Goal: Transaction & Acquisition: Purchase product/service

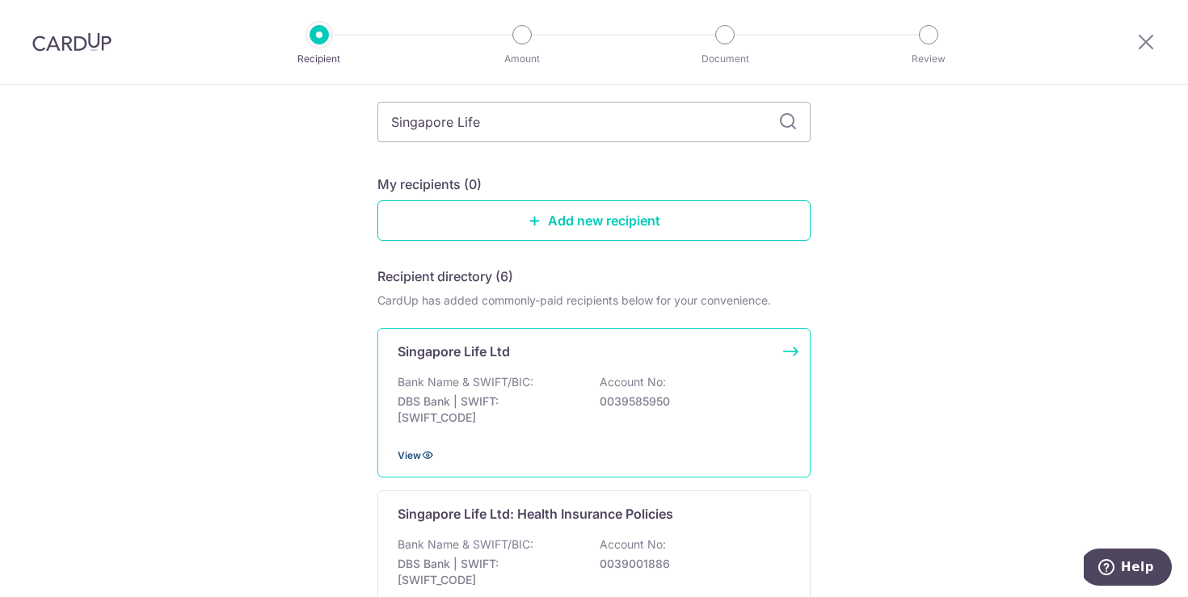
scroll to position [103, 0]
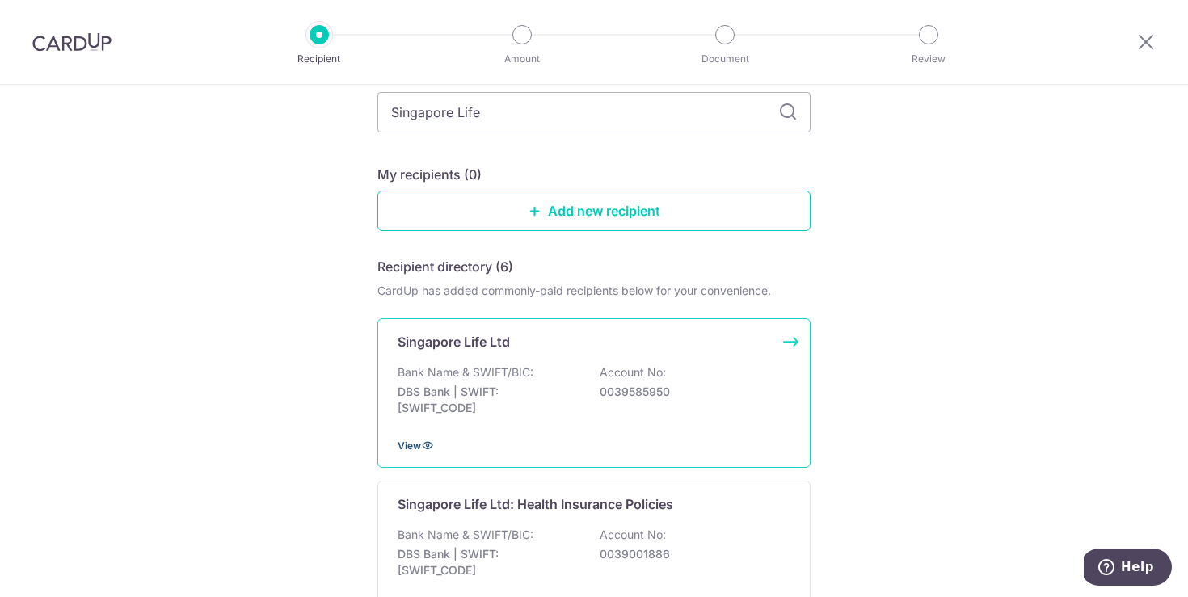
click at [421, 446] on icon at bounding box center [427, 445] width 13 height 13
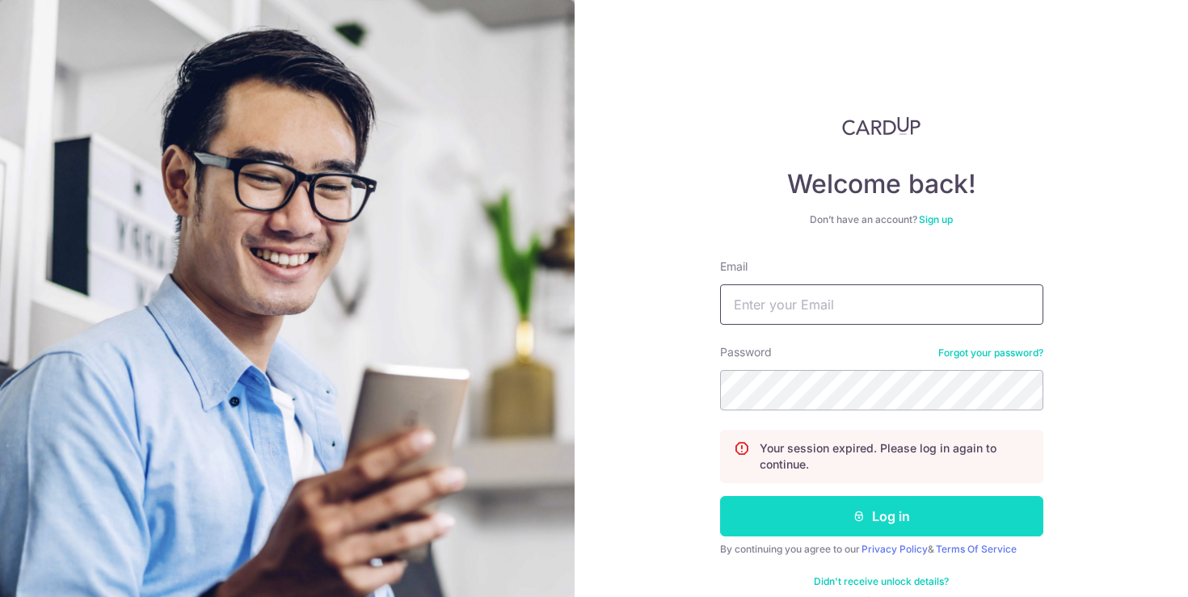
type input "[EMAIL_ADDRESS][DOMAIN_NAME]"
click at [890, 506] on button "Log in" at bounding box center [881, 516] width 323 height 40
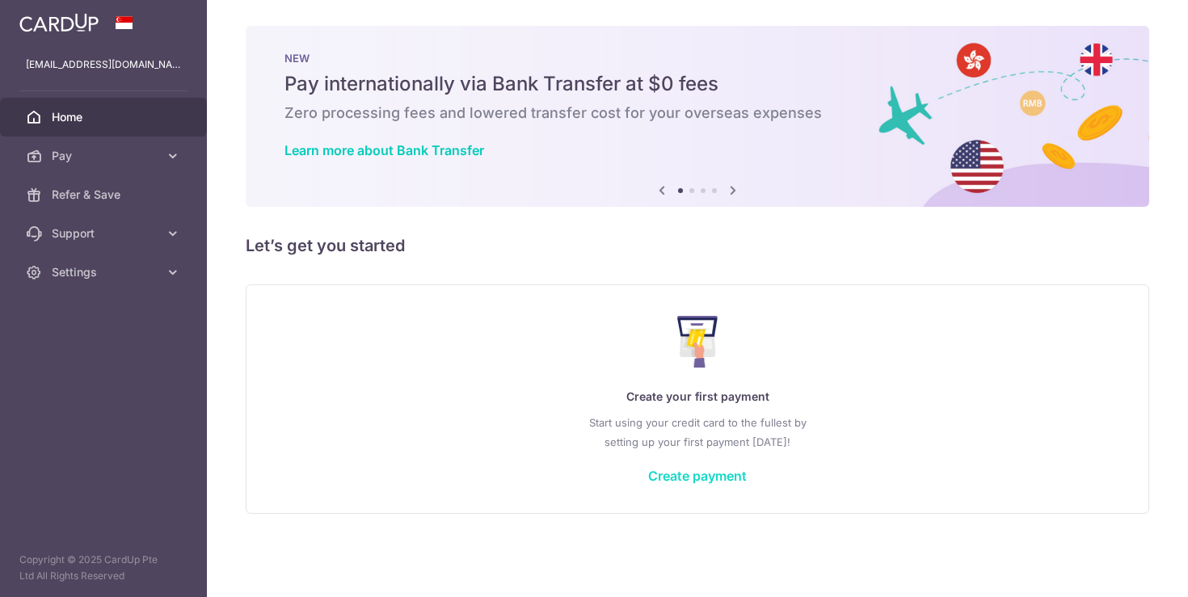
click at [698, 480] on link "Create payment" at bounding box center [697, 476] width 99 height 16
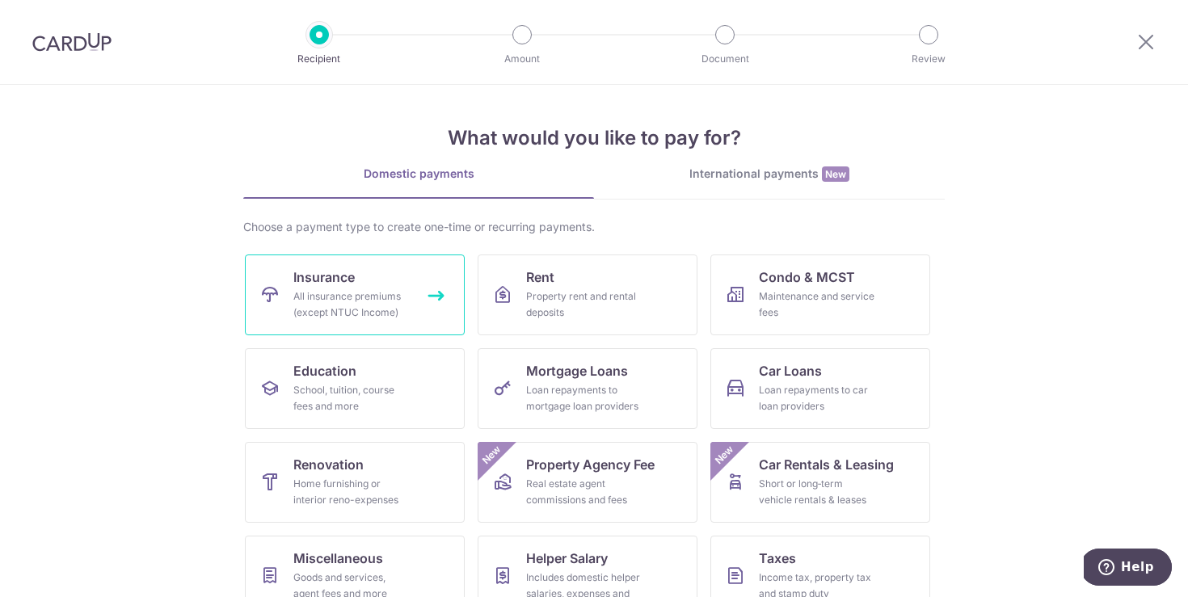
click at [402, 292] on div "All insurance premiums (except NTUC Income)" at bounding box center [351, 305] width 116 height 32
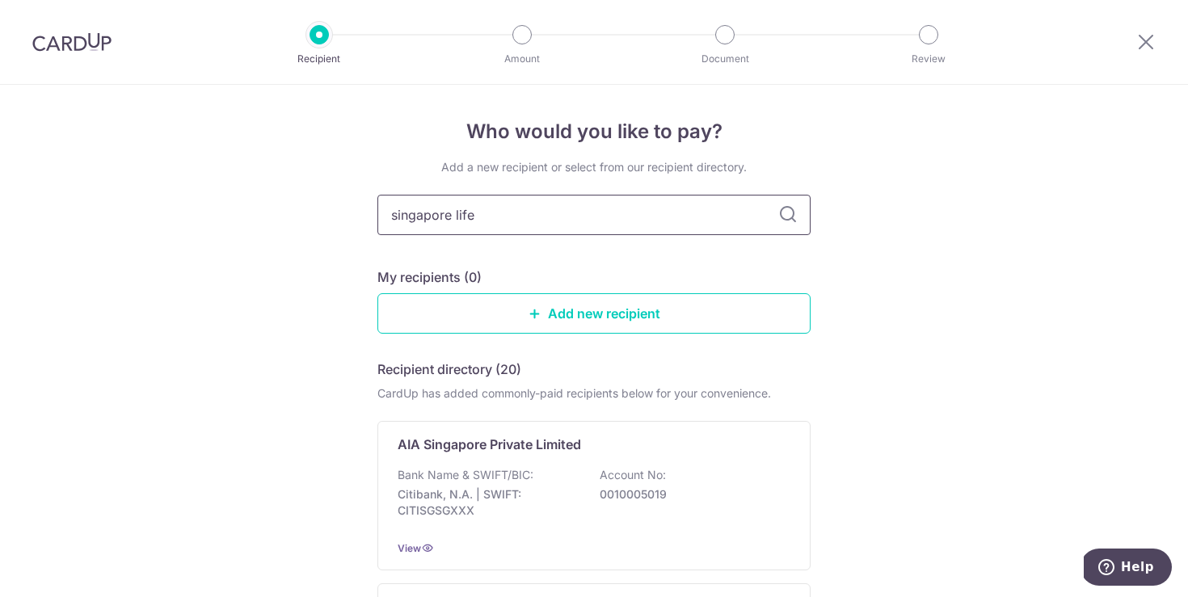
type input "singapore life"
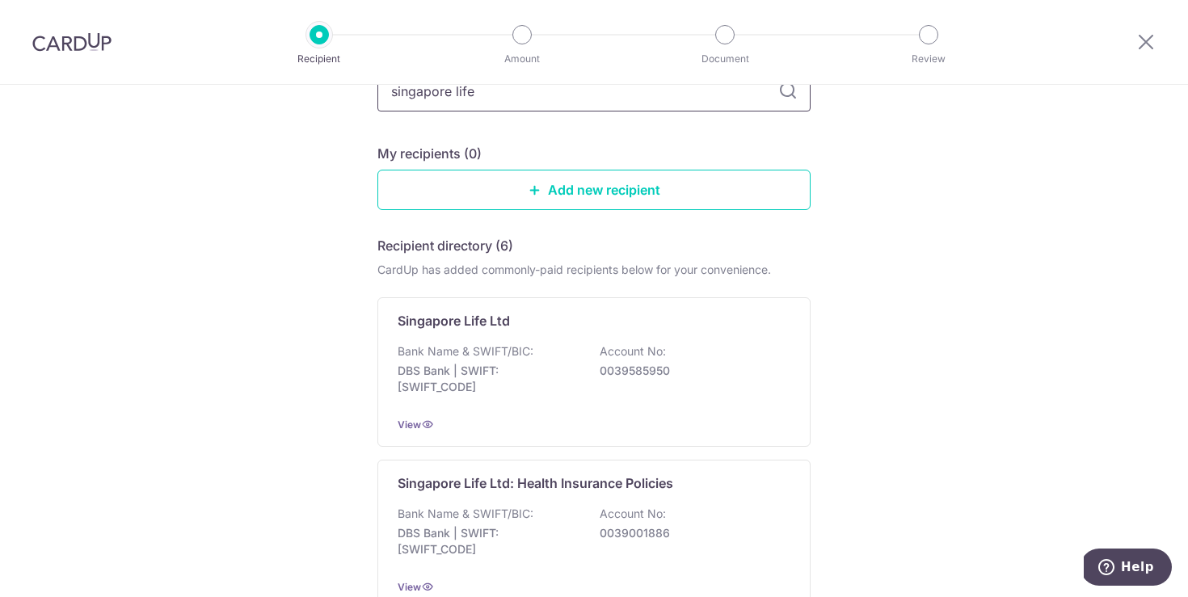
scroll to position [146, 0]
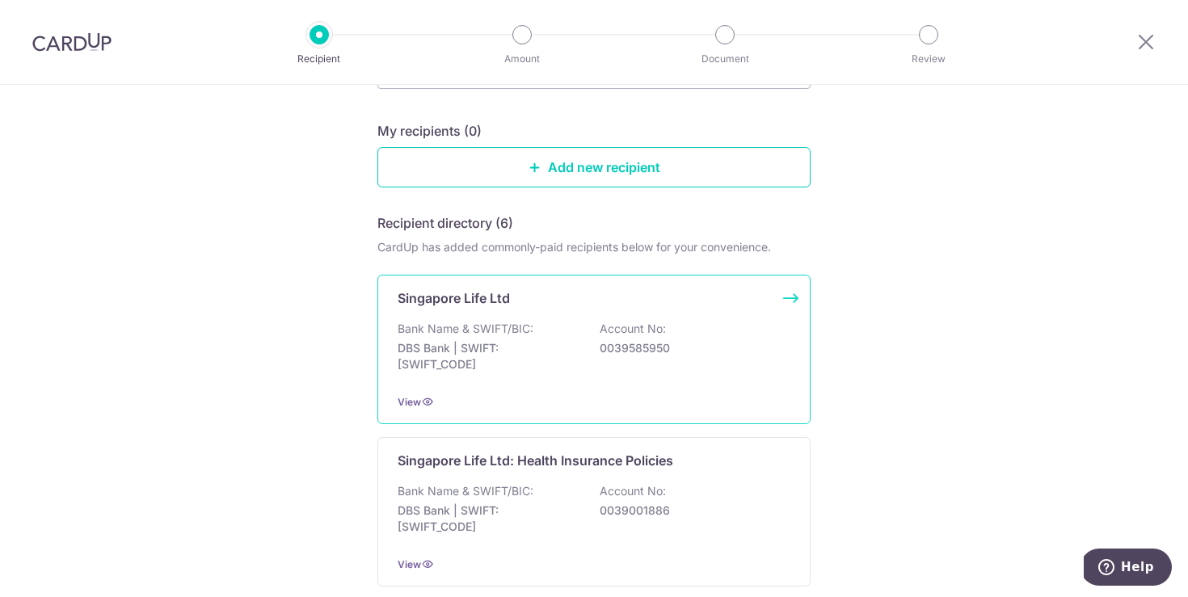
click at [643, 376] on div "Bank Name & SWIFT/BIC: DBS Bank | SWIFT: DBSSSGSGXXX Account No: 0039585950" at bounding box center [594, 351] width 393 height 60
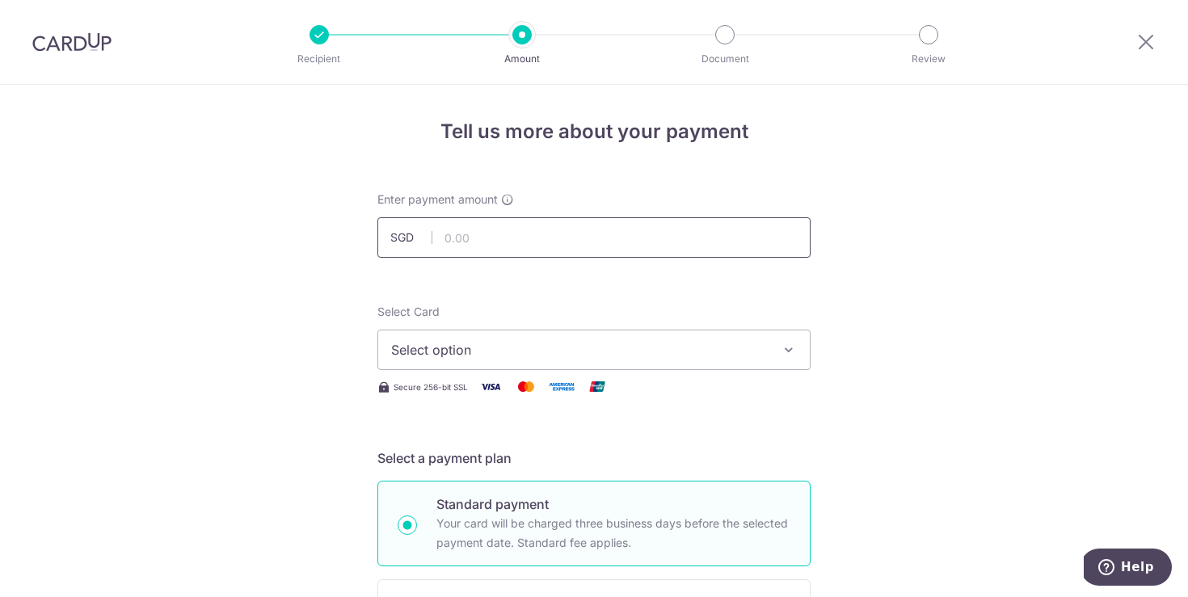
click at [584, 249] on input "text" at bounding box center [594, 237] width 433 height 40
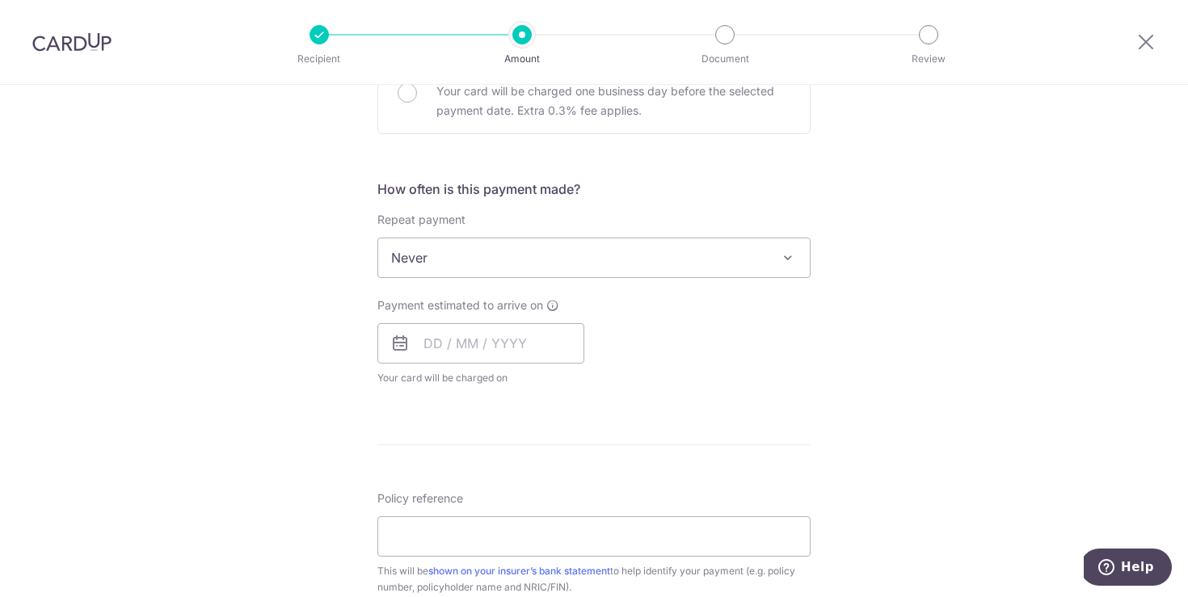
scroll to position [537, 0]
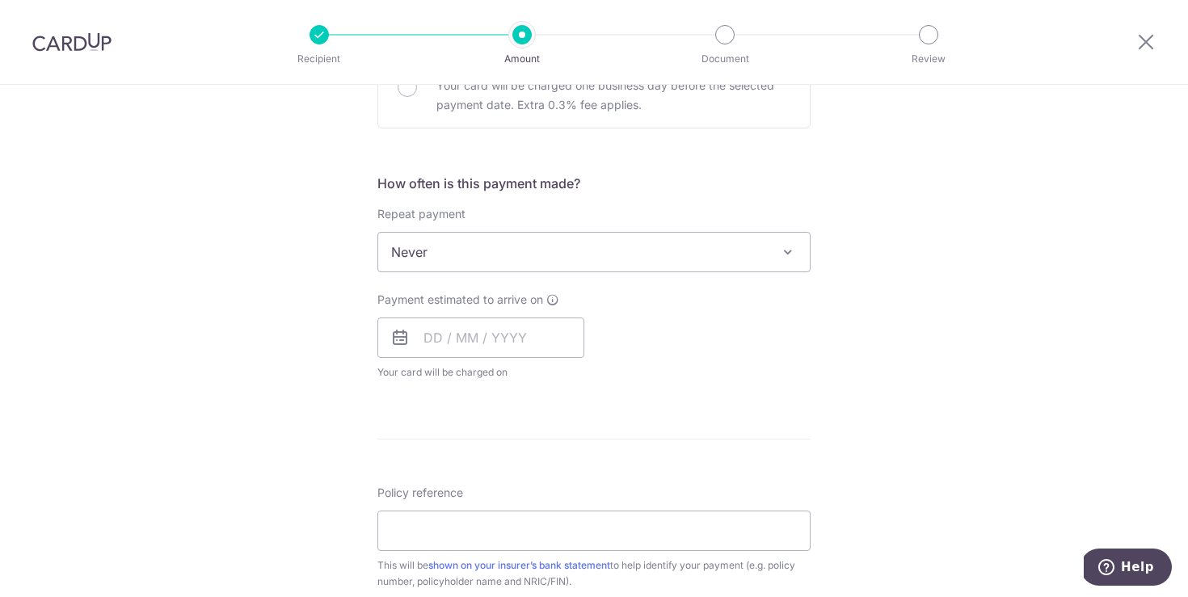
click at [649, 256] on span "Never" at bounding box center [594, 252] width 432 height 39
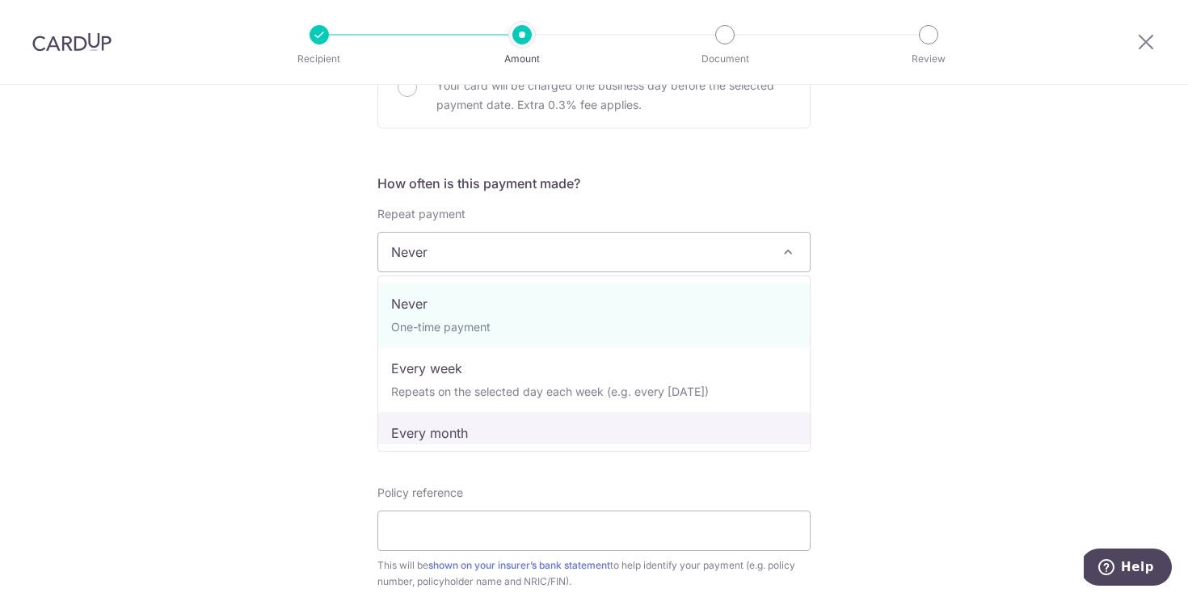
select select "3"
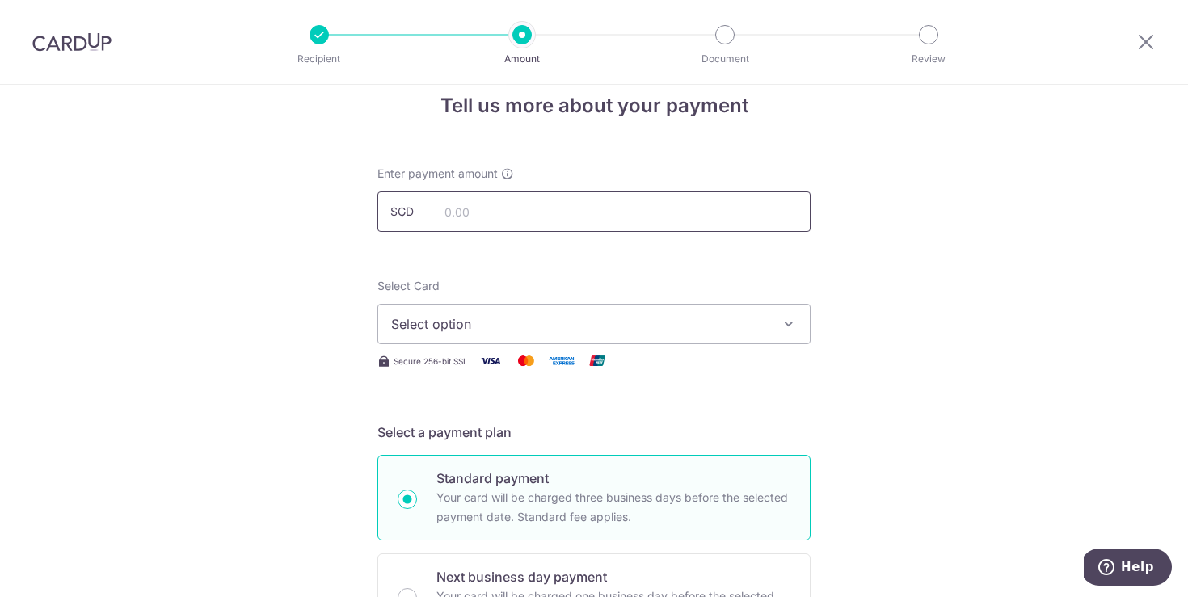
scroll to position [40, 0]
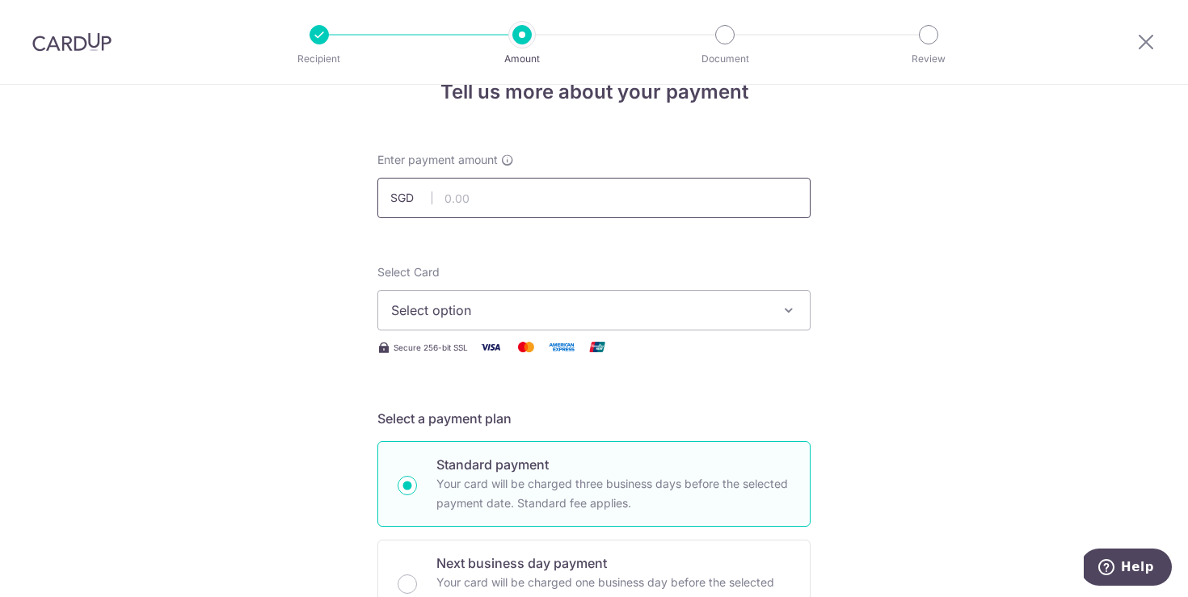
click at [596, 194] on input "text" at bounding box center [594, 198] width 433 height 40
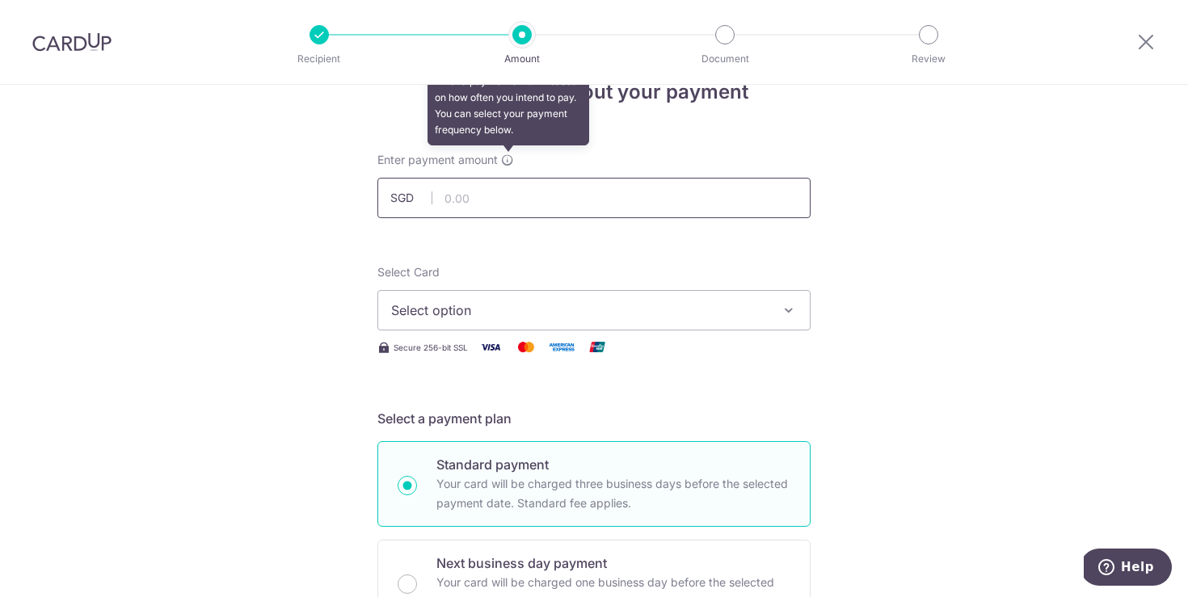
scroll to position [0, 0]
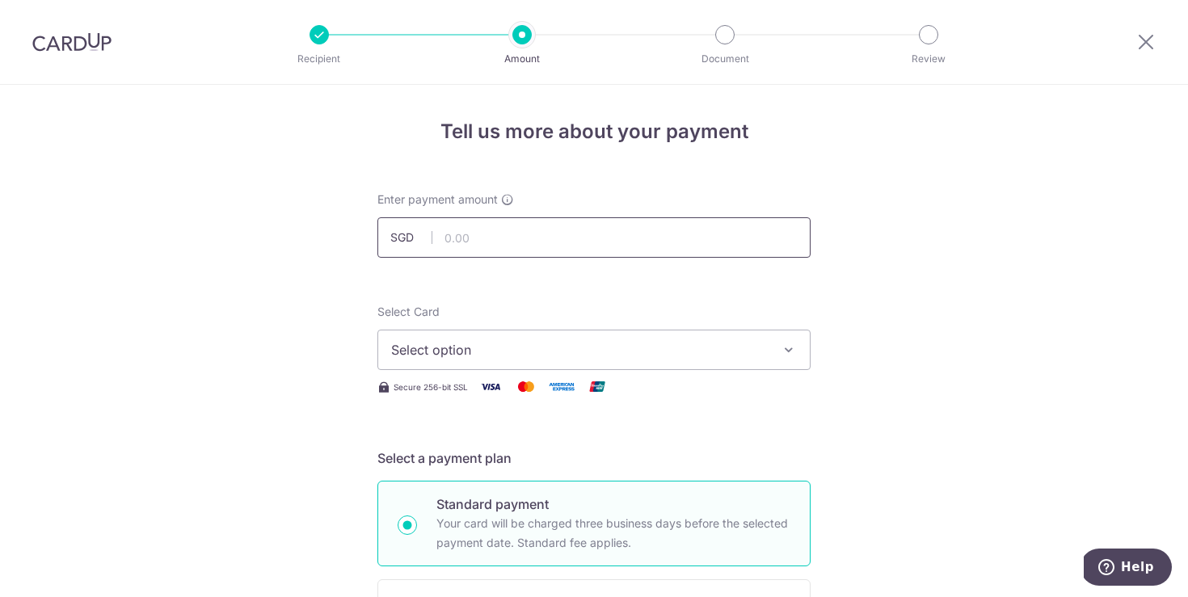
paste input "267.80"
type input "267.80"
drag, startPoint x: 594, startPoint y: 357, endPoint x: 600, endPoint y: 348, distance: 10.5
click at [594, 356] on span "Select option" at bounding box center [579, 349] width 377 height 19
click at [500, 392] on span "Add credit card" at bounding box center [608, 395] width 377 height 16
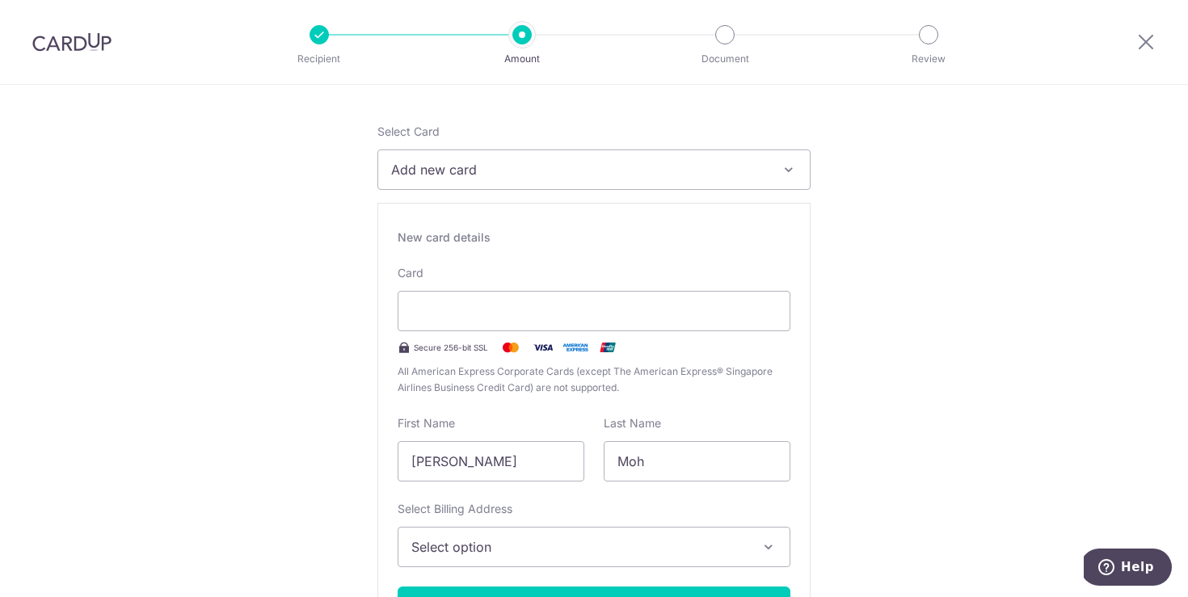
scroll to position [234, 0]
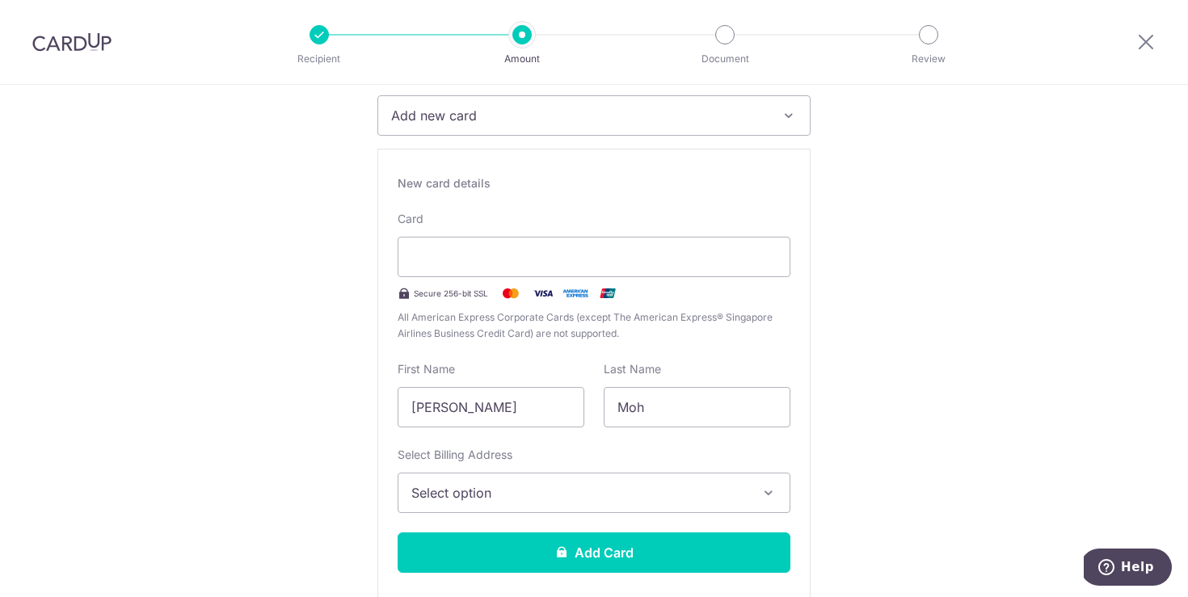
click at [597, 493] on span "Select option" at bounding box center [579, 492] width 336 height 19
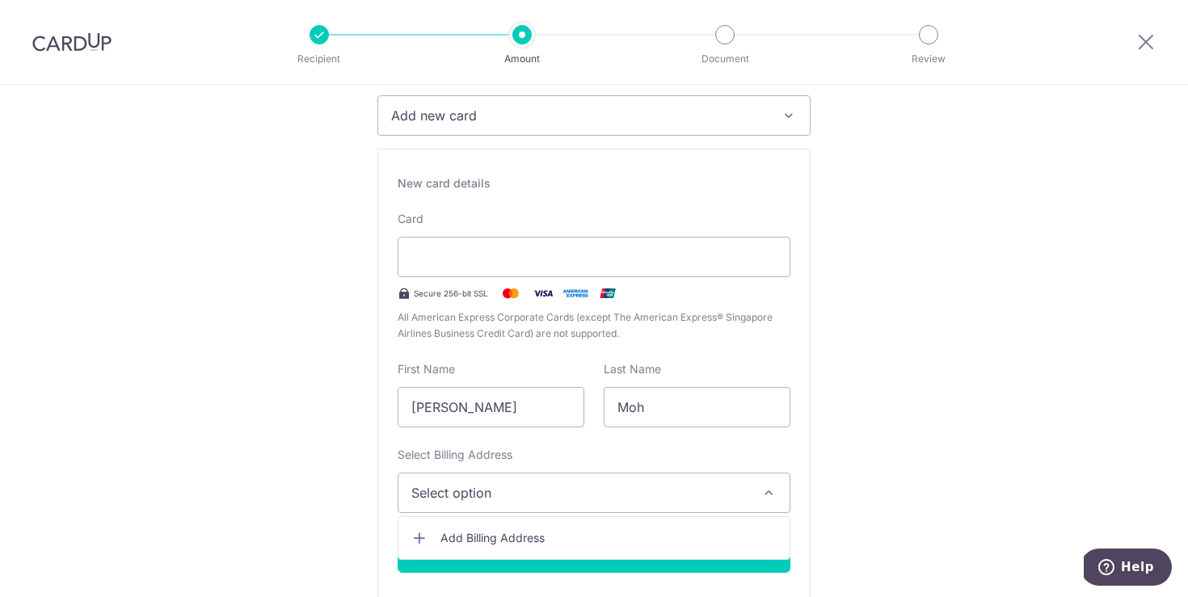
click at [543, 537] on span "Add Billing Address" at bounding box center [609, 538] width 336 height 16
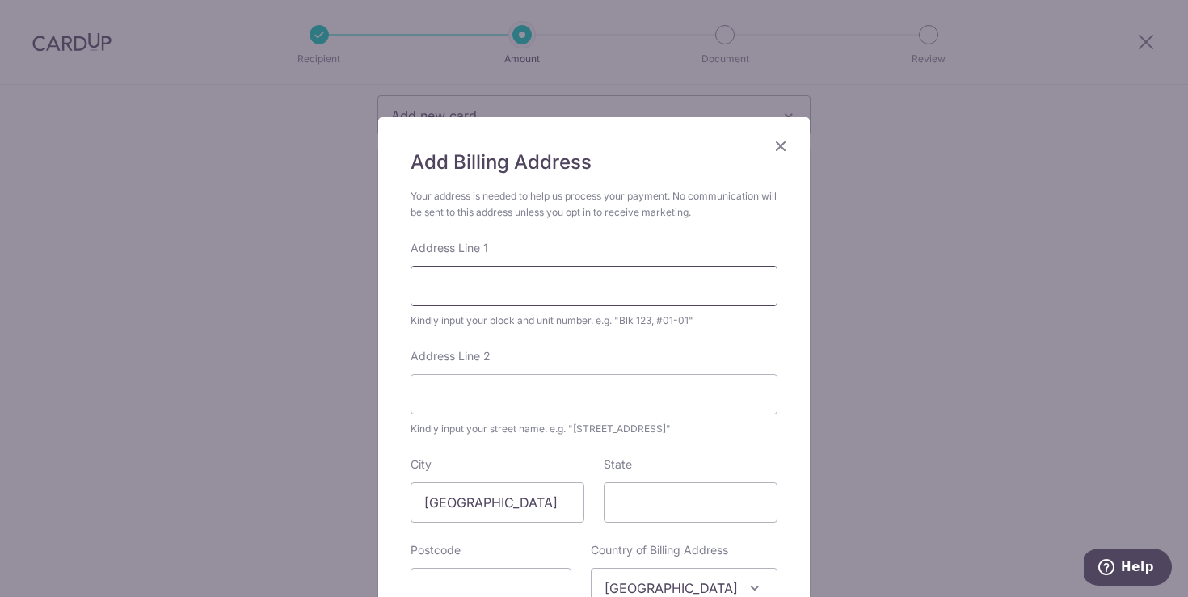
click at [538, 293] on input "Address Line 1" at bounding box center [594, 286] width 367 height 40
type input "81 Hougang Ave 2 The Florence Residences"
type input "#15-06"
type input "538859"
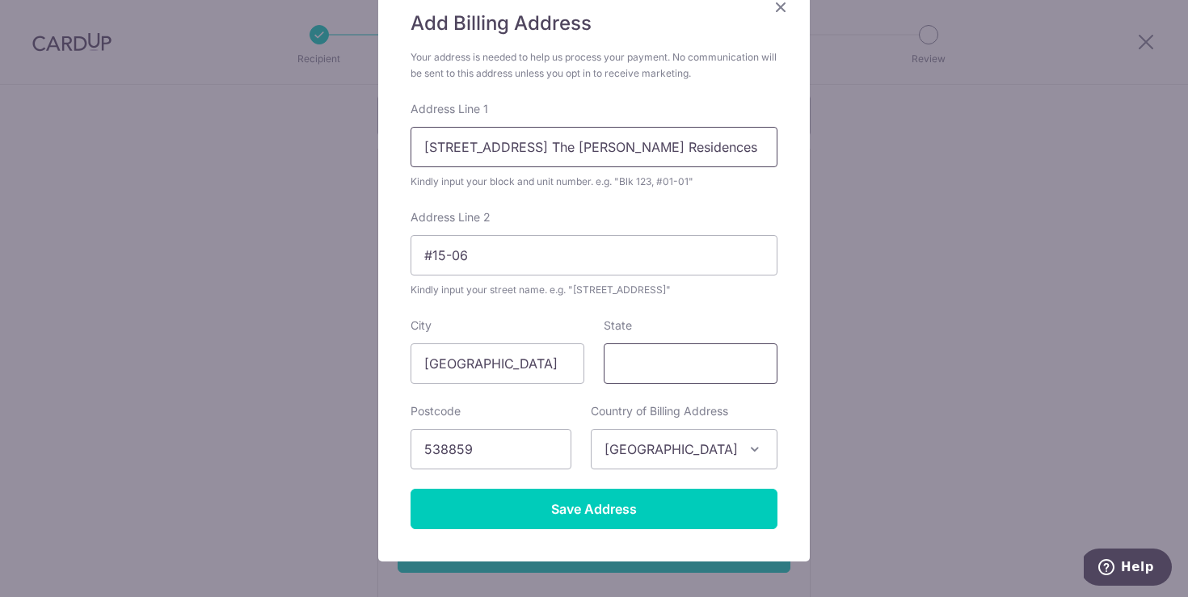
scroll to position [150, 0]
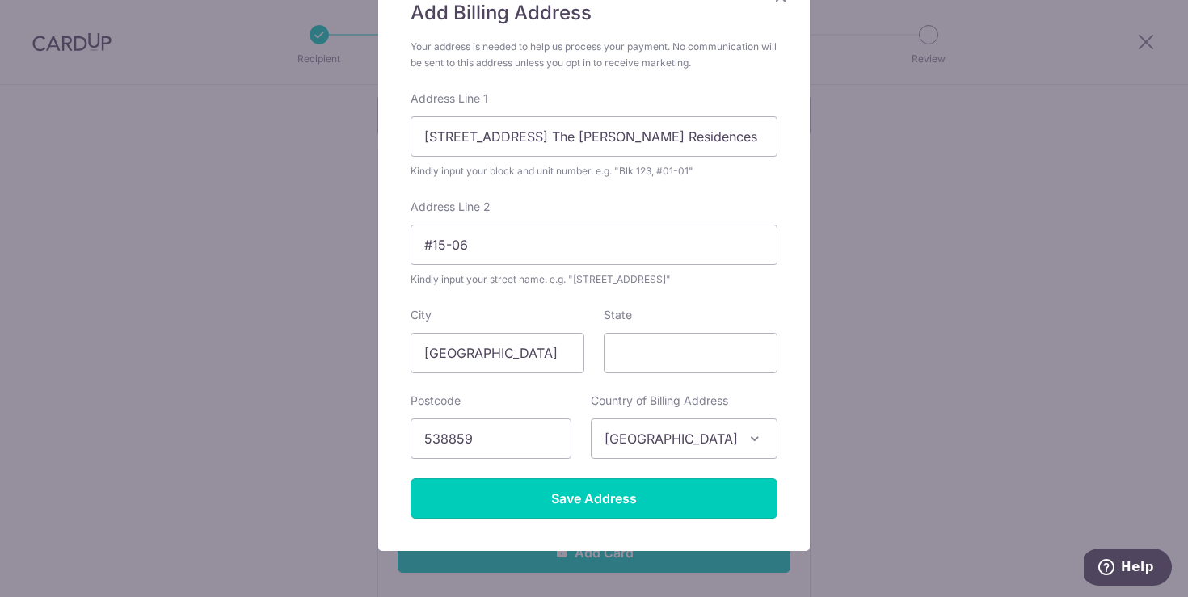
click at [644, 504] on input "Save Address" at bounding box center [594, 499] width 367 height 40
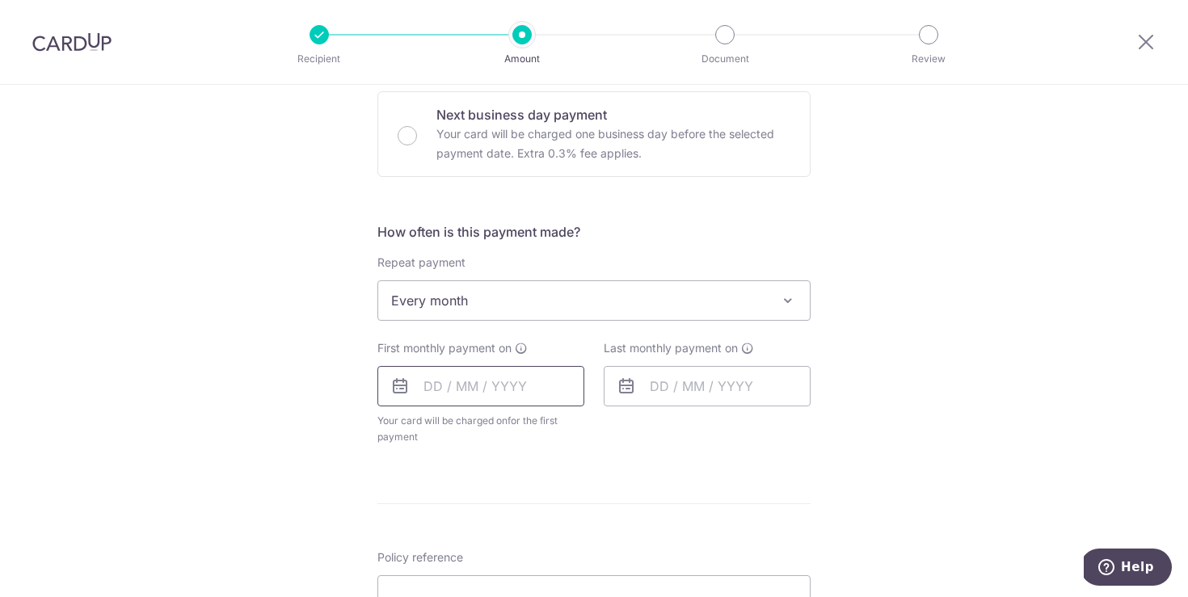
scroll to position [933, 0]
click at [492, 389] on input "text" at bounding box center [481, 385] width 207 height 40
drag, startPoint x: 1134, startPoint y: 185, endPoint x: 1125, endPoint y: 187, distance: 9.0
click at [1133, 185] on div "Tell us more about your payment Enter payment amount SGD 267.80 267.80 Select C…" at bounding box center [594, 113] width 1188 height 1922
click at [496, 391] on input "text" at bounding box center [481, 385] width 207 height 40
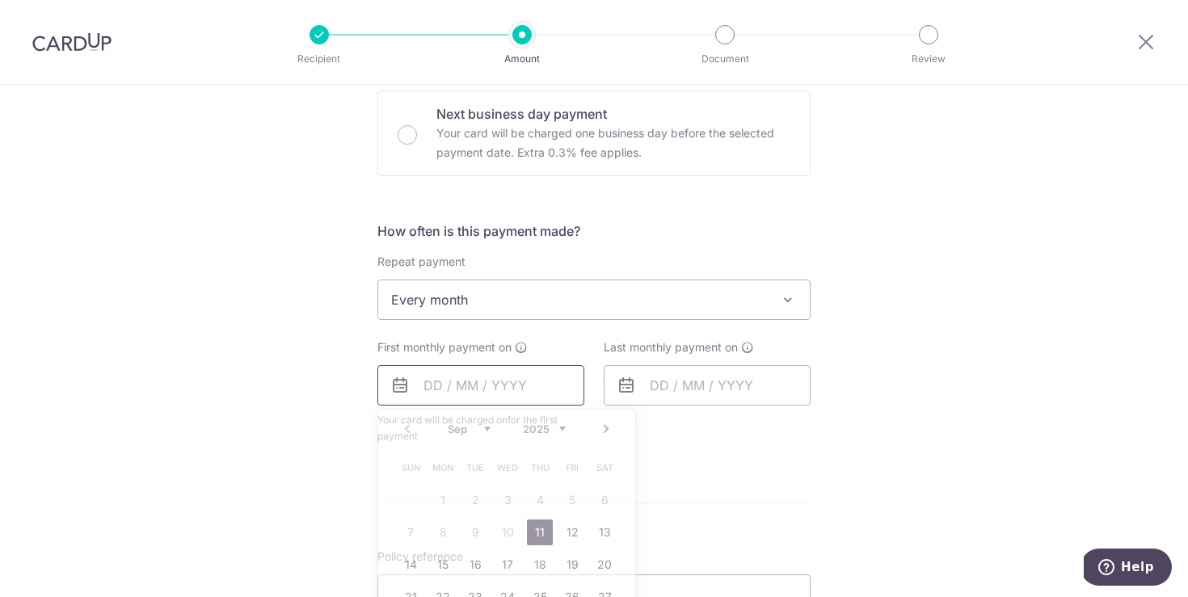
paste input "26 Sep 202"
type input "26 Sep 202"
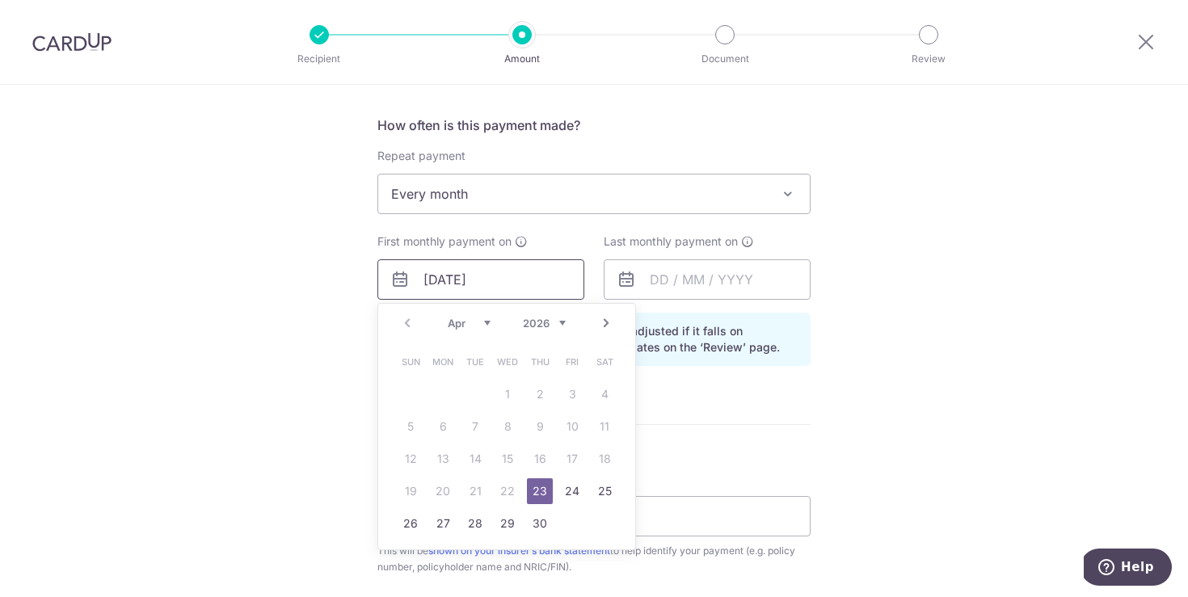
scroll to position [1043, 0]
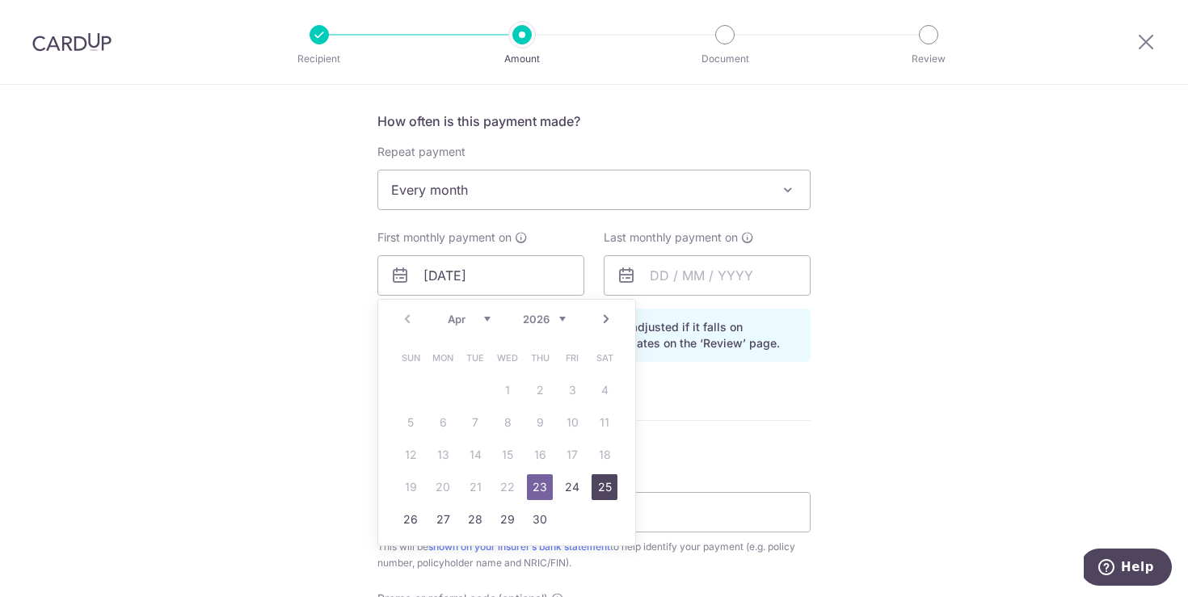
click at [609, 490] on link "25" at bounding box center [605, 488] width 26 height 26
type input "25/04/2026"
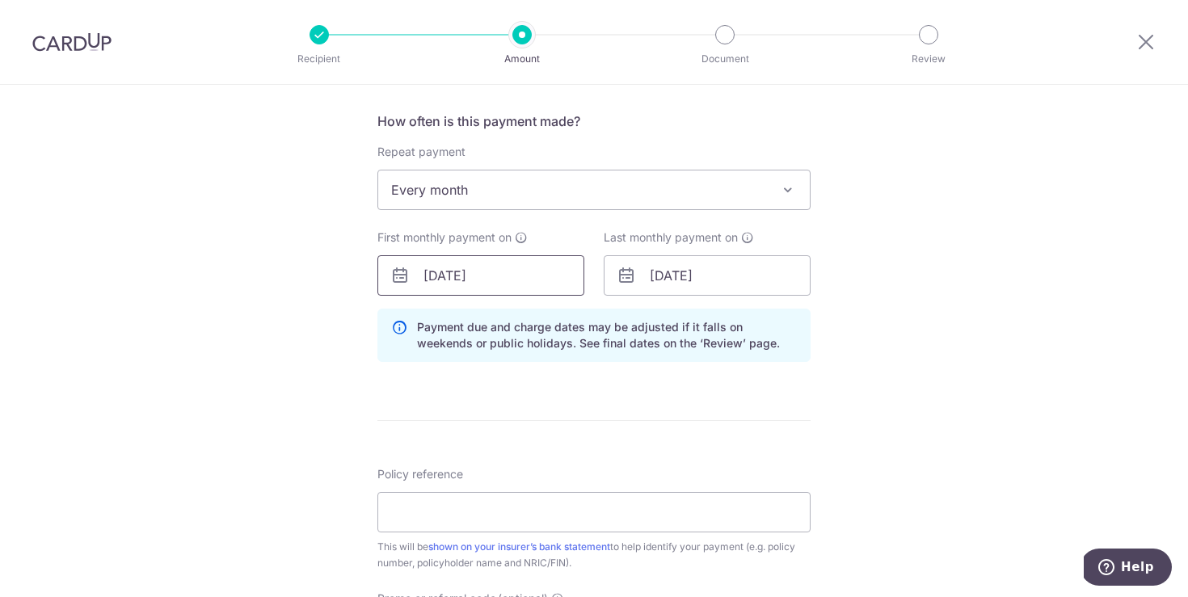
click at [428, 266] on input "26 Sep 202" at bounding box center [481, 275] width 207 height 40
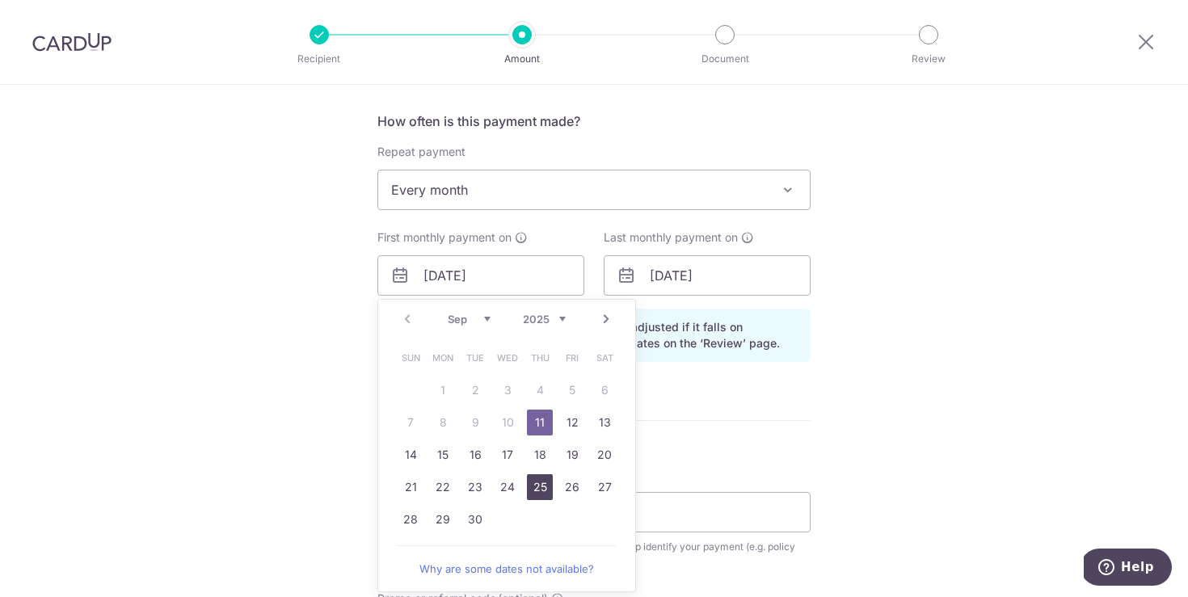
click at [540, 489] on link "25" at bounding box center [540, 488] width 26 height 26
type input "25/09/2025"
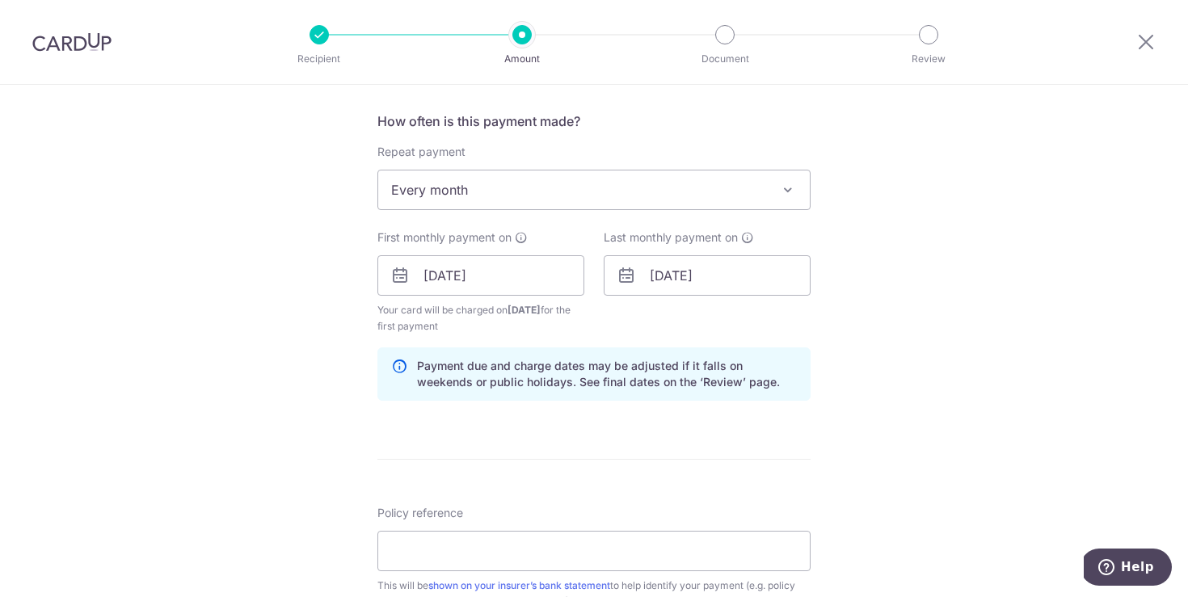
click at [540, 490] on form "Enter payment amount SGD 267.80 267.80 Select Card Add new card Add credit card…" at bounding box center [594, 52] width 433 height 1806
click at [957, 384] on div "Tell us more about your payment Enter payment amount SGD 267.80 267.80 Select C…" at bounding box center [594, 36] width 1188 height 1989
click at [632, 281] on icon at bounding box center [626, 275] width 19 height 19
click at [622, 277] on icon at bounding box center [626, 275] width 19 height 19
click at [751, 281] on input "25/04/2026" at bounding box center [707, 275] width 207 height 40
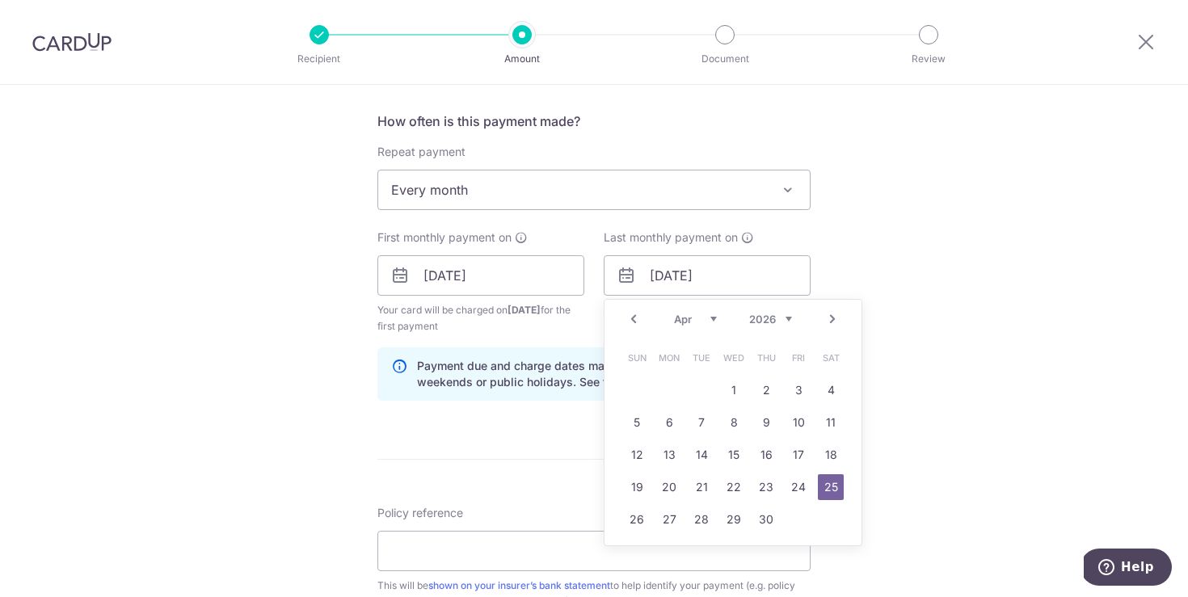
click at [839, 322] on link "Next" at bounding box center [832, 319] width 19 height 19
click at [838, 322] on link "Next" at bounding box center [832, 319] width 19 height 19
click at [841, 321] on link "Next" at bounding box center [832, 319] width 19 height 19
click at [836, 320] on link "Next" at bounding box center [832, 319] width 19 height 19
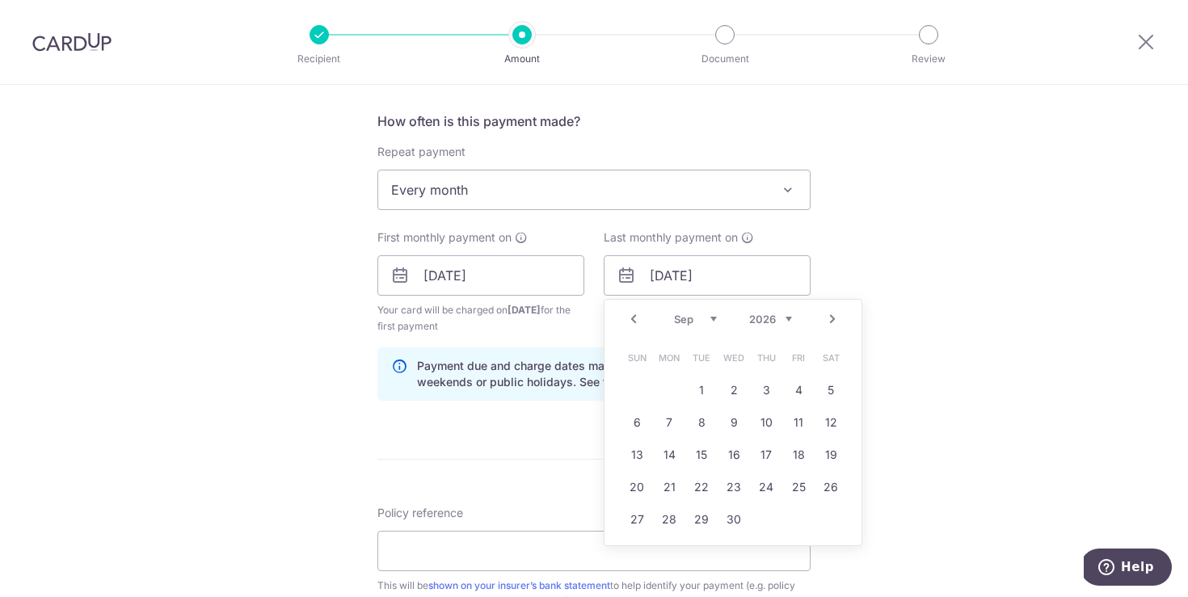
click at [836, 319] on link "Next" at bounding box center [832, 319] width 19 height 19
click at [837, 319] on link "Next" at bounding box center [832, 319] width 19 height 19
click at [1055, 389] on div "Tell us more about your payment Enter payment amount SGD 267.80 267.80 Select C…" at bounding box center [594, 36] width 1188 height 1989
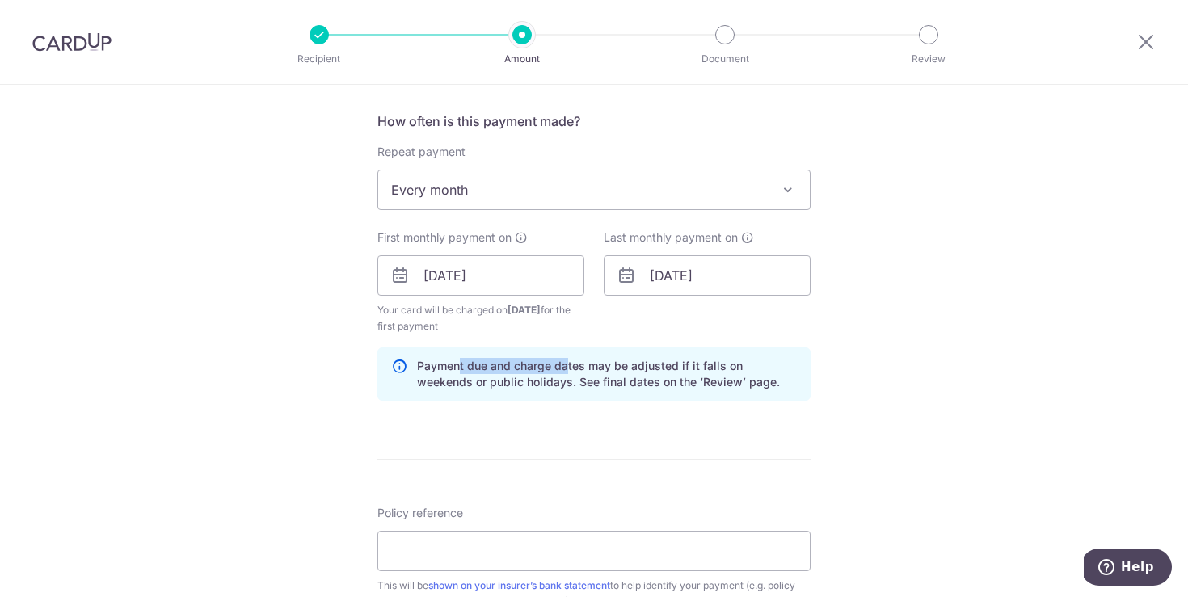
drag, startPoint x: 569, startPoint y: 365, endPoint x: 666, endPoint y: 364, distance: 97.0
click at [629, 366] on p "Payment due and charge dates may be adjusted if it falls on weekends or public …" at bounding box center [607, 374] width 380 height 32
click at [707, 364] on p "Payment due and charge dates may be adjusted if it falls on weekends or public …" at bounding box center [607, 374] width 380 height 32
drag, startPoint x: 685, startPoint y: 388, endPoint x: 584, endPoint y: 374, distance: 101.2
click at [657, 388] on p "Payment due and charge dates may be adjusted if it falls on weekends or public …" at bounding box center [607, 374] width 380 height 32
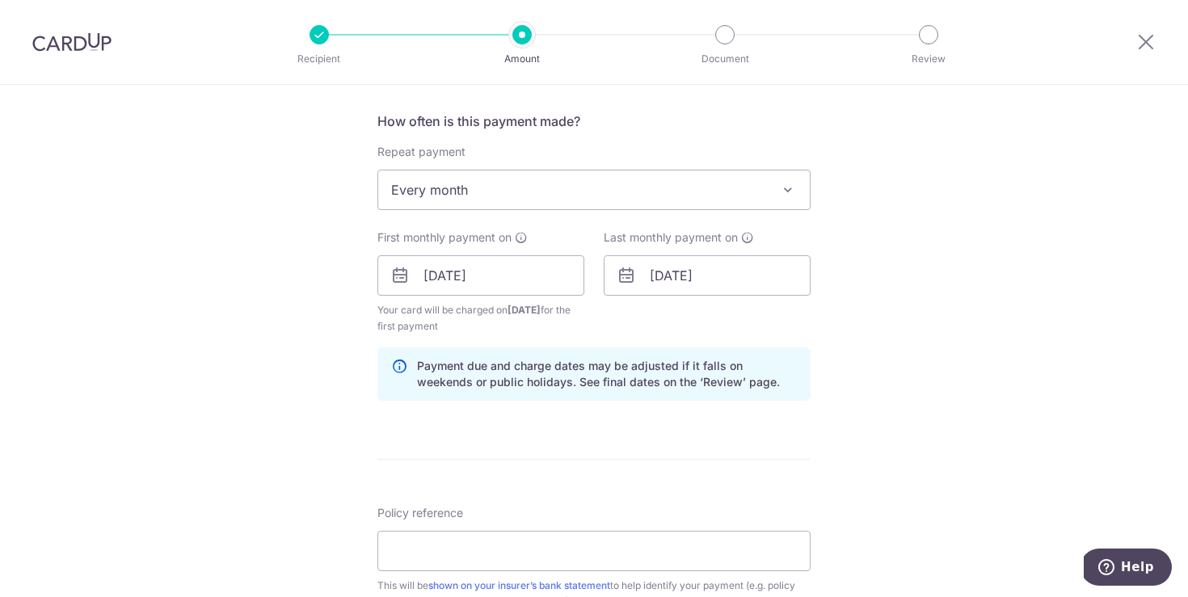
drag, startPoint x: 931, startPoint y: 394, endPoint x: 942, endPoint y: 395, distance: 10.5
click at [942, 395] on div "Tell us more about your payment Enter payment amount SGD 267.80 267.80 Select C…" at bounding box center [594, 36] width 1188 height 1989
drag, startPoint x: 571, startPoint y: 377, endPoint x: 820, endPoint y: 391, distance: 249.4
click at [571, 377] on p "Payment due and charge dates may be adjusted if it falls on weekends or public …" at bounding box center [607, 374] width 380 height 32
click at [850, 399] on div "Tell us more about your payment Enter payment amount SGD 267.80 267.80 Select C…" at bounding box center [594, 36] width 1188 height 1989
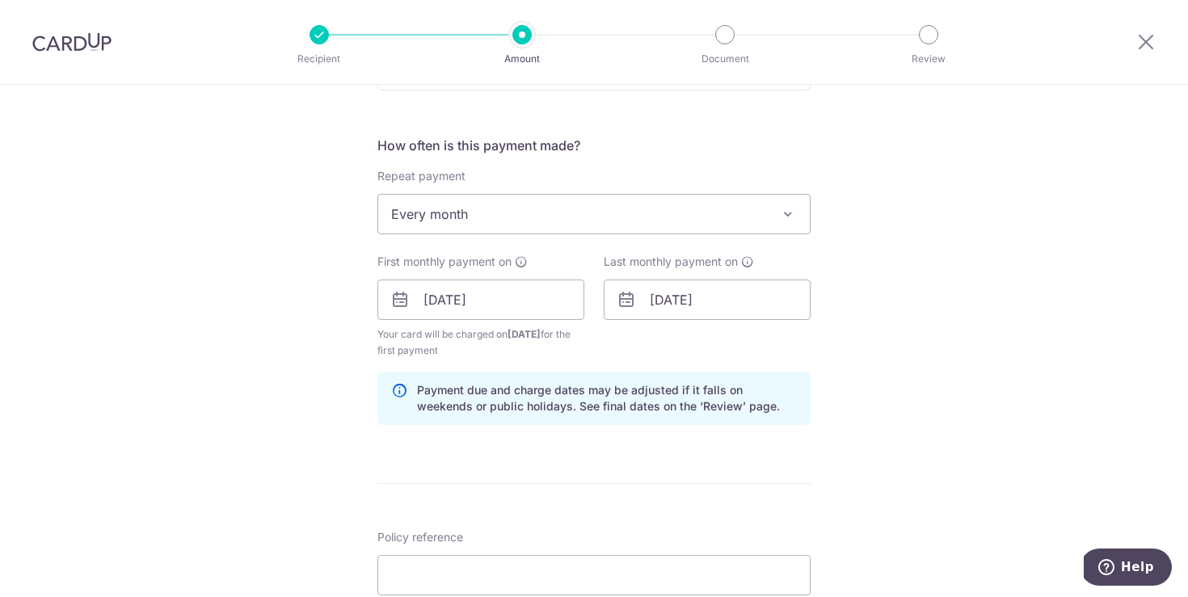
scroll to position [1017, 0]
click at [681, 299] on input "25/04/2026" at bounding box center [707, 301] width 207 height 40
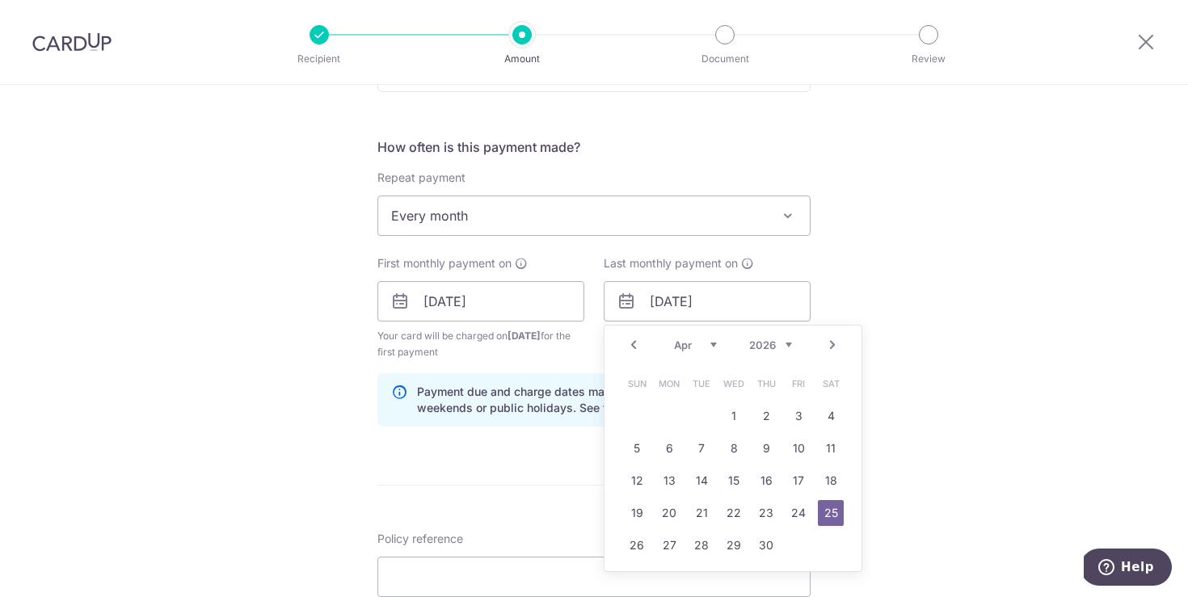
click at [833, 352] on link "Next" at bounding box center [832, 344] width 19 height 19
click at [835, 352] on link "Next" at bounding box center [832, 344] width 19 height 19
click at [836, 352] on link "Next" at bounding box center [832, 344] width 19 height 19
click at [837, 352] on link "Next" at bounding box center [832, 344] width 19 height 19
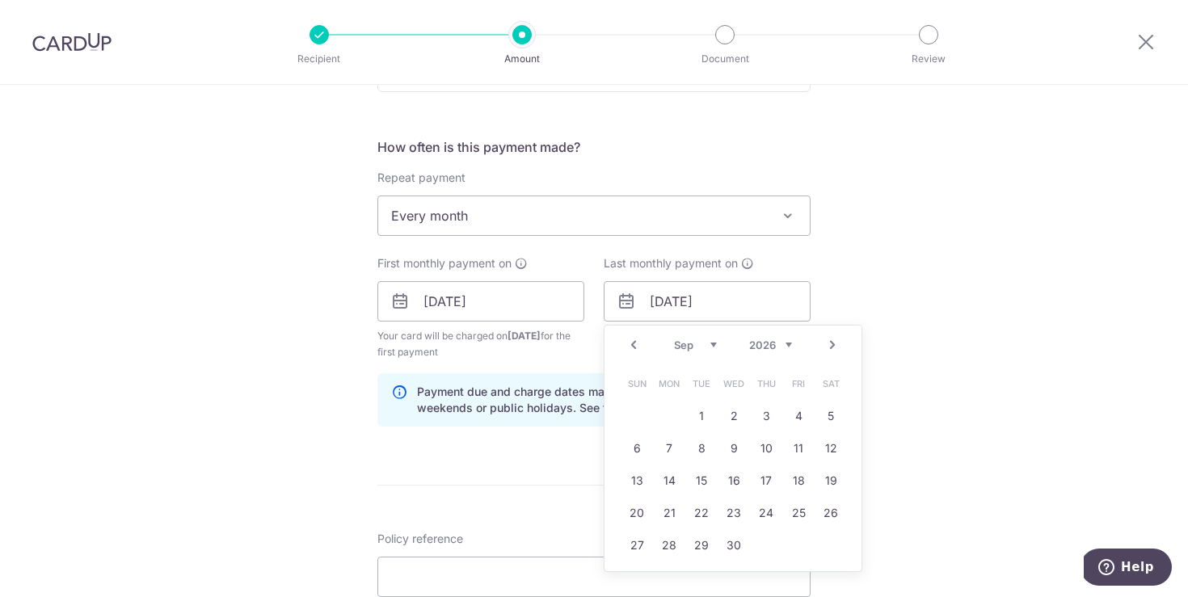
click at [837, 352] on link "Next" at bounding box center [832, 344] width 19 height 19
click at [837, 351] on link "Next" at bounding box center [832, 344] width 19 height 19
click at [728, 306] on input "25/04/2026" at bounding box center [707, 301] width 207 height 40
drag, startPoint x: 736, startPoint y: 303, endPoint x: 492, endPoint y: 281, distance: 244.4
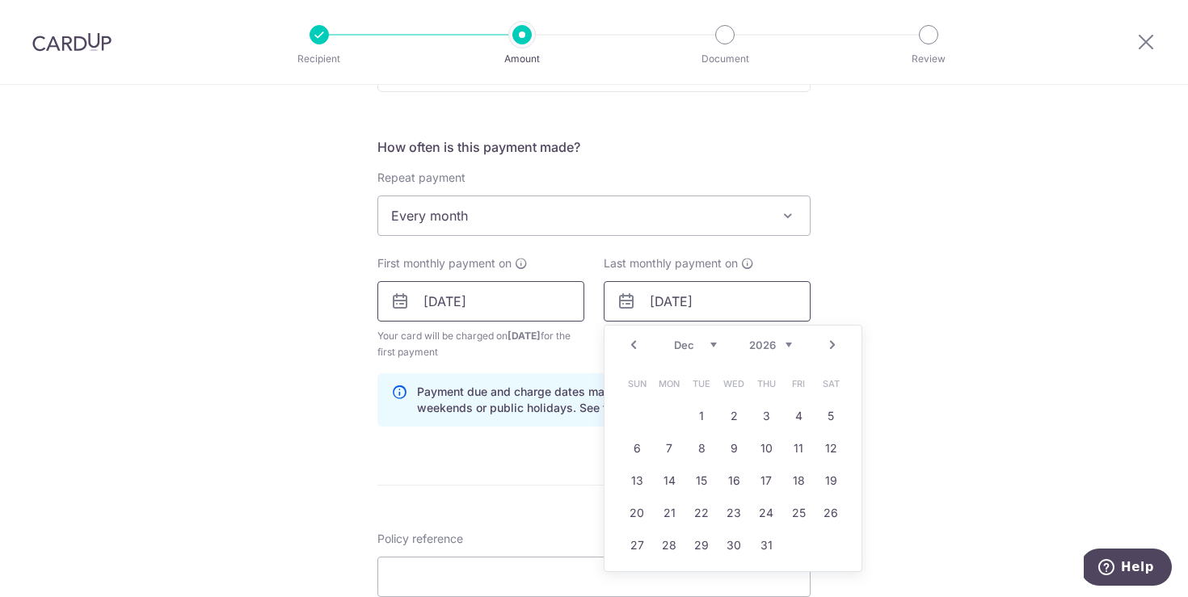
click at [501, 282] on div "First monthly payment on 25/09/2025 Your card will be charged on 22/09/2025 for…" at bounding box center [594, 307] width 453 height 105
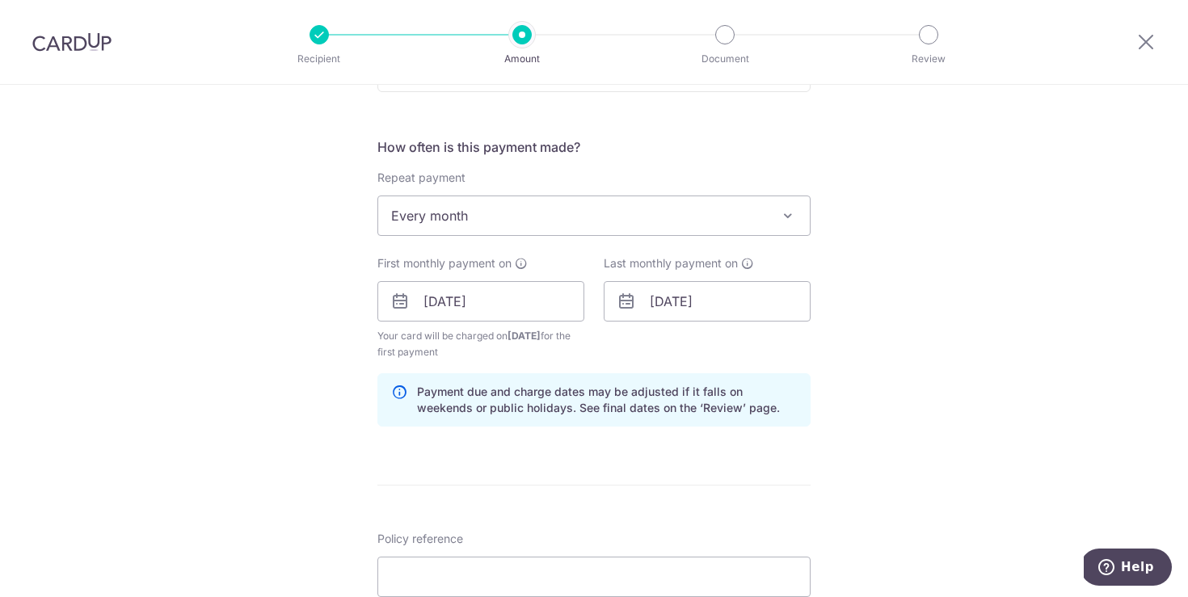
click at [619, 300] on icon at bounding box center [626, 301] width 19 height 19
click at [748, 310] on input "31/12/2025" at bounding box center [707, 301] width 207 height 40
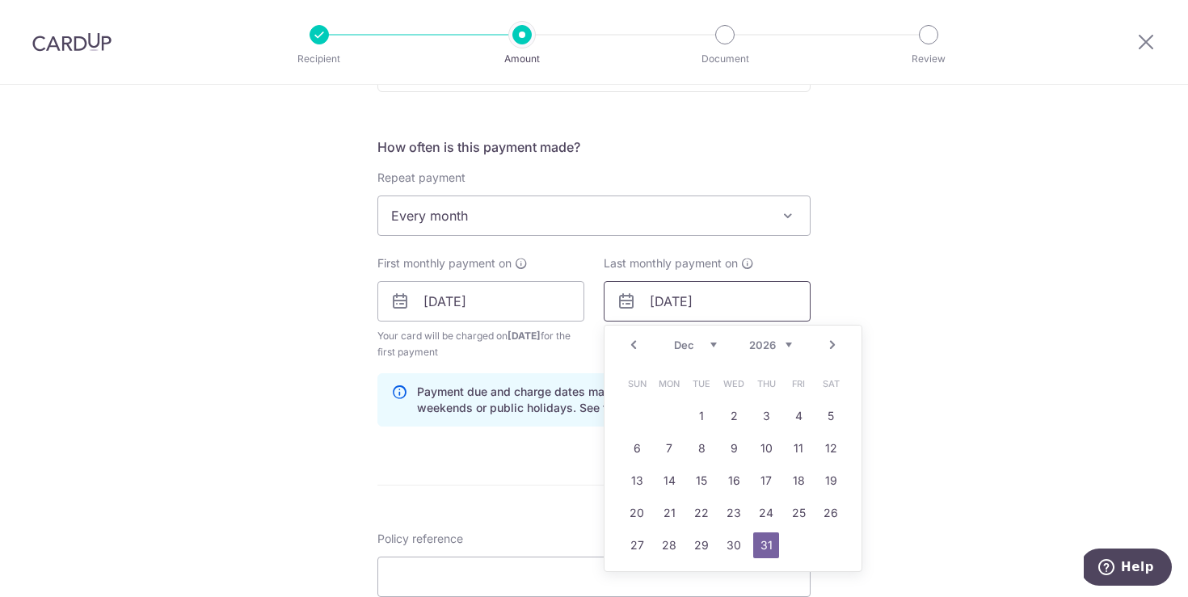
type input "31/12/2026"
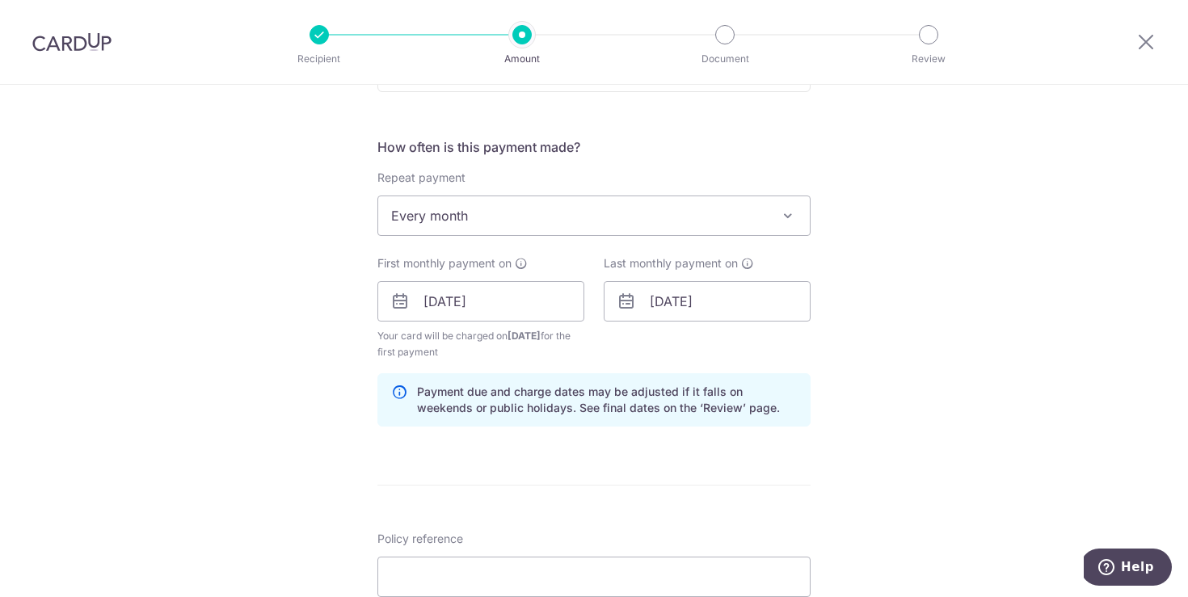
click at [985, 304] on div "Tell us more about your payment Enter payment amount SGD 267.80 267.80 Select C…" at bounding box center [594, 62] width 1188 height 1989
click at [747, 298] on input "31/12/2026" at bounding box center [707, 301] width 207 height 40
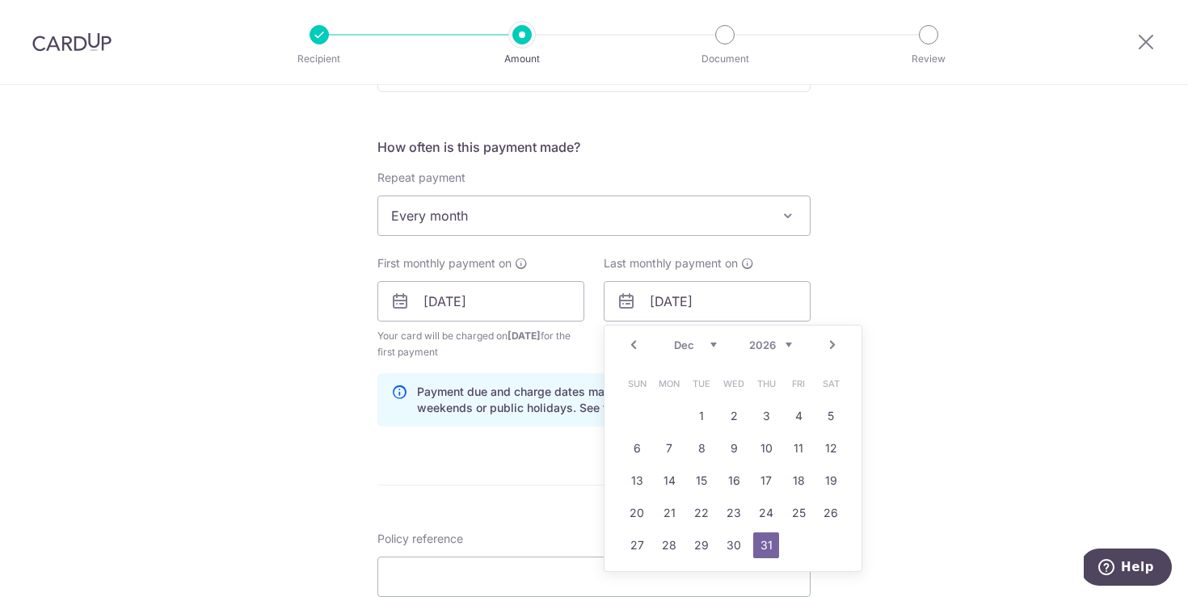
click at [1017, 350] on div "Tell us more about your payment Enter payment amount SGD 267.80 267.80 Select C…" at bounding box center [594, 62] width 1188 height 1989
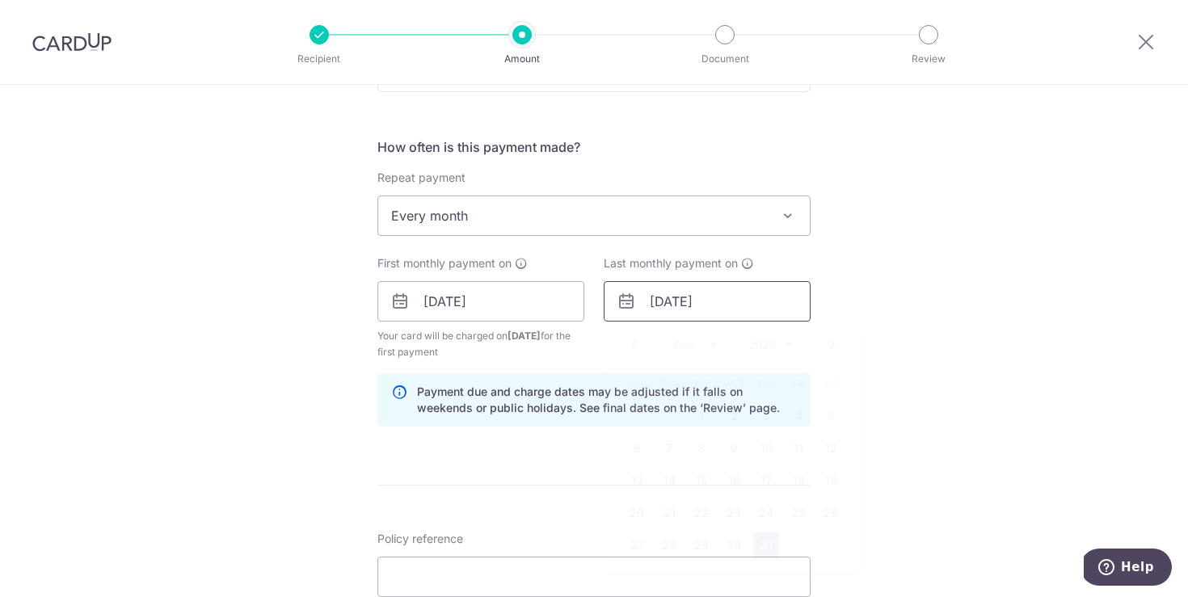
drag, startPoint x: 745, startPoint y: 302, endPoint x: 795, endPoint y: 369, distance: 84.4
click at [745, 301] on input "31/12/2026" at bounding box center [707, 301] width 207 height 40
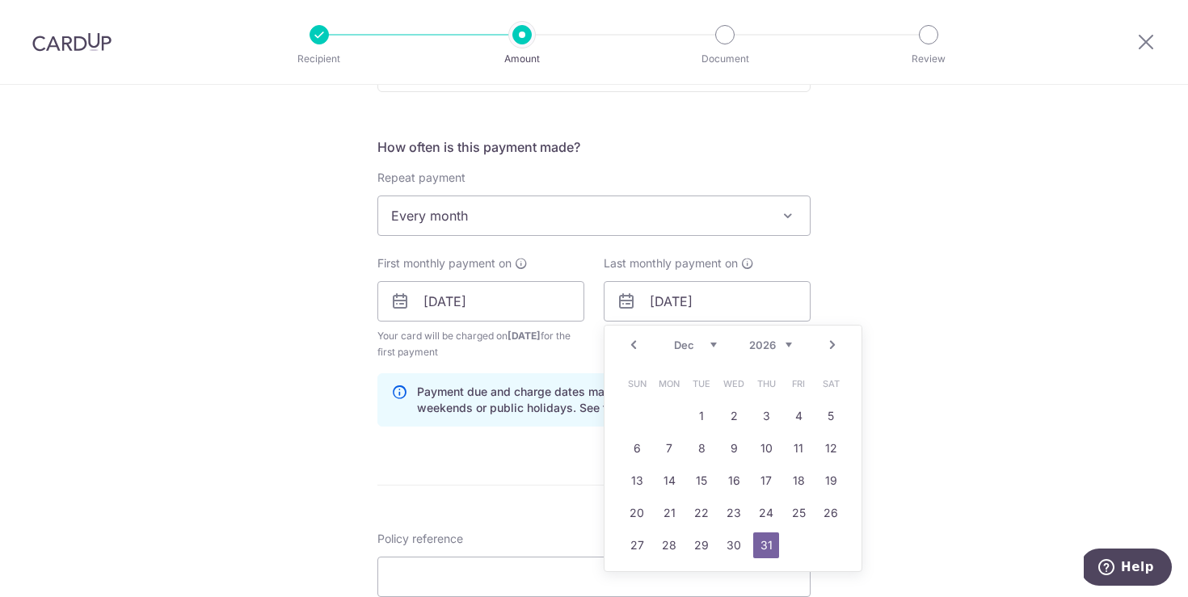
click at [766, 549] on link "31" at bounding box center [766, 546] width 26 height 26
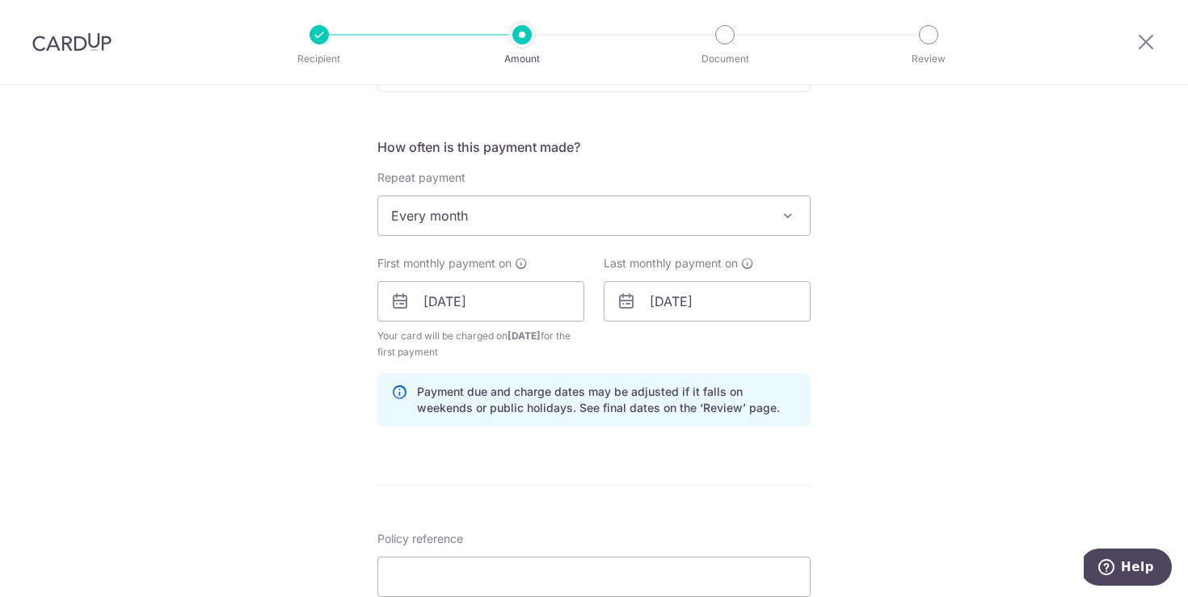
click at [980, 332] on div "Tell us more about your payment Enter payment amount SGD 267.80 267.80 Select C…" at bounding box center [594, 62] width 1188 height 1989
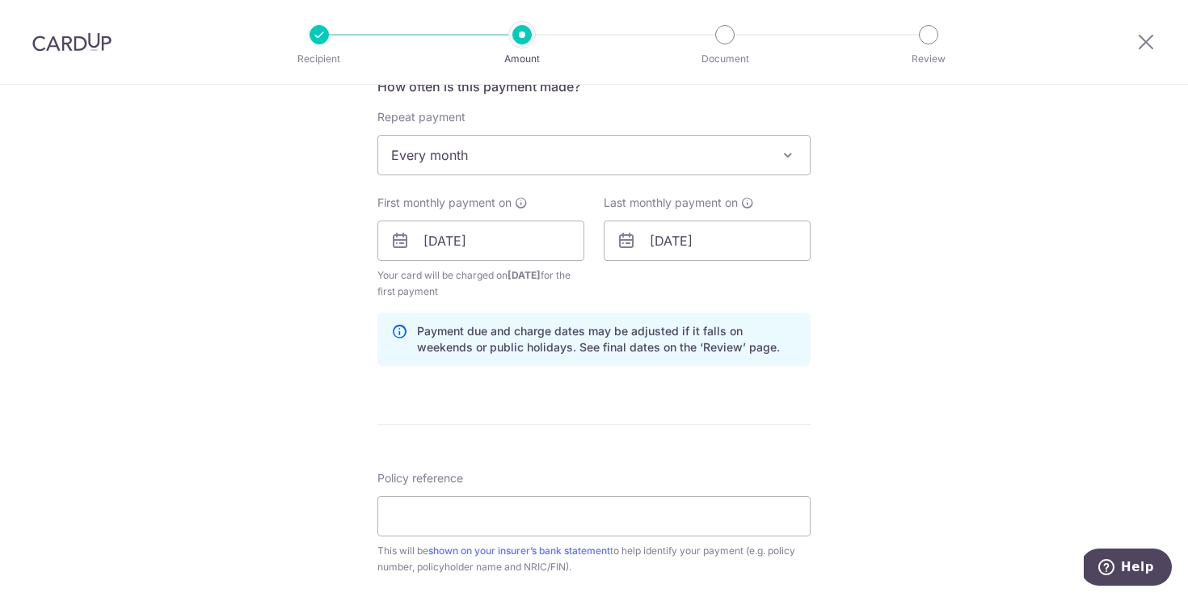
scroll to position [1083, 0]
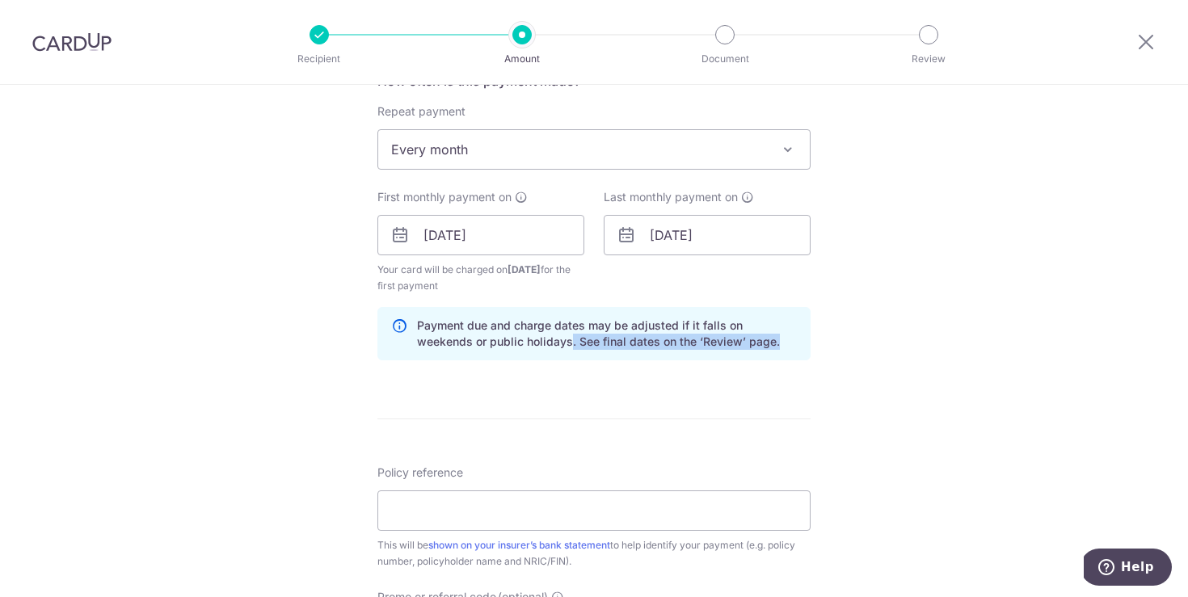
click at [656, 357] on div "Payment due and charge dates may be adjusted if it falls on weekends or public …" at bounding box center [594, 333] width 433 height 53
click at [644, 368] on div "How often is this payment made? Repeat payment Never Every week Every month Eve…" at bounding box center [594, 222] width 433 height 302
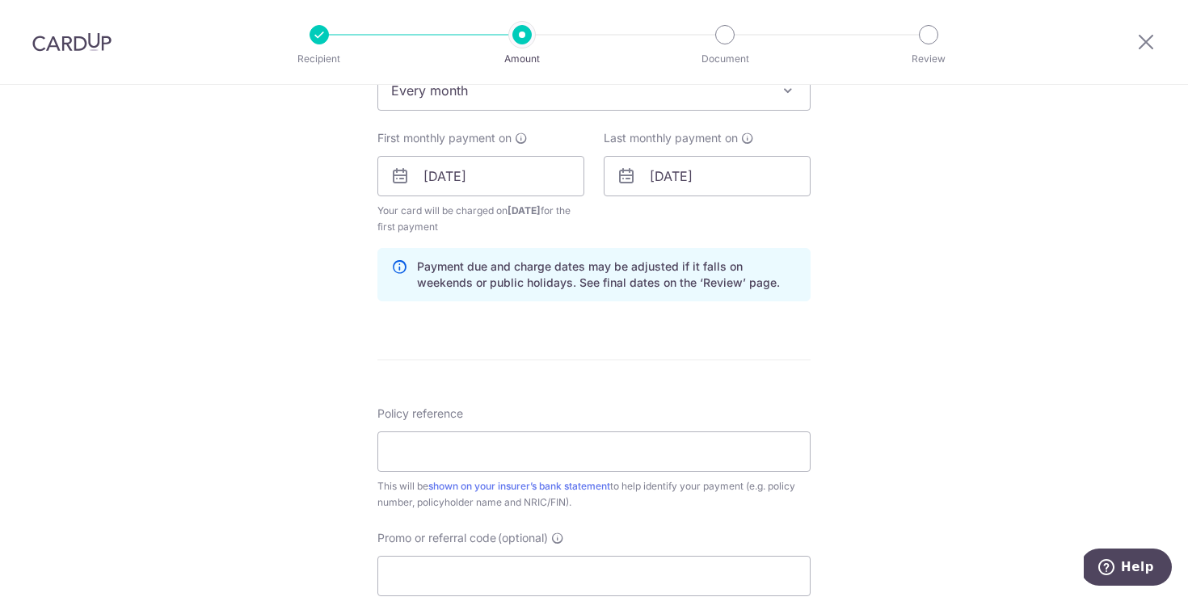
scroll to position [1155, 0]
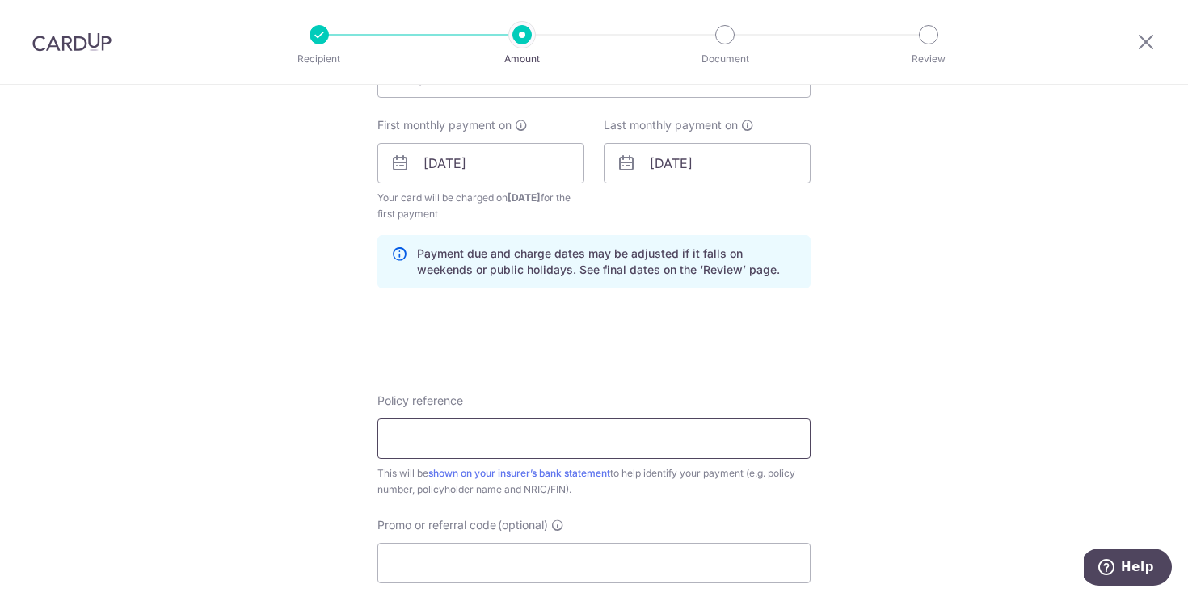
click at [474, 428] on input "Policy reference" at bounding box center [594, 439] width 433 height 40
paste input "82163548"
type input "82163548"
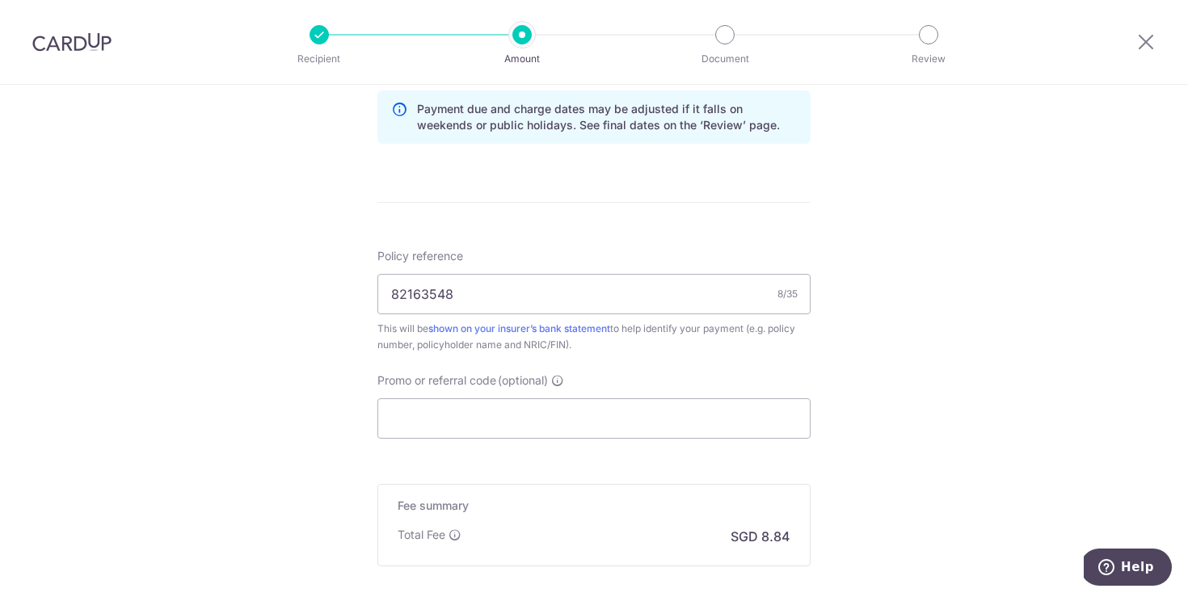
scroll to position [1300, 0]
click at [493, 428] on input "Promo or referral code (optional)" at bounding box center [594, 419] width 433 height 40
click at [504, 426] on input "Promo or referral code (optional)" at bounding box center [594, 419] width 433 height 40
click at [534, 421] on input "Promo or referral code (optional)" at bounding box center [594, 419] width 433 height 40
paste input "LAYMAYT18"
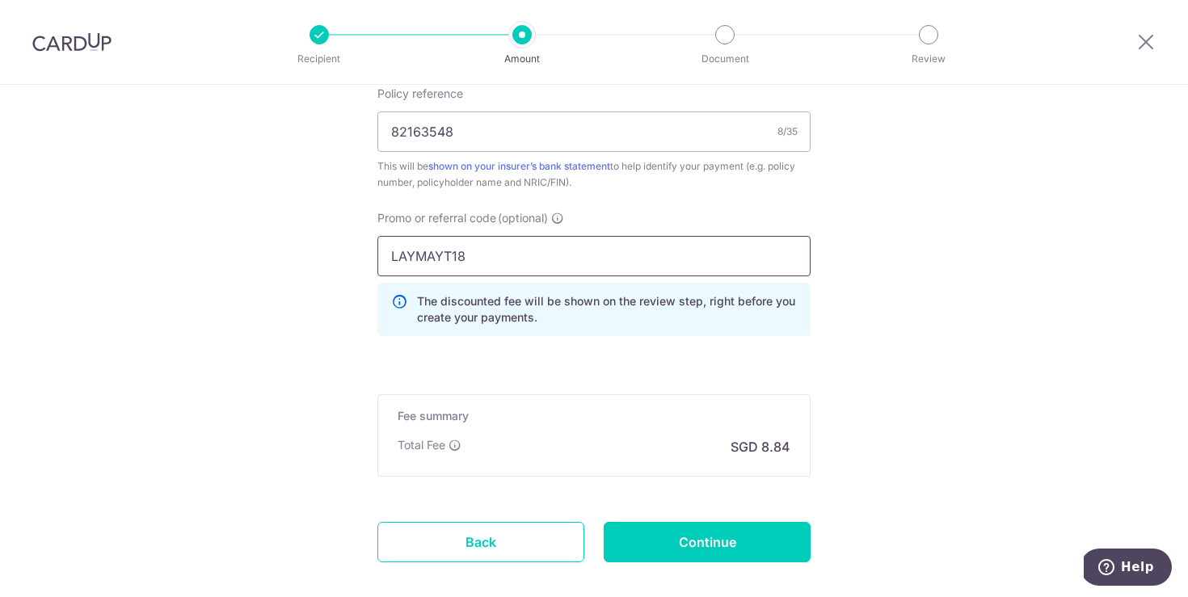
scroll to position [1474, 0]
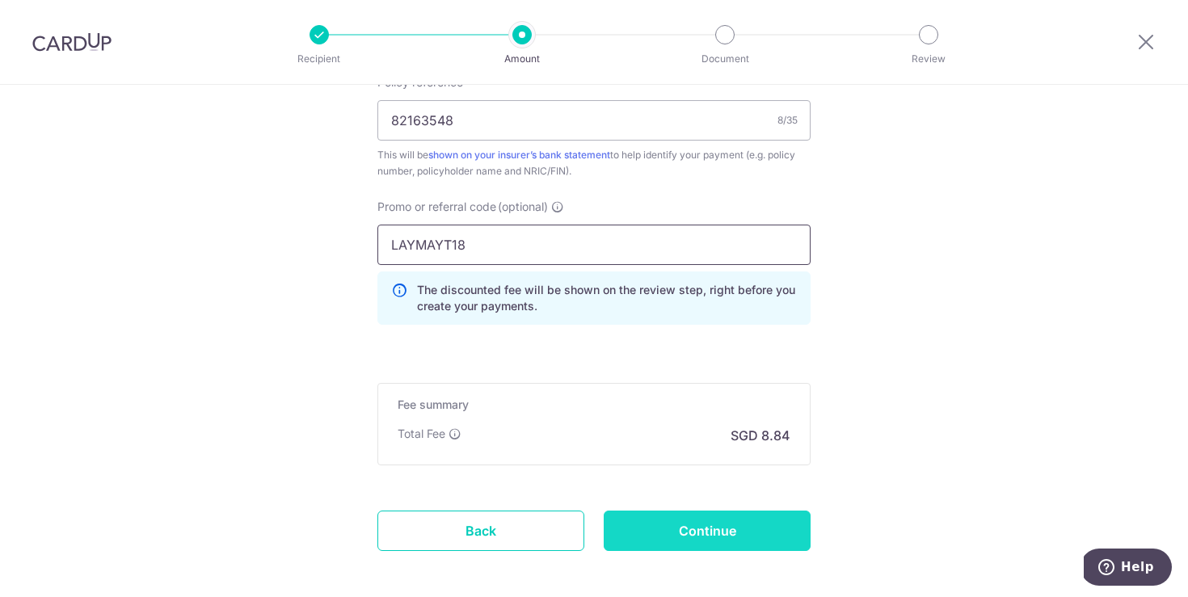
type input "LAYMAYT18"
click at [686, 538] on input "Continue" at bounding box center [707, 531] width 207 height 40
type input "Create Schedule"
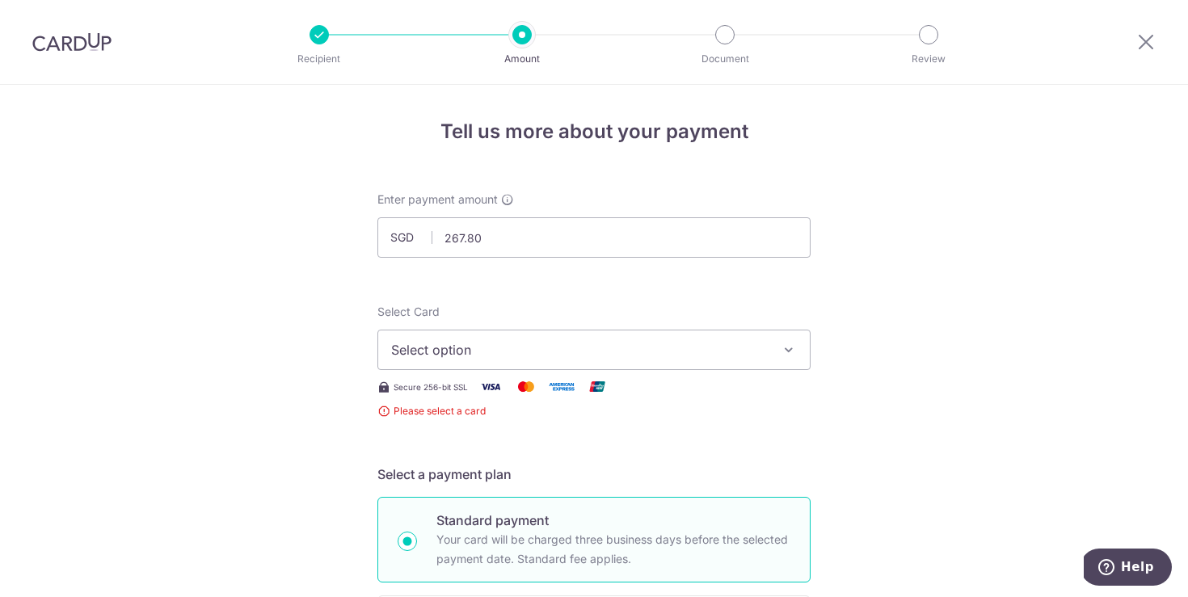
scroll to position [319, 0]
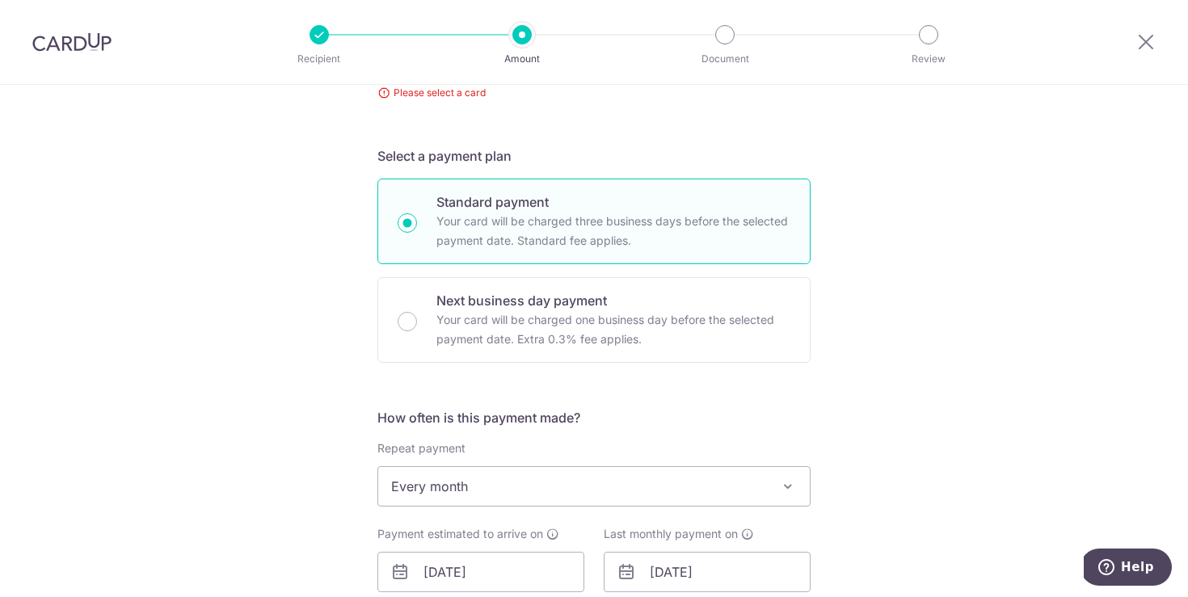
drag, startPoint x: 980, startPoint y: 340, endPoint x: 943, endPoint y: 340, distance: 36.4
click at [981, 340] on div "Tell us more about your payment Enter payment amount SGD 267.80 267.80 Select C…" at bounding box center [594, 553] width 1188 height 1574
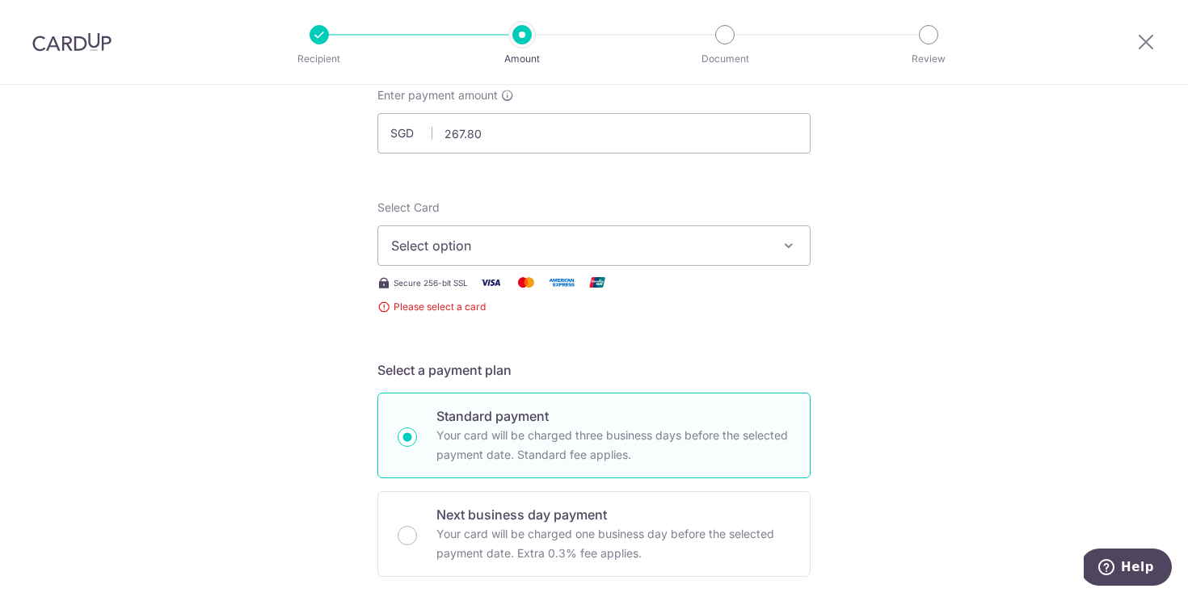
scroll to position [0, 0]
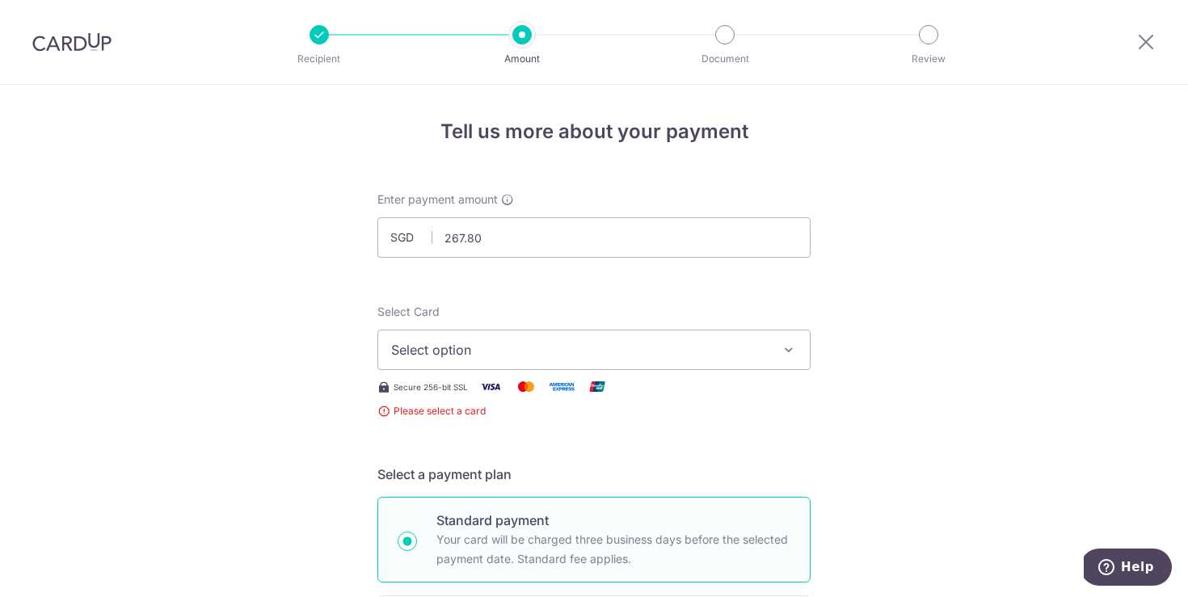
click at [563, 355] on span "Select option" at bounding box center [579, 349] width 377 height 19
click at [512, 349] on span "Select option" at bounding box center [579, 349] width 377 height 19
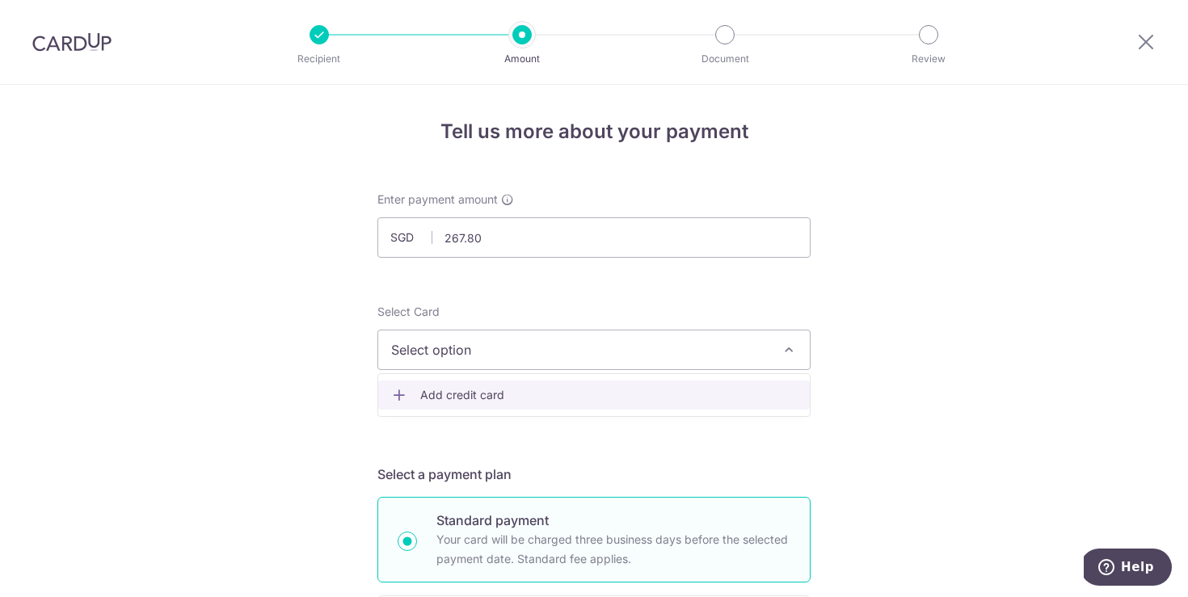
click at [478, 399] on span "Add credit card" at bounding box center [608, 395] width 377 height 16
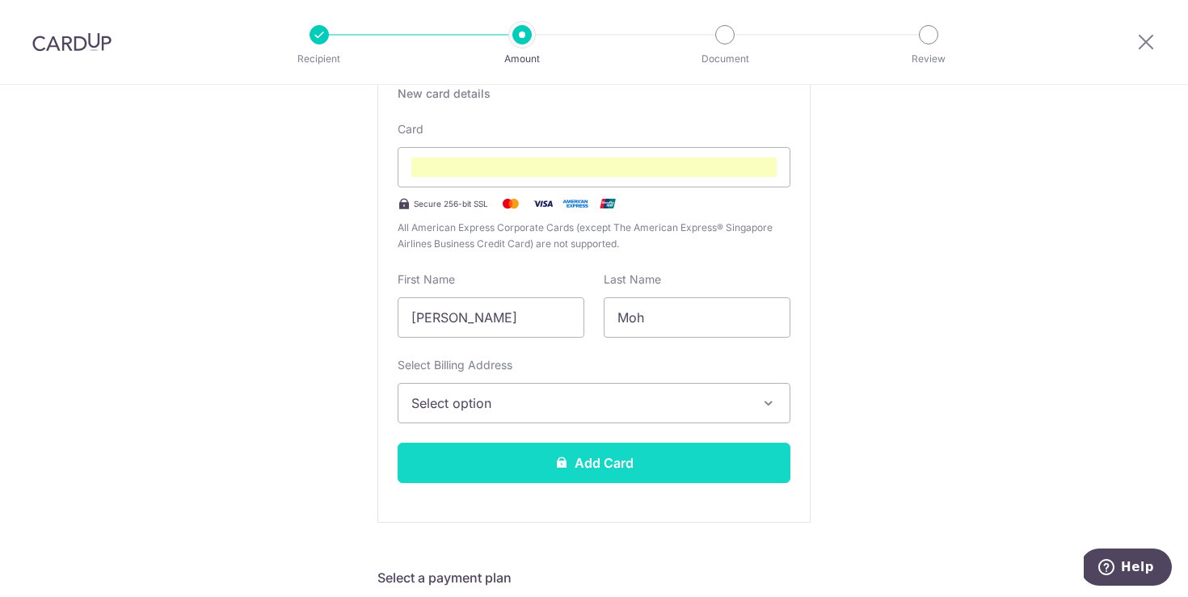
scroll to position [326, 0]
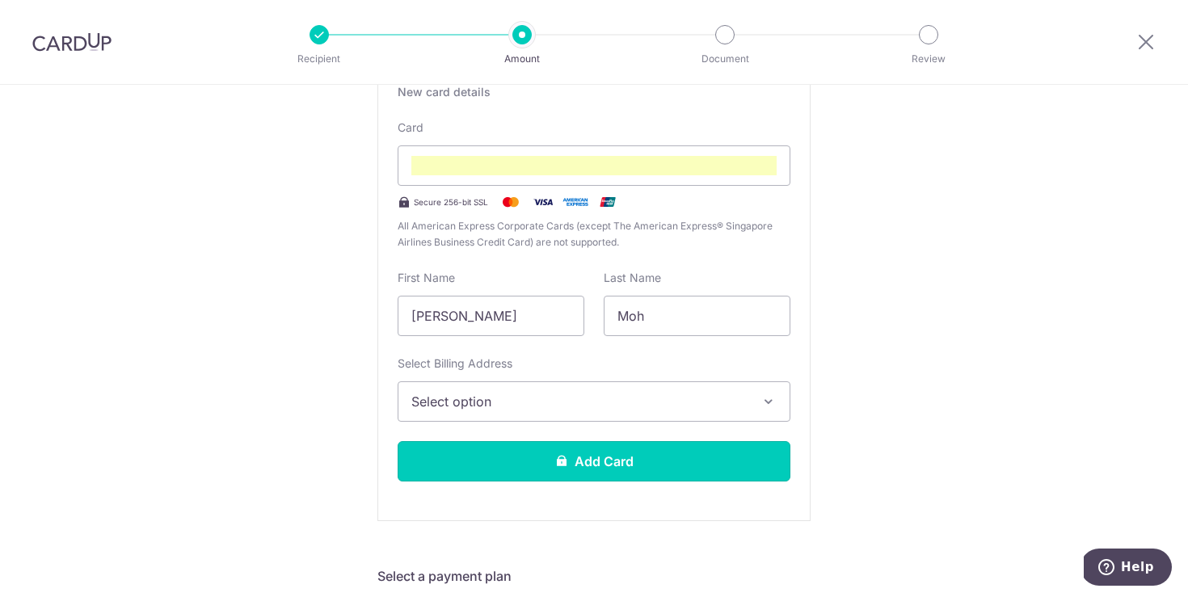
drag, startPoint x: 612, startPoint y: 447, endPoint x: 642, endPoint y: 451, distance: 30.2
click at [613, 447] on button "Add Card" at bounding box center [594, 461] width 393 height 40
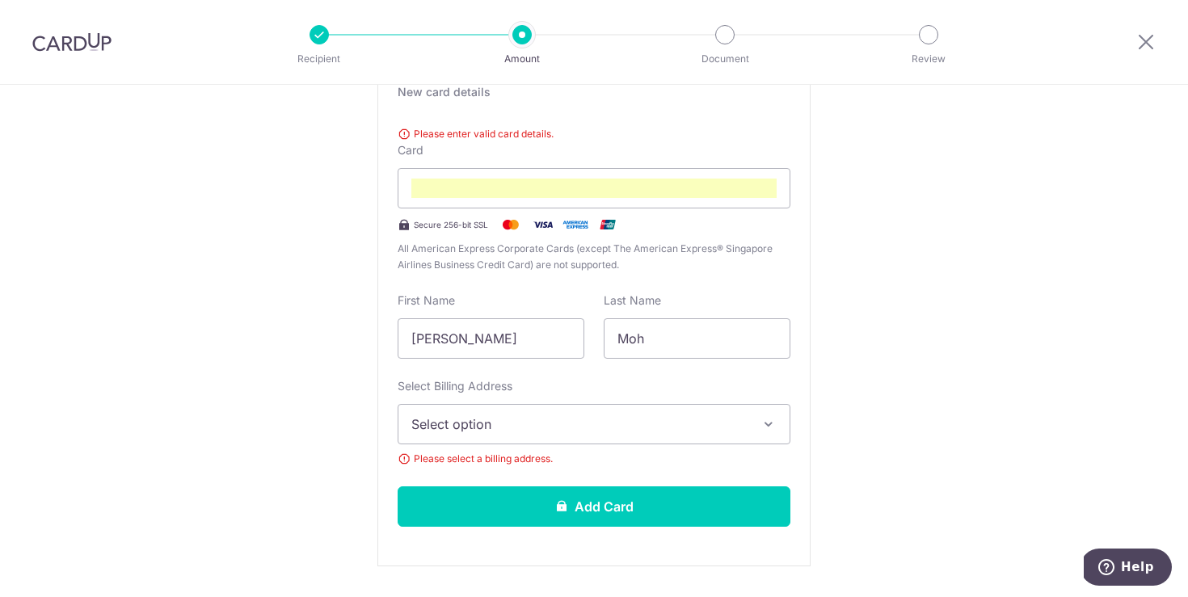
click at [627, 420] on span "Select option" at bounding box center [579, 424] width 336 height 19
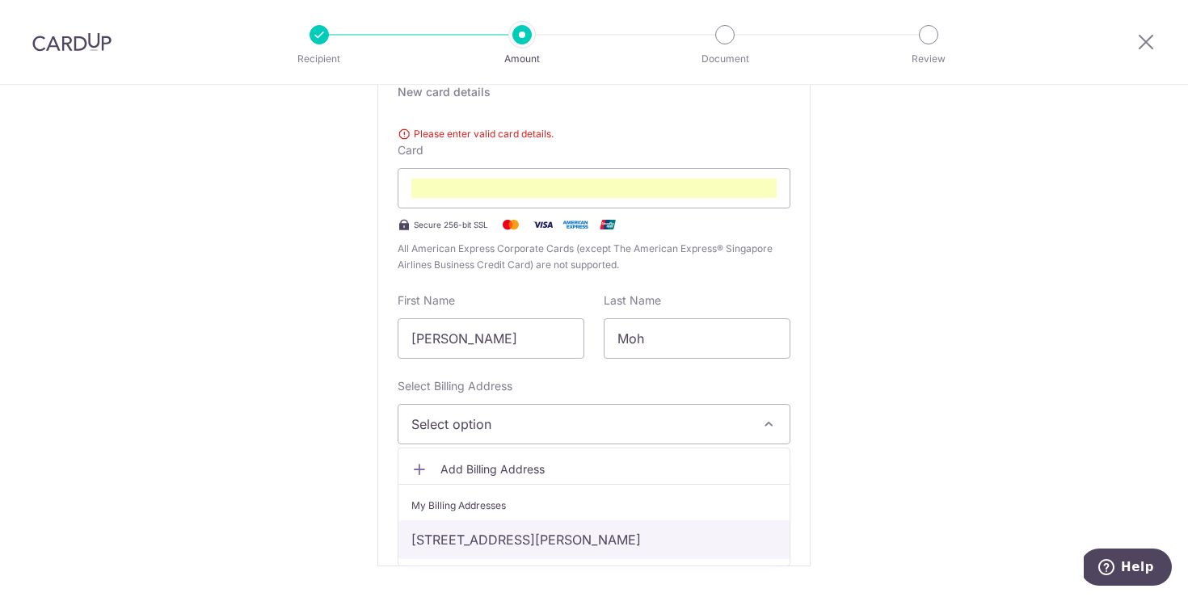
click at [501, 536] on link "[STREET_ADDRESS][PERSON_NAME]" at bounding box center [594, 540] width 391 height 39
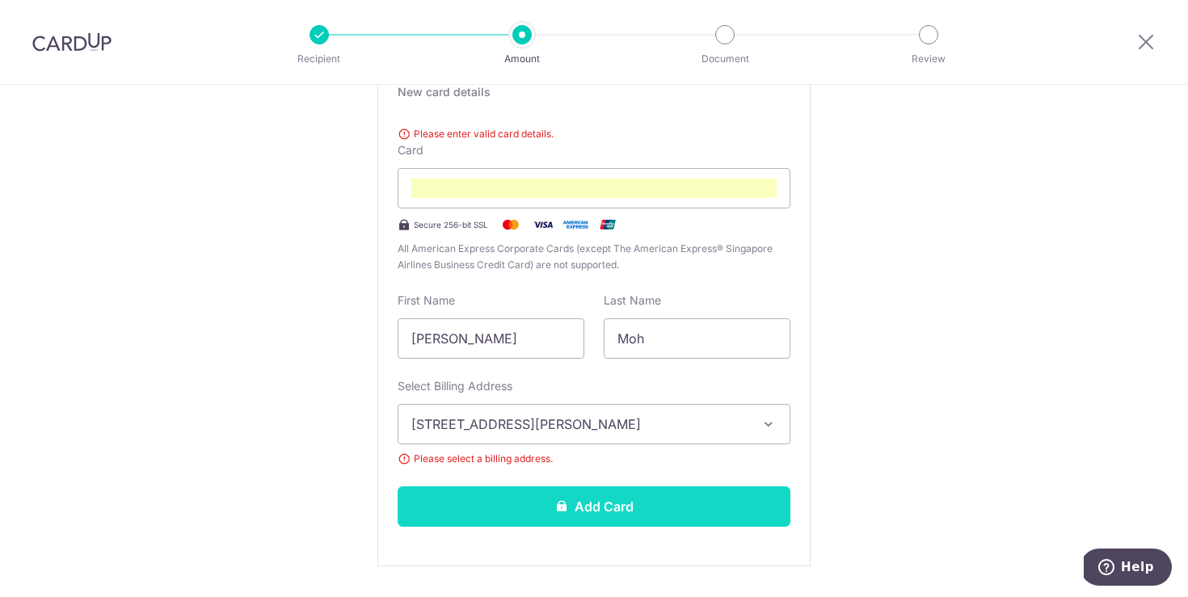
drag, startPoint x: 614, startPoint y: 507, endPoint x: 714, endPoint y: 499, distance: 99.8
click at [615, 507] on button "Add Card" at bounding box center [594, 507] width 393 height 40
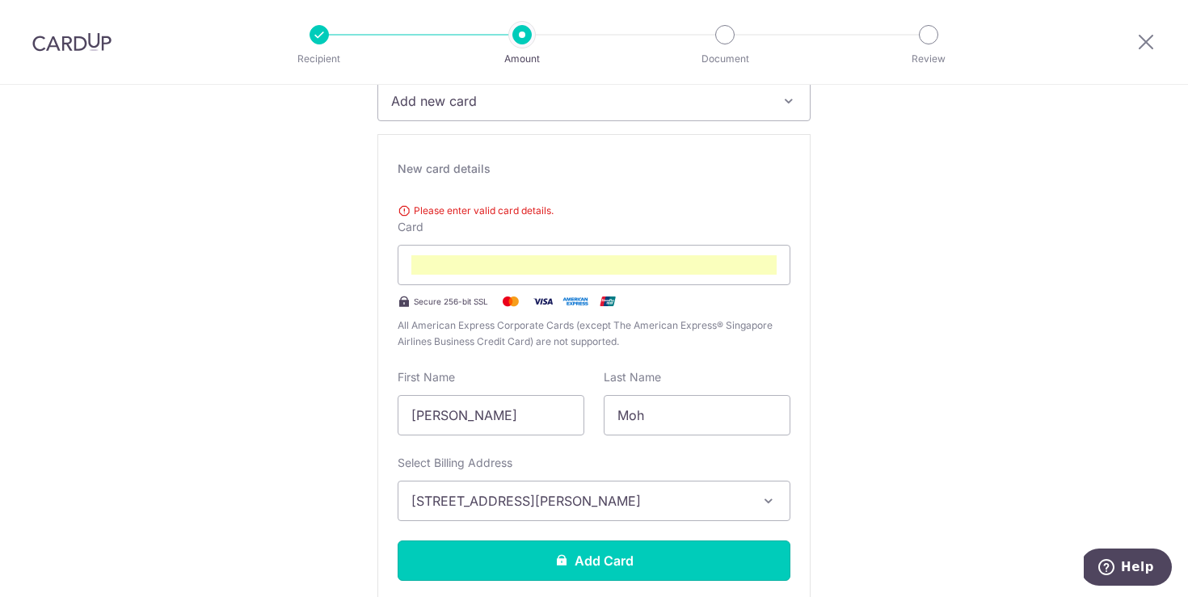
scroll to position [247, 0]
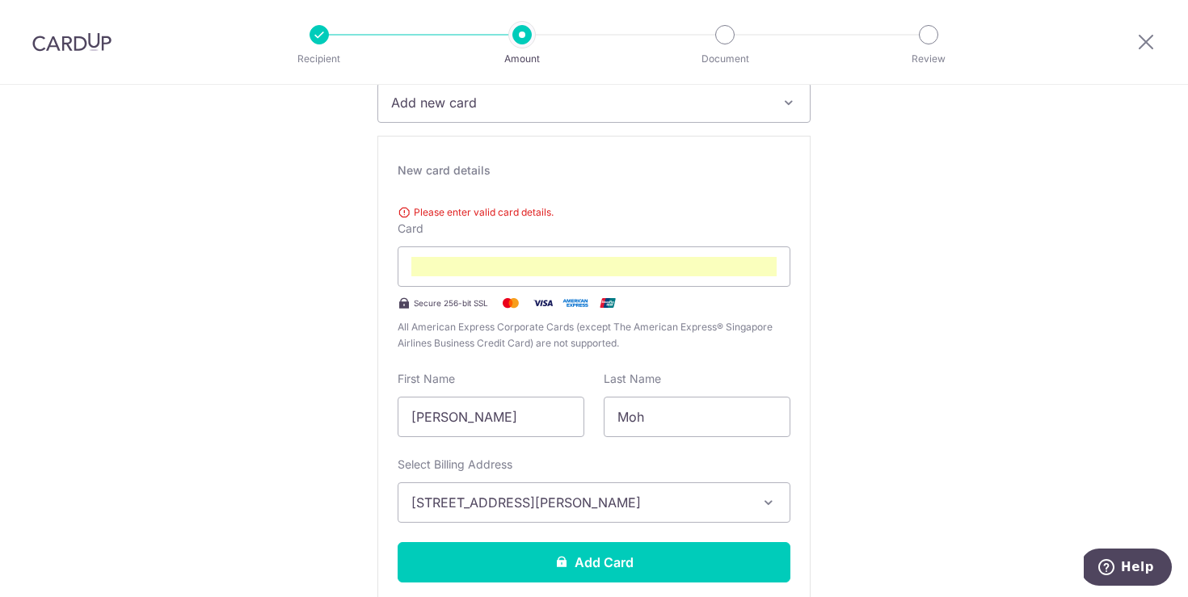
drag, startPoint x: 959, startPoint y: 362, endPoint x: 950, endPoint y: 361, distance: 8.9
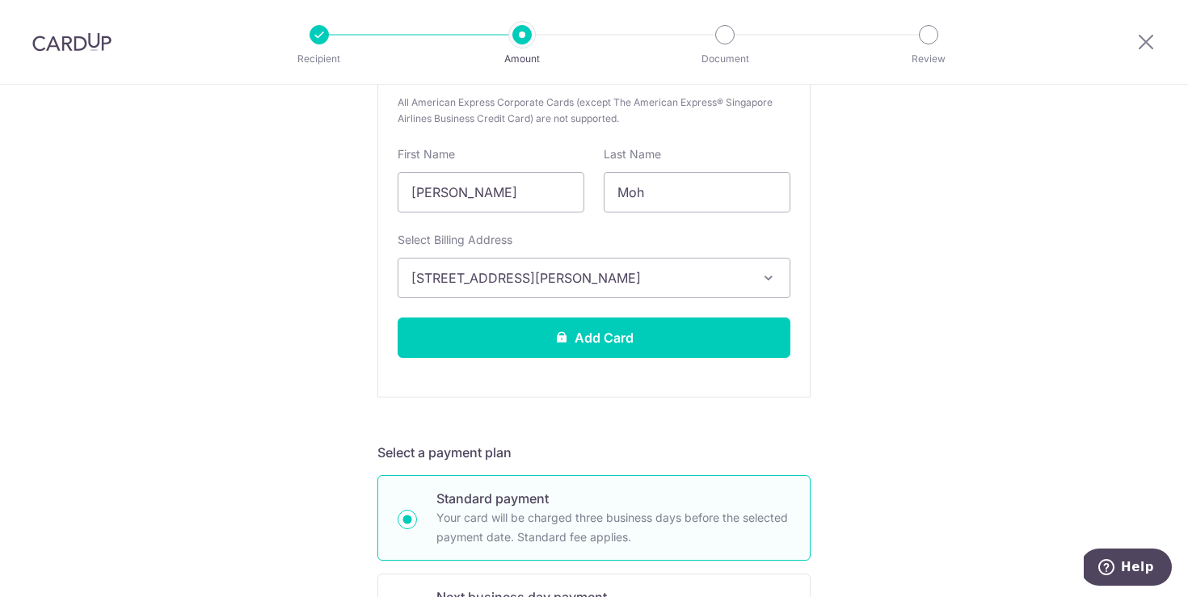
scroll to position [469, 0]
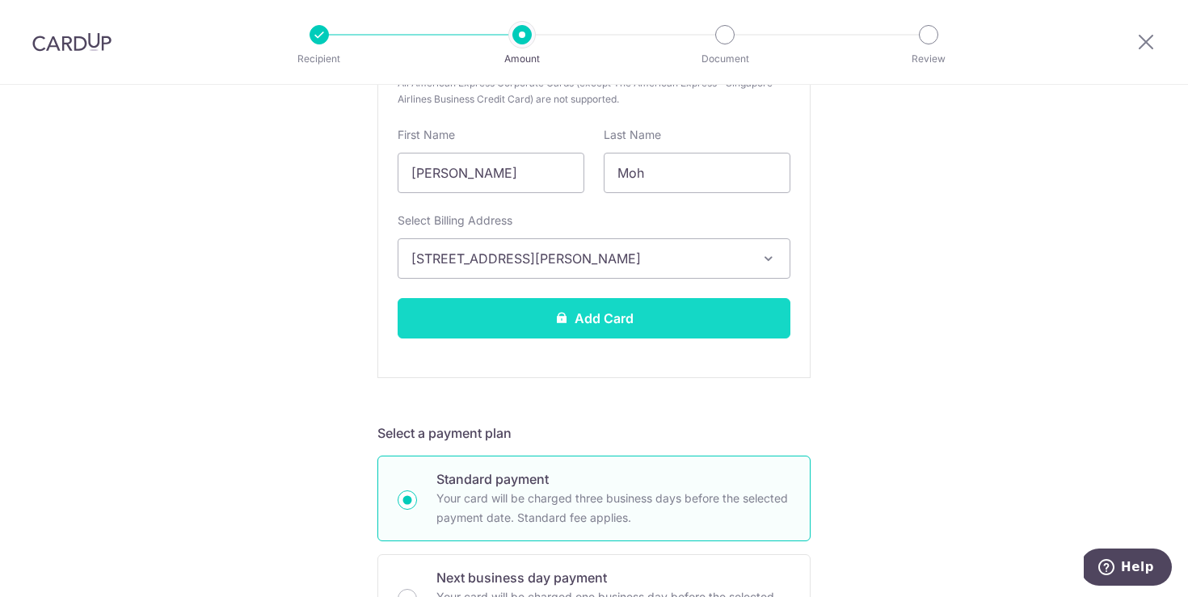
click at [584, 327] on button "Add Card" at bounding box center [594, 318] width 393 height 40
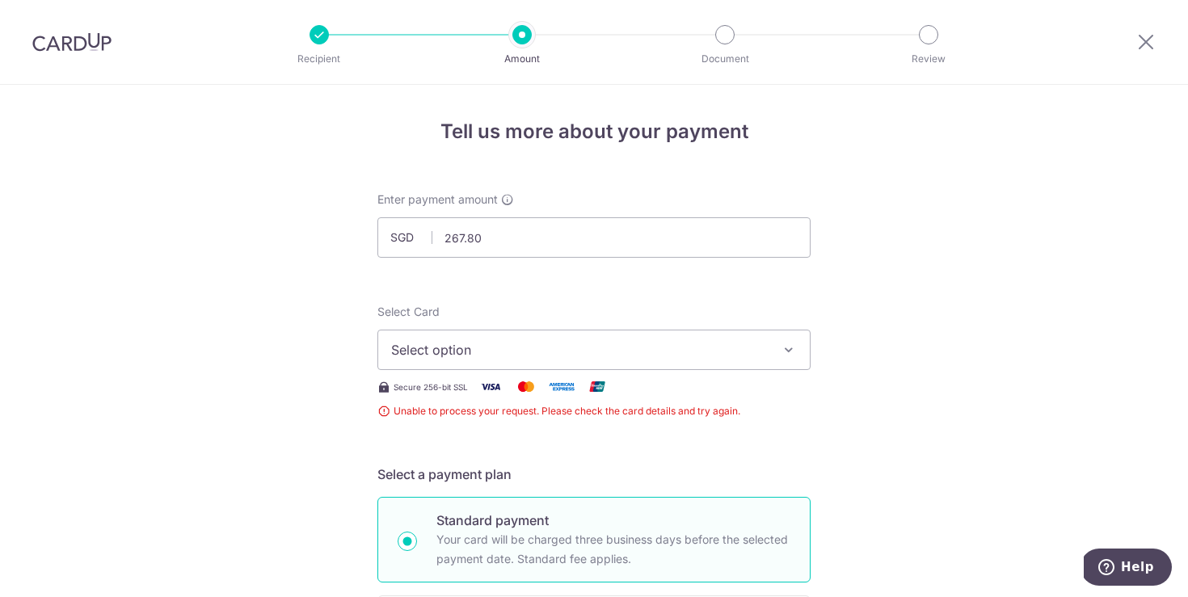
drag, startPoint x: 524, startPoint y: 327, endPoint x: 526, endPoint y: 344, distance: 16.3
click at [525, 330] on div "Select Card Select option Add credit card" at bounding box center [594, 337] width 433 height 66
click at [529, 346] on span "Select option" at bounding box center [579, 349] width 377 height 19
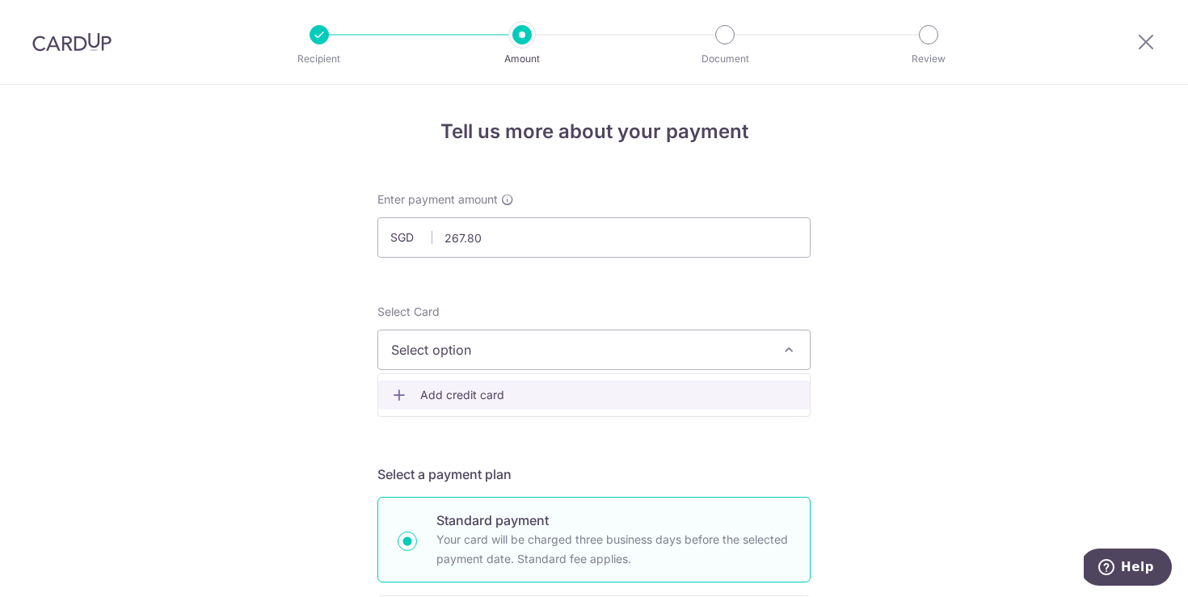
click at [507, 395] on span "Add credit card" at bounding box center [608, 395] width 377 height 16
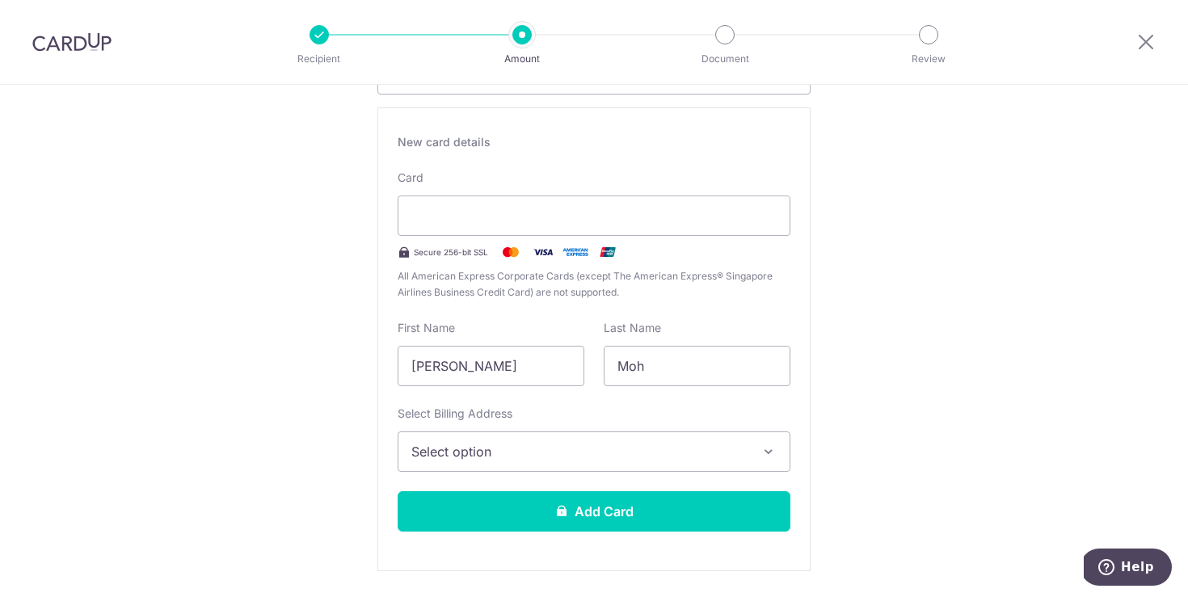
scroll to position [289, 0]
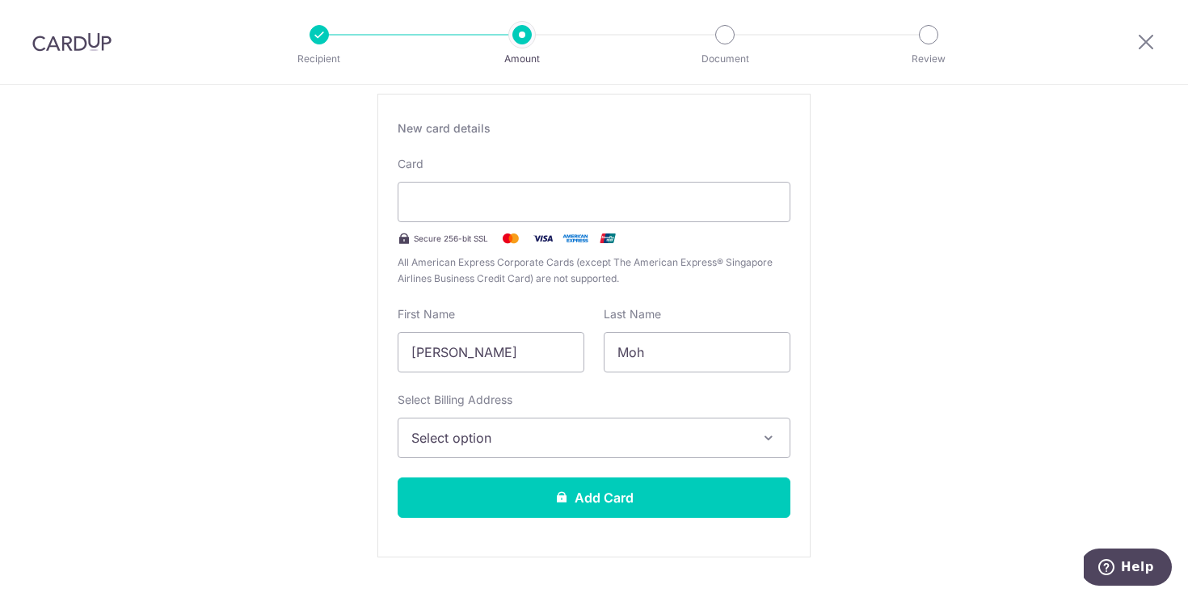
click at [541, 441] on span "Select option" at bounding box center [579, 437] width 336 height 19
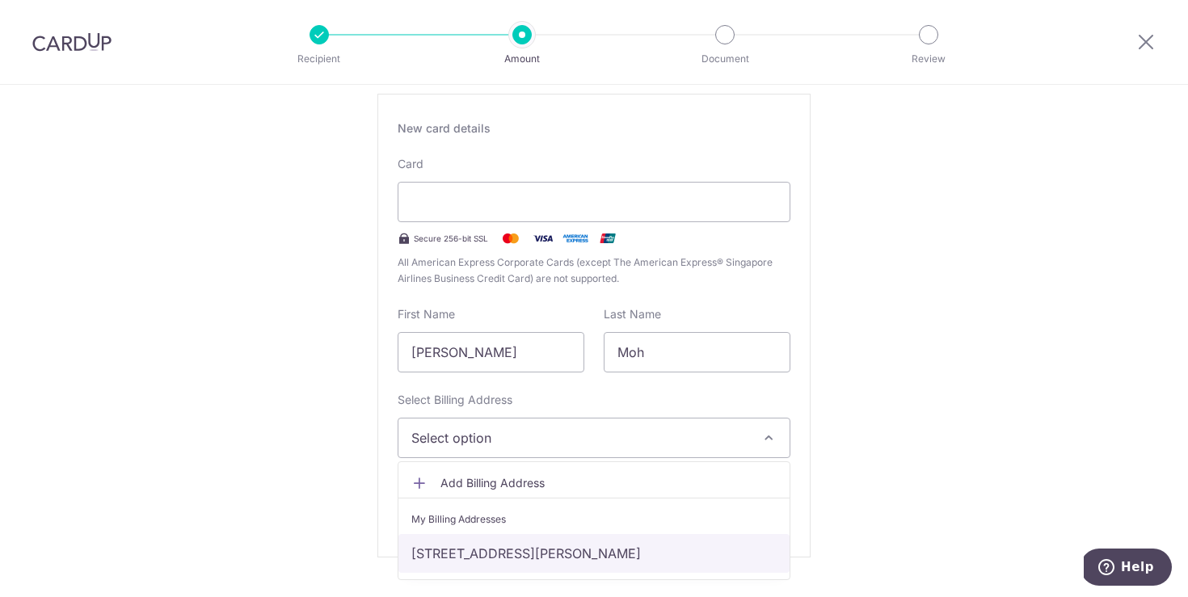
click at [508, 555] on link "81 Hougang Ave 2 The Florence Residences, #15-06, Singapore, Singapore-538859" at bounding box center [594, 553] width 391 height 39
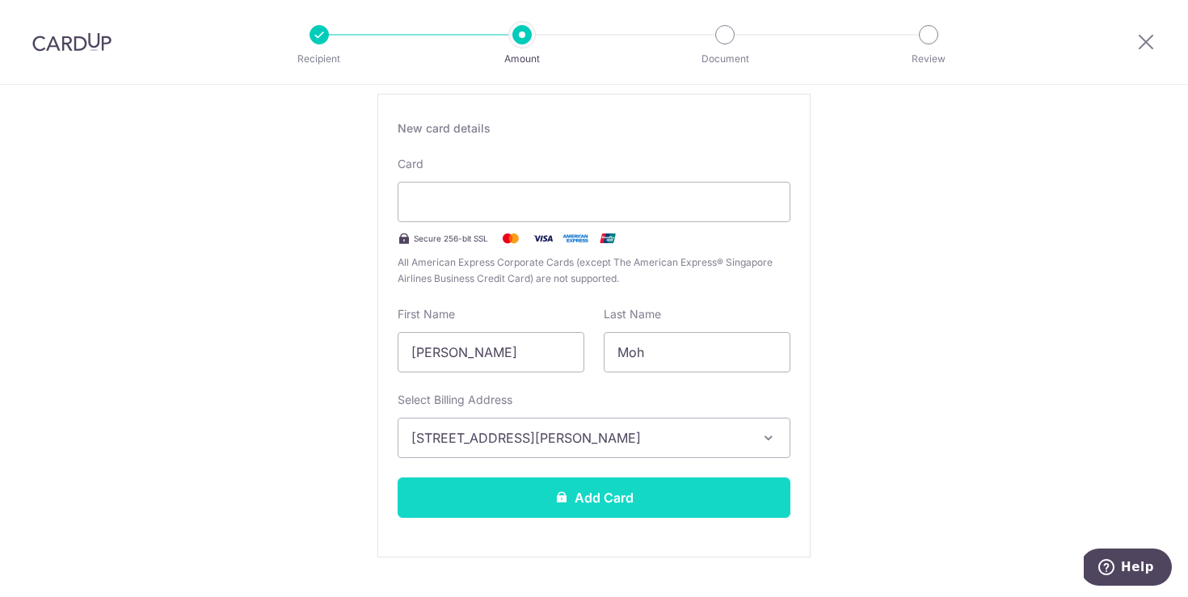
click at [647, 482] on button "Add Card" at bounding box center [594, 498] width 393 height 40
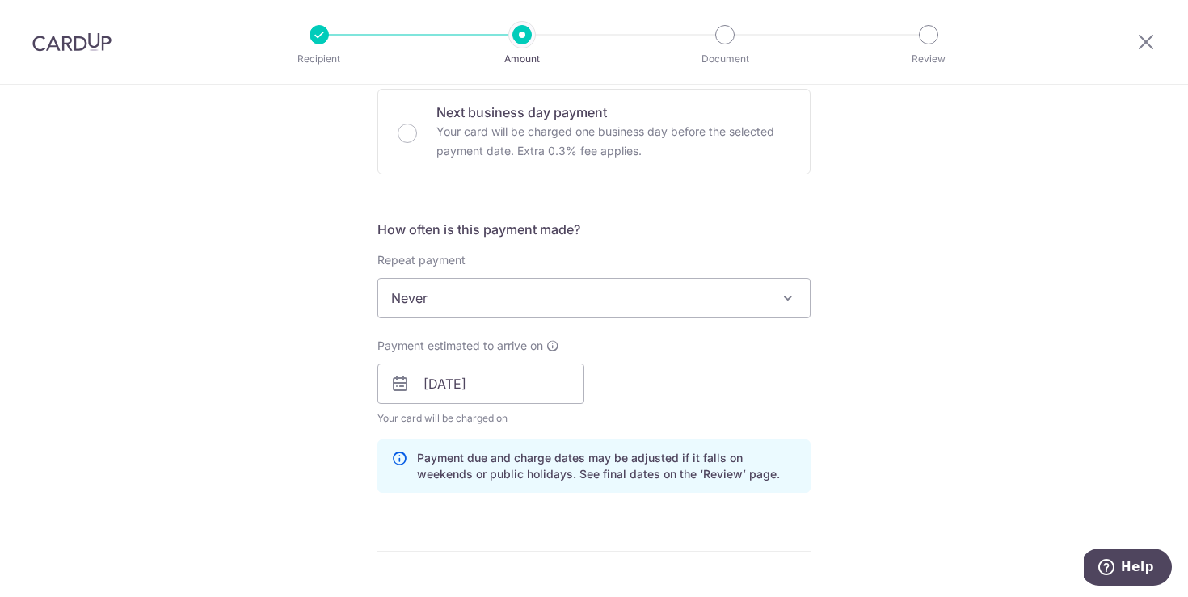
scroll to position [492, 0]
click at [454, 293] on span "Never" at bounding box center [594, 297] width 432 height 39
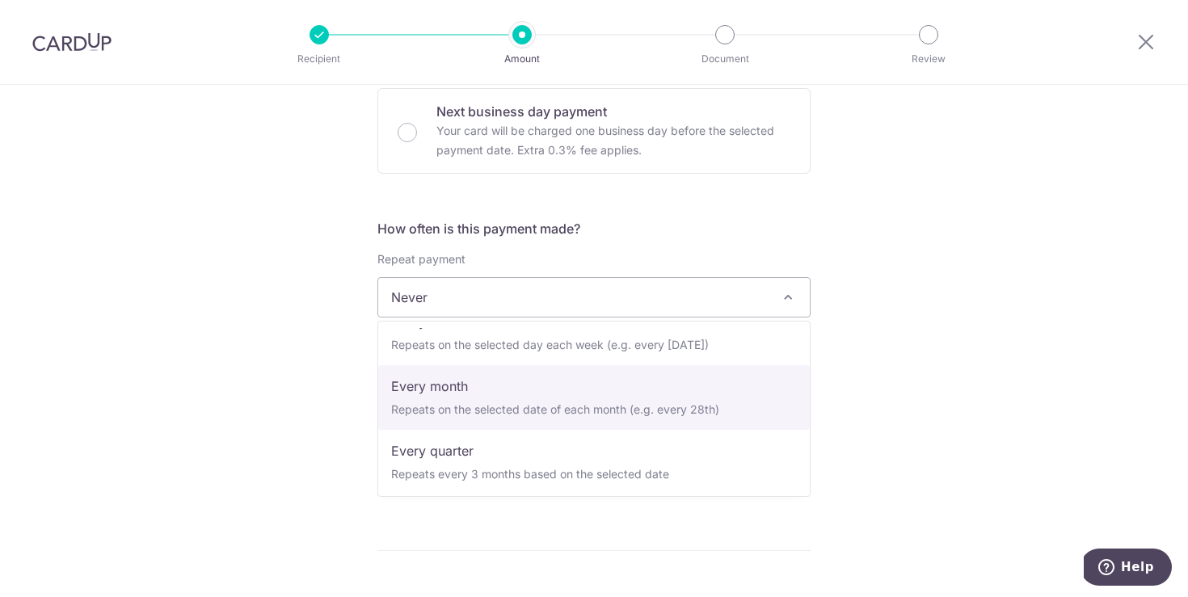
scroll to position [90, 0]
select select "3"
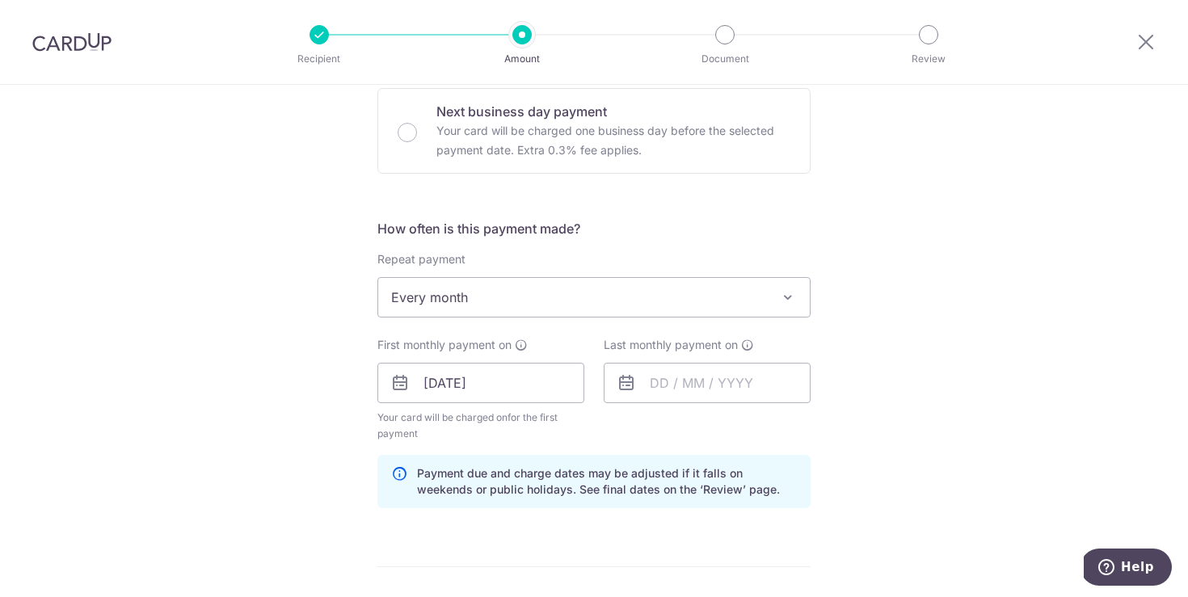
click at [402, 384] on icon at bounding box center [399, 382] width 19 height 19
click at [395, 385] on icon at bounding box center [399, 382] width 19 height 19
click at [479, 383] on input "[DATE]" at bounding box center [481, 383] width 207 height 40
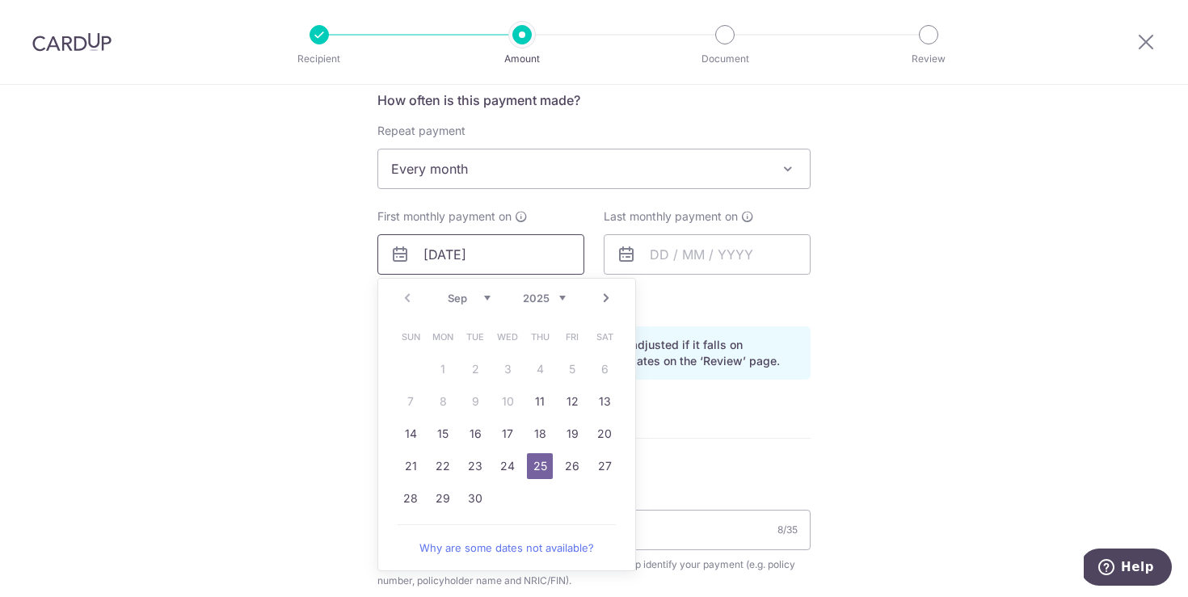
scroll to position [623, 0]
click at [538, 466] on link "25" at bounding box center [540, 463] width 26 height 26
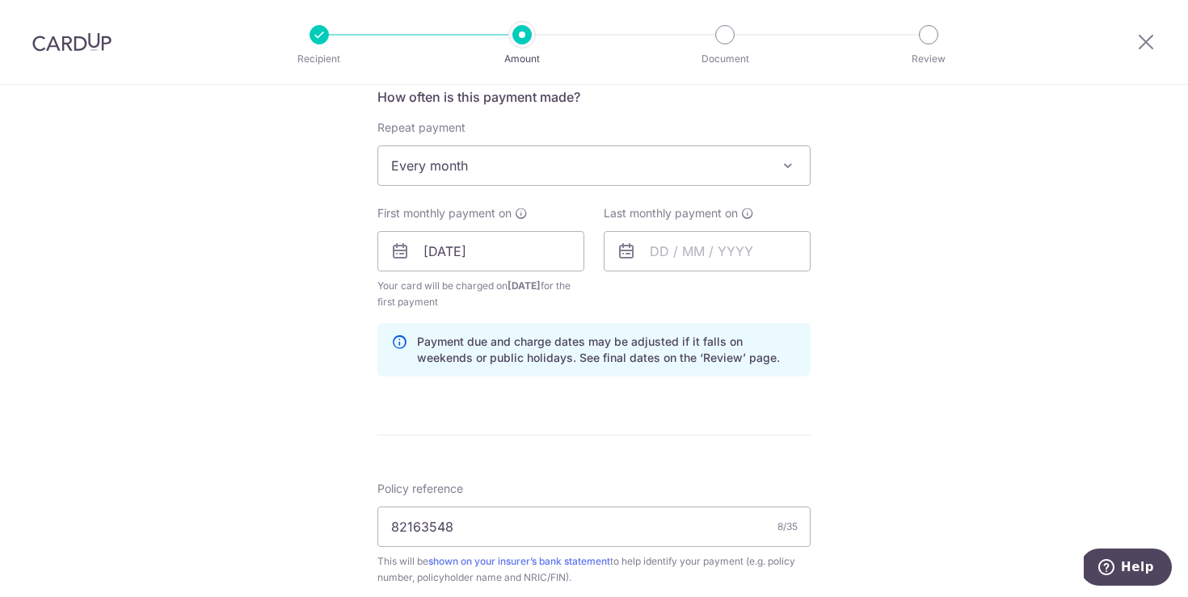
click at [952, 420] on div "Tell us more about your payment Enter payment amount SGD 267.80 267.80 Card add…" at bounding box center [594, 234] width 1188 height 1545
click at [1000, 220] on div "Tell us more about your payment Enter payment amount SGD 267.80 267.80 Card add…" at bounding box center [594, 234] width 1188 height 1545
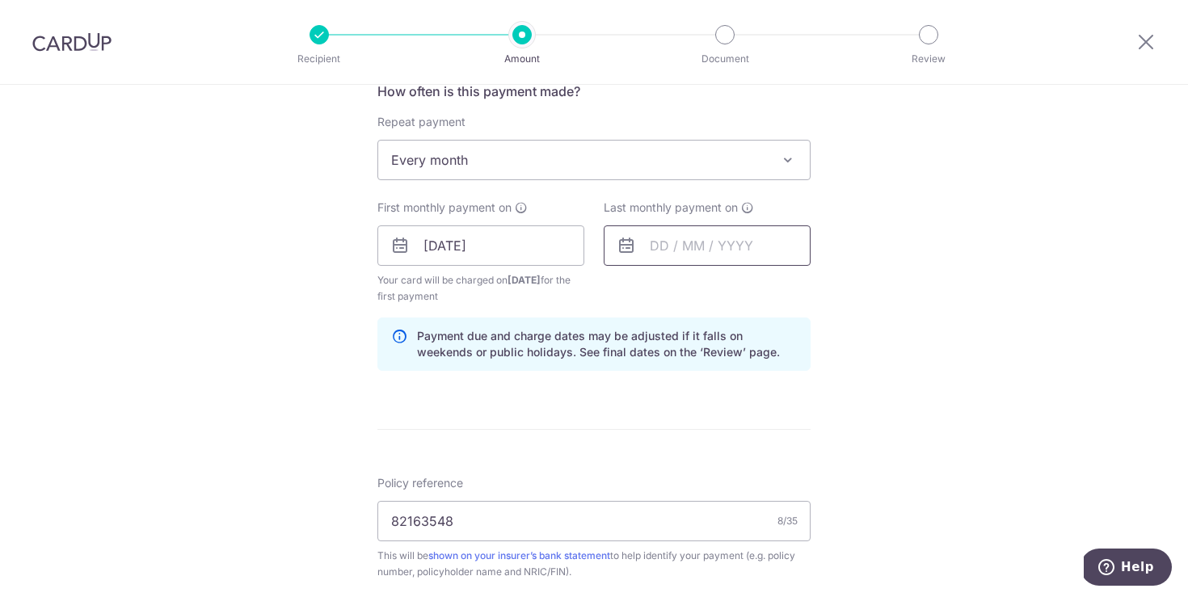
click at [697, 256] on input "text" at bounding box center [707, 246] width 207 height 40
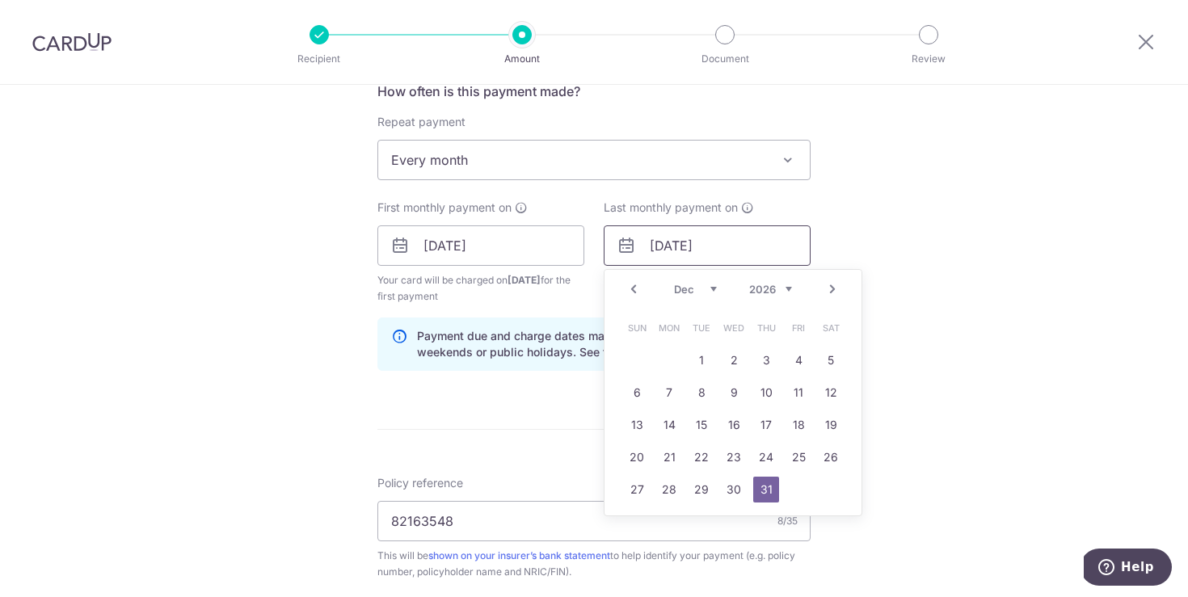
type input "31/12/2026"
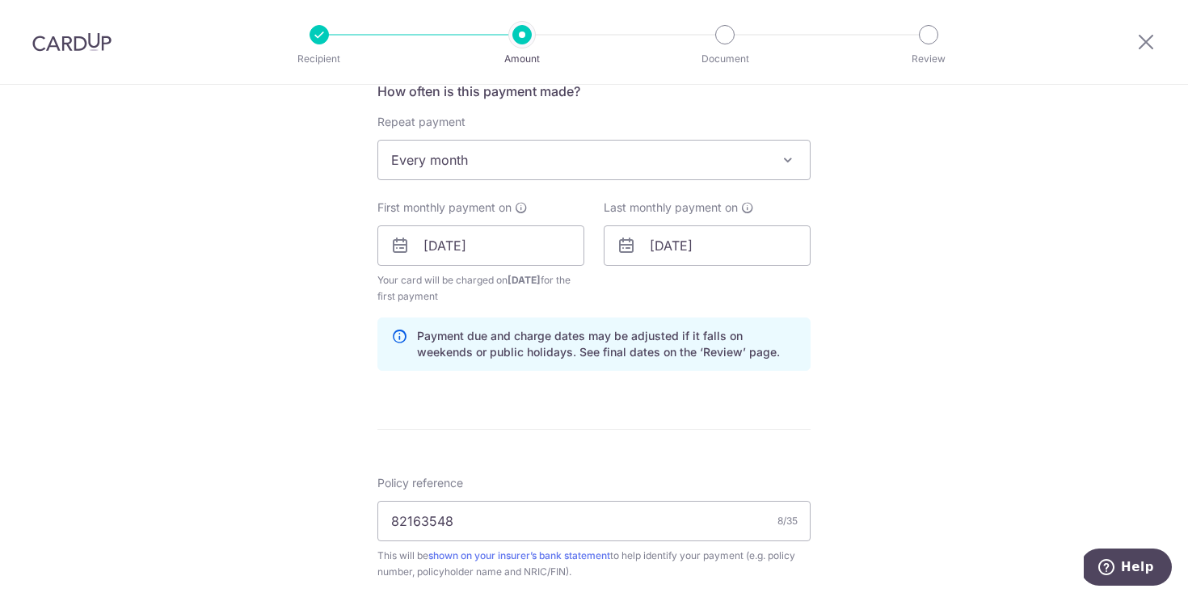
click at [953, 273] on div "Tell us more about your payment Enter payment amount SGD 267.80 267.80 Card add…" at bounding box center [594, 228] width 1188 height 1545
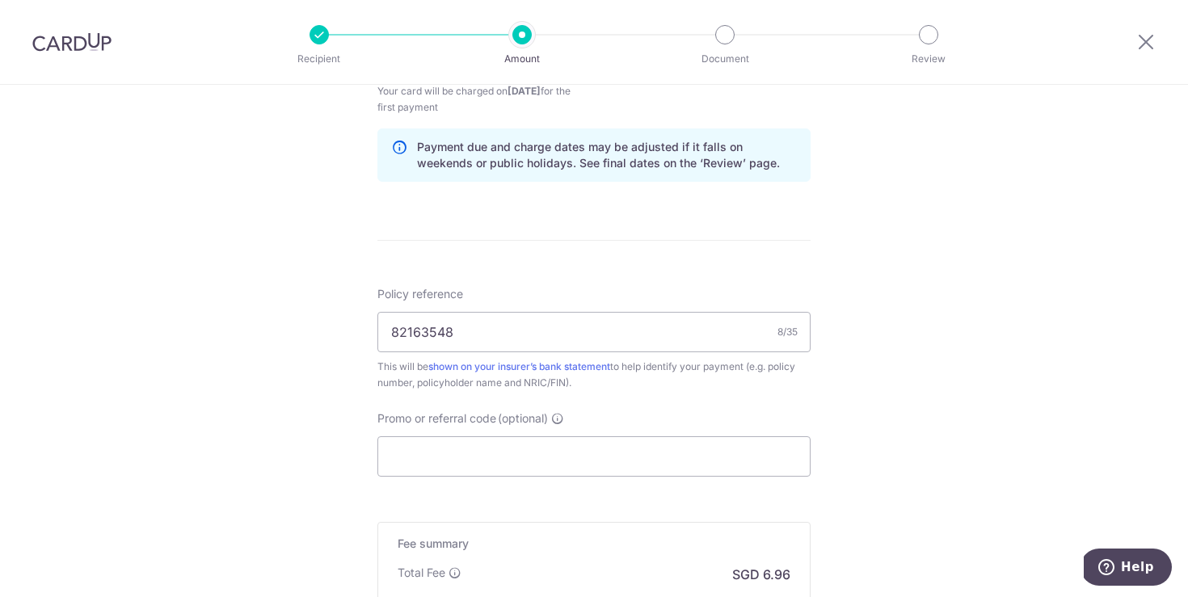
scroll to position [822, 0]
click at [915, 371] on div "Tell us more about your payment Enter payment amount SGD 267.80 267.80 Card add…" at bounding box center [594, 35] width 1188 height 1545
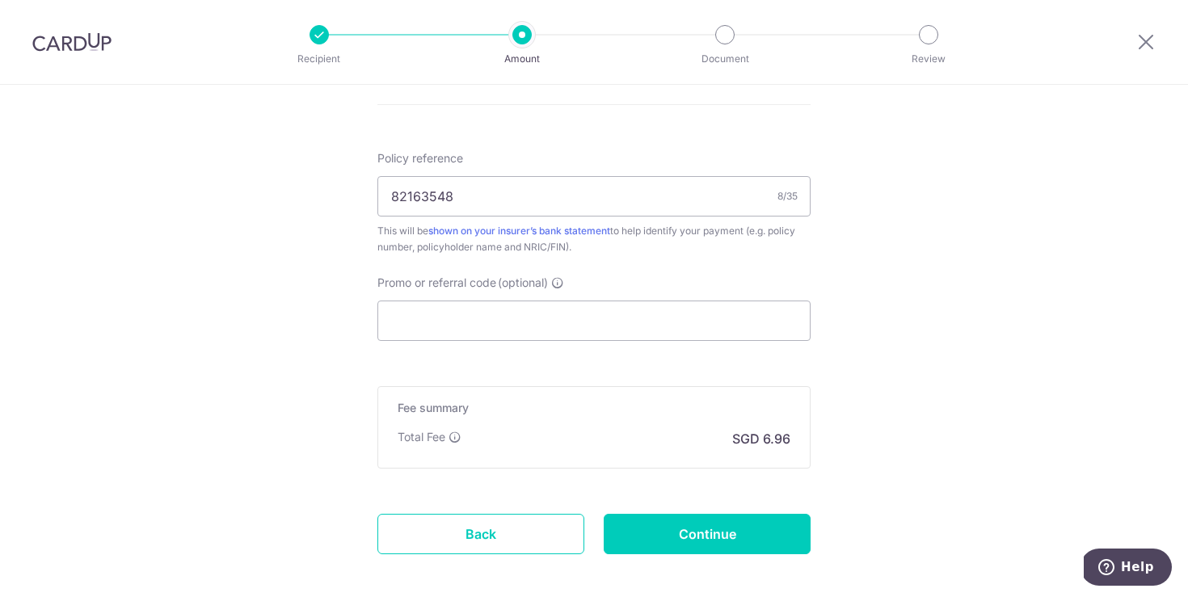
scroll to position [961, 0]
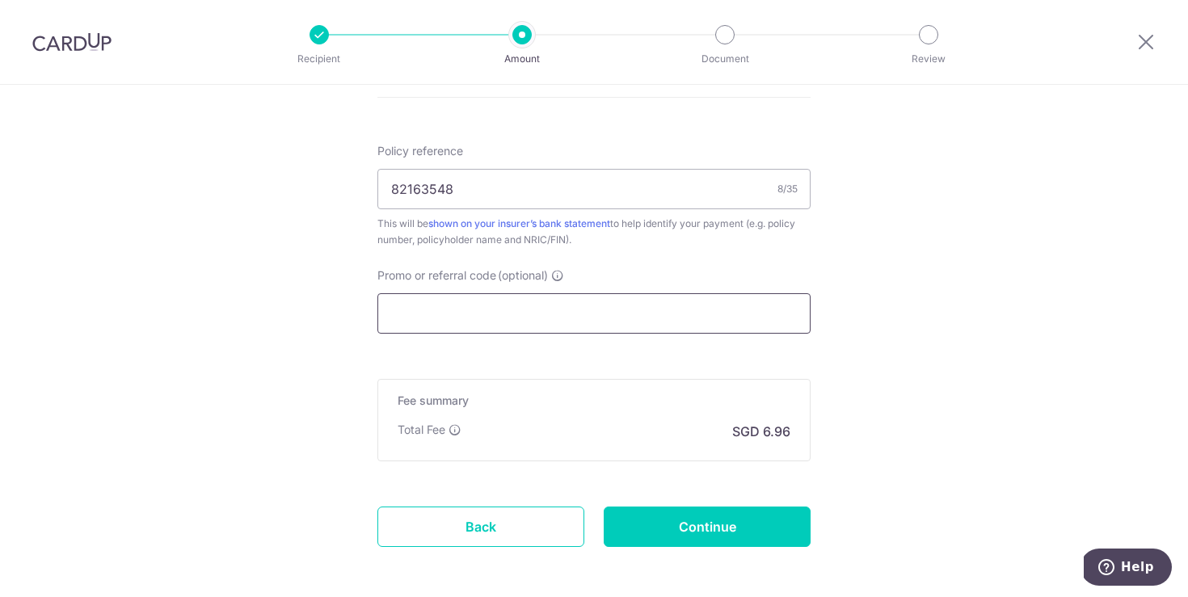
click at [471, 324] on input "Promo or referral code (optional)" at bounding box center [594, 313] width 433 height 40
paste input "LAYMAYT18"
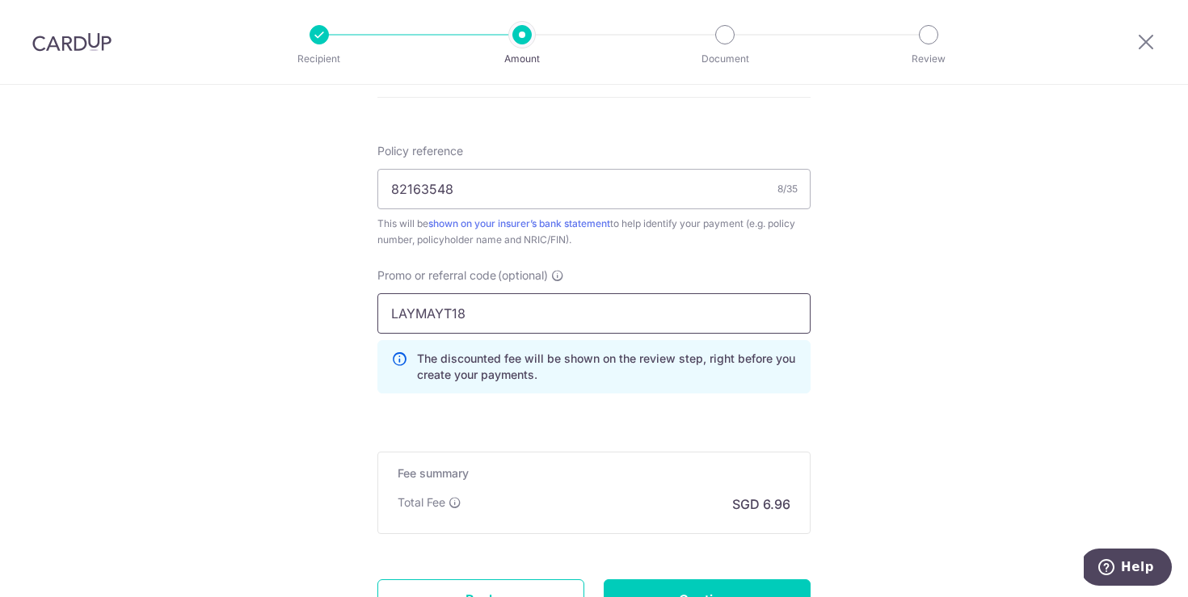
type input "LAYMAYT18"
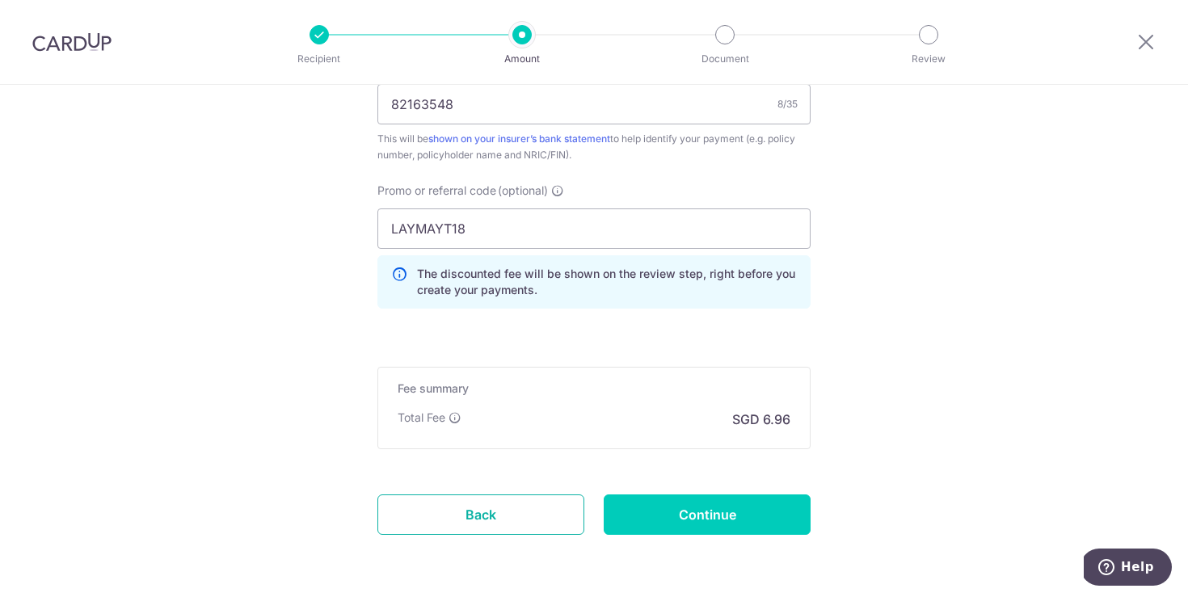
scroll to position [1074, 0]
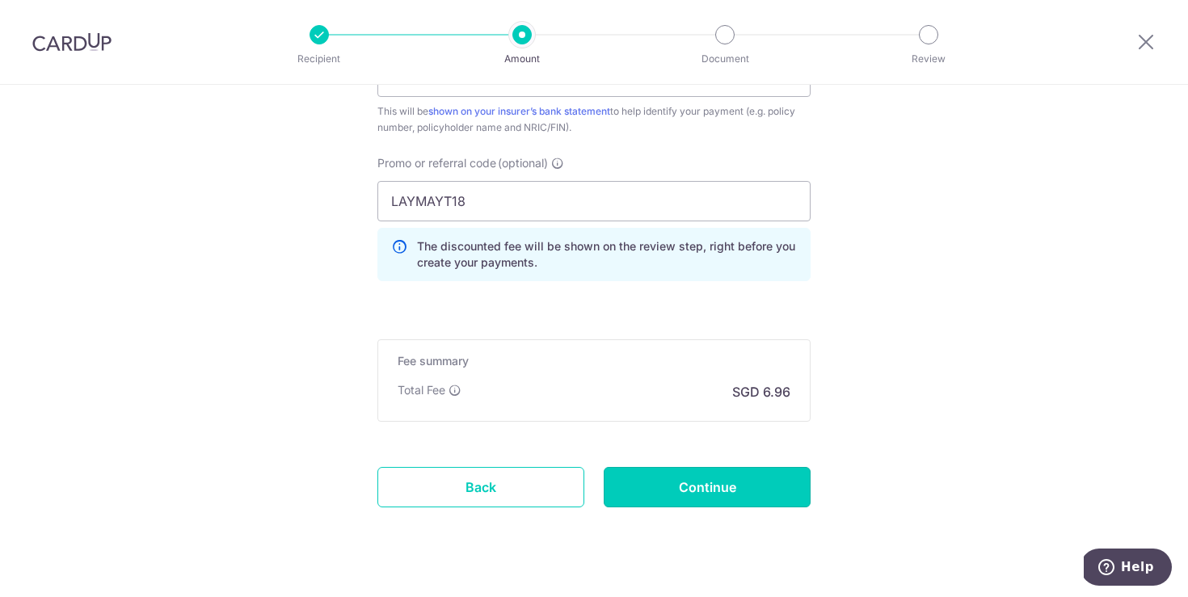
click at [730, 492] on input "Continue" at bounding box center [707, 487] width 207 height 40
type input "Create Schedule"
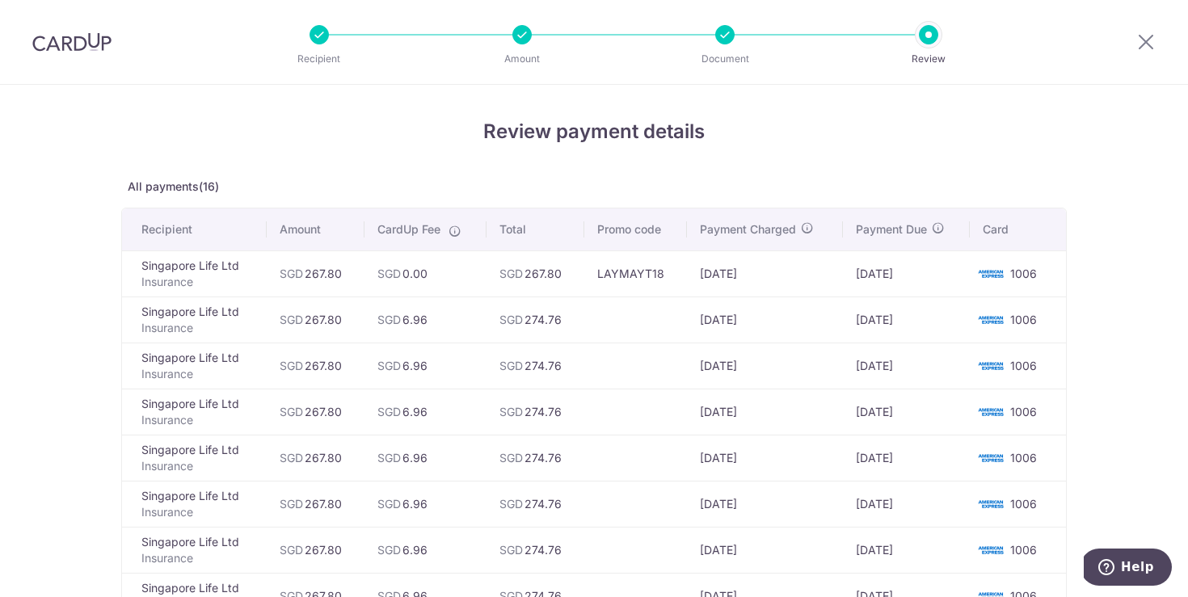
click at [644, 274] on td "LAYMAYT18" at bounding box center [635, 274] width 103 height 46
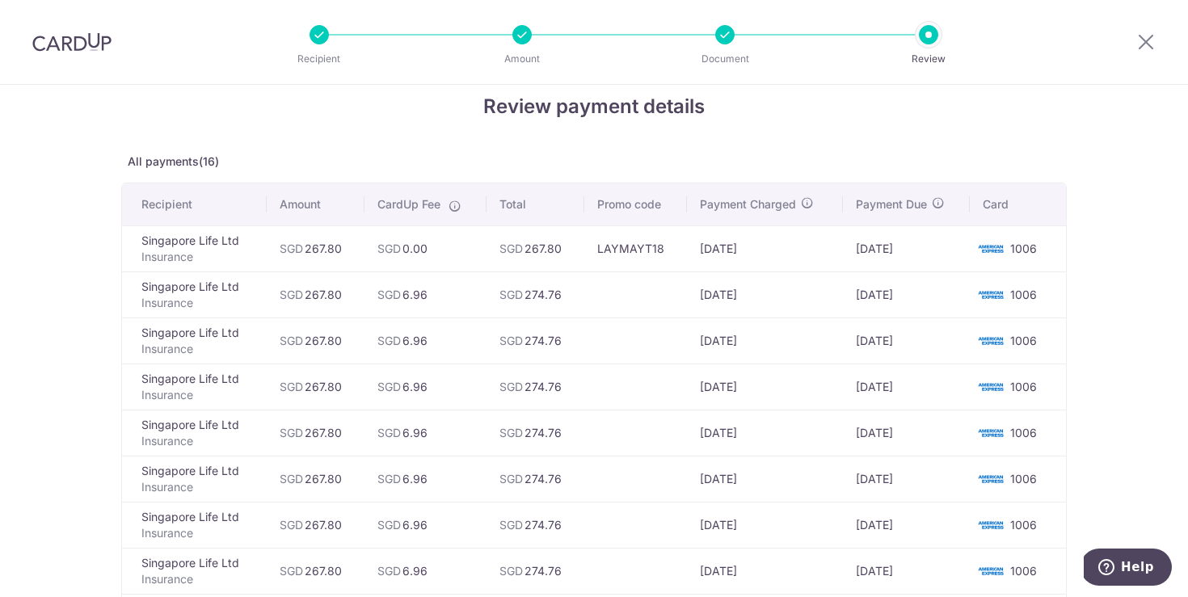
scroll to position [32, 0]
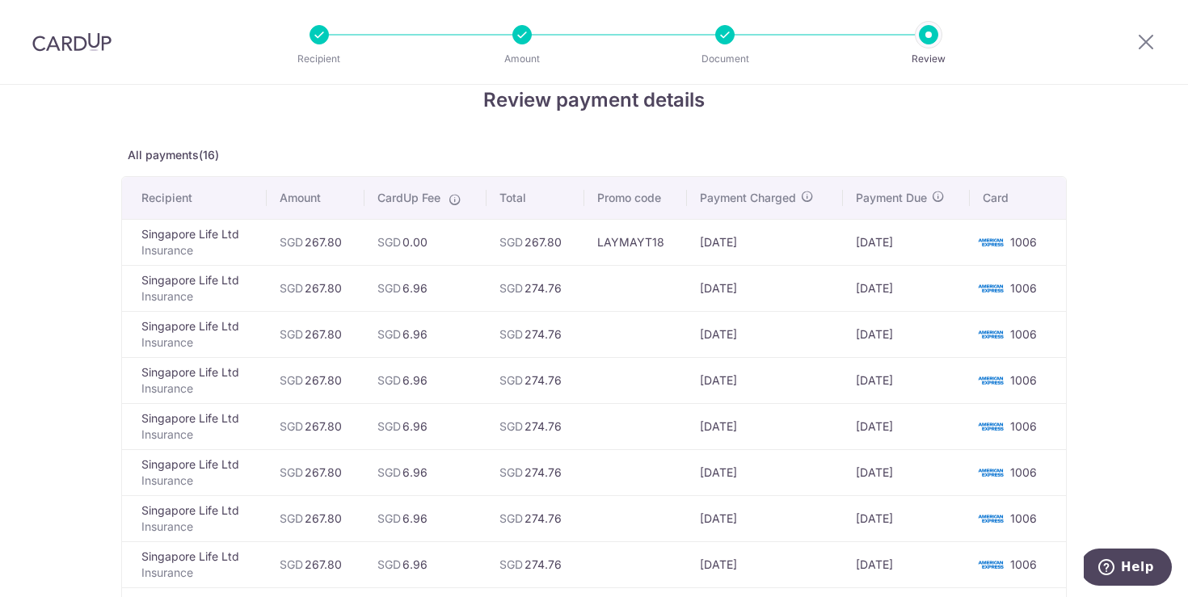
click at [465, 296] on td "SGD 6.96" at bounding box center [426, 288] width 122 height 46
click at [466, 294] on td "SGD 6.96" at bounding box center [426, 288] width 122 height 46
click at [228, 297] on p "Insurance" at bounding box center [197, 297] width 112 height 16
click at [201, 288] on td "Singapore Life Ltd Insurance" at bounding box center [194, 288] width 145 height 46
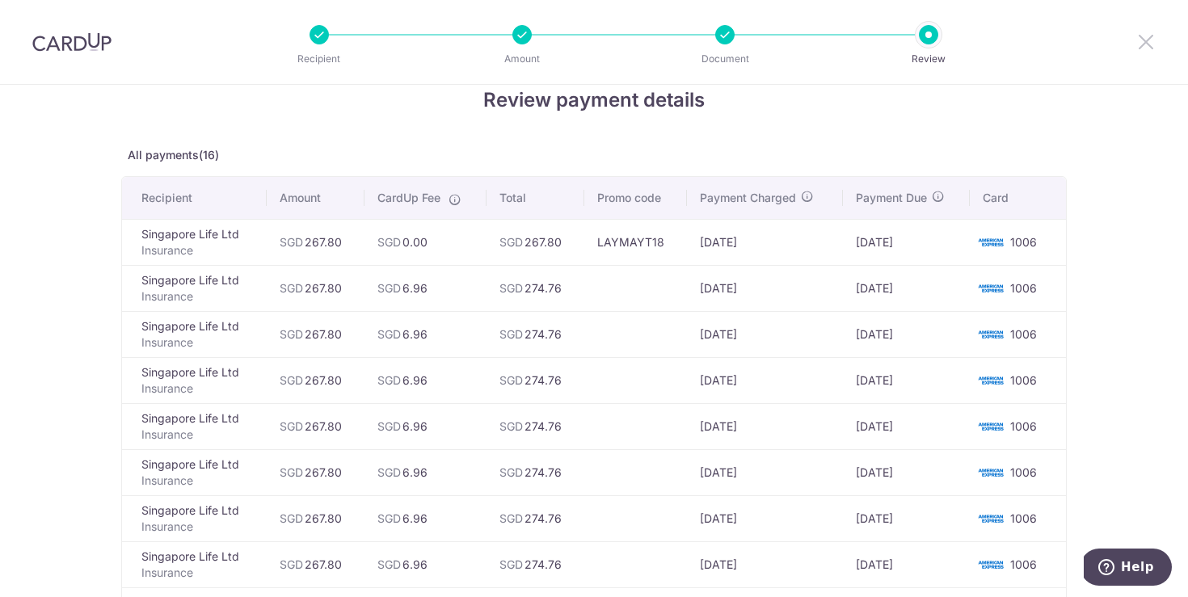
click at [1148, 37] on icon at bounding box center [1146, 42] width 19 height 20
click at [637, 243] on td "LAYMAYT18" at bounding box center [635, 242] width 103 height 46
click at [638, 243] on td "LAYMAYT18" at bounding box center [635, 242] width 103 height 46
click at [1138, 33] on div at bounding box center [1146, 42] width 84 height 84
click at [1147, 51] on icon at bounding box center [1146, 42] width 19 height 20
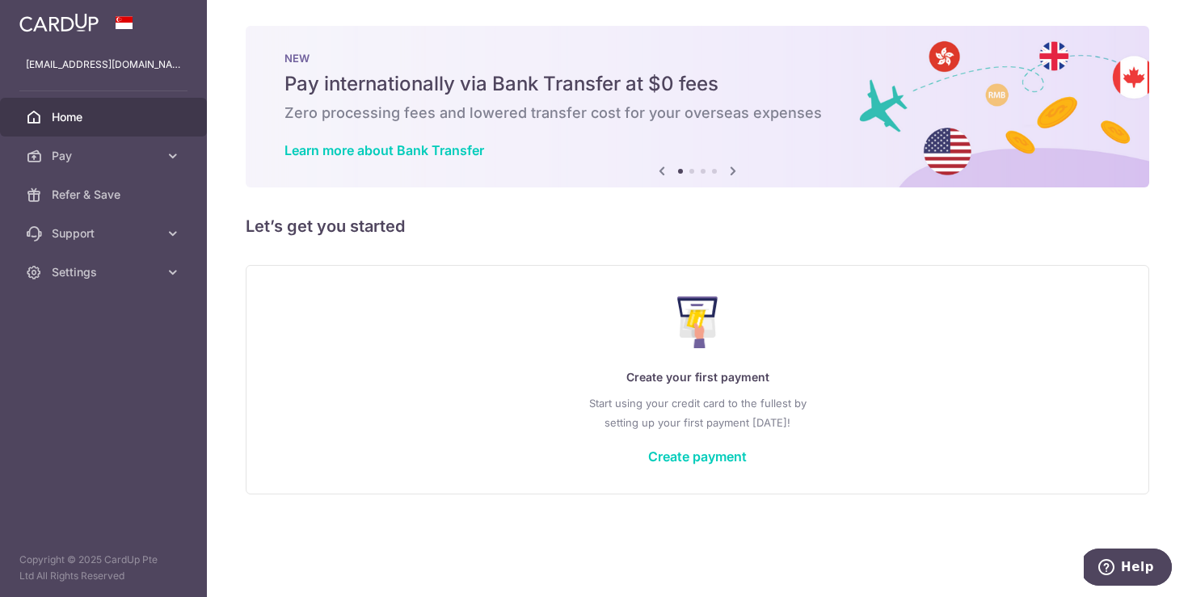
click at [686, 464] on div "Create your first payment Start using your credit card to the fullest by settin…" at bounding box center [697, 380] width 863 height 192
click at [711, 454] on link "Create payment" at bounding box center [697, 457] width 99 height 16
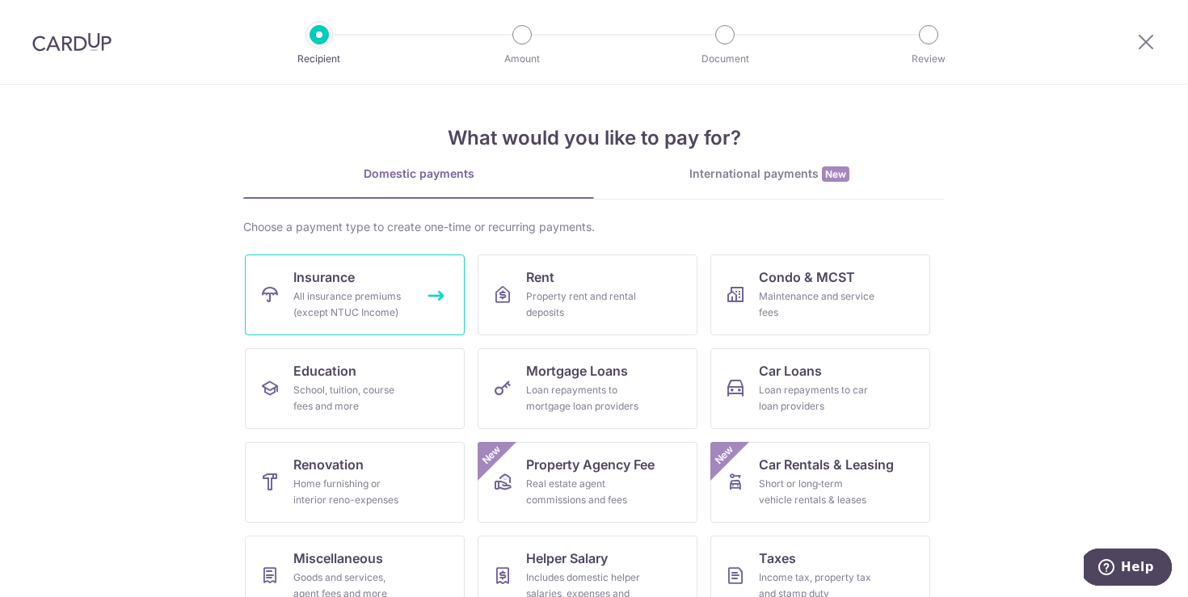
click at [313, 296] on div "All insurance premiums (except NTUC Income)" at bounding box center [351, 305] width 116 height 32
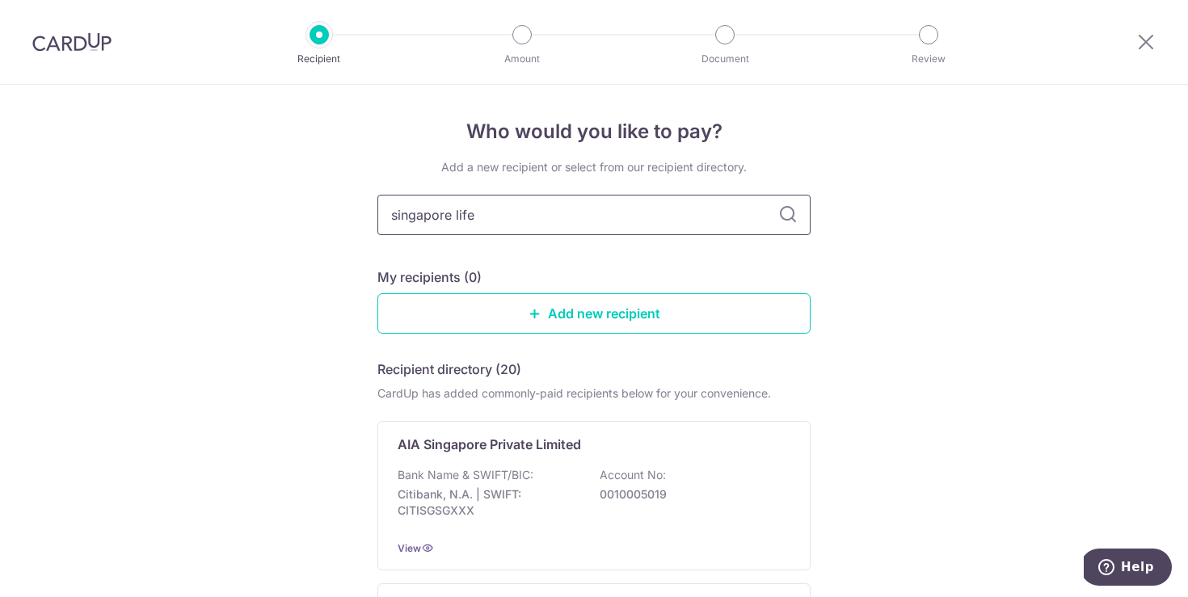
type input "singapore life"
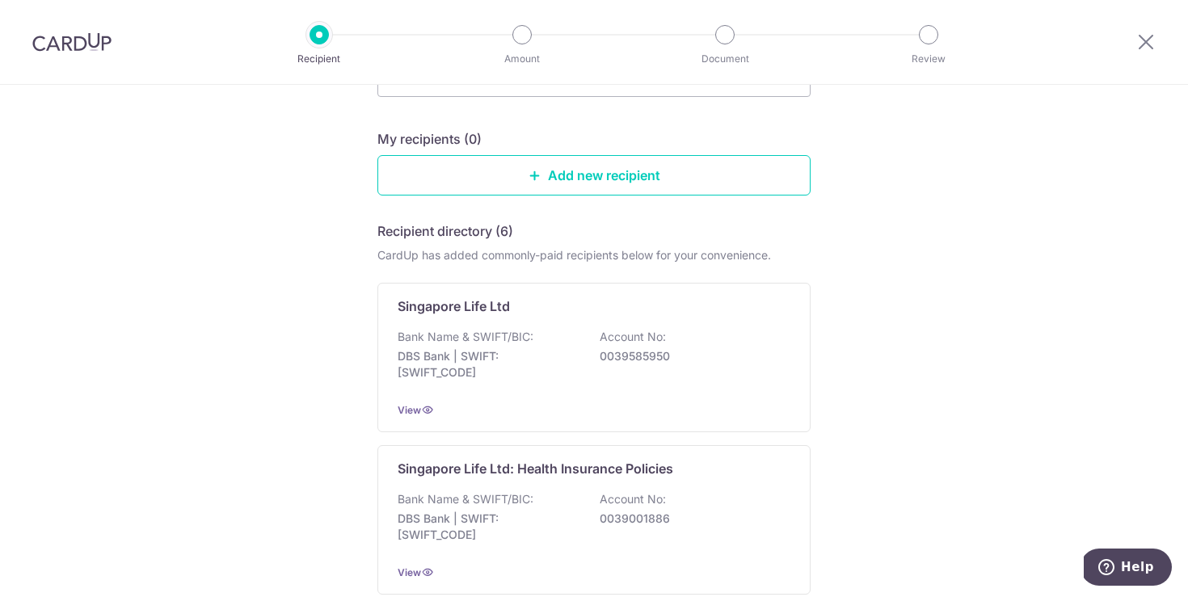
scroll to position [140, 0]
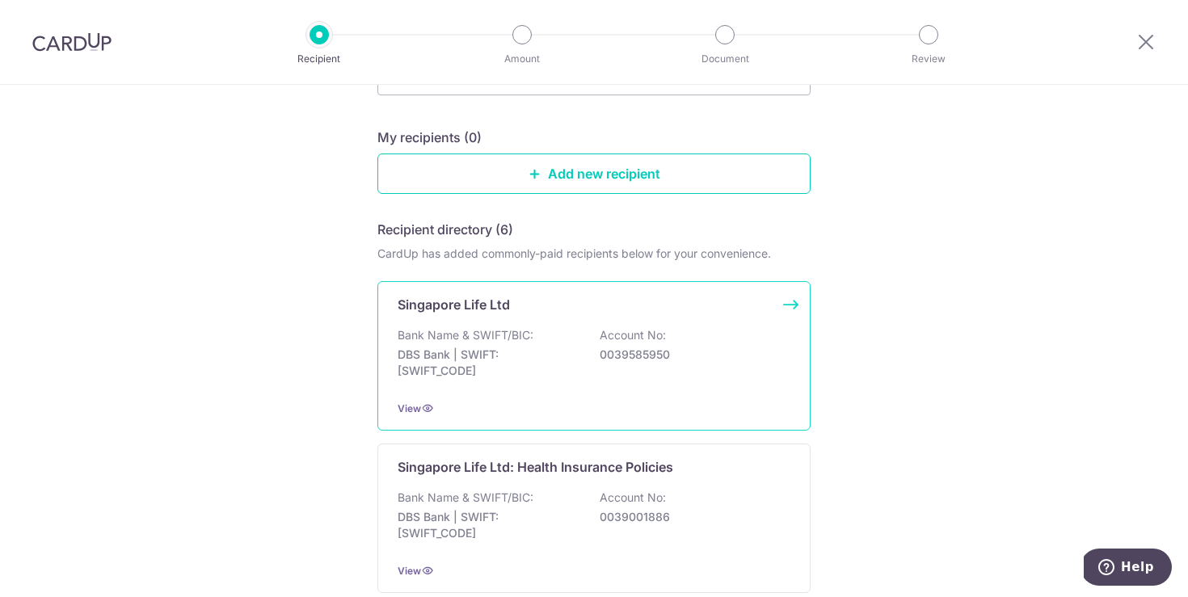
click at [535, 371] on p "DBS Bank | SWIFT: [SWIFT_CODE]" at bounding box center [488, 363] width 181 height 32
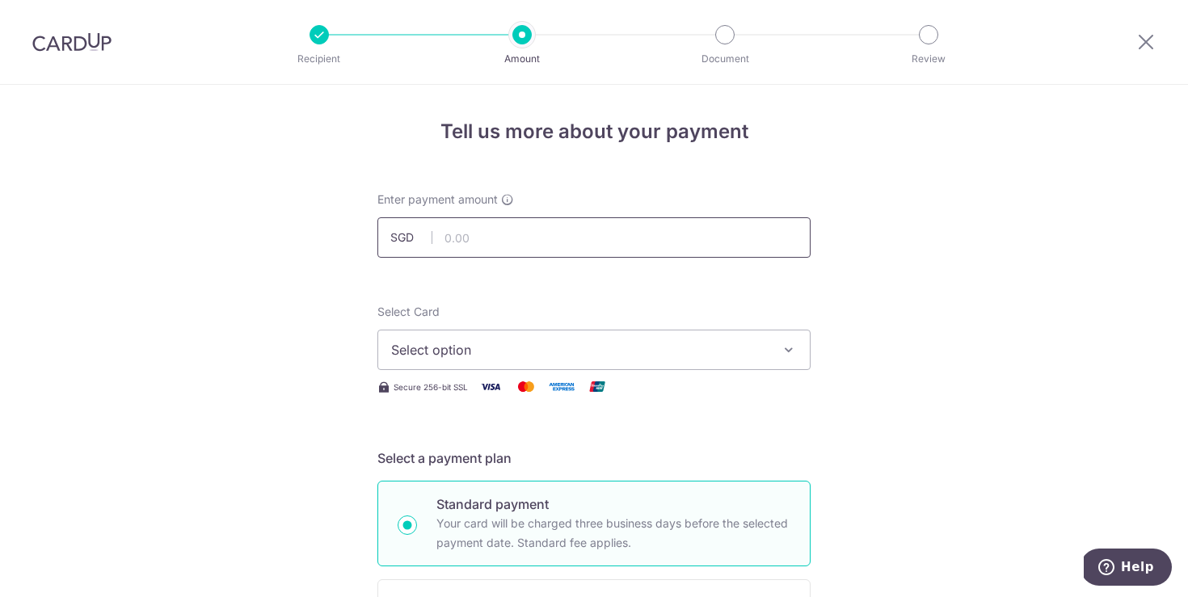
click at [497, 244] on input "text" at bounding box center [594, 237] width 433 height 40
click at [511, 249] on input "text" at bounding box center [594, 237] width 433 height 40
paste input "267.80"
type input "267.80"
click at [480, 350] on span "Select option" at bounding box center [579, 349] width 377 height 19
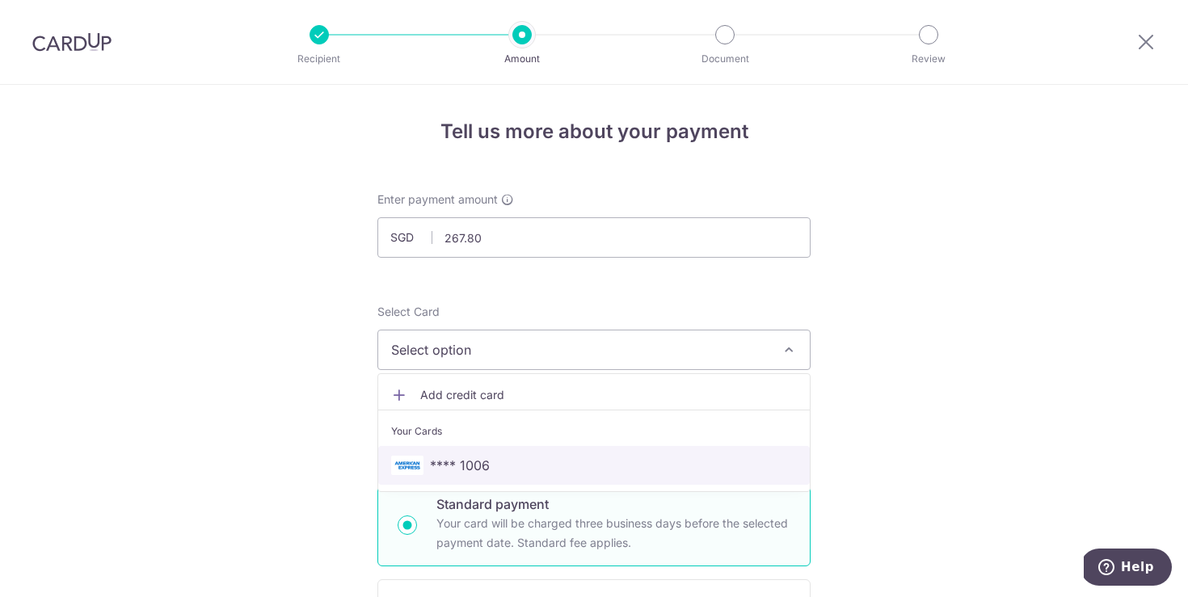
click at [483, 466] on span "**** 1006" at bounding box center [460, 465] width 60 height 19
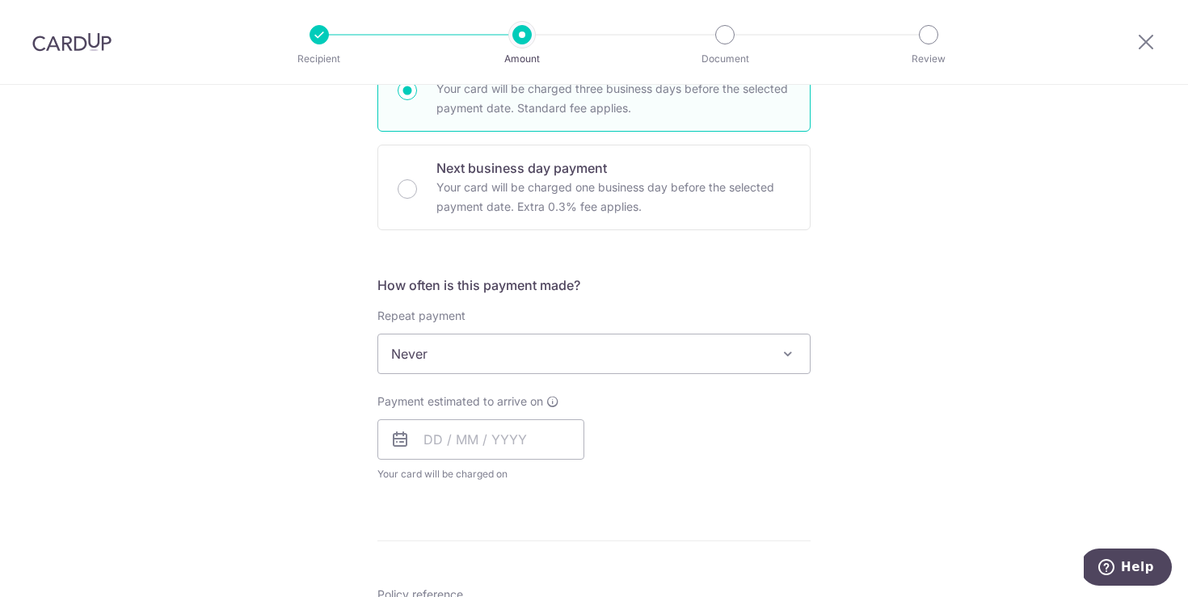
scroll to position [439, 0]
click at [437, 349] on span "Never" at bounding box center [594, 350] width 432 height 39
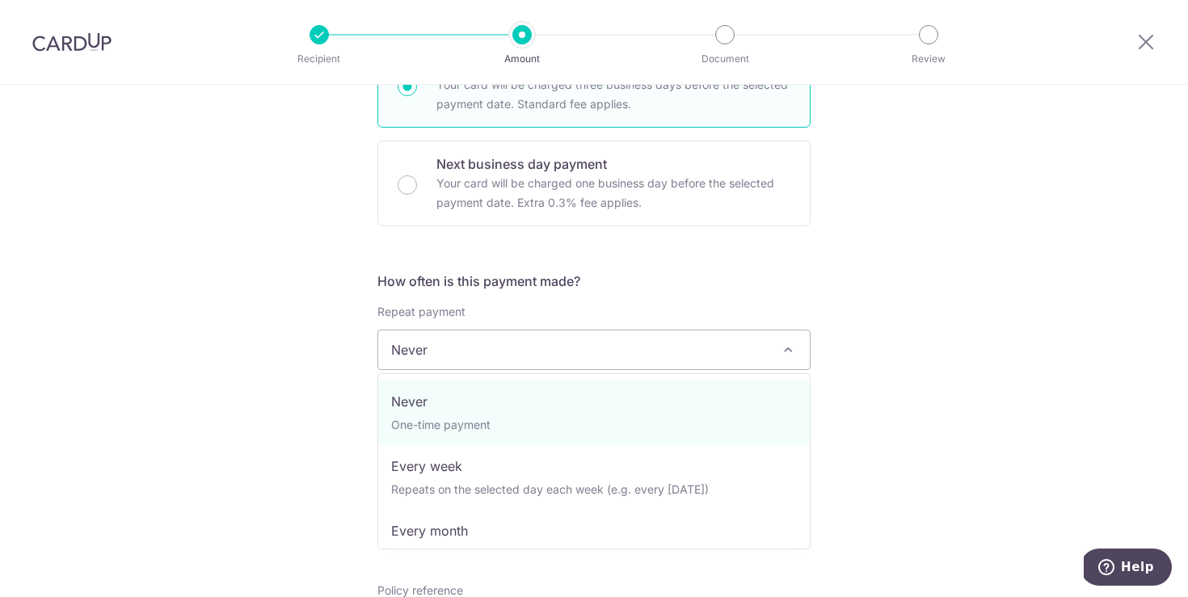
drag, startPoint x: 981, startPoint y: 441, endPoint x: 734, endPoint y: 517, distance: 258.0
click at [981, 441] on div "Tell us more about your payment Enter payment amount SGD 267.80 267.80 Select C…" at bounding box center [594, 377] width 1188 height 1462
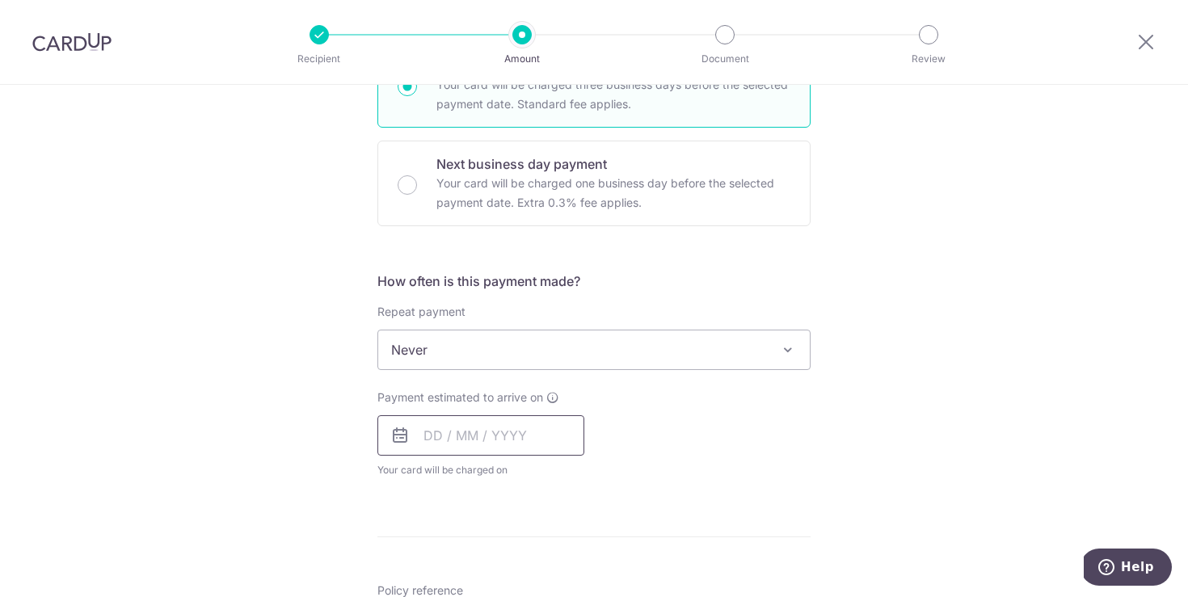
click at [467, 417] on input "text" at bounding box center [481, 436] width 207 height 40
drag, startPoint x: 935, startPoint y: 494, endPoint x: 777, endPoint y: 504, distance: 158.7
click at [936, 494] on div "Tell us more about your payment Enter payment amount SGD 267.80 267.80 Select C…" at bounding box center [594, 377] width 1188 height 1462
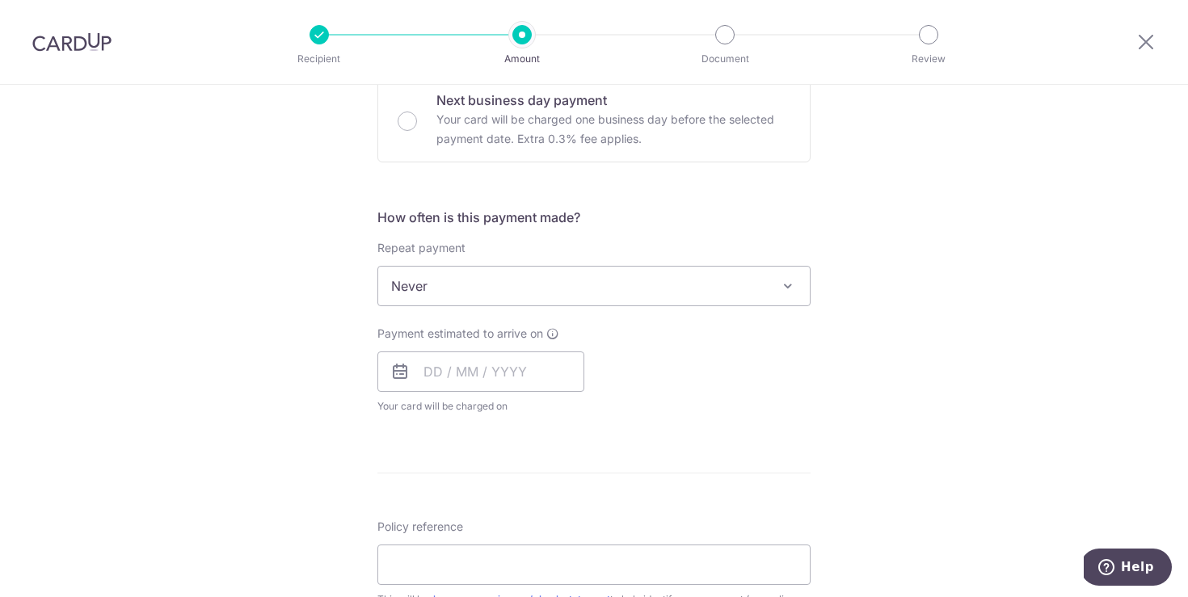
scroll to position [568, 0]
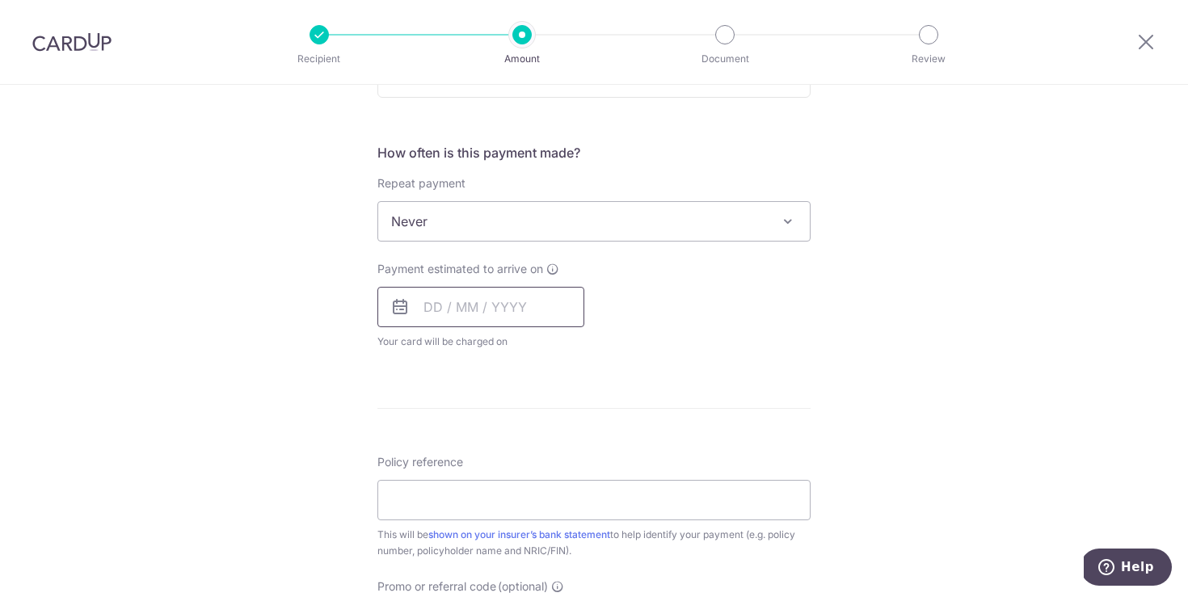
click at [509, 314] on input "text" at bounding box center [481, 307] width 207 height 40
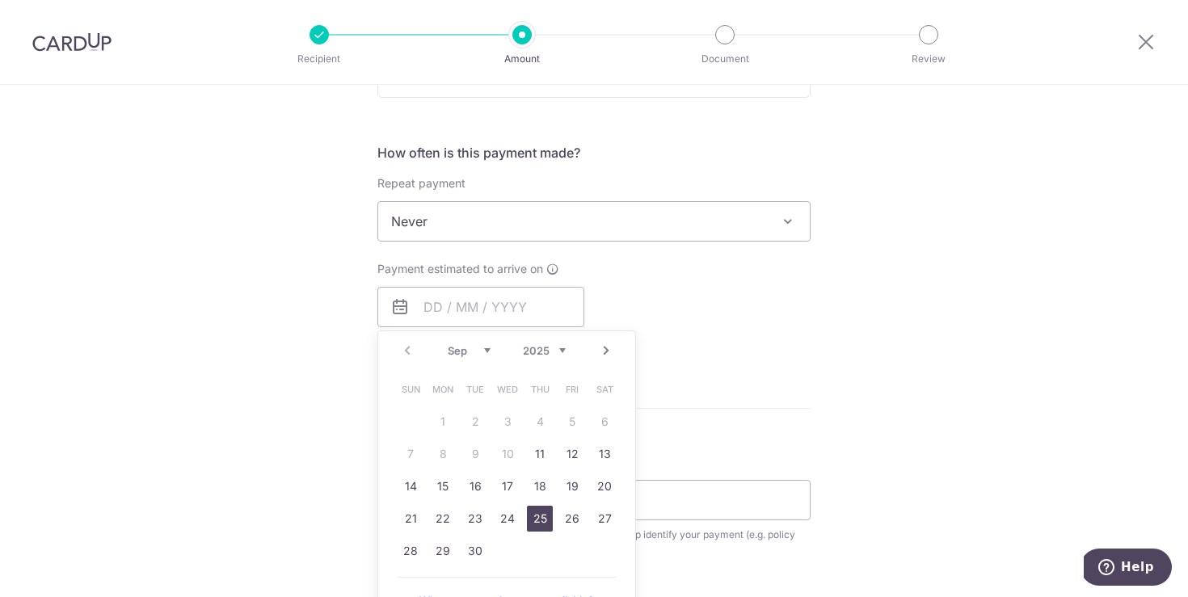
click at [534, 521] on link "25" at bounding box center [540, 519] width 26 height 26
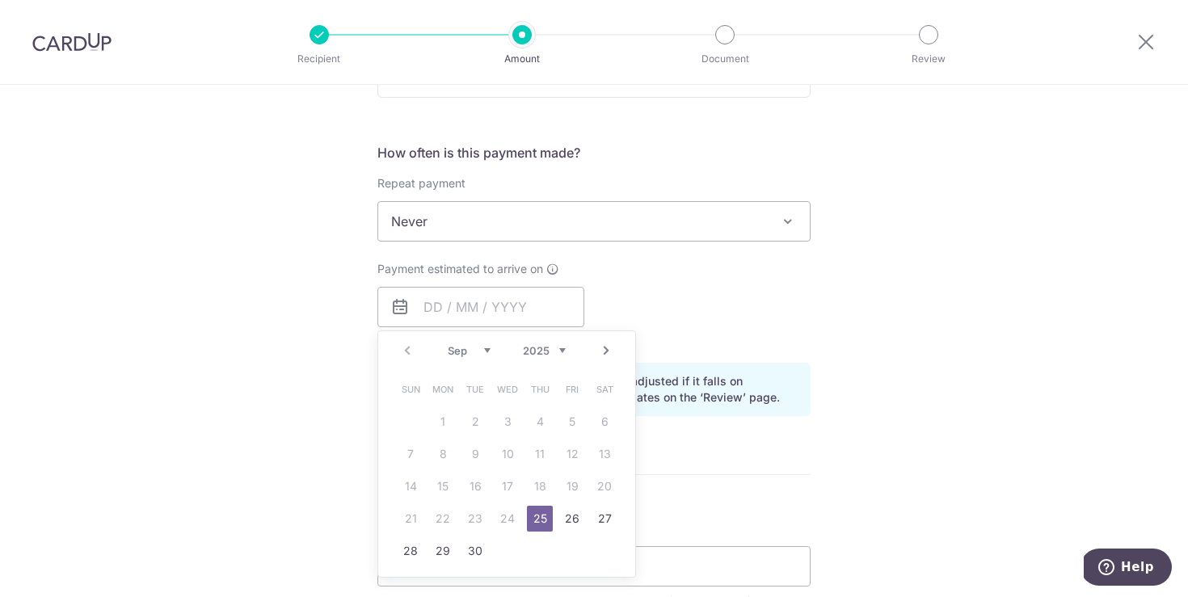
type input "[DATE]"
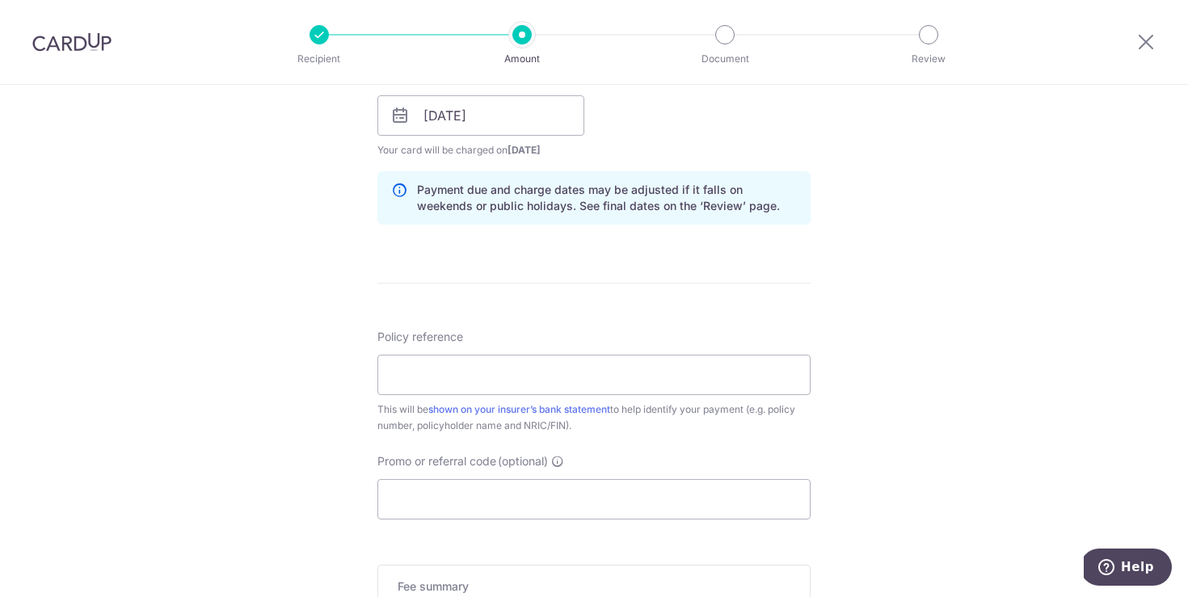
scroll to position [770, 0]
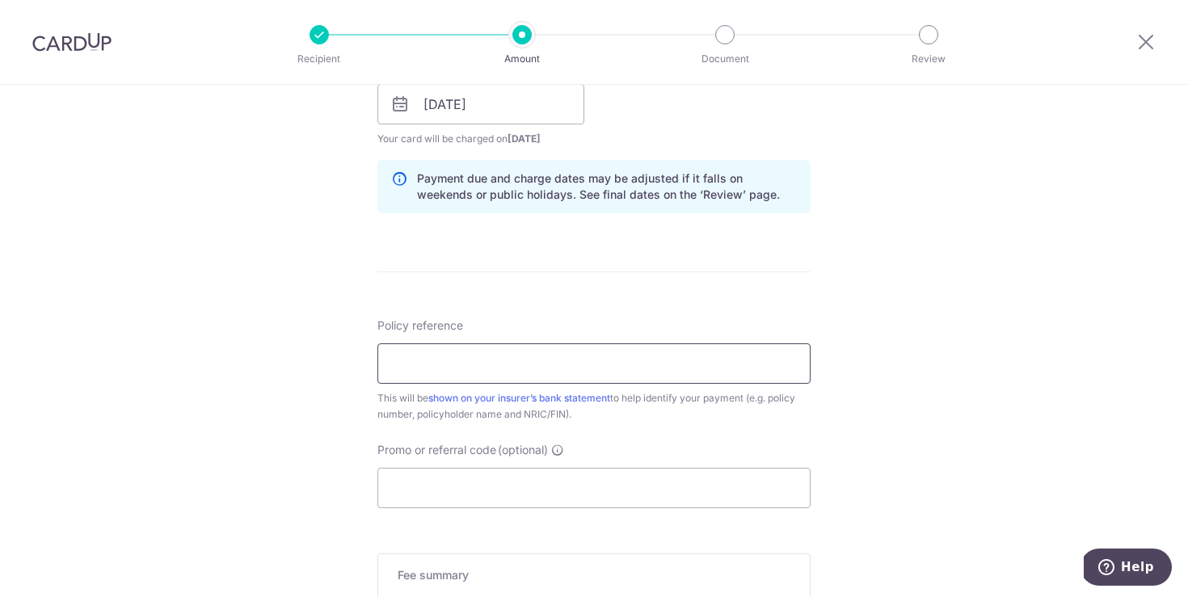
click at [454, 370] on input "Policy reference" at bounding box center [594, 364] width 433 height 40
paste input "82163548"
type input "82163548"
click at [447, 485] on input "Promo or referral code (optional)" at bounding box center [594, 488] width 433 height 40
paste input "LAYMAYT18"
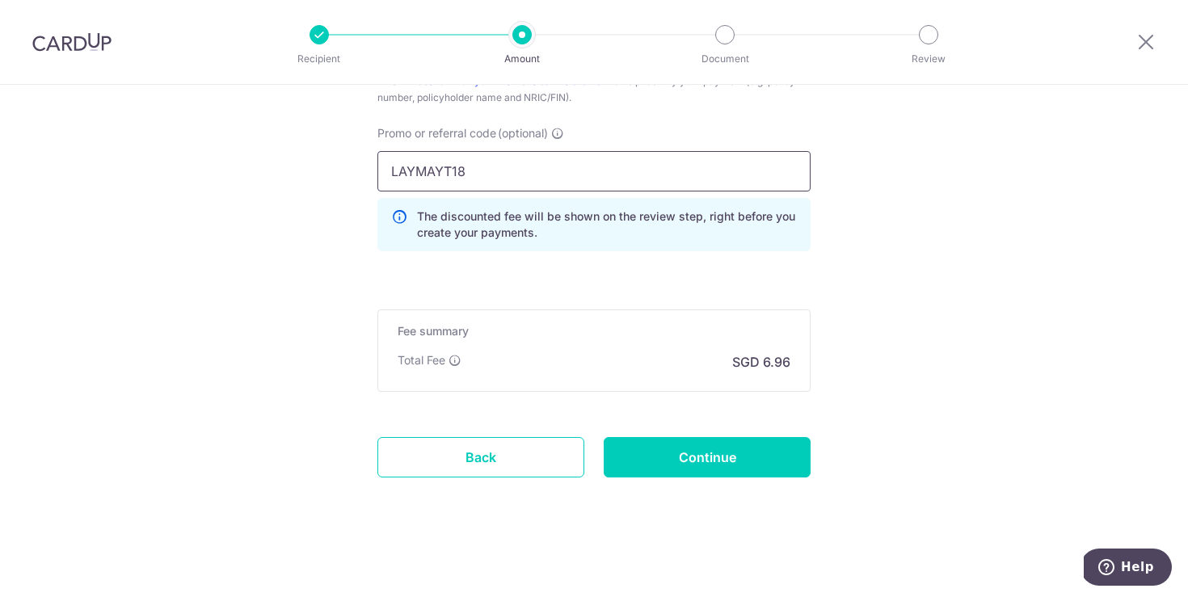
scroll to position [1089, 0]
type input "LAYMAYT18"
click at [736, 466] on input "Continue" at bounding box center [707, 456] width 207 height 40
type input "Create Schedule"
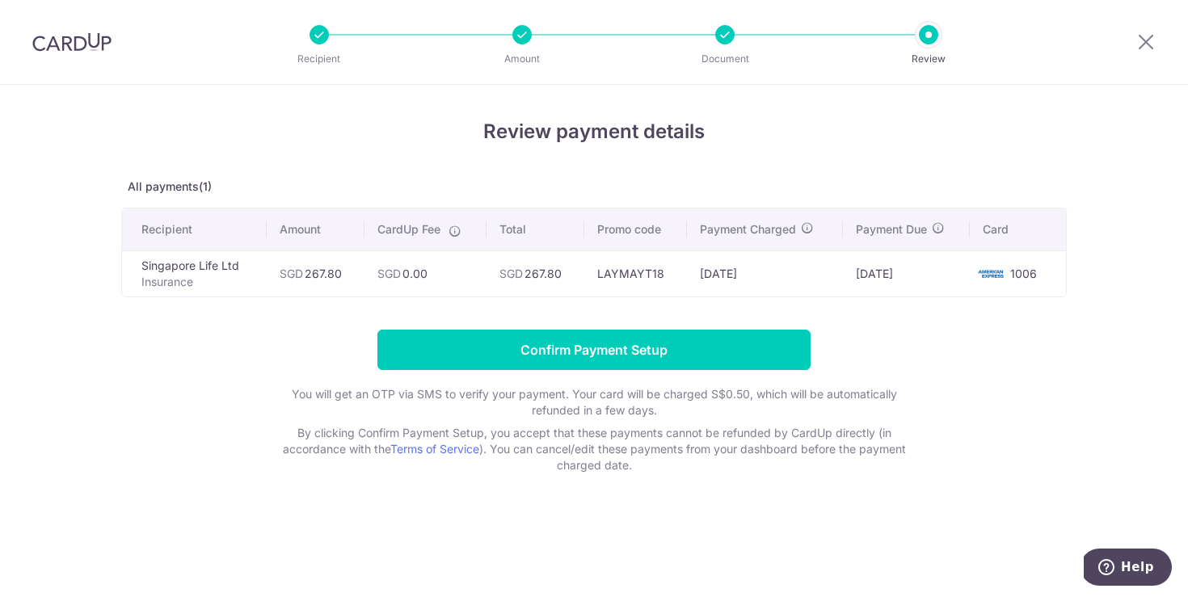
click at [324, 276] on td "SGD 267.80" at bounding box center [316, 274] width 98 height 46
click at [741, 274] on td "[DATE]" at bounding box center [764, 274] width 155 height 46
click at [850, 297] on table "Recipient Amount CardUp Fee Total Promo code Payment Charged Payment Due Card S…" at bounding box center [594, 253] width 946 height 90
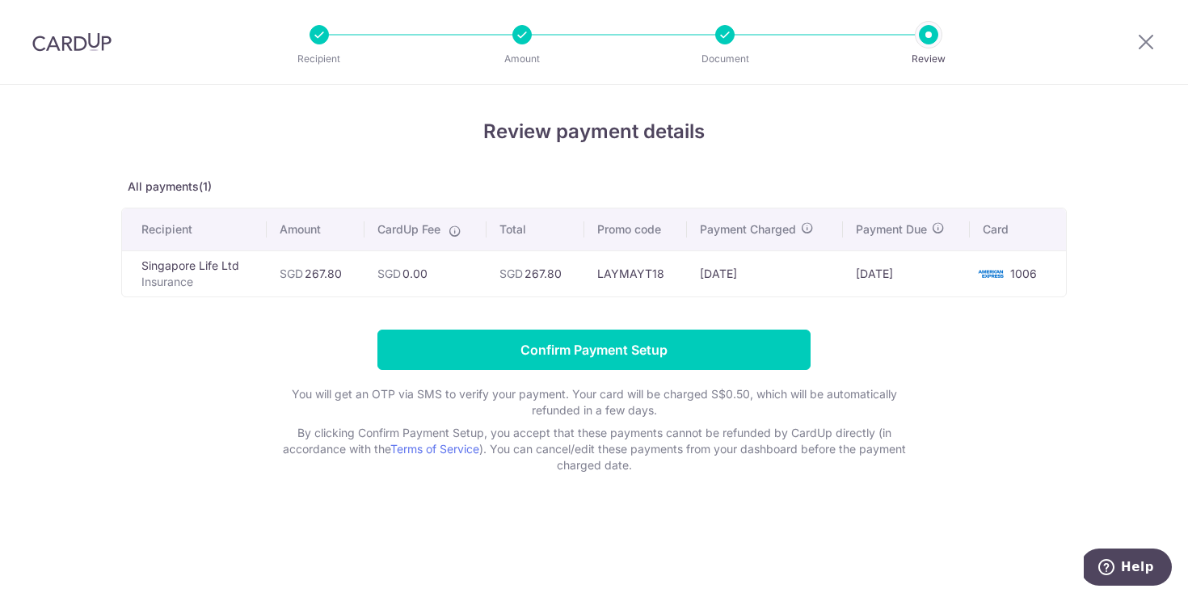
click at [897, 273] on td "[DATE]" at bounding box center [907, 274] width 128 height 46
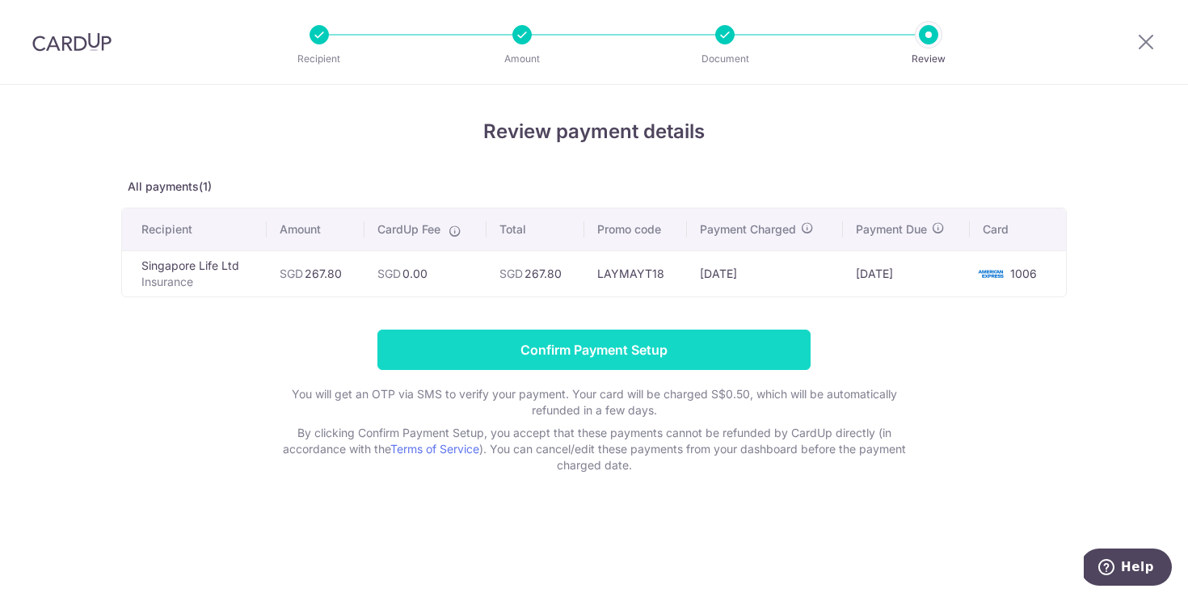
click at [636, 355] on input "Confirm Payment Setup" at bounding box center [594, 350] width 433 height 40
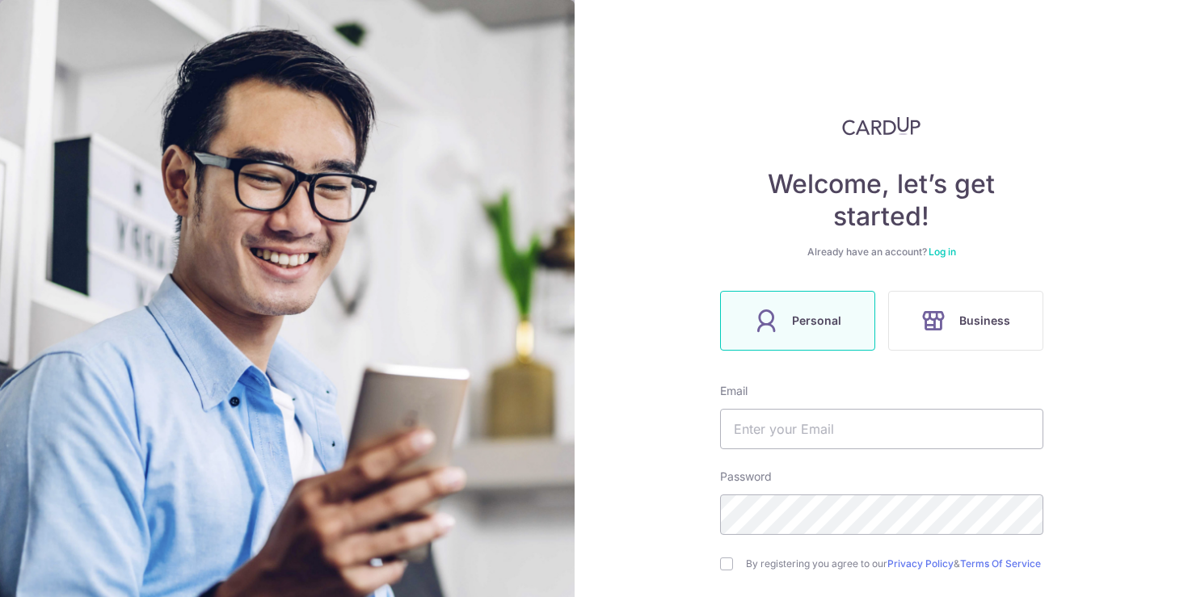
scroll to position [98, 0]
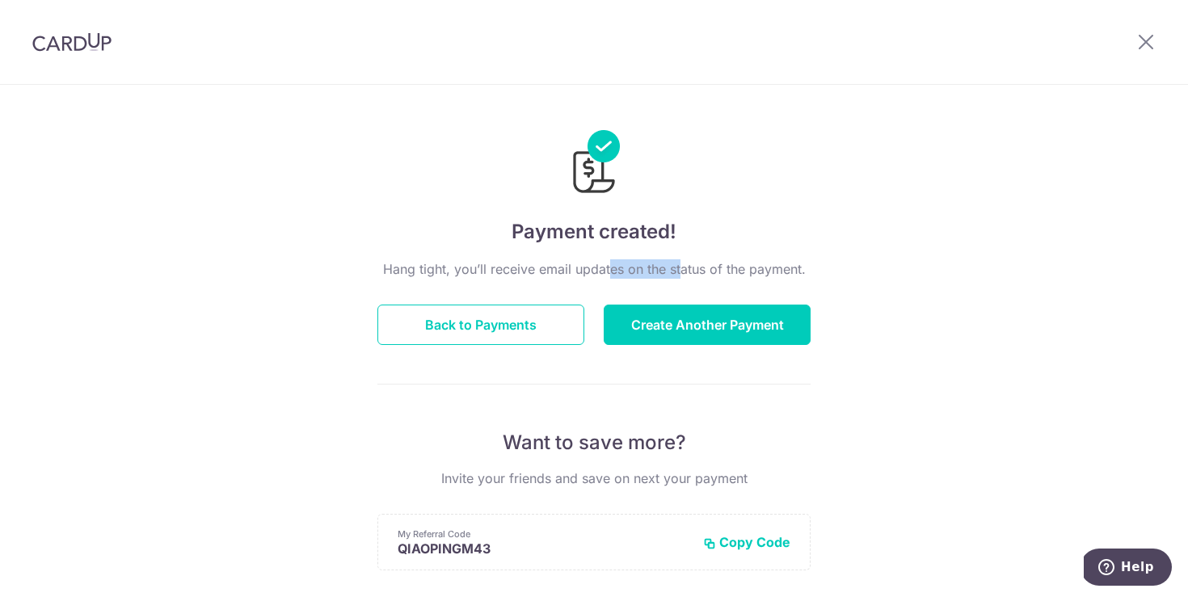
drag, startPoint x: 627, startPoint y: 270, endPoint x: 1077, endPoint y: 318, distance: 452.0
click at [553, 262] on p "Hang tight, you’ll receive email updates on the status of the payment." at bounding box center [594, 269] width 433 height 19
click at [1094, 322] on div "Payment created! Hang tight, you’ll receive email updates on the status of the …" at bounding box center [594, 516] width 1188 height 863
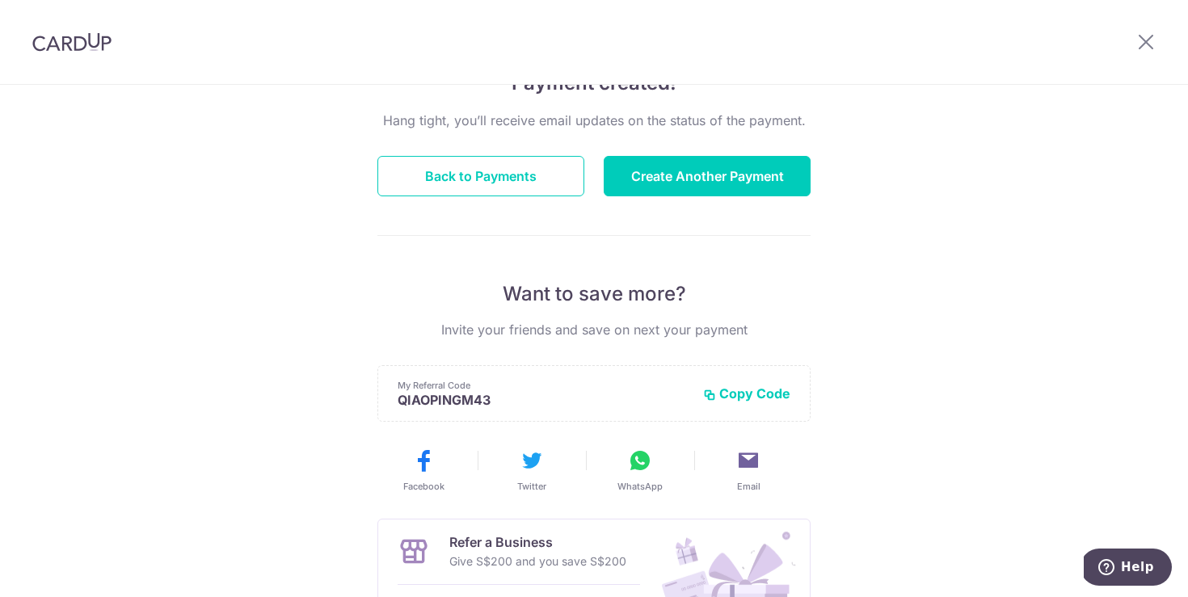
scroll to position [154, 0]
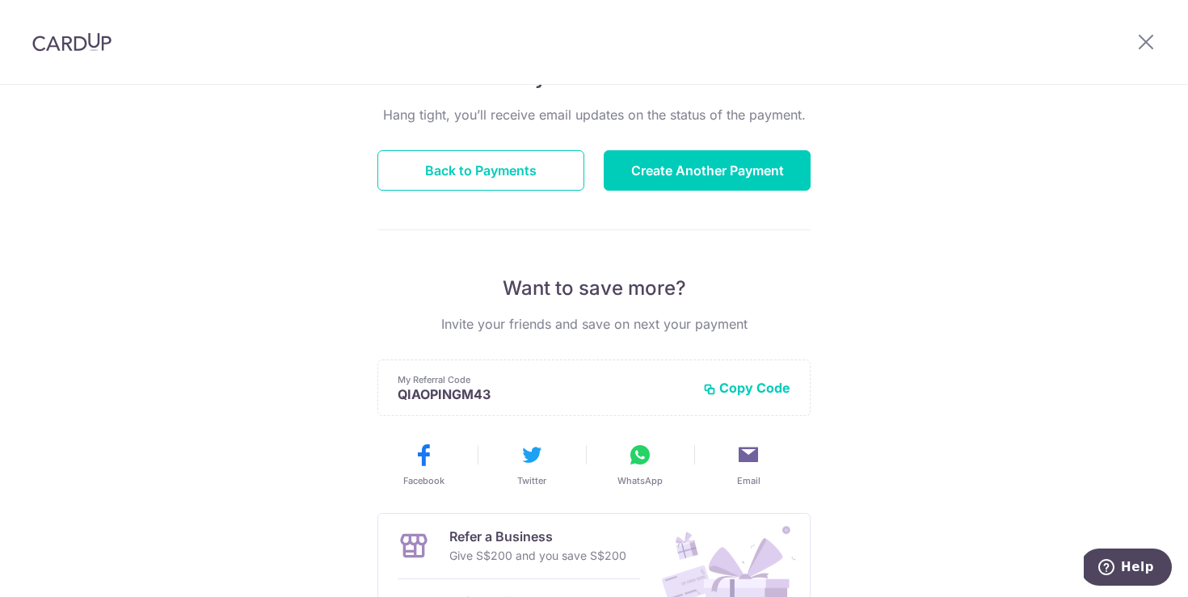
drag, startPoint x: 1017, startPoint y: 389, endPoint x: 780, endPoint y: 212, distance: 295.7
click at [1017, 389] on div "Payment created! Hang tight, you’ll receive email updates on the status of the …" at bounding box center [594, 361] width 1188 height 863
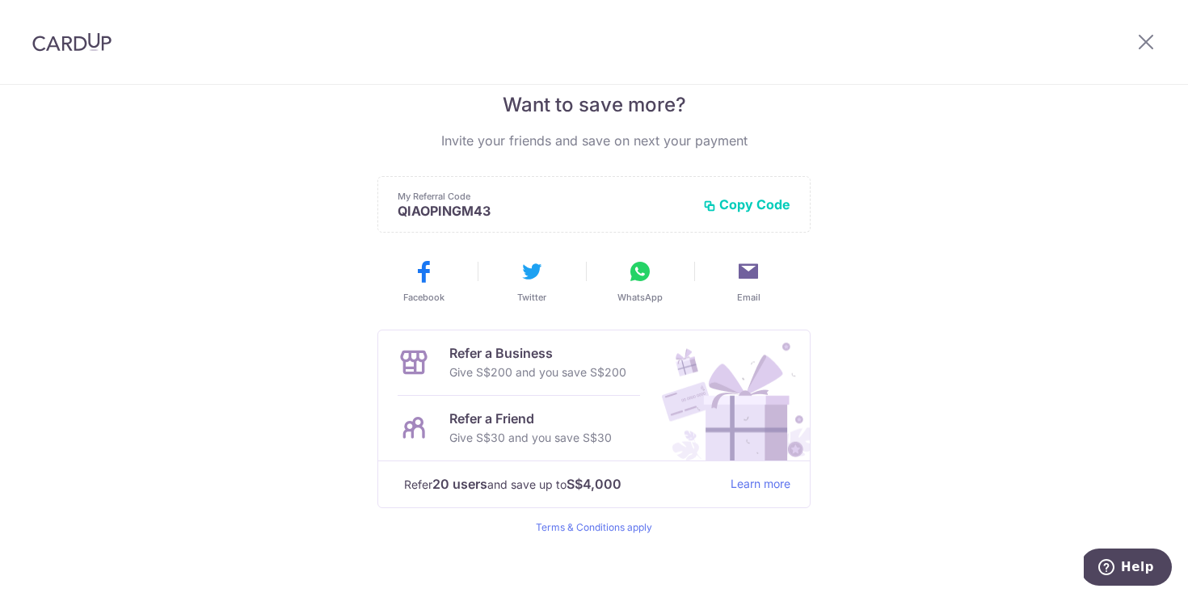
scroll to position [351, 0]
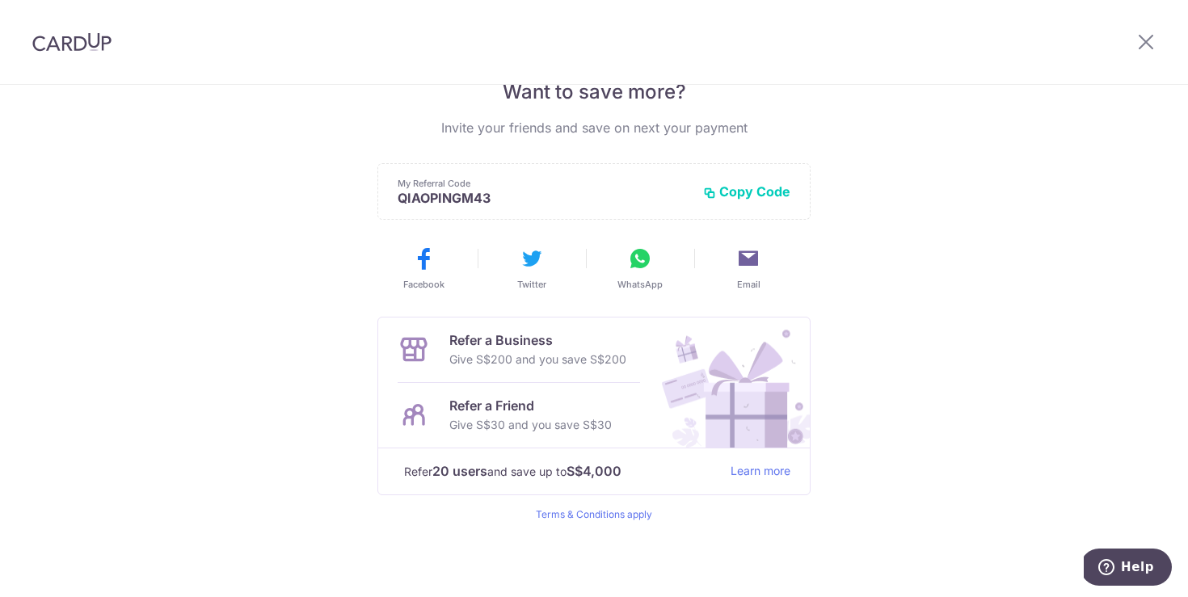
drag, startPoint x: 555, startPoint y: 428, endPoint x: 513, endPoint y: 436, distance: 41.9
click at [513, 436] on div "Refer a Friend Give S$30 and you save S$30" at bounding box center [519, 415] width 243 height 65
drag, startPoint x: 900, startPoint y: 530, endPoint x: 808, endPoint y: 513, distance: 92.9
click at [900, 530] on div "Payment created! Hang tight, you’ll receive email updates on the status of the …" at bounding box center [594, 165] width 1188 height 863
click at [408, 460] on footer "Refer 20 users and save up to S$4,000 Learn more" at bounding box center [594, 471] width 432 height 47
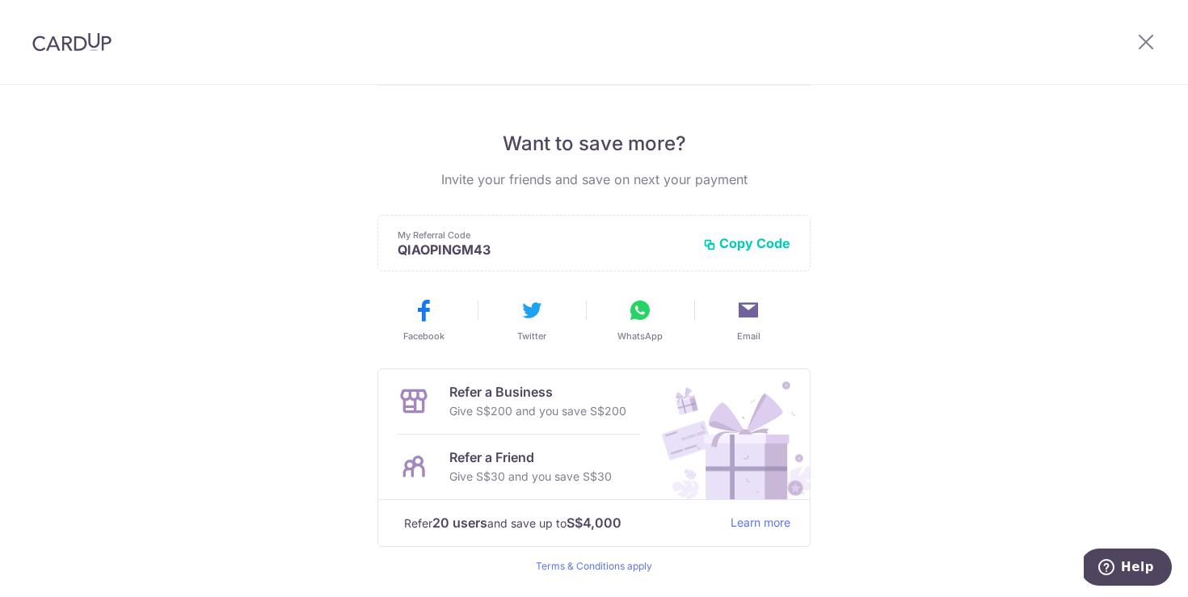
scroll to position [0, 0]
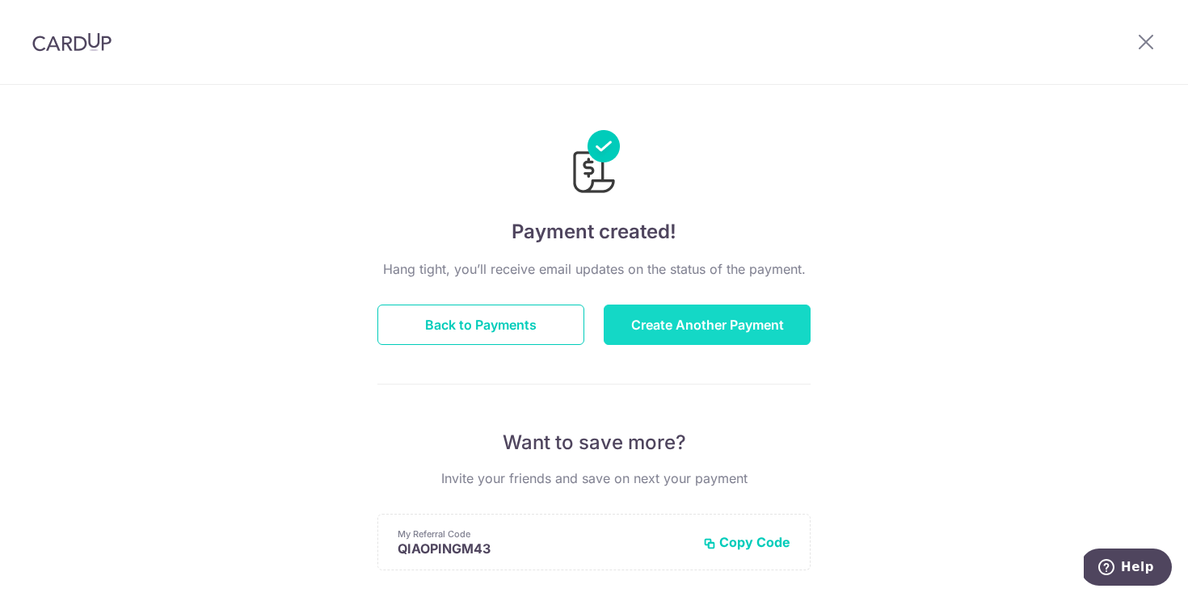
click at [708, 326] on button "Create Another Payment" at bounding box center [707, 325] width 207 height 40
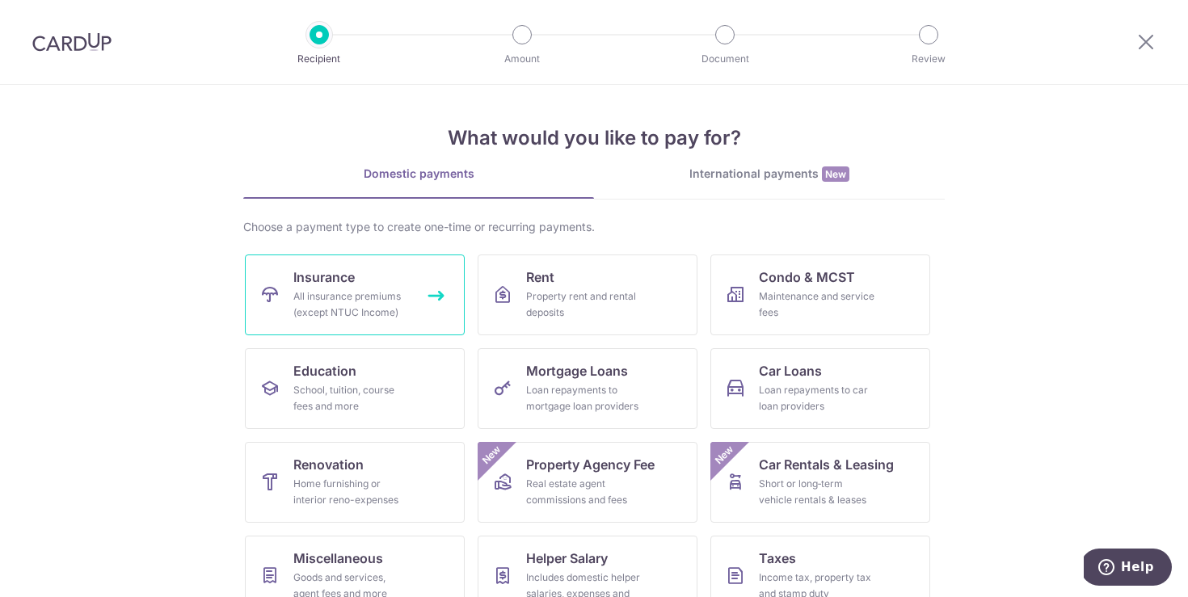
click at [357, 307] on div "All insurance premiums (except NTUC Income)" at bounding box center [351, 305] width 116 height 32
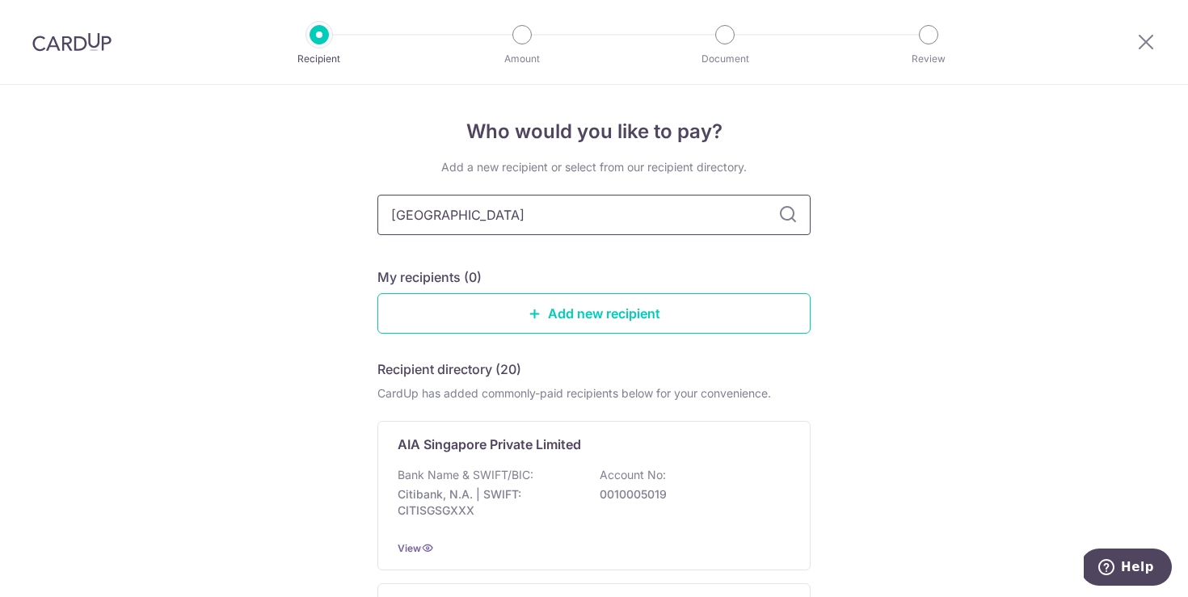
type input "singapore life"
click at [629, 316] on link "Add new recipient" at bounding box center [594, 313] width 433 height 40
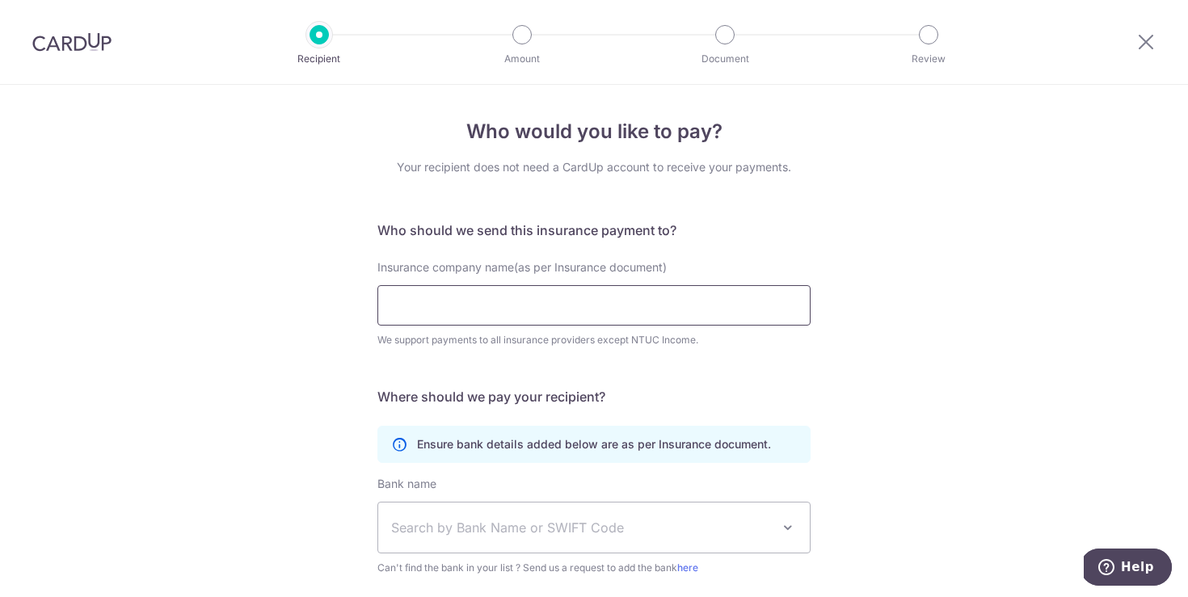
click at [524, 312] on input "Insurance company name(as per Insurance document)" at bounding box center [594, 305] width 433 height 40
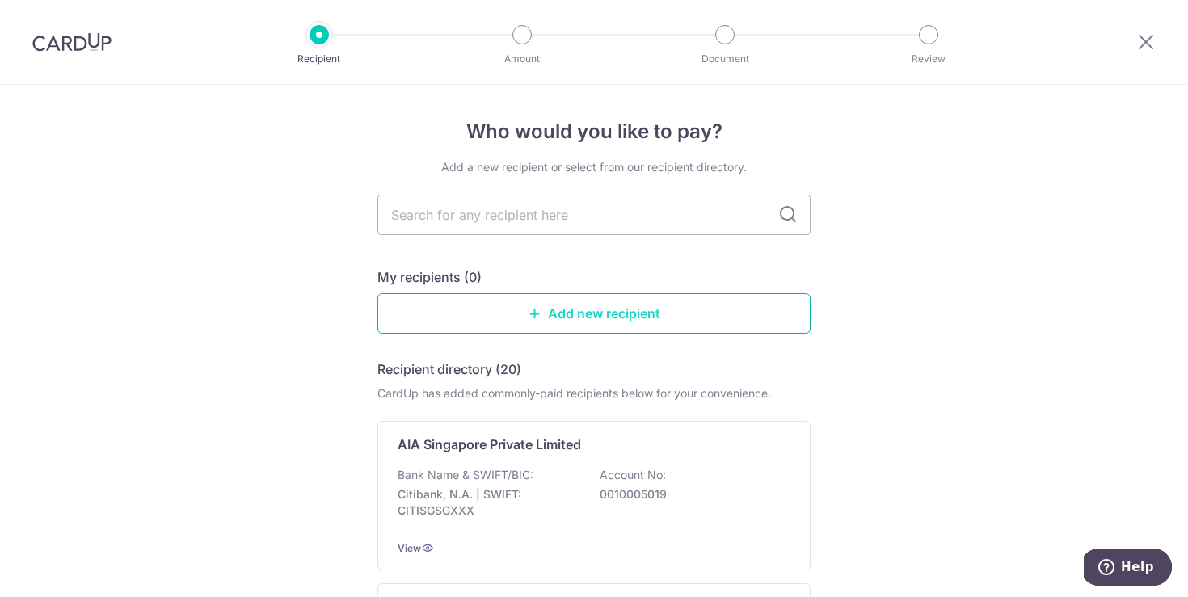
click at [579, 323] on link "Add new recipient" at bounding box center [594, 313] width 433 height 40
drag, startPoint x: 568, startPoint y: 225, endPoint x: 595, endPoint y: 212, distance: 29.6
click at [570, 225] on input "text" at bounding box center [594, 215] width 433 height 40
type input "sing"
click at [793, 218] on icon at bounding box center [788, 214] width 19 height 19
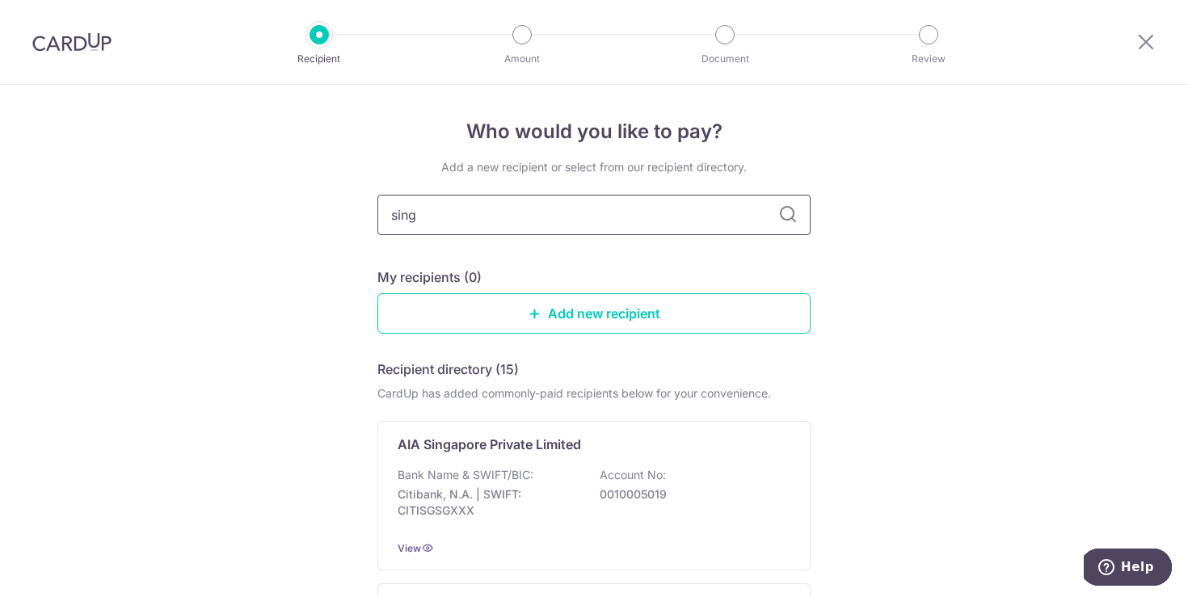
click at [624, 213] on input "sing" at bounding box center [594, 215] width 433 height 40
type input "singapore life"
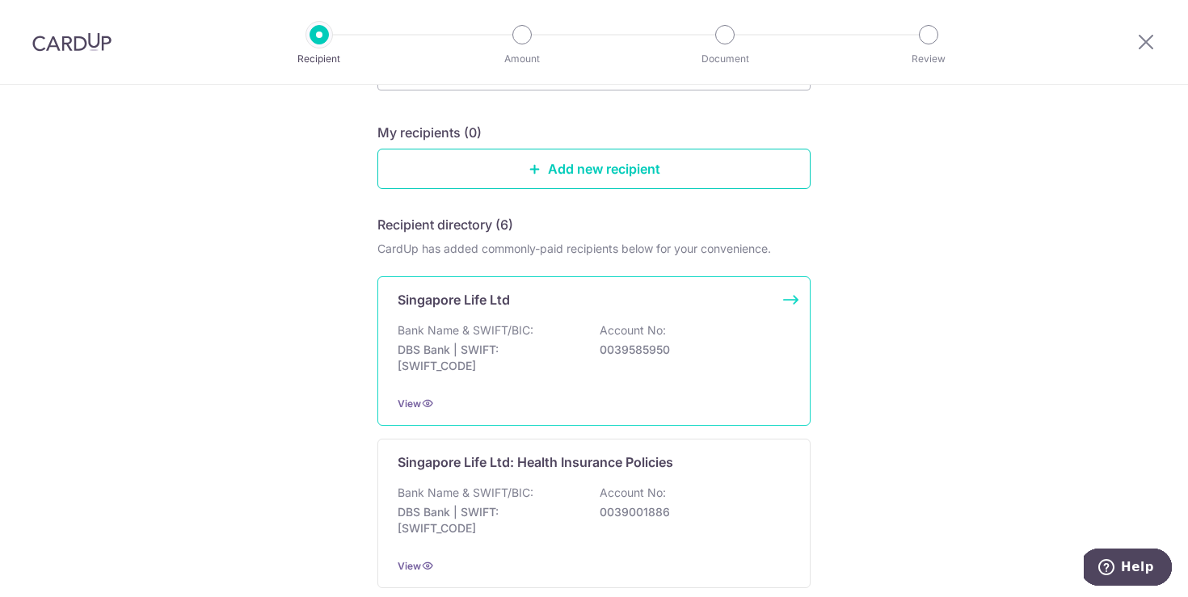
scroll to position [147, 0]
click at [614, 342] on p "0039585950" at bounding box center [690, 348] width 181 height 16
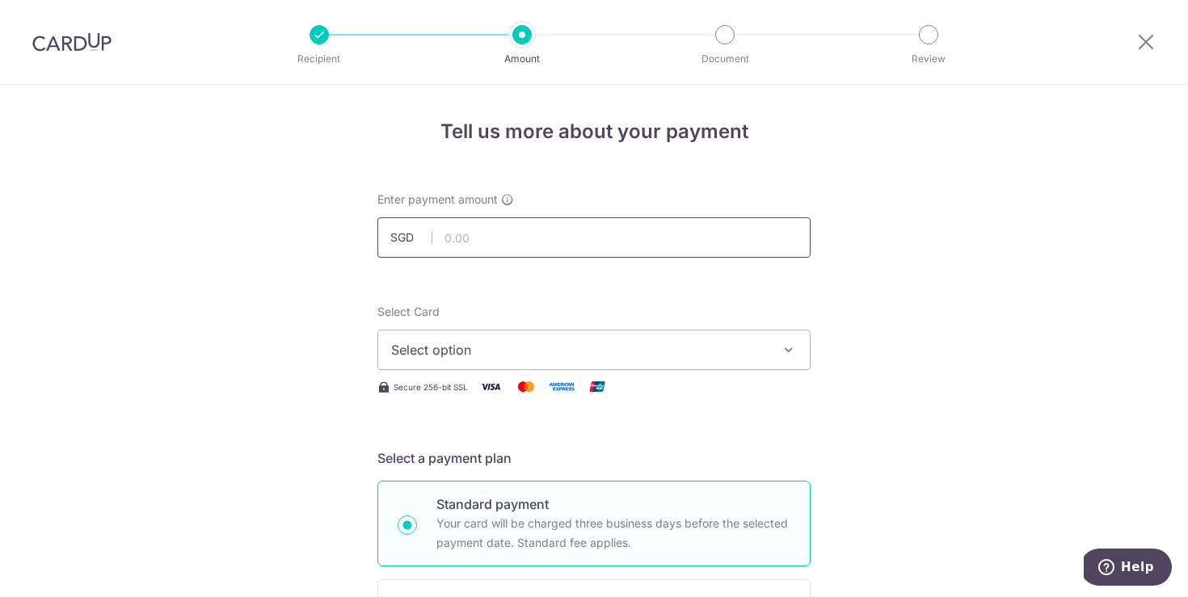
drag, startPoint x: 569, startPoint y: 229, endPoint x: 21, endPoint y: 243, distance: 548.3
click at [570, 229] on input "text" at bounding box center [594, 237] width 433 height 40
drag, startPoint x: 554, startPoint y: 239, endPoint x: 627, endPoint y: 260, distance: 75.5
click at [556, 240] on input "text" at bounding box center [594, 237] width 433 height 40
paste input "267.80"
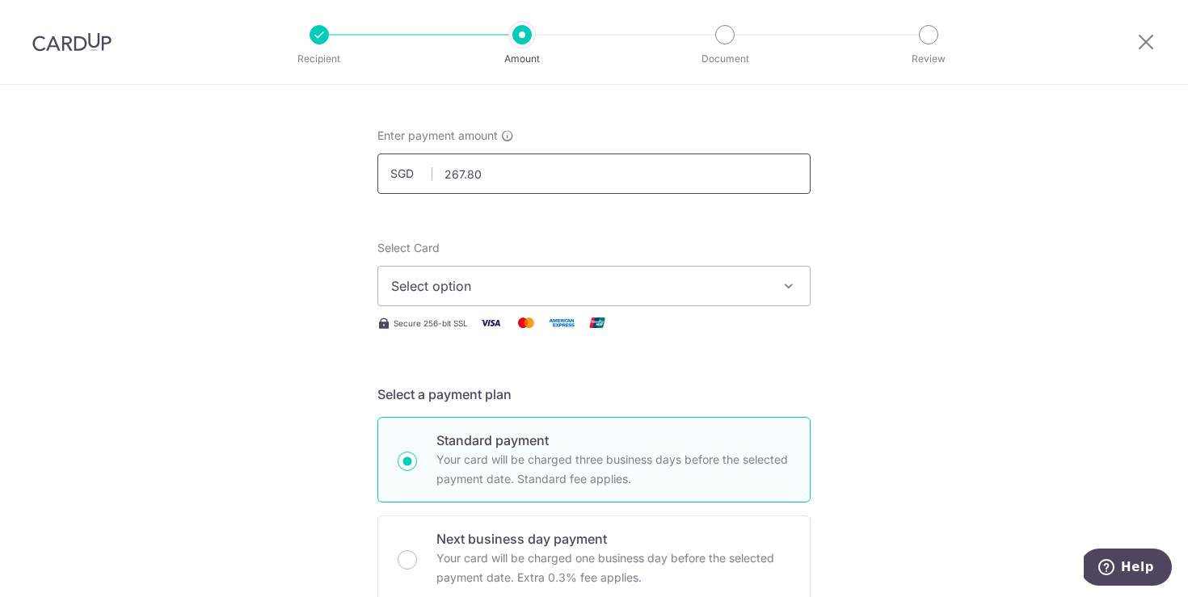
scroll to position [65, 0]
type input "267.80"
click at [497, 272] on button "Select option" at bounding box center [594, 285] width 433 height 40
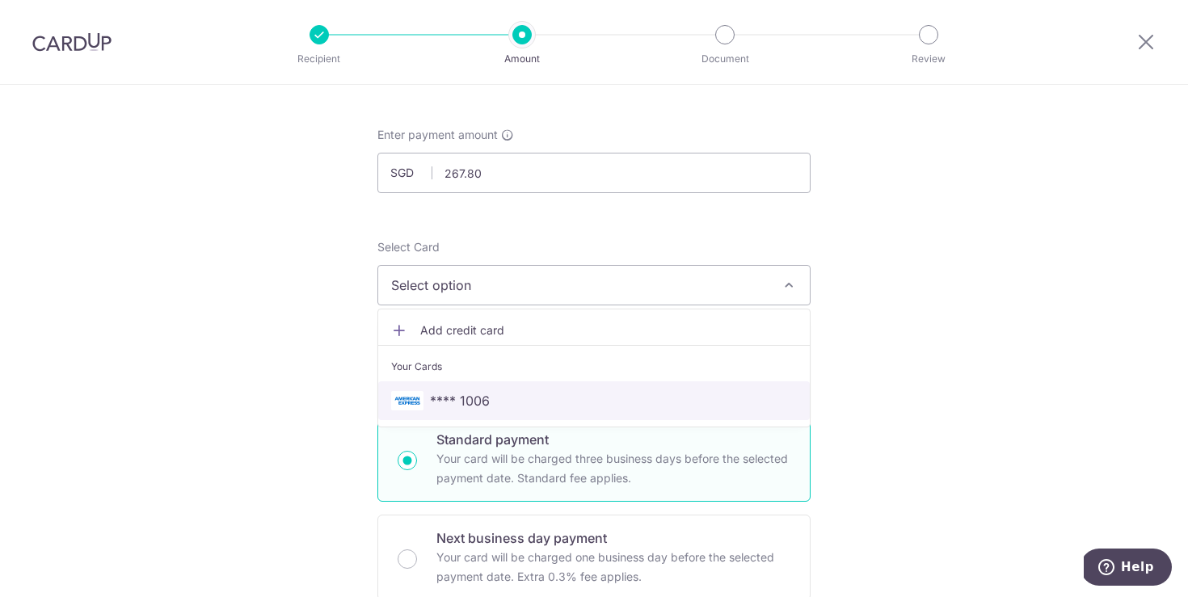
click at [468, 392] on span "**** 1006" at bounding box center [460, 400] width 60 height 19
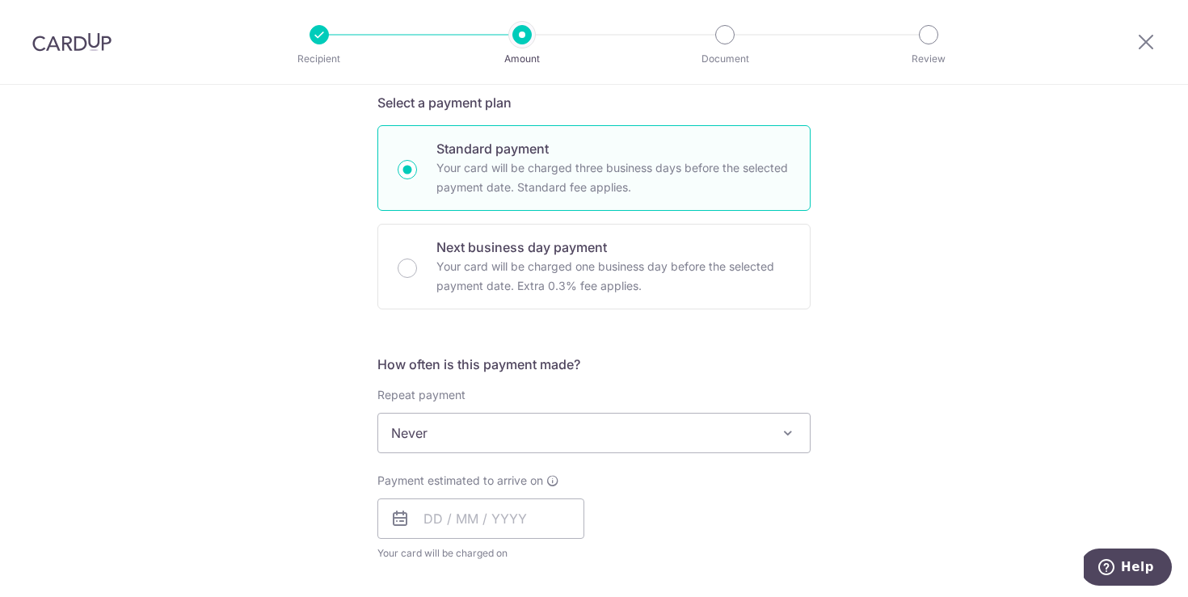
scroll to position [357, 0]
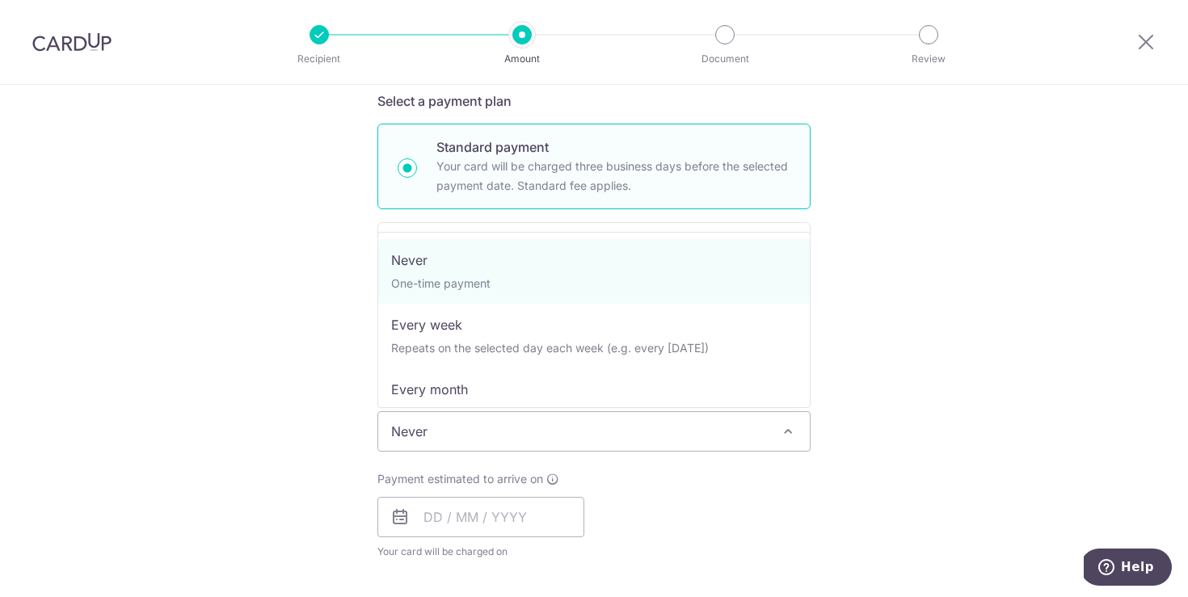
click at [441, 428] on span "Never" at bounding box center [594, 431] width 432 height 39
select select "3"
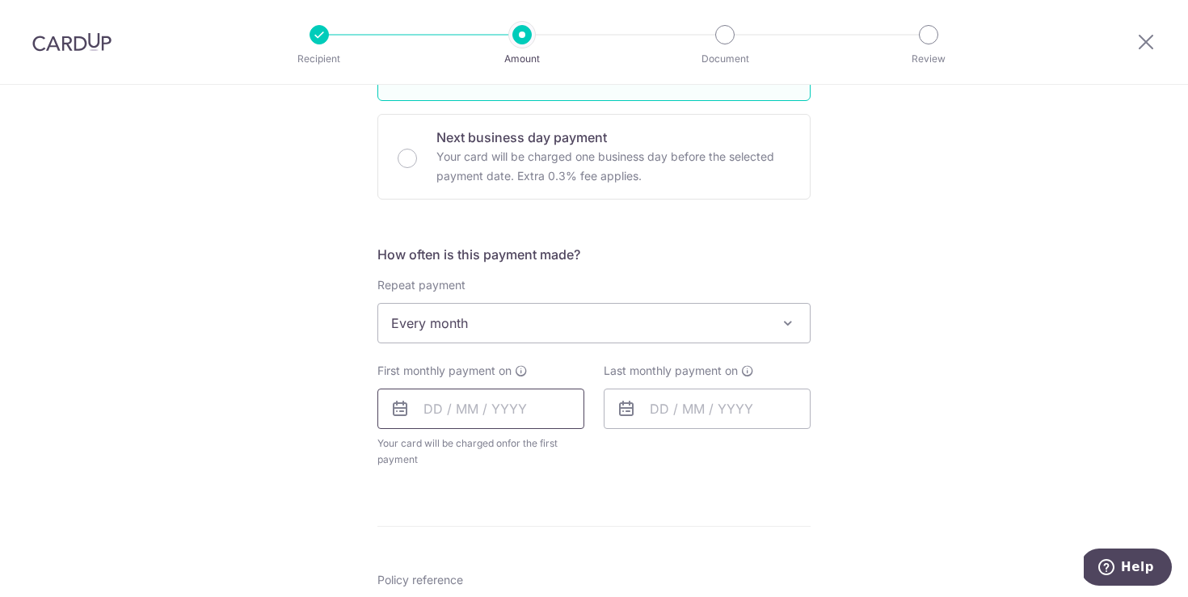
scroll to position [473, 0]
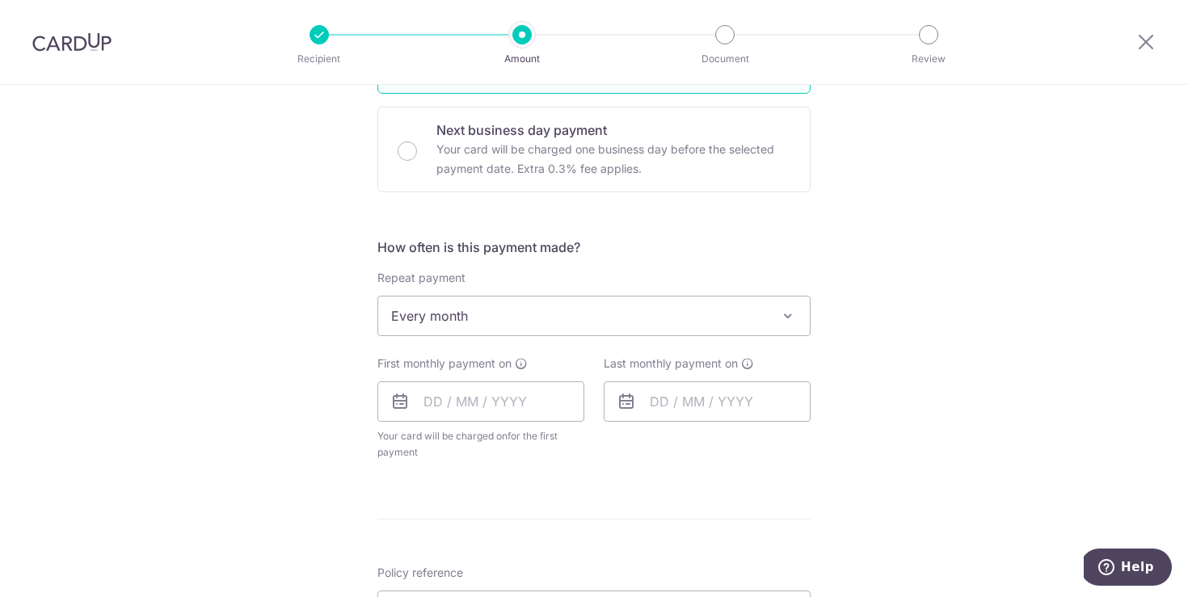
click at [396, 405] on icon at bounding box center [399, 401] width 19 height 19
click at [397, 388] on input "text" at bounding box center [481, 402] width 207 height 40
click at [601, 442] on link "Next" at bounding box center [606, 445] width 19 height 19
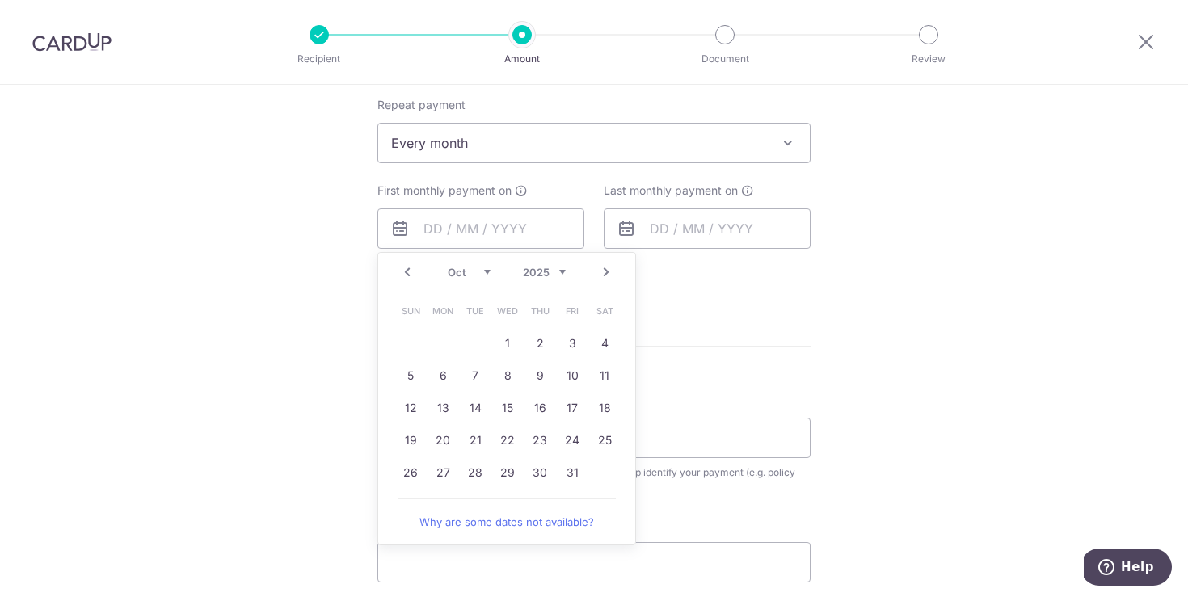
scroll to position [647, 0]
click at [608, 439] on link "25" at bounding box center [605, 440] width 26 height 26
type input "[DATE]"
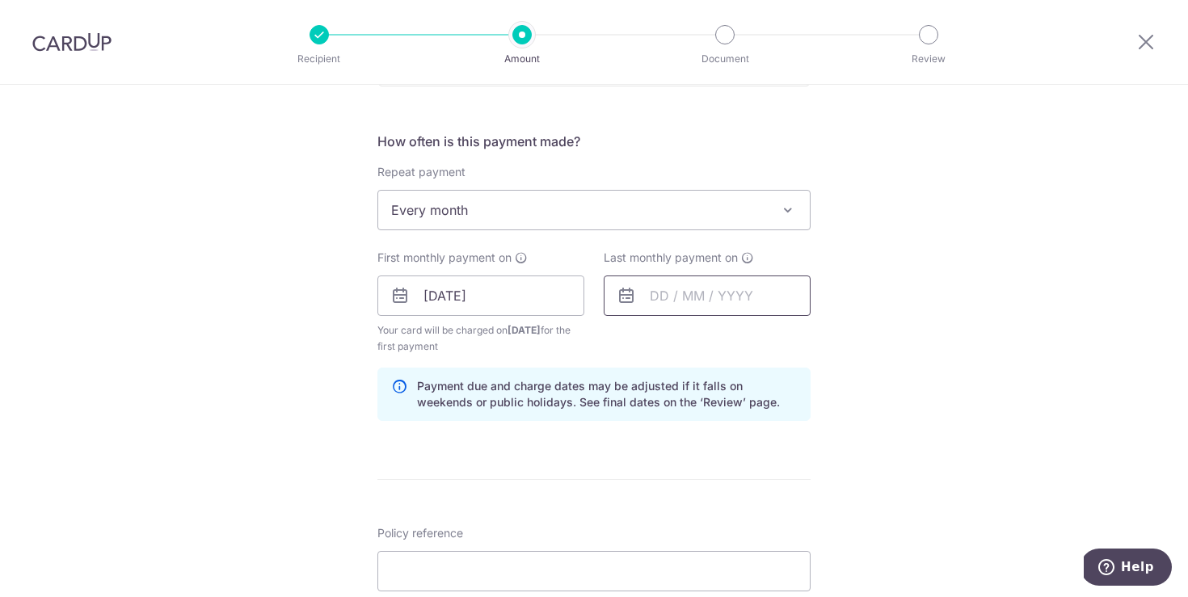
scroll to position [563, 0]
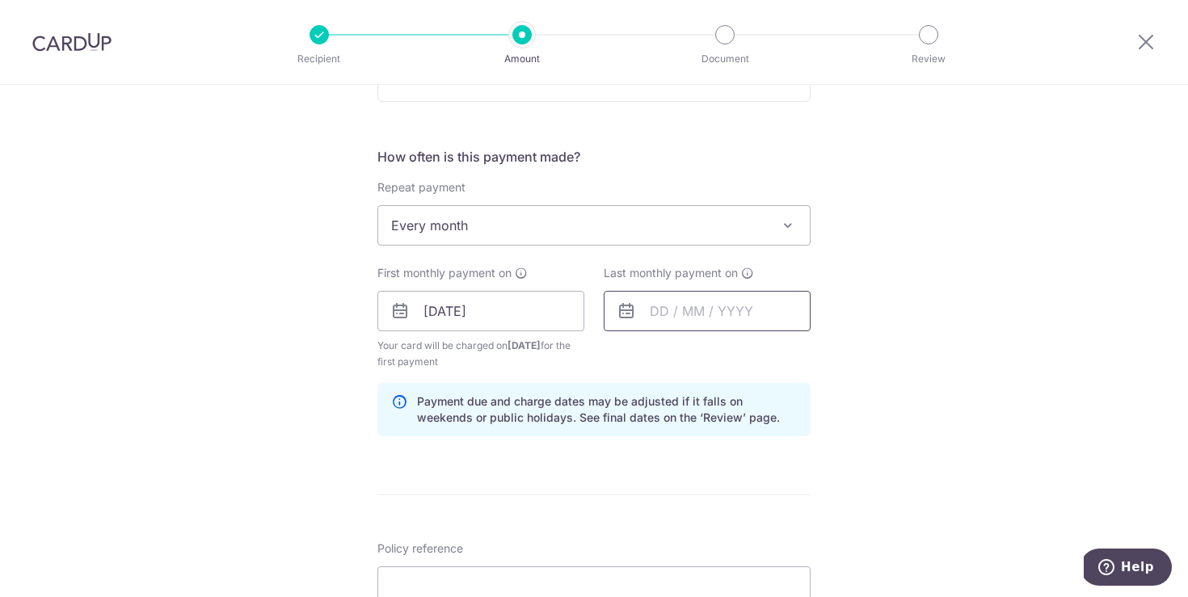
drag, startPoint x: 706, startPoint y: 314, endPoint x: 717, endPoint y: 316, distance: 11.4
click at [706, 314] on input "text" at bounding box center [707, 311] width 207 height 40
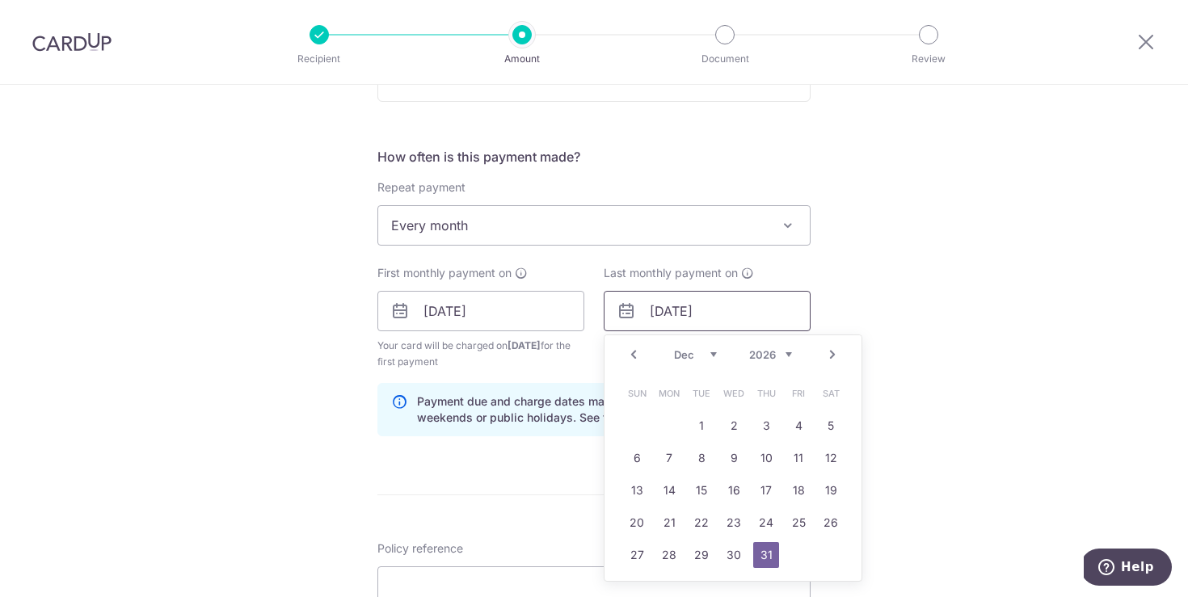
type input "[DATE]"
click at [999, 293] on div "Tell us more about your payment Enter payment amount SGD 267.80 267.80 Select C…" at bounding box center [594, 293] width 1188 height 1545
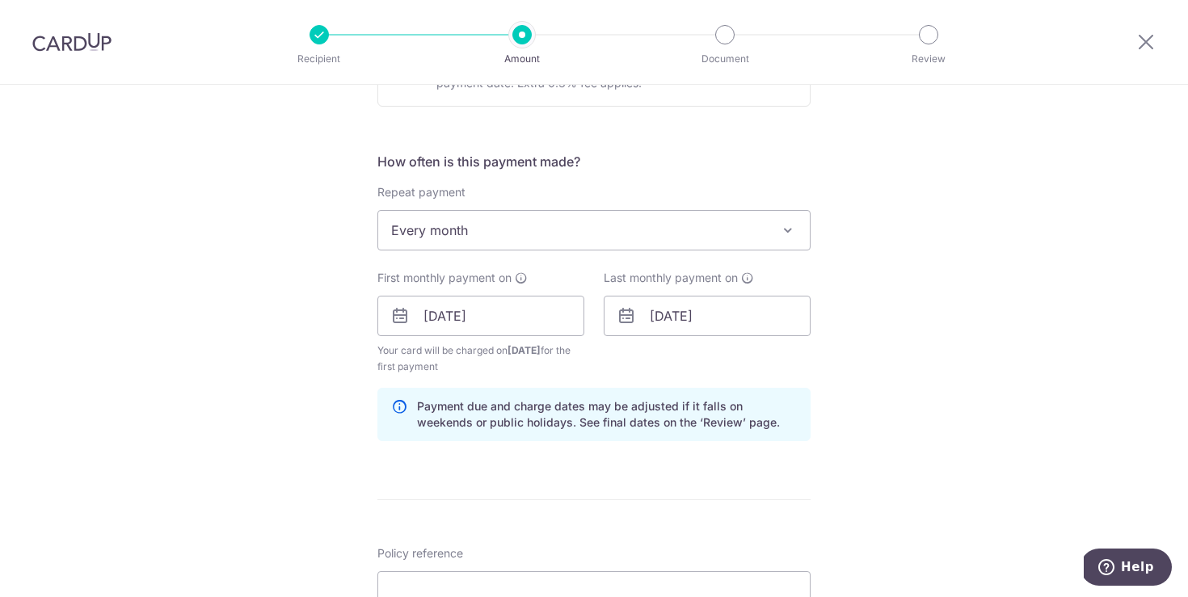
scroll to position [561, 0]
click at [494, 581] on input "Policy reference" at bounding box center [594, 589] width 433 height 40
paste input "25AMEX18"
type input "25AMEX18"
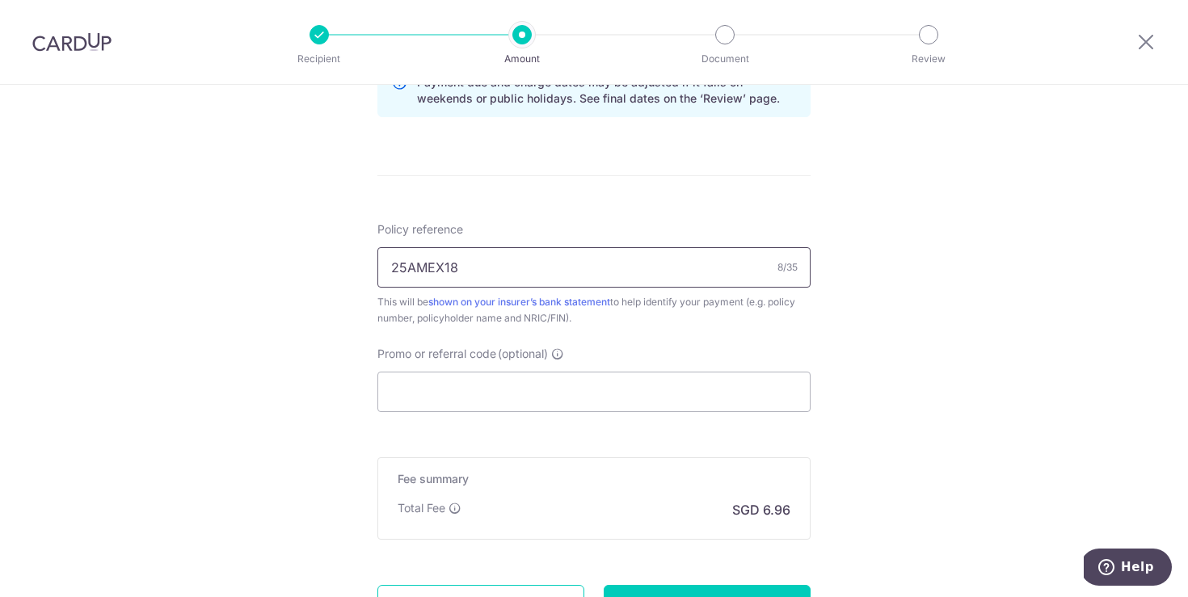
scroll to position [884, 0]
drag, startPoint x: 370, startPoint y: 272, endPoint x: 325, endPoint y: 291, distance: 49.3
click at [454, 400] on input "Promo or referral code (optional)" at bounding box center [594, 391] width 433 height 40
paste input "25AMEX18"
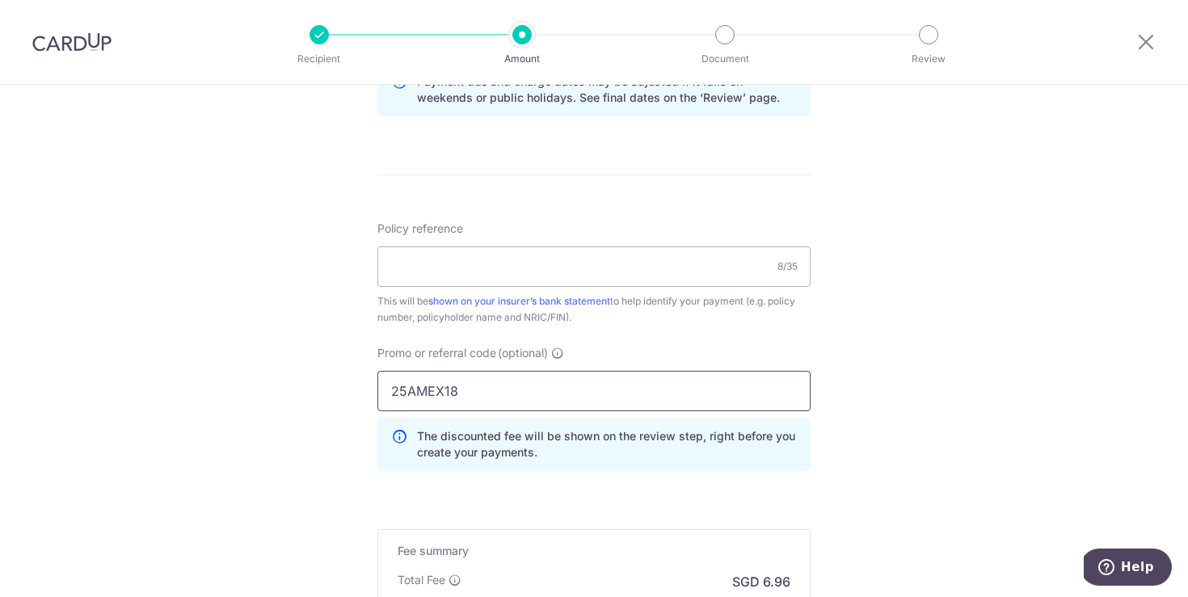
type input "25AMEX18"
click at [428, 271] on input "Policy reference" at bounding box center [594, 267] width 433 height 40
paste input "82163548"
click at [924, 318] on div "Tell us more about your payment Enter payment amount SGD 267.80 267.80 Select C…" at bounding box center [594, 10] width 1188 height 1618
click at [525, 281] on input "82163548" at bounding box center [594, 267] width 433 height 40
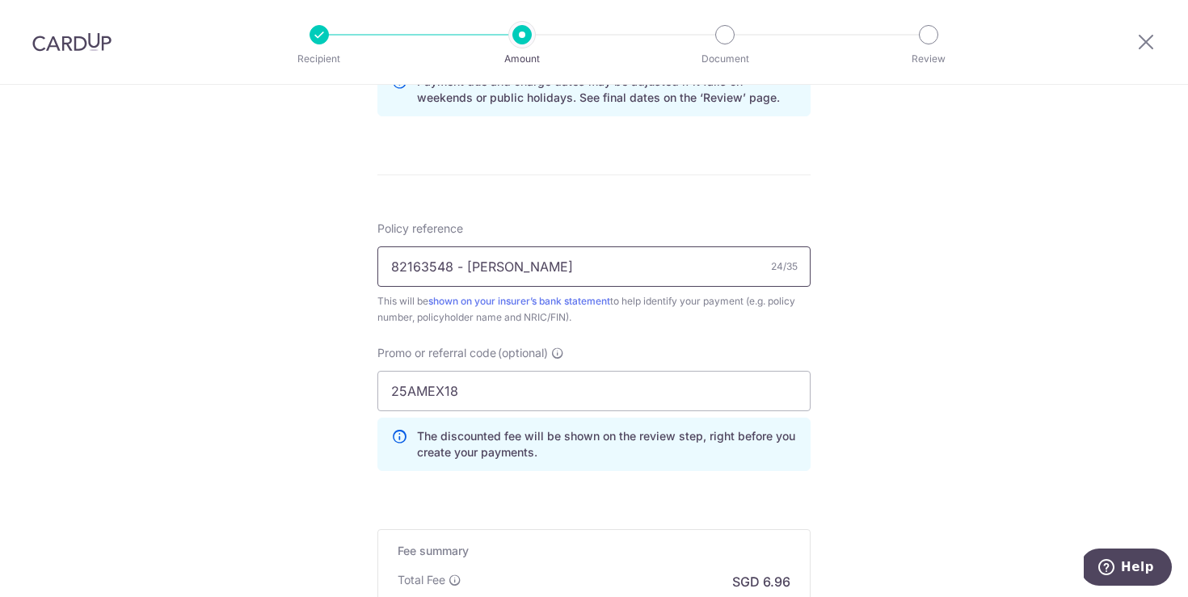
click at [503, 266] on input "82163548 - [PERSON_NAME]" at bounding box center [594, 267] width 433 height 40
click at [568, 266] on input "82163548 - [PERSON_NAME]" at bounding box center [594, 267] width 433 height 40
type input "82163548 - [PERSON_NAME]"
drag, startPoint x: 426, startPoint y: 320, endPoint x: 537, endPoint y: 322, distance: 110.8
click at [537, 322] on div "This will be shown on your insurer’s bank statement to help identify your payme…" at bounding box center [594, 309] width 433 height 32
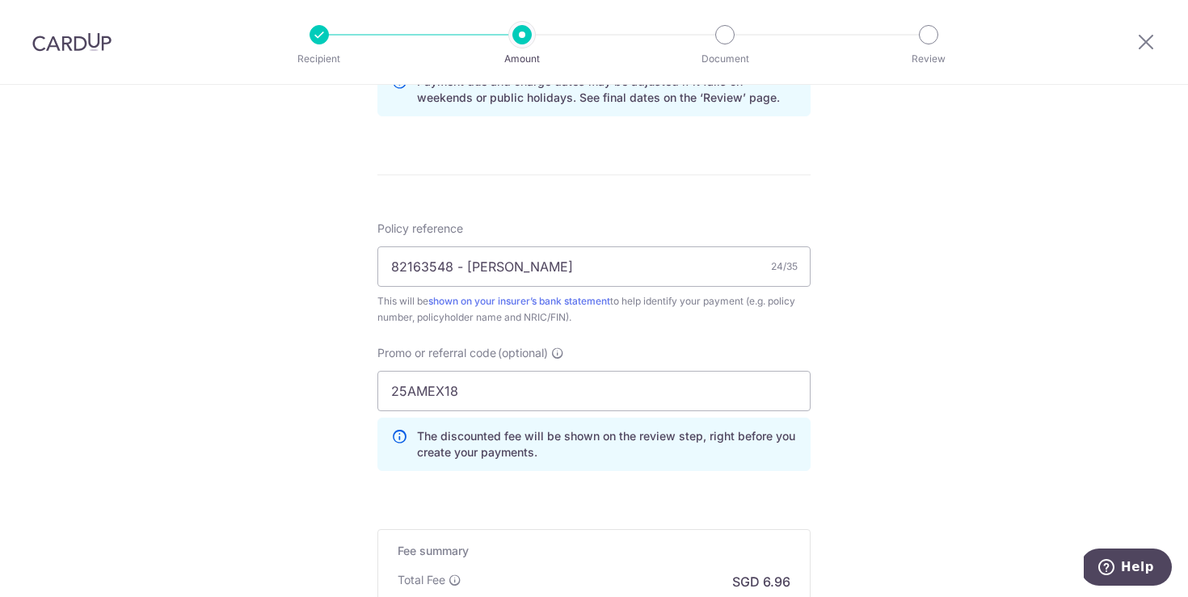
click at [867, 323] on div "Tell us more about your payment Enter payment amount SGD 267.80 267.80 Select C…" at bounding box center [594, 10] width 1188 height 1618
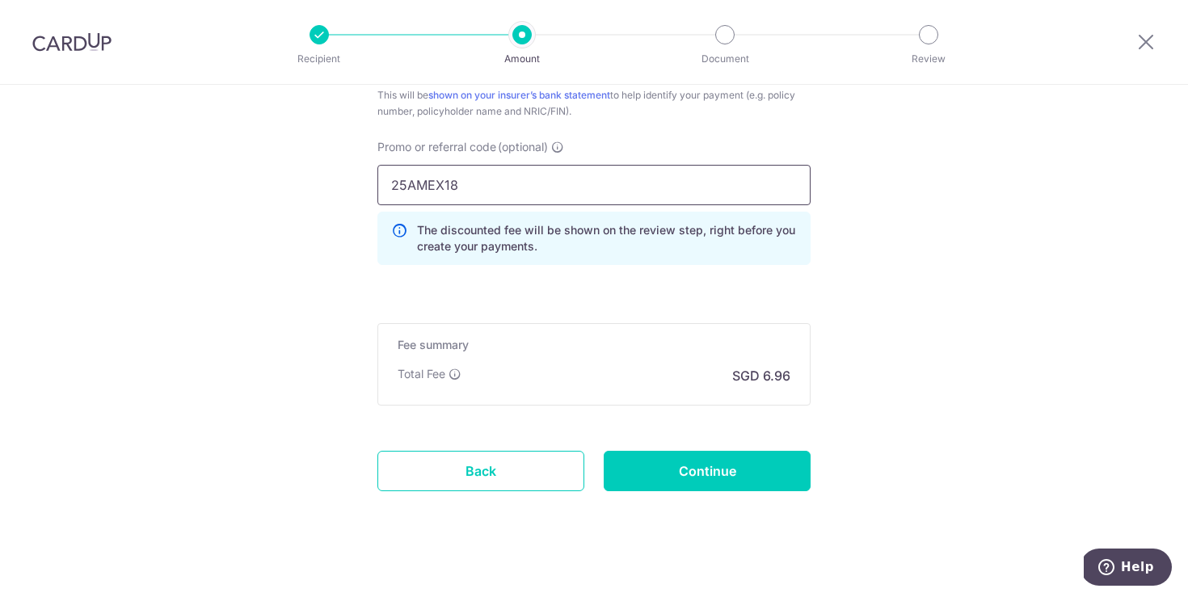
scroll to position [1091, 0]
click at [749, 478] on input "Continue" at bounding box center [707, 470] width 207 height 40
type input "Create Schedule"
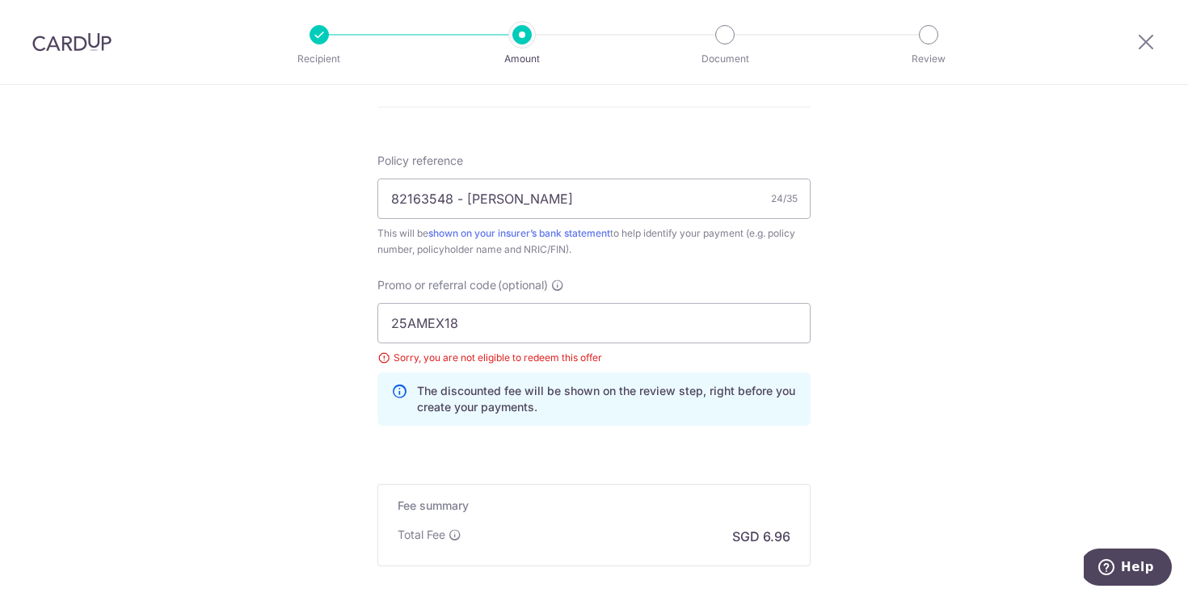
scroll to position [795, 0]
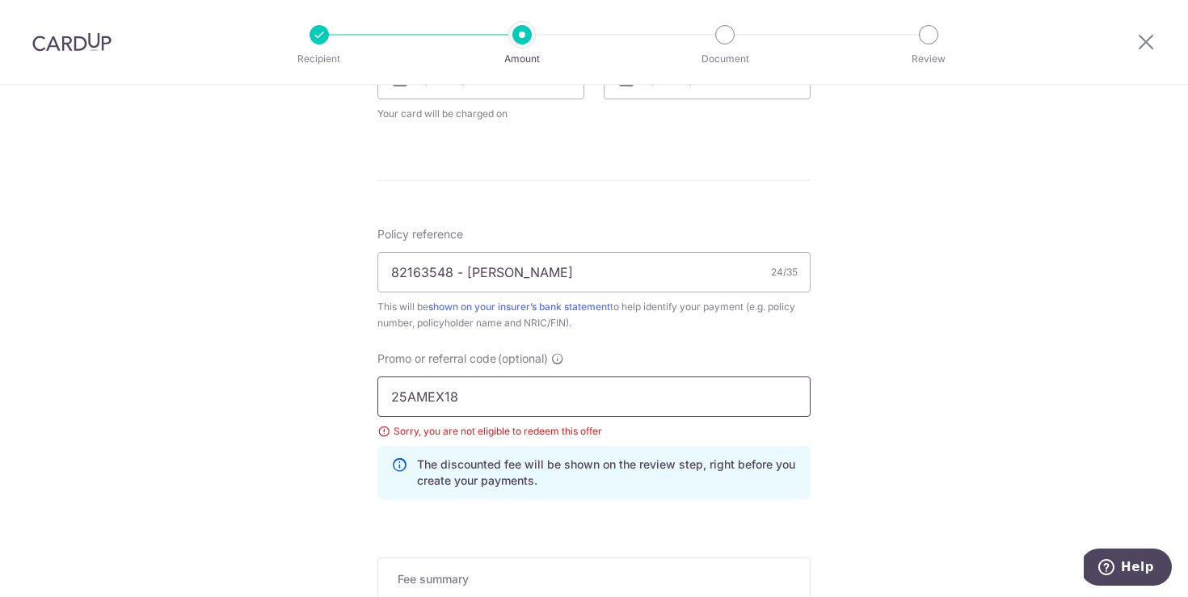
click at [579, 403] on input "25AMEX18" at bounding box center [594, 397] width 433 height 40
drag, startPoint x: 268, startPoint y: 384, endPoint x: 497, endPoint y: 386, distance: 229.6
click at [268, 384] on div "Tell us more about your payment Enter payment amount SGD 267.80 267.80 Select C…" at bounding box center [594, 68] width 1188 height 1558
paste input "REC185"
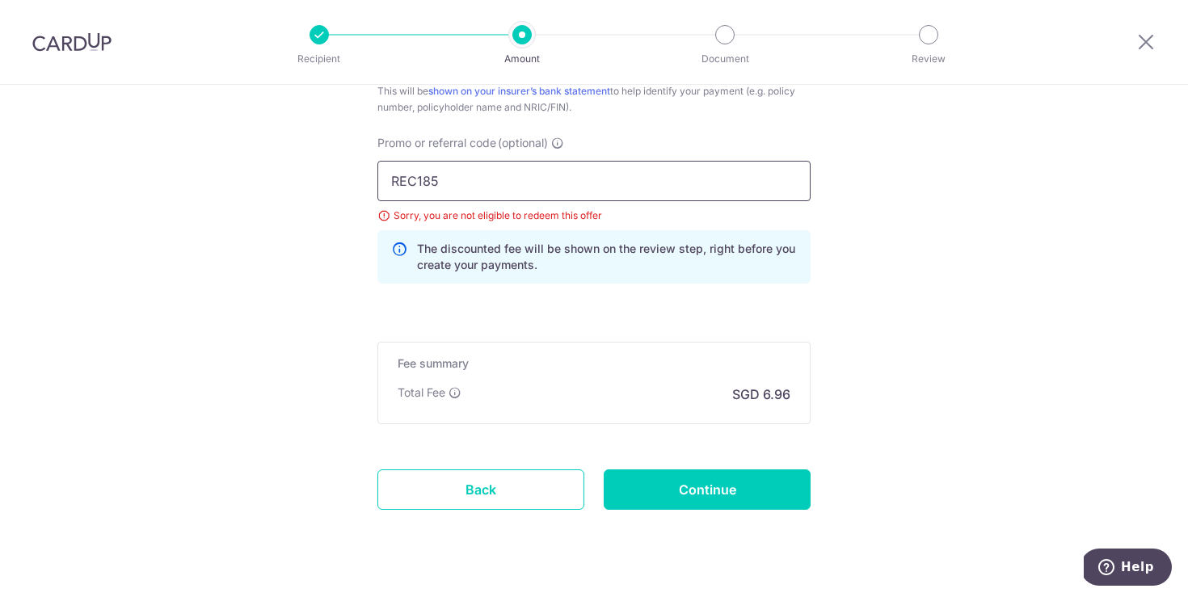
scroll to position [1045, 0]
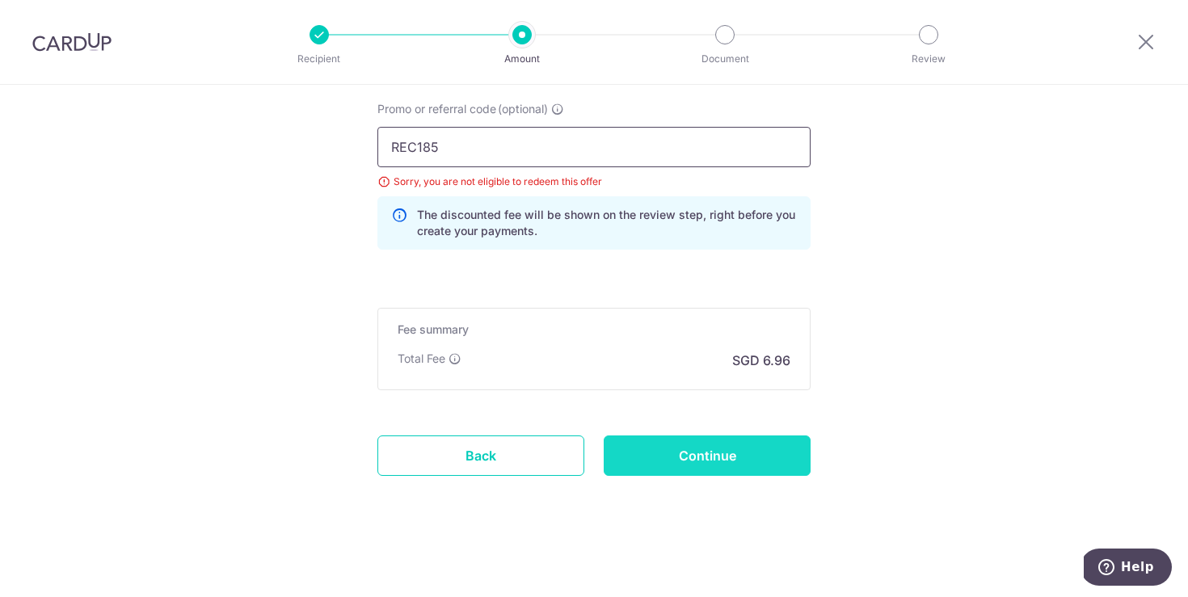
type input "REC185"
click at [714, 458] on input "Continue" at bounding box center [707, 456] width 207 height 40
type input "Update Schedule"
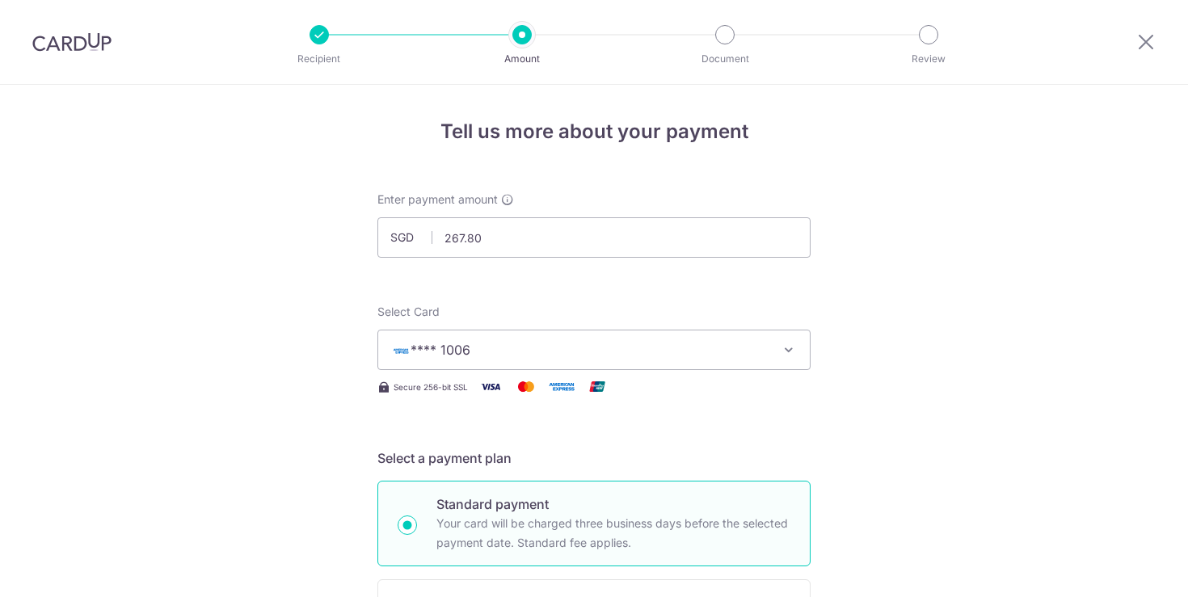
scroll to position [1045, 0]
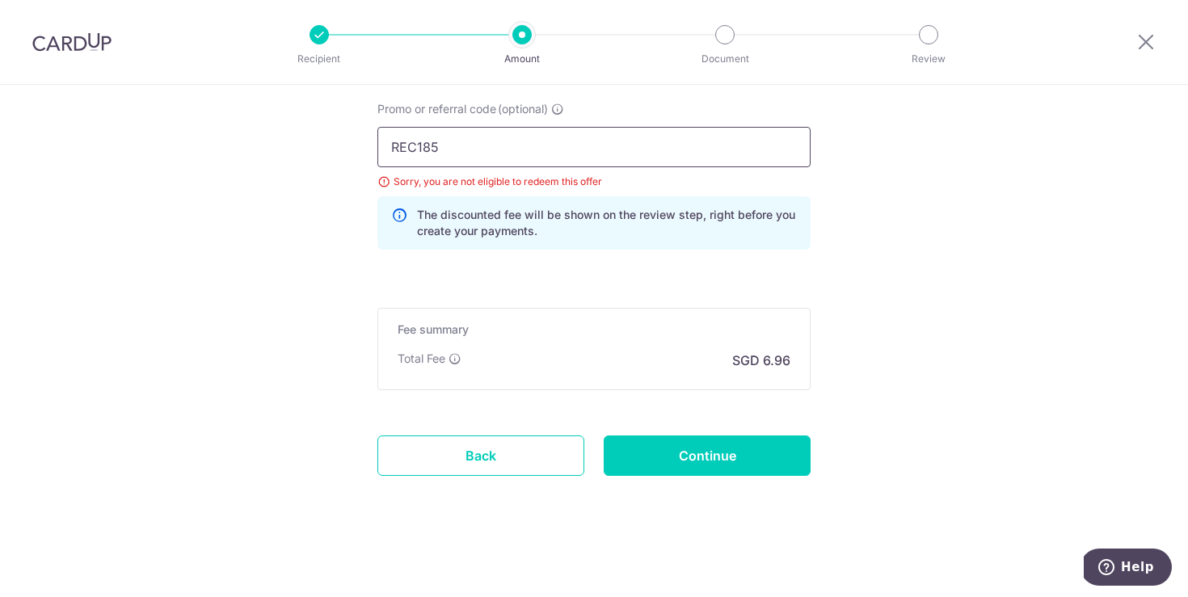
click at [534, 146] on input "REC185" at bounding box center [594, 147] width 433 height 40
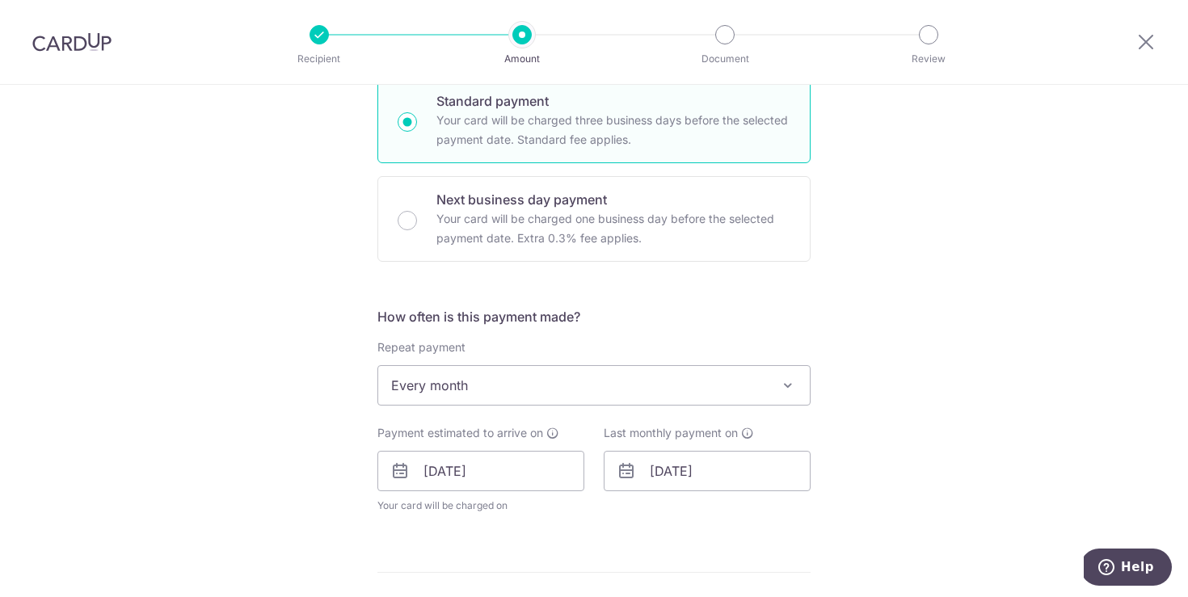
scroll to position [476, 0]
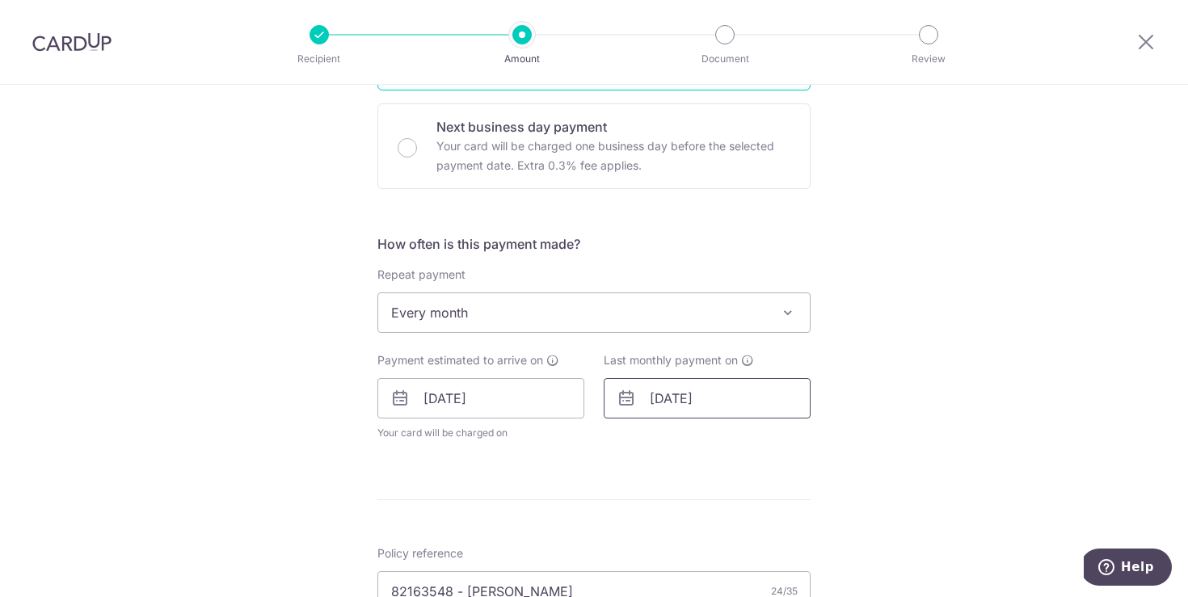
drag, startPoint x: 753, startPoint y: 399, endPoint x: 772, endPoint y: 405, distance: 20.5
click at [753, 398] on input "[DATE]" at bounding box center [707, 398] width 207 height 40
type input "[DATE]"
drag, startPoint x: 1014, startPoint y: 361, endPoint x: 1002, endPoint y: 364, distance: 12.6
click at [1014, 361] on div "Tell us more about your payment Enter payment amount SGD 267.80 267.80 Select C…" at bounding box center [594, 388] width 1188 height 1558
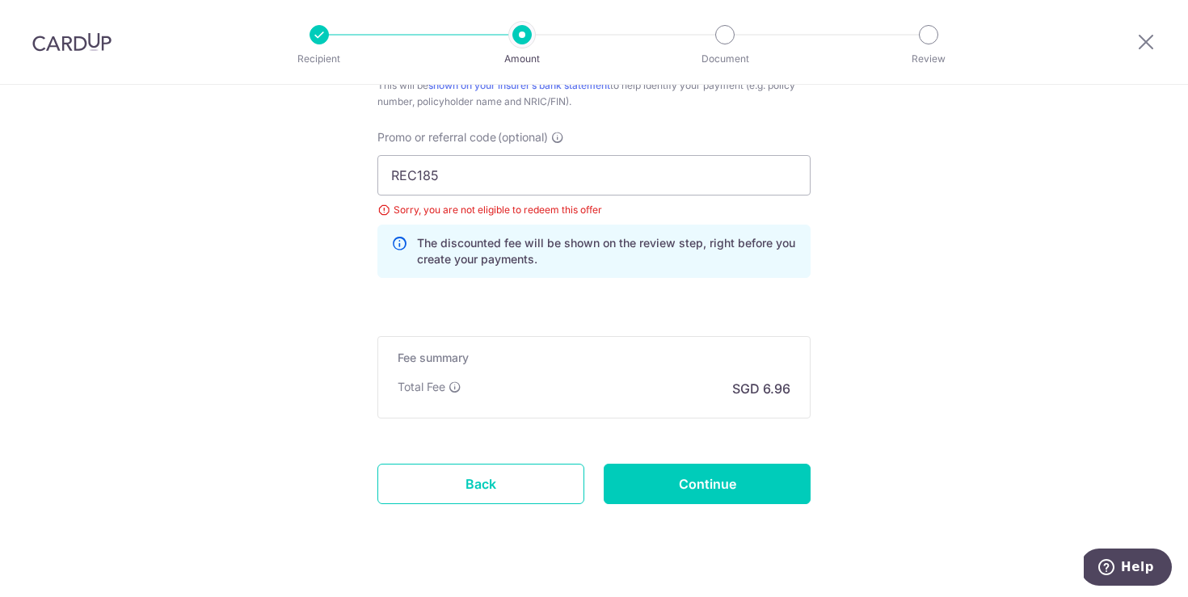
scroll to position [1099, 0]
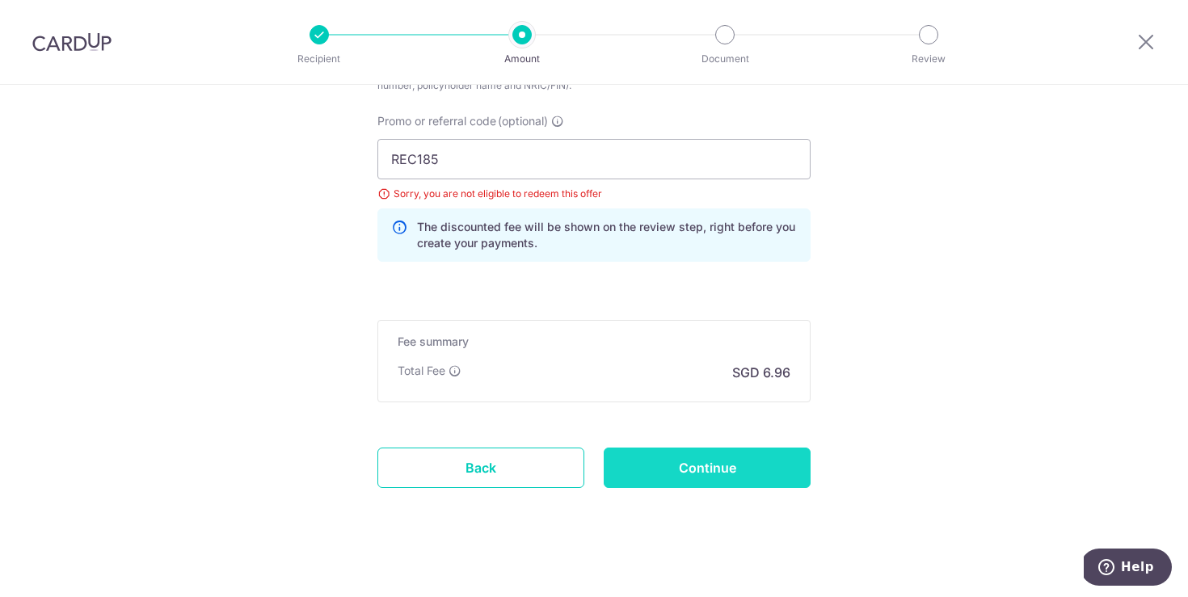
click at [713, 468] on input "Continue" at bounding box center [707, 468] width 207 height 40
type input "Update Schedule"
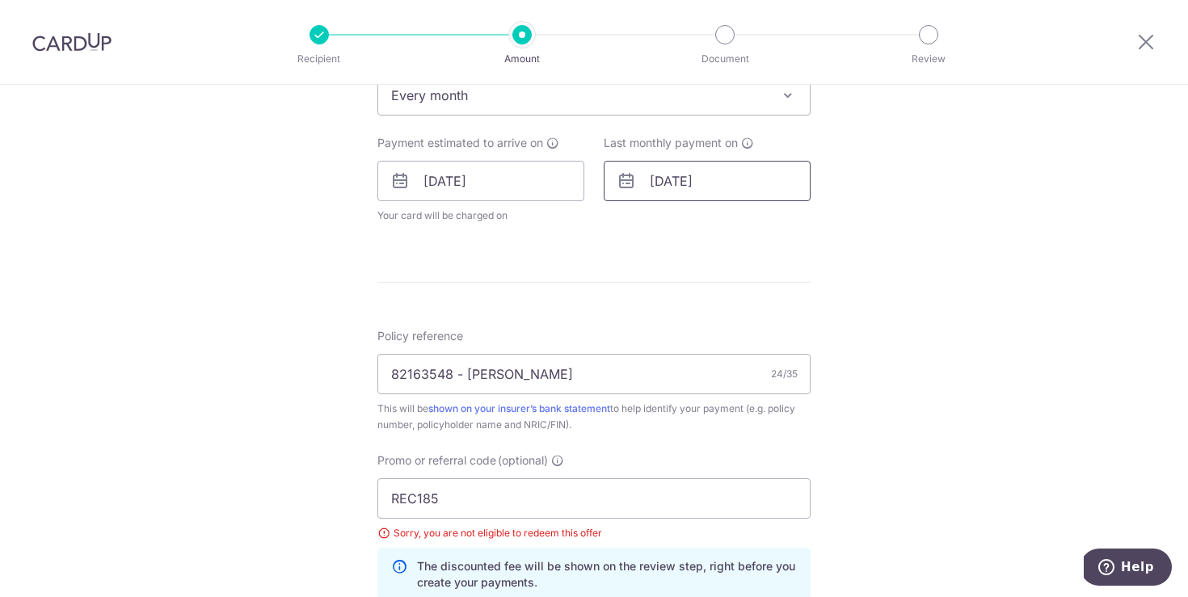
scroll to position [691, 0]
click at [743, 170] on input "[DATE]" at bounding box center [707, 183] width 207 height 40
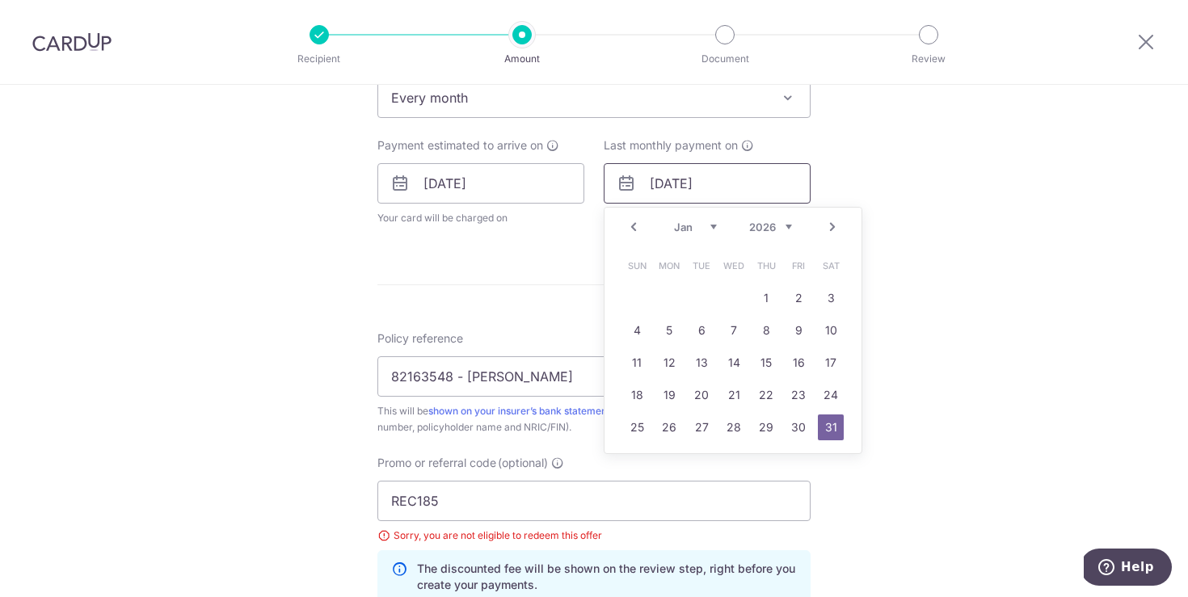
click at [741, 186] on input "[DATE]" at bounding box center [707, 183] width 207 height 40
type input "[DATE]"
click at [972, 300] on div "Tell us more about your payment Enter payment amount SGD 267.80 267.80 Select C…" at bounding box center [594, 173] width 1188 height 1558
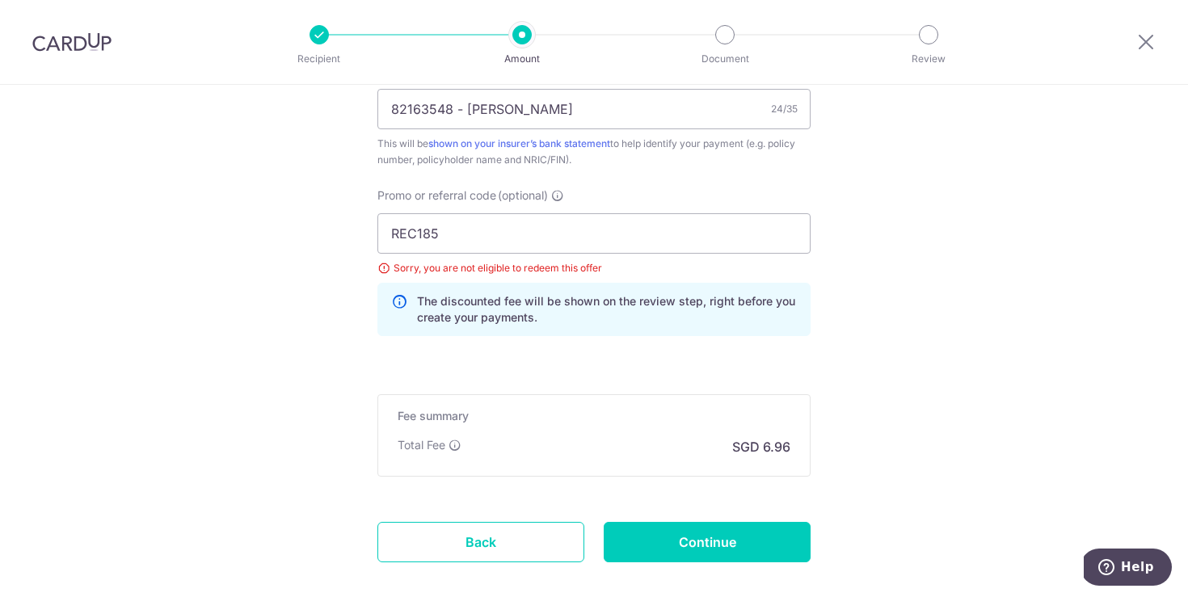
scroll to position [1039, 0]
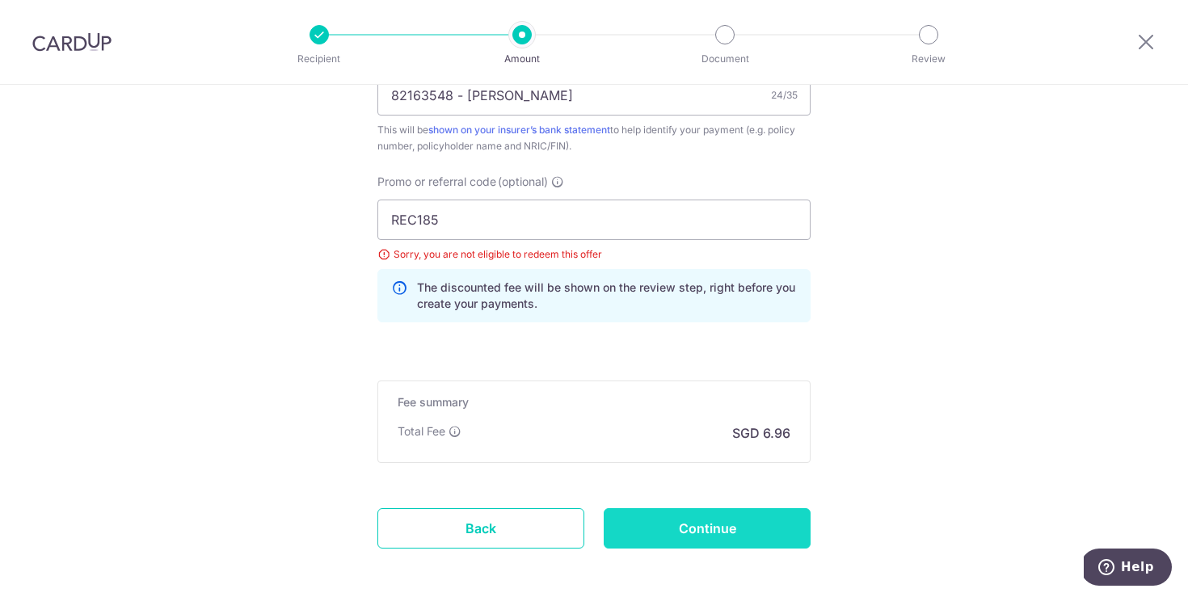
click at [731, 509] on input "Continue" at bounding box center [707, 528] width 207 height 40
type input "Update Schedule"
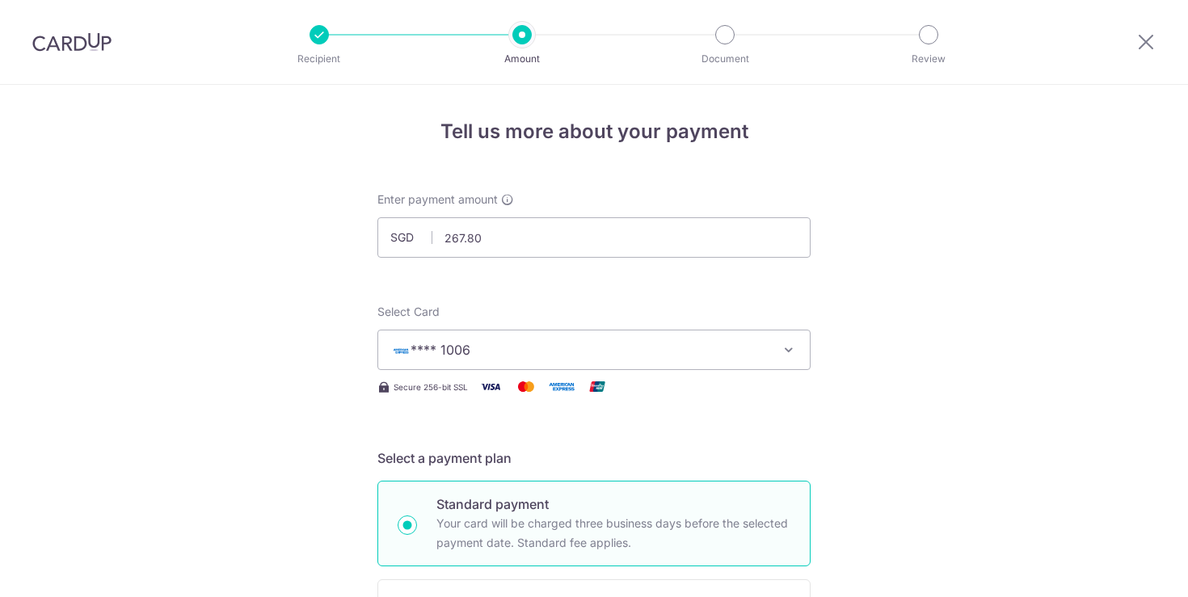
scroll to position [817, 0]
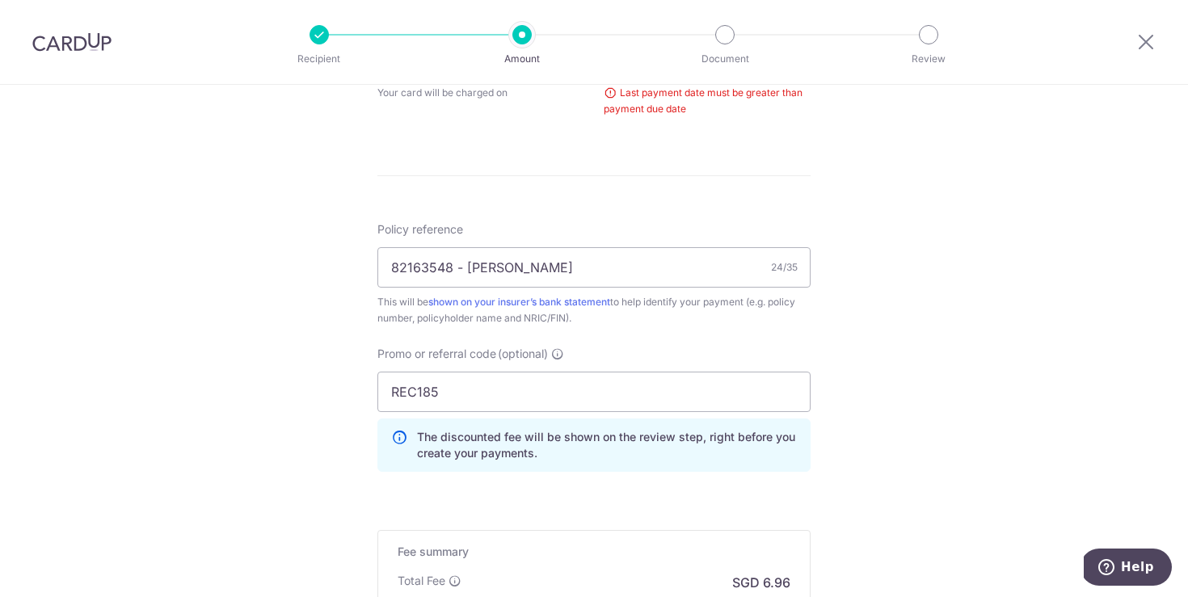
click at [1056, 352] on div "Tell us more about your payment Enter payment amount SGD 267.80 267.80 Select C…" at bounding box center [594, 43] width 1188 height 1551
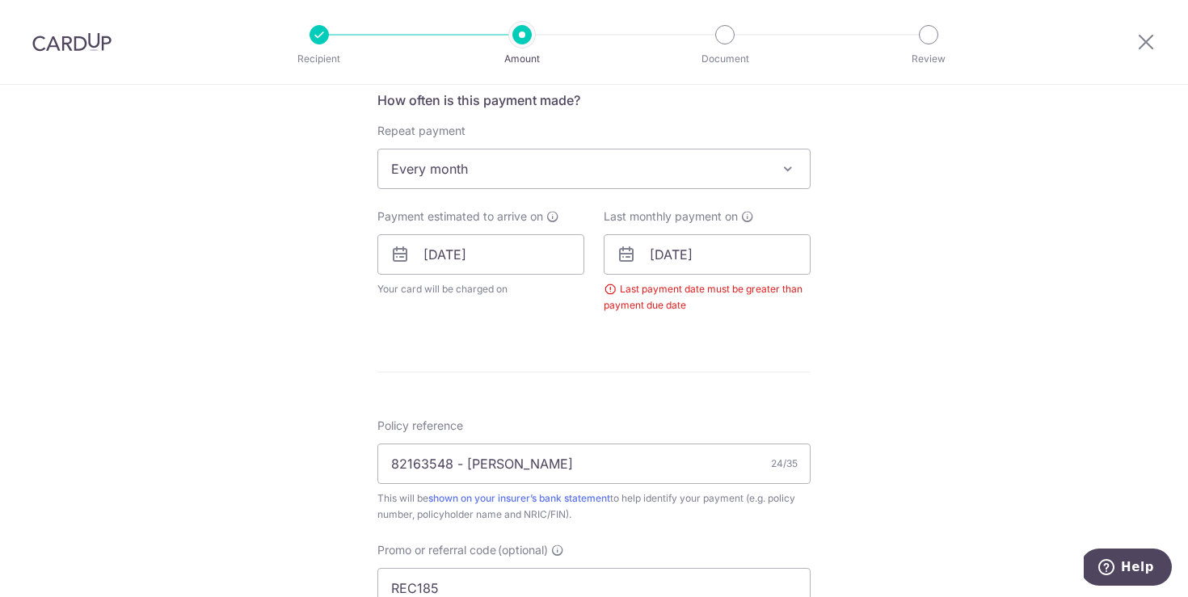
scroll to position [484, 0]
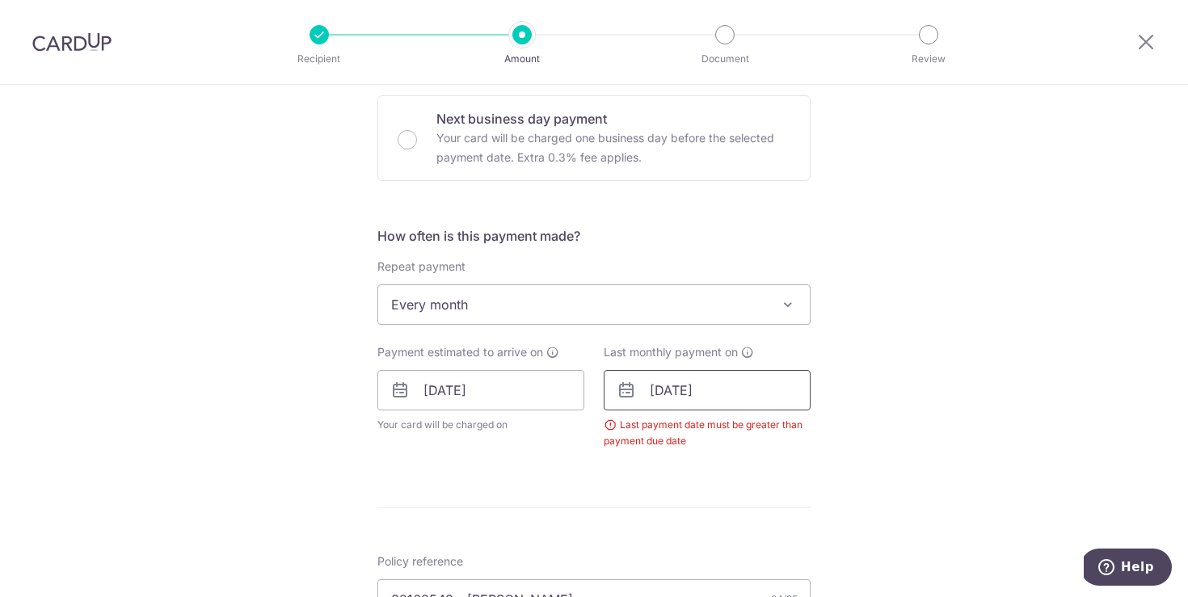
click at [757, 399] on input "[DATE]" at bounding box center [707, 390] width 207 height 40
drag, startPoint x: 741, startPoint y: 395, endPoint x: 479, endPoint y: 355, distance: 265.8
click at [477, 357] on div "Payment estimated to arrive on 25/10/2025 Your card will be charged on for the …" at bounding box center [594, 396] width 453 height 105
type input "31/12/2025"
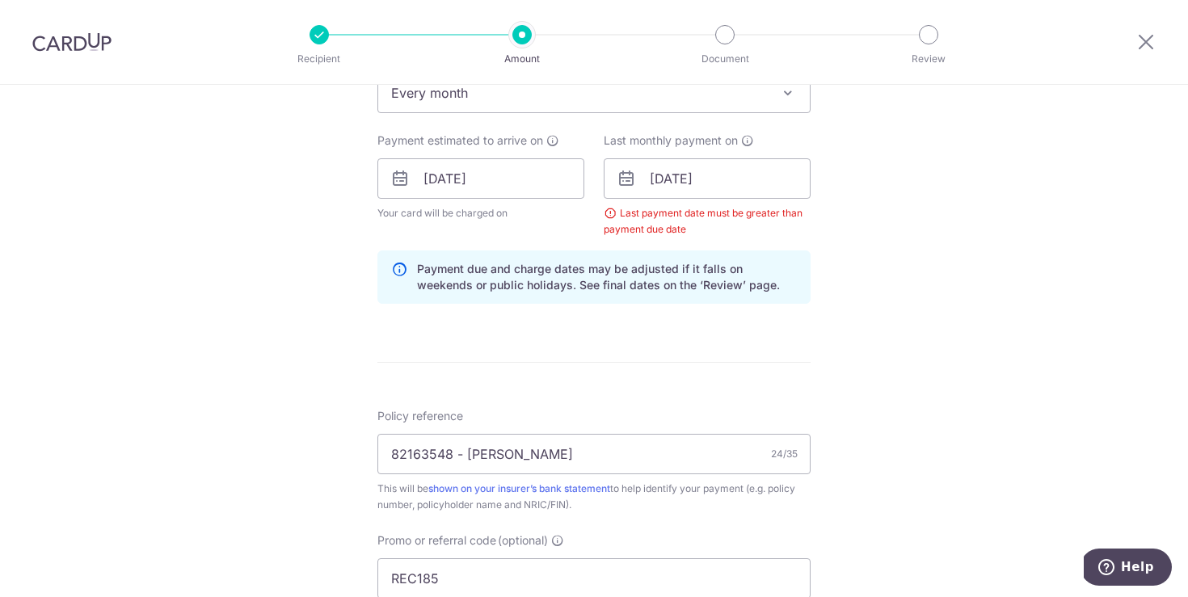
scroll to position [703, 0]
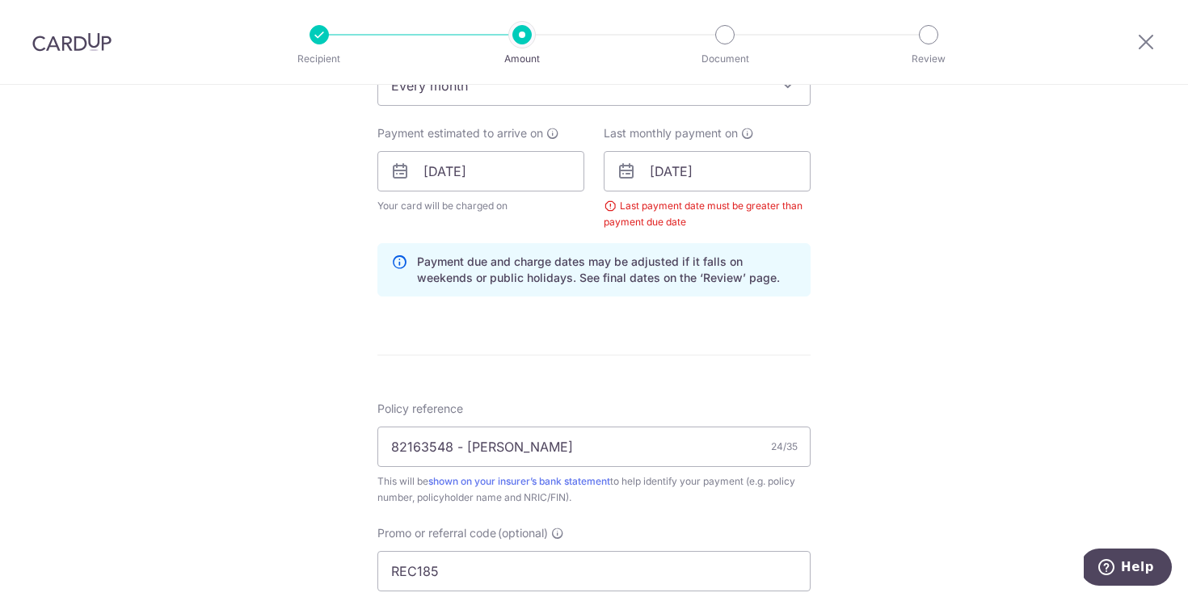
click at [1016, 356] on div "Tell us more about your payment Enter payment amount SGD 267.80 267.80 Select C…" at bounding box center [594, 191] width 1188 height 1618
drag, startPoint x: 780, startPoint y: 311, endPoint x: 833, endPoint y: 335, distance: 57.9
click at [783, 312] on form "Enter payment amount SGD 267.80 267.80 Select Card **** 1006 Add credit card Yo…" at bounding box center [594, 205] width 433 height 1435
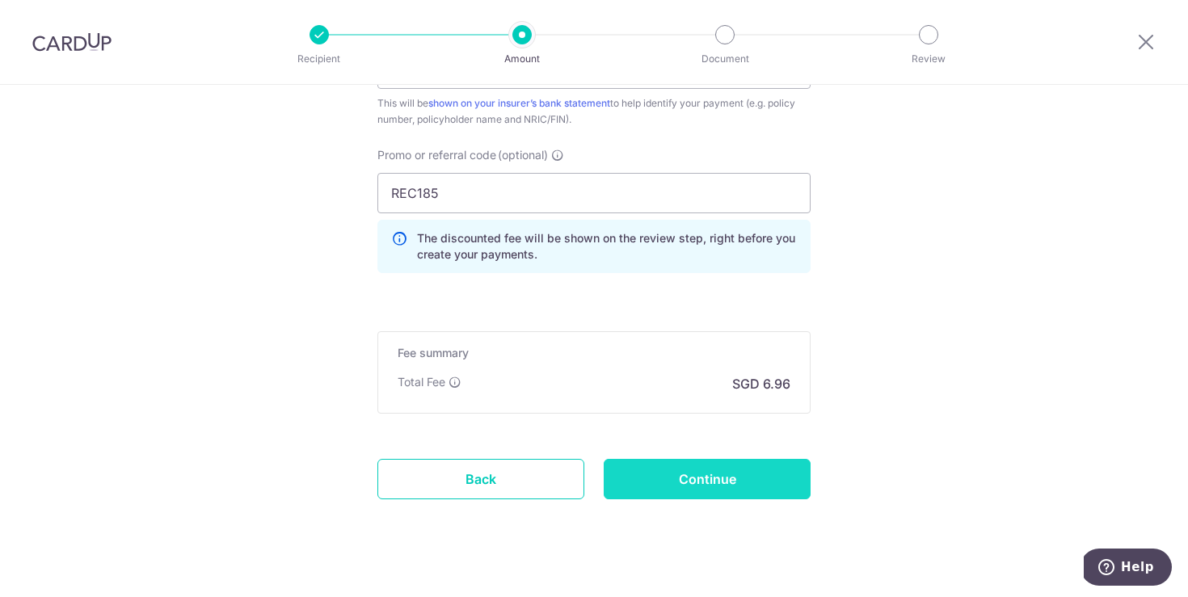
scroll to position [1105, 0]
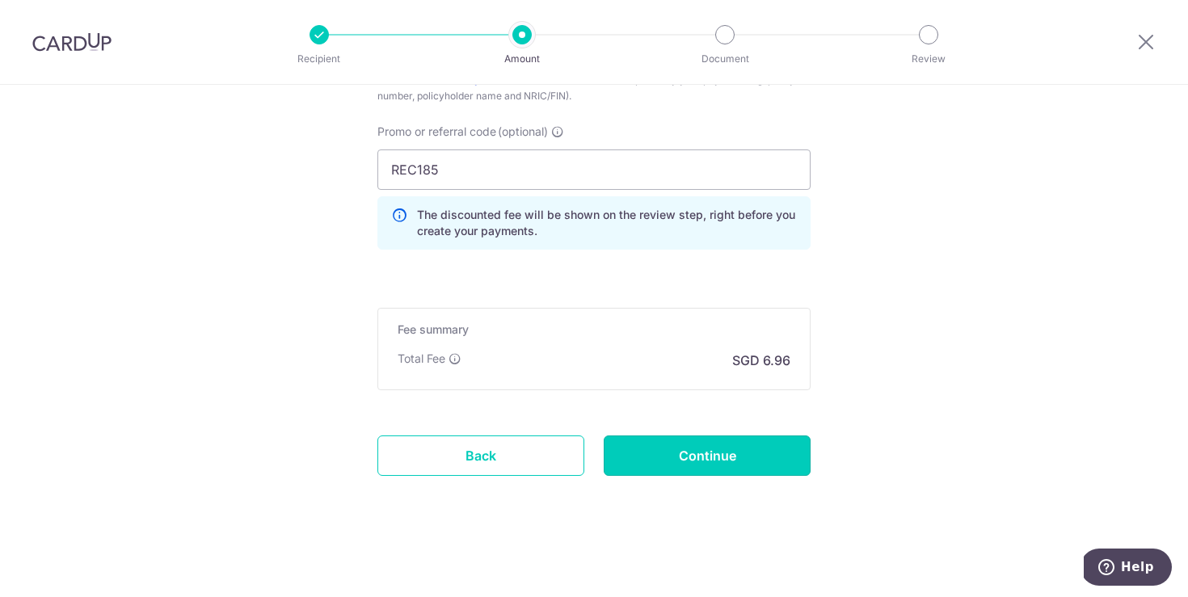
click at [735, 449] on input "Continue" at bounding box center [707, 456] width 207 height 40
type input "Update Schedule"
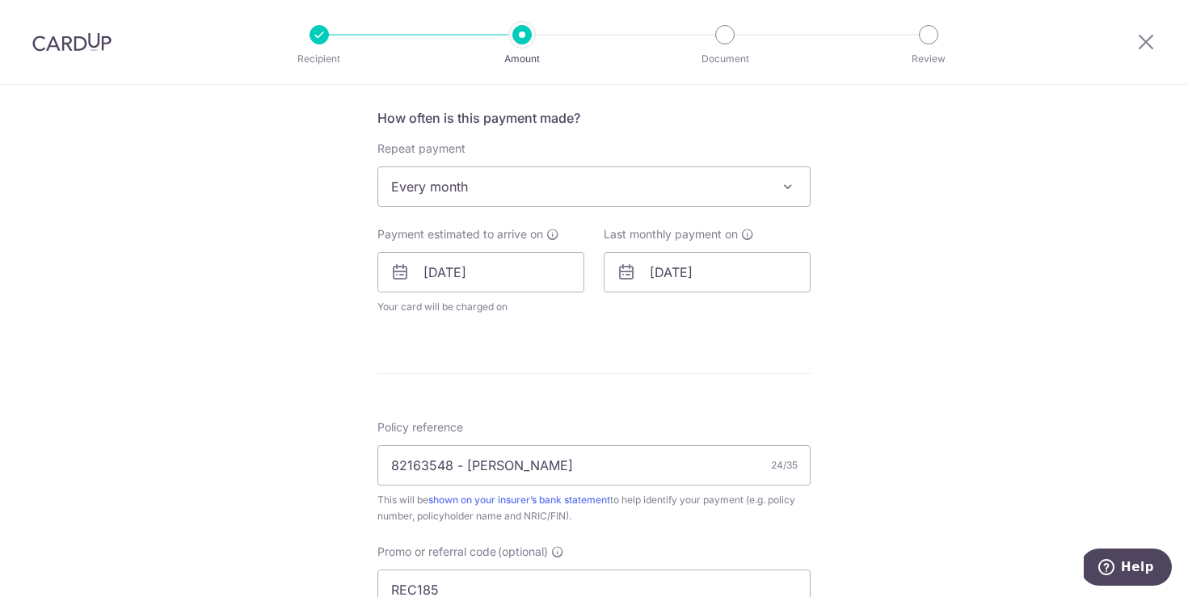
scroll to position [578, 0]
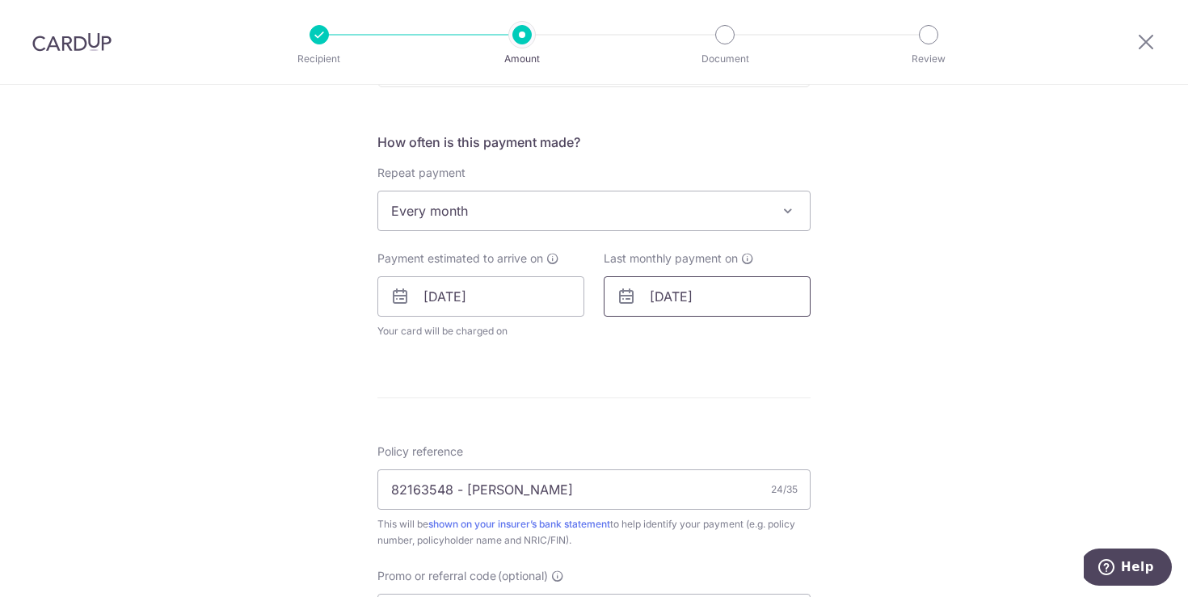
click at [778, 297] on input "[DATE]" at bounding box center [707, 296] width 207 height 40
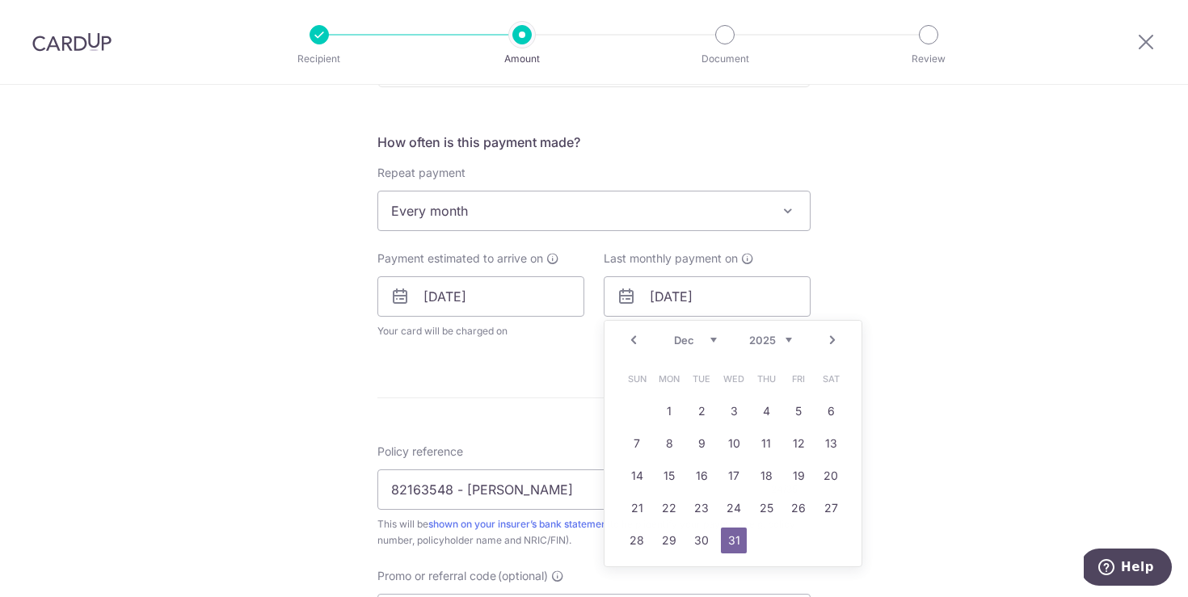
click at [994, 289] on div "Tell us more about your payment Enter payment amount SGD 267.80 267.80 Select C…" at bounding box center [594, 286] width 1188 height 1558
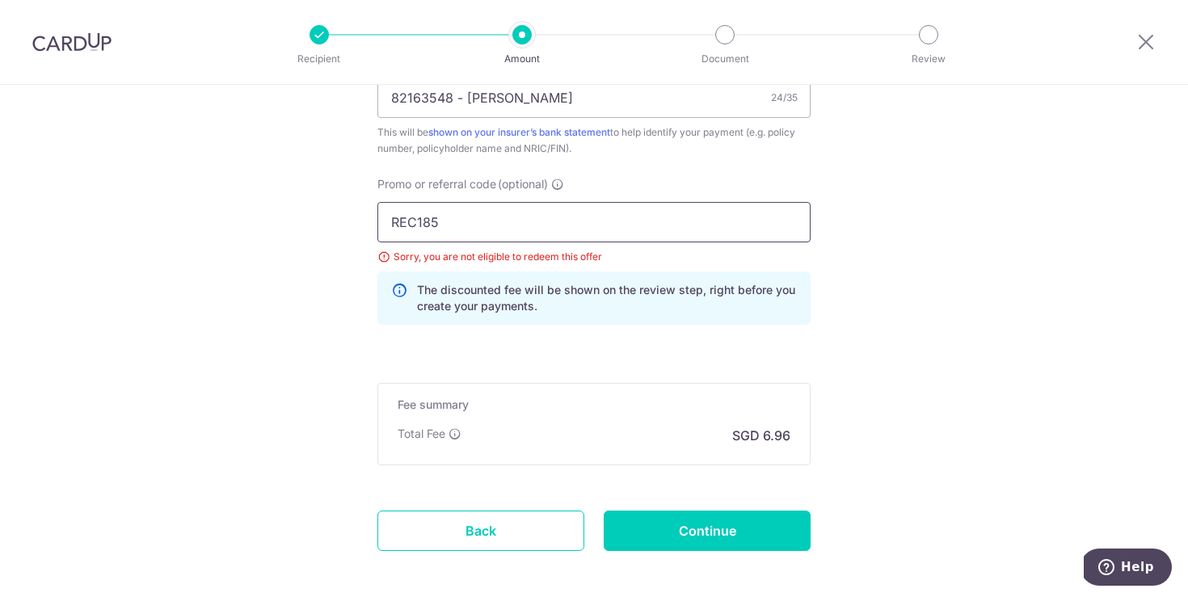
scroll to position [969, 0]
drag, startPoint x: 316, startPoint y: 211, endPoint x: 261, endPoint y: 213, distance: 55.0
paste input "25AMEX18"
type input "25AMEX18"
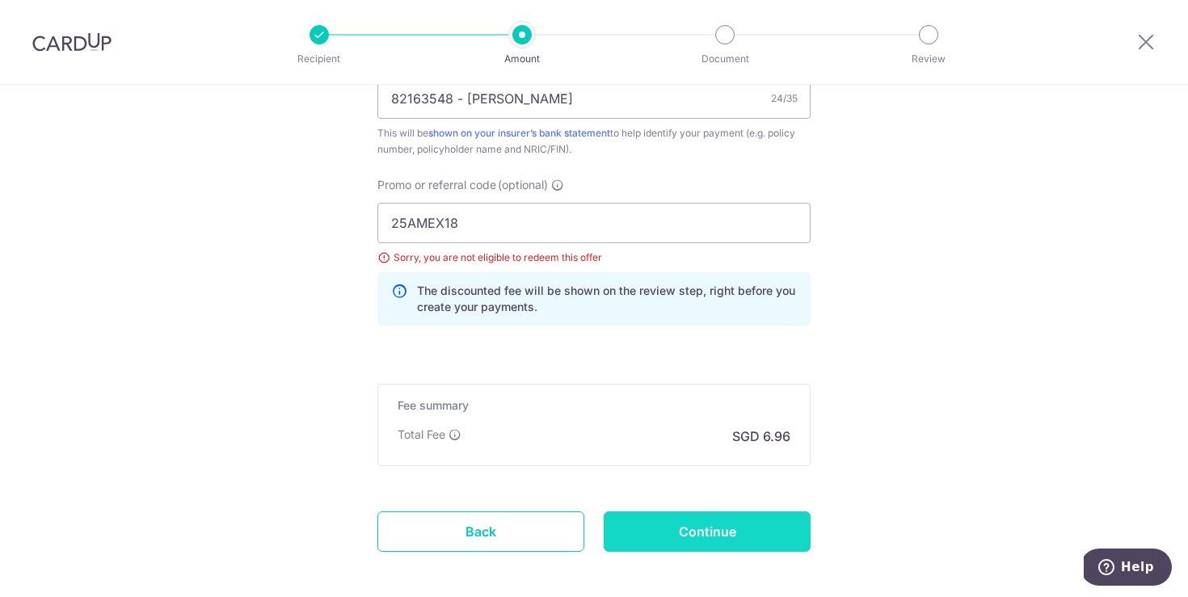
click at [705, 542] on input "Continue" at bounding box center [707, 532] width 207 height 40
type input "Update Schedule"
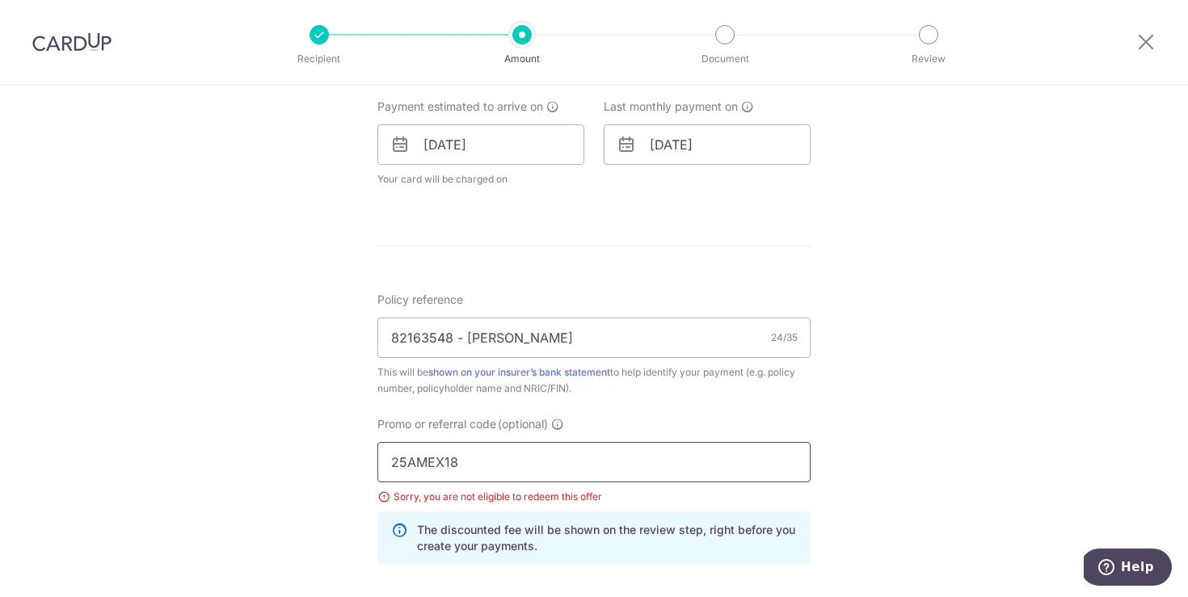
scroll to position [745, 0]
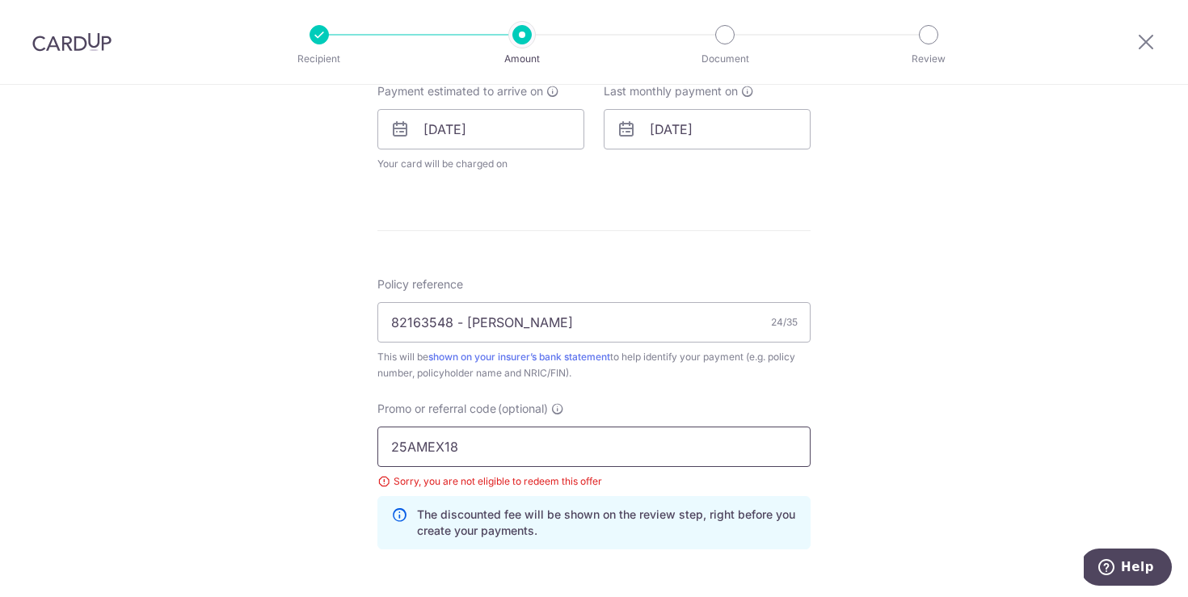
drag, startPoint x: 489, startPoint y: 454, endPoint x: 338, endPoint y: 451, distance: 151.2
click at [336, 452] on div "Tell us more about your payment Enter payment amount SGD 267.80 267.80 Select C…" at bounding box center [594, 119] width 1188 height 1558
paste input "21"
type input "25AMEX21"
click at [914, 438] on div "Tell us more about your payment Enter payment amount SGD 267.80 267.80 Select C…" at bounding box center [594, 119] width 1188 height 1558
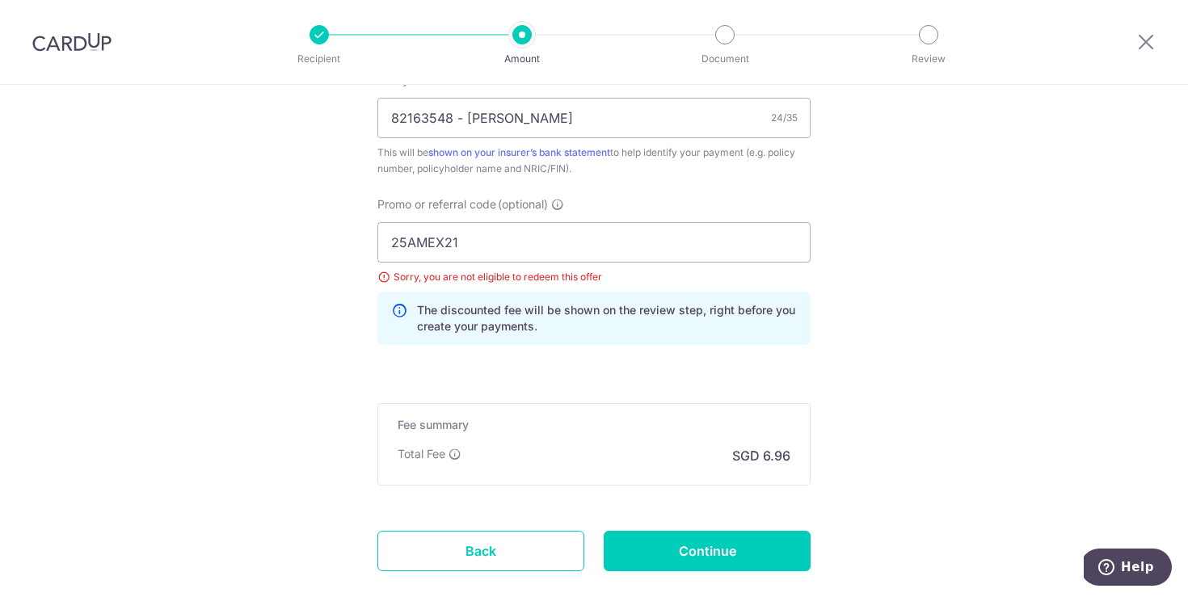
scroll to position [973, 0]
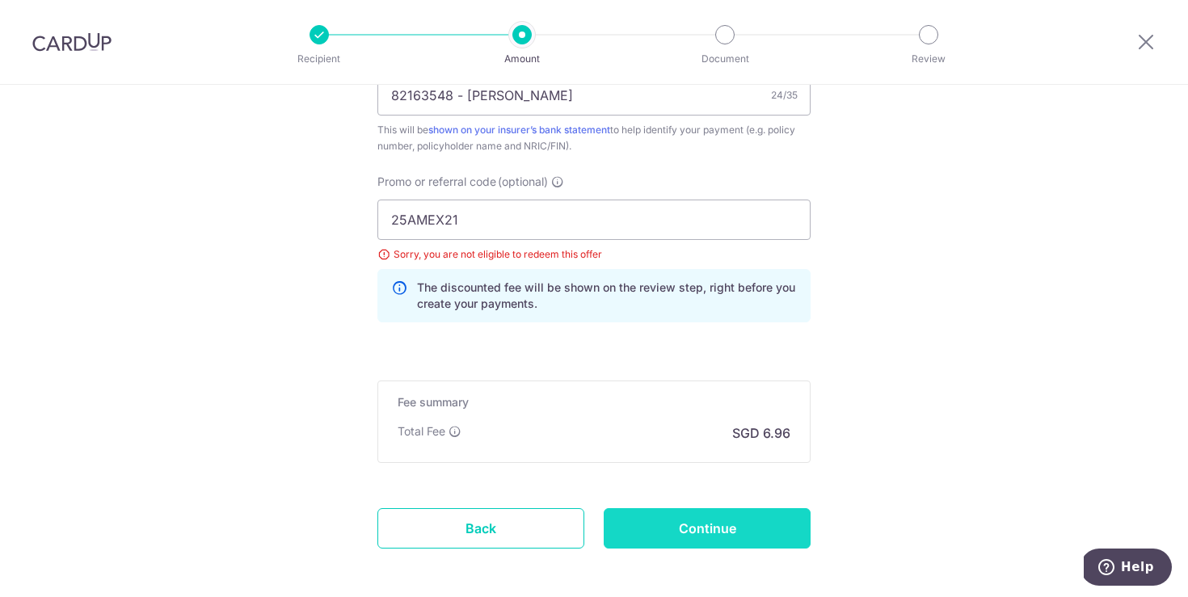
click at [732, 523] on input "Continue" at bounding box center [707, 528] width 207 height 40
type input "Update Schedule"
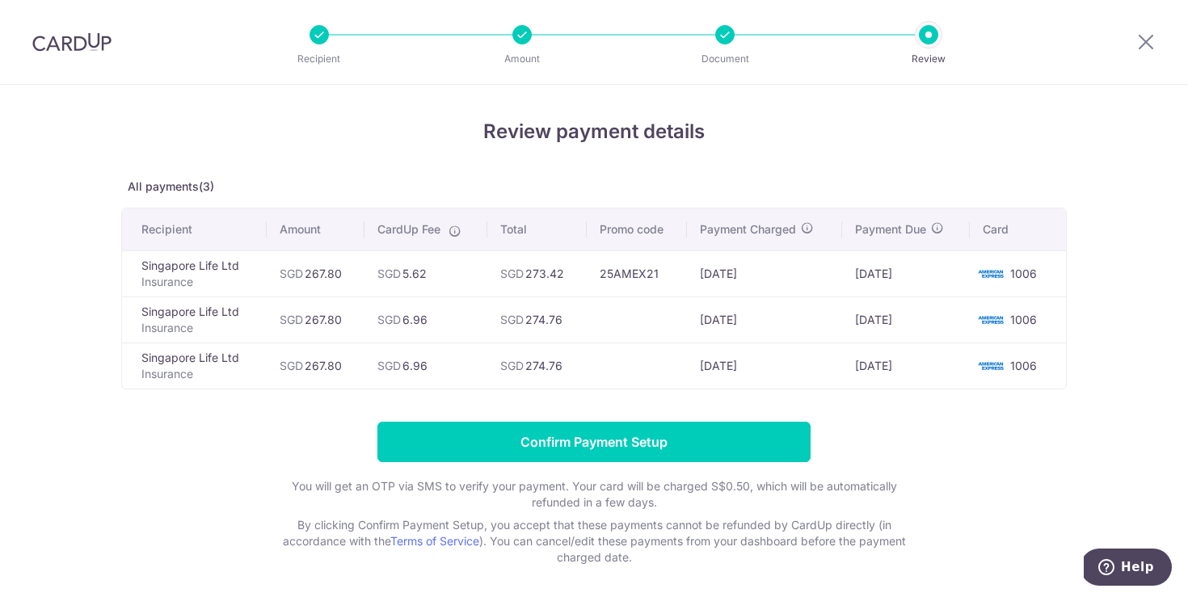
click at [426, 278] on td "SGD 5.62" at bounding box center [426, 274] width 122 height 46
click at [638, 323] on td at bounding box center [636, 320] width 99 height 46
click at [420, 268] on td "SGD 5.62" at bounding box center [426, 274] width 122 height 46
drag, startPoint x: 420, startPoint y: 268, endPoint x: 471, endPoint y: 274, distance: 52.0
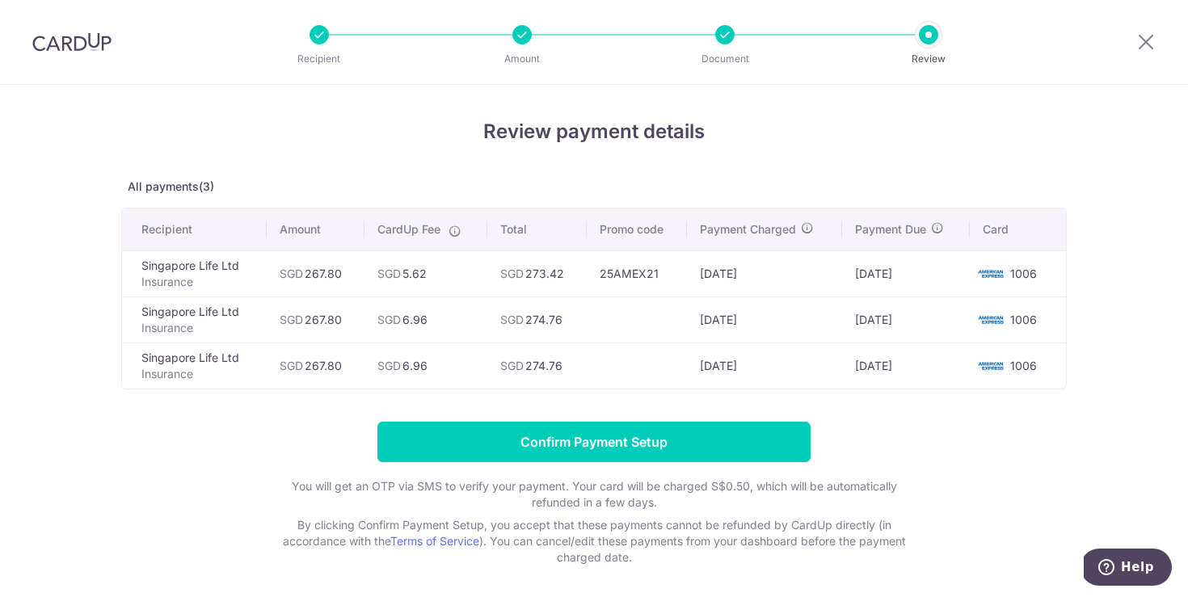
click at [420, 268] on td "SGD 5.62" at bounding box center [426, 274] width 122 height 46
click at [530, 285] on td "SGD 273.42" at bounding box center [536, 274] width 99 height 46
click at [543, 269] on td "SGD 273.42" at bounding box center [536, 274] width 99 height 46
click at [543, 273] on td "SGD 273.42" at bounding box center [536, 274] width 99 height 46
drag, startPoint x: 548, startPoint y: 335, endPoint x: 545, endPoint y: 353, distance: 18.9
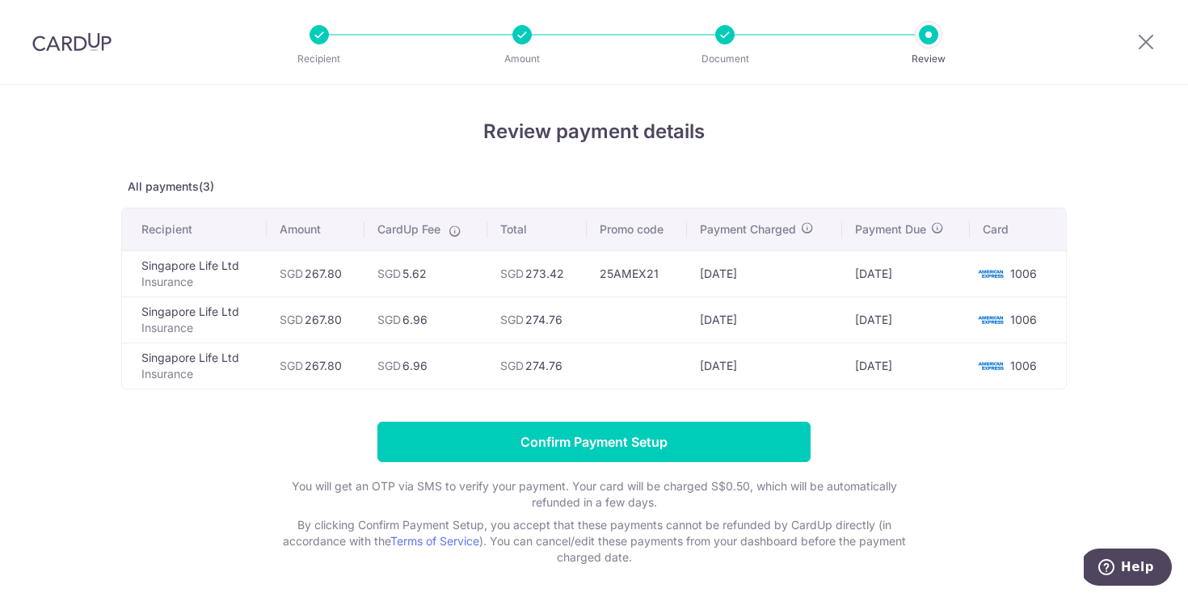
click at [550, 334] on td "SGD 274.76" at bounding box center [536, 320] width 99 height 46
click at [545, 363] on td "SGD 274.76" at bounding box center [536, 366] width 99 height 46
click at [546, 365] on td "SGD 274.76" at bounding box center [536, 366] width 99 height 46
click at [879, 386] on td "25/12/2025" at bounding box center [906, 366] width 128 height 46
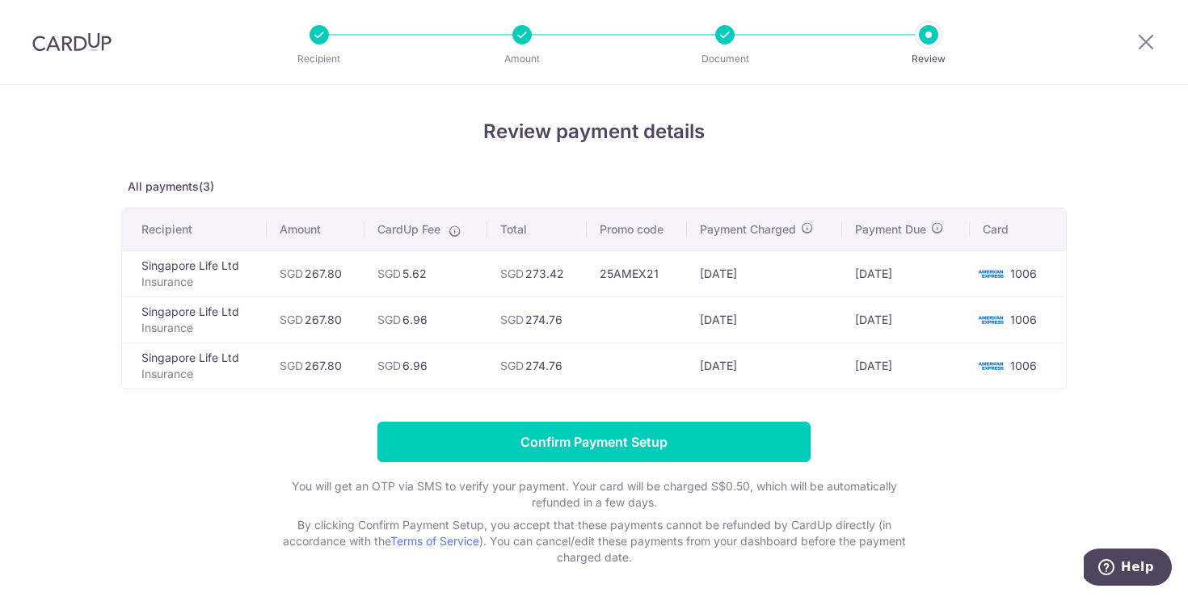
click at [884, 368] on td "25/12/2025" at bounding box center [906, 366] width 128 height 46
drag, startPoint x: 884, startPoint y: 368, endPoint x: 917, endPoint y: 428, distance: 68.7
click at [886, 368] on td "25/12/2025" at bounding box center [906, 366] width 128 height 46
click at [921, 433] on form "Confirm Payment Setup You will get an OTP via SMS to verify your payment. Your …" at bounding box center [594, 494] width 946 height 144
drag, startPoint x: 204, startPoint y: 284, endPoint x: 212, endPoint y: 276, distance: 11.4
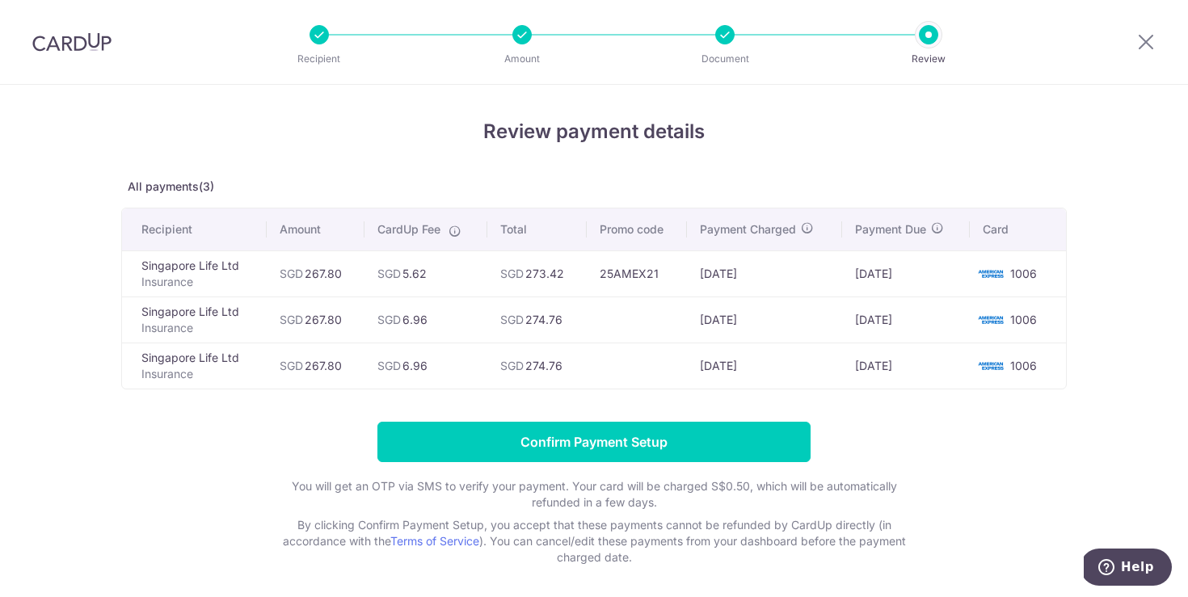
click at [209, 279] on p "Insurance" at bounding box center [197, 282] width 112 height 16
drag, startPoint x: 188, startPoint y: 269, endPoint x: 241, endPoint y: 267, distance: 52.6
click at [239, 267] on td "Singapore Life Ltd Insurance" at bounding box center [194, 274] width 145 height 46
copy td "Singapore Life Ltd"
click at [323, 272] on td "SGD 267.80" at bounding box center [316, 274] width 98 height 46
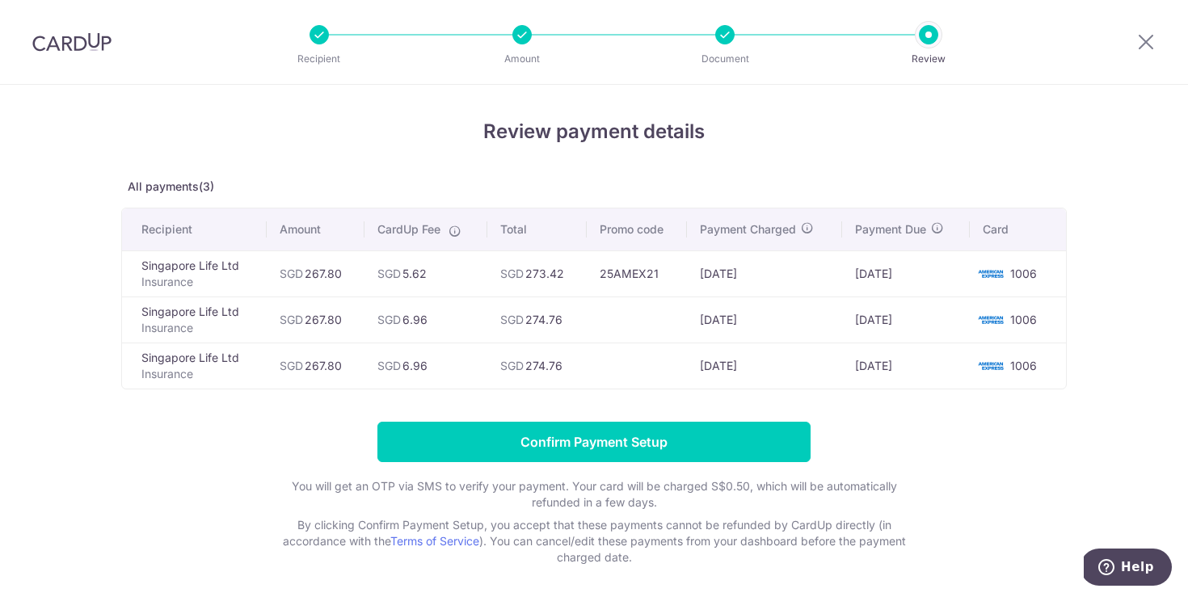
click at [323, 272] on td "SGD 267.80" at bounding box center [316, 274] width 98 height 46
copy td "267.80"
drag, startPoint x: 867, startPoint y: 361, endPoint x: 847, endPoint y: 364, distance: 20.4
click at [867, 361] on td "[DATE]" at bounding box center [906, 366] width 128 height 46
click at [876, 377] on td "[DATE]" at bounding box center [906, 366] width 128 height 46
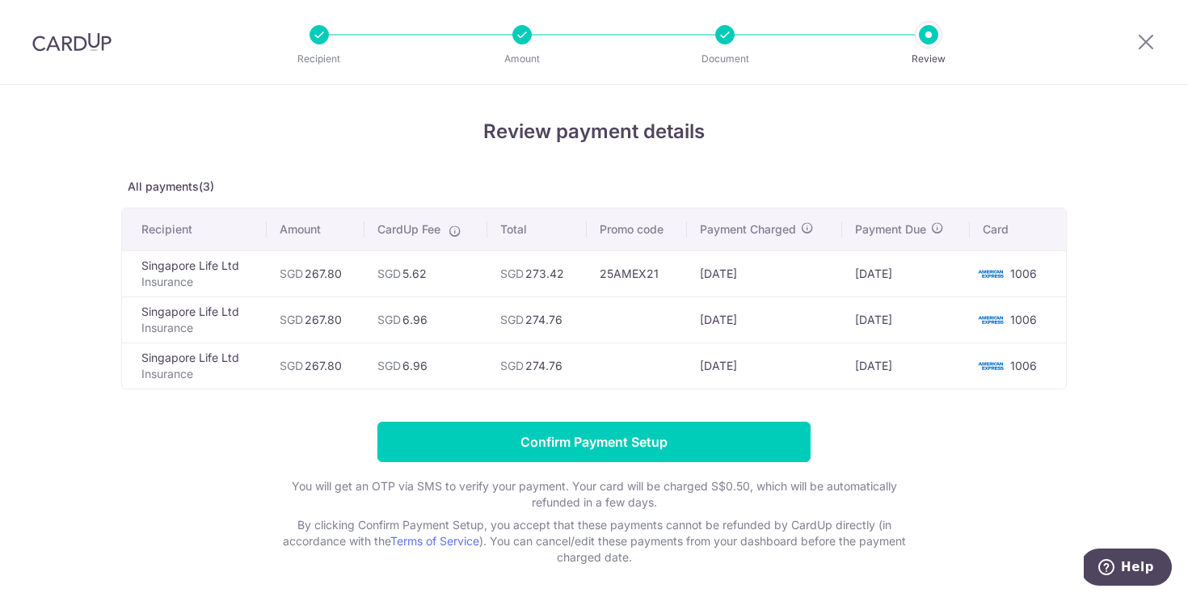
drag, startPoint x: 865, startPoint y: 367, endPoint x: 923, endPoint y: 365, distance: 58.3
click at [923, 365] on td "[DATE]" at bounding box center [906, 366] width 128 height 46
click at [909, 367] on td "[DATE]" at bounding box center [906, 366] width 128 height 46
click at [910, 366] on td "[DATE]" at bounding box center [906, 366] width 128 height 46
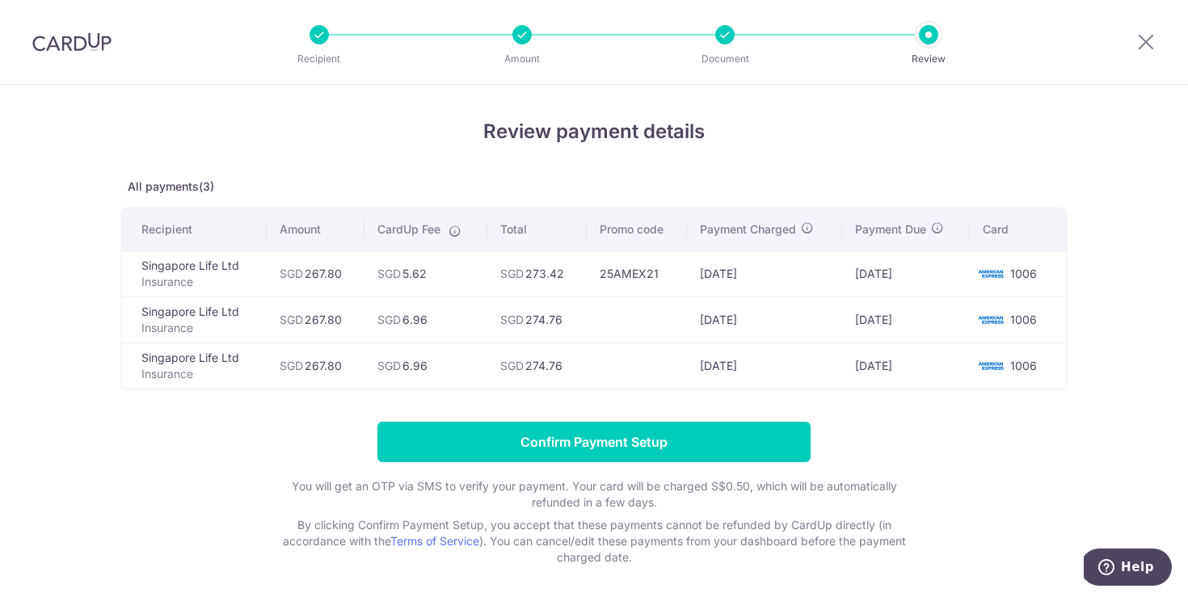
drag, startPoint x: 914, startPoint y: 367, endPoint x: 822, endPoint y: 367, distance: 92.2
click at [822, 367] on tr "Singapore Life Ltd Insurance SGD 267.80 SGD 6.96 SGD 274.76 19/12/2025 25/12/20…" at bounding box center [594, 366] width 944 height 46
copy tr "[DATE]"
click at [964, 438] on form "Confirm Payment Setup You will get an OTP via SMS to verify your payment. Your …" at bounding box center [594, 494] width 946 height 144
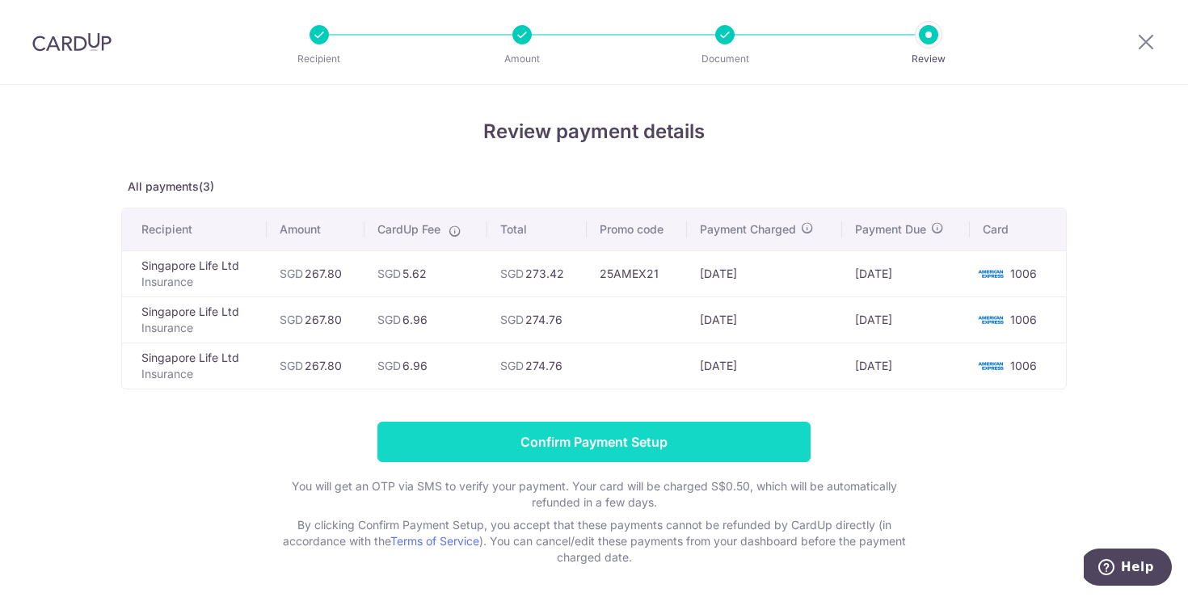
click at [677, 445] on input "Confirm Payment Setup" at bounding box center [594, 442] width 433 height 40
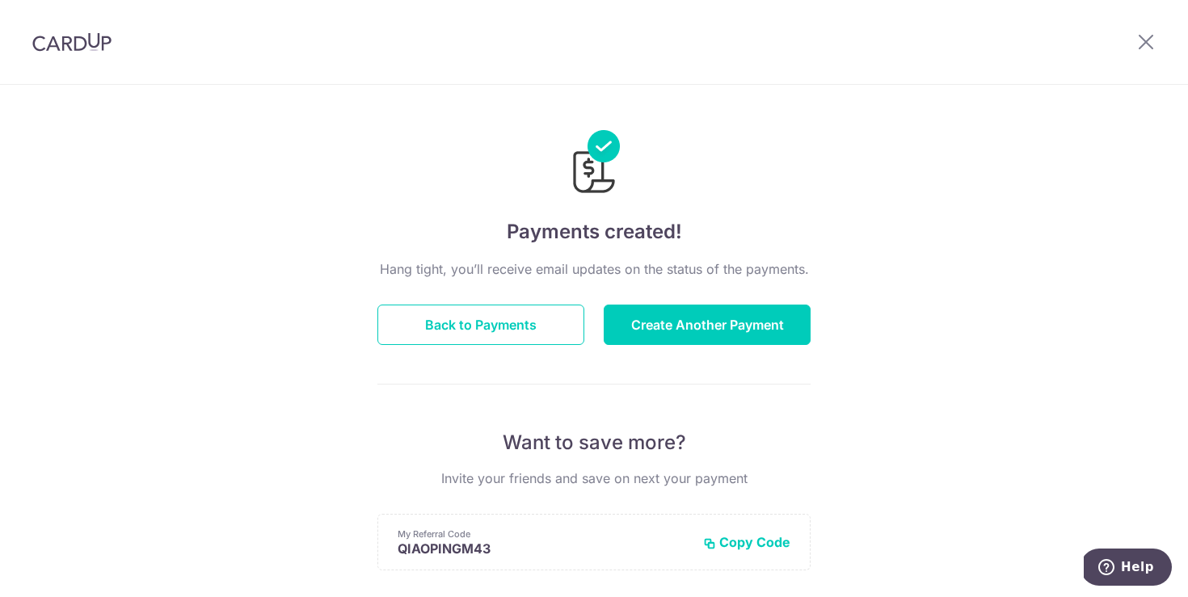
click at [802, 413] on div "Hang tight, you’ll receive email updates on the status of the payments. Back to…" at bounding box center [594, 566] width 433 height 613
click at [735, 334] on button "Create Another Payment" at bounding box center [707, 325] width 207 height 40
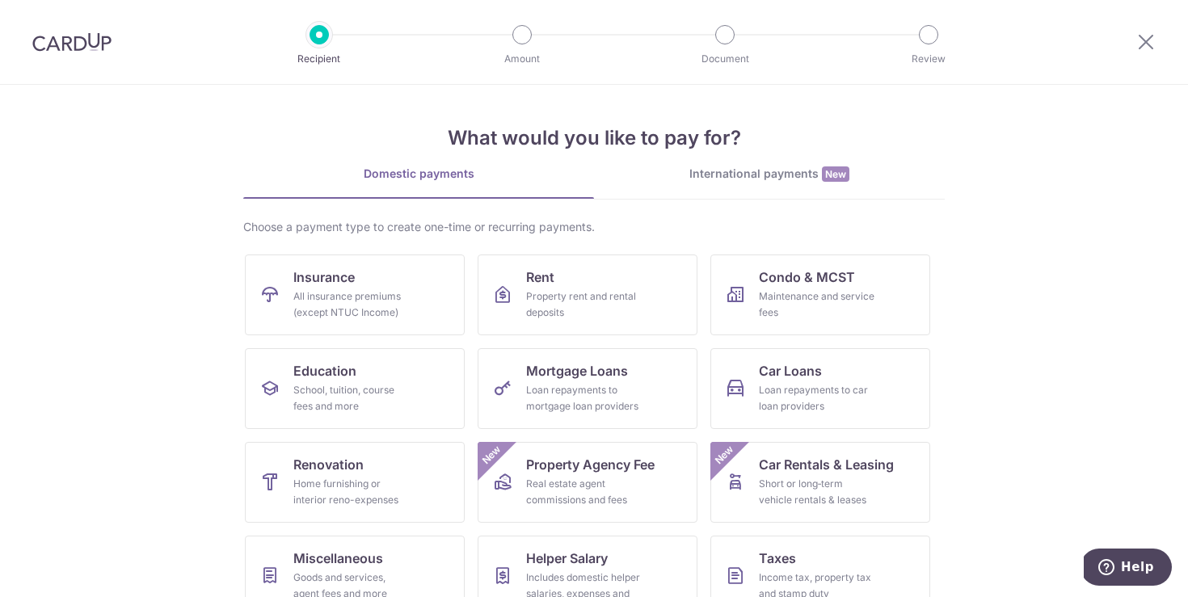
click at [1077, 307] on section "What would you like to pay for? Domestic payments International payments New Ch…" at bounding box center [594, 341] width 1188 height 513
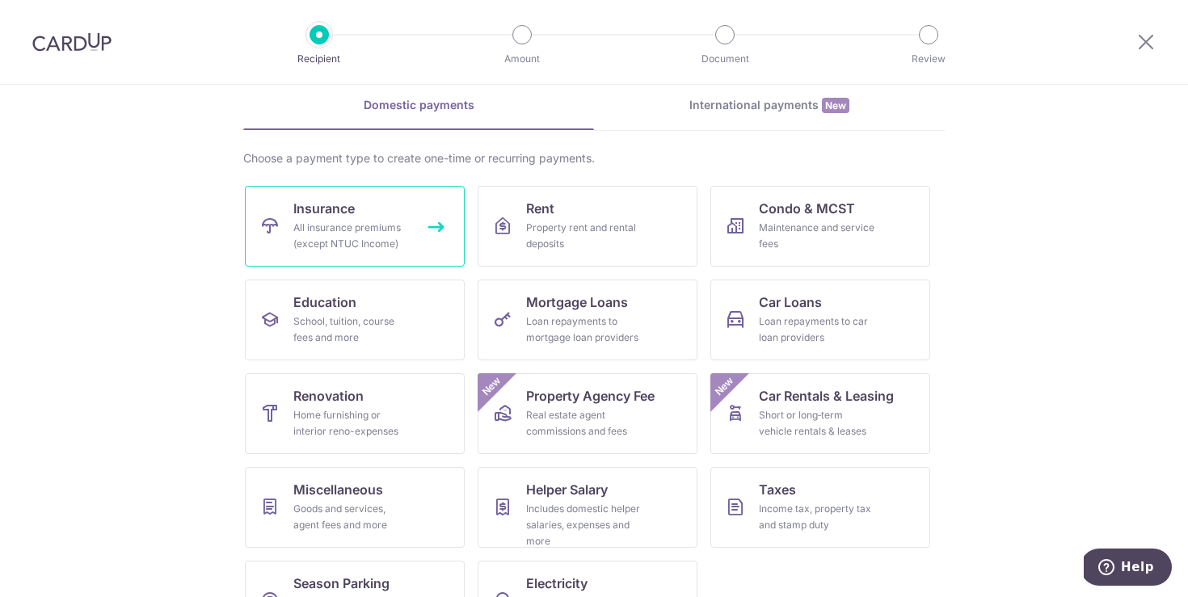
scroll to position [55, 0]
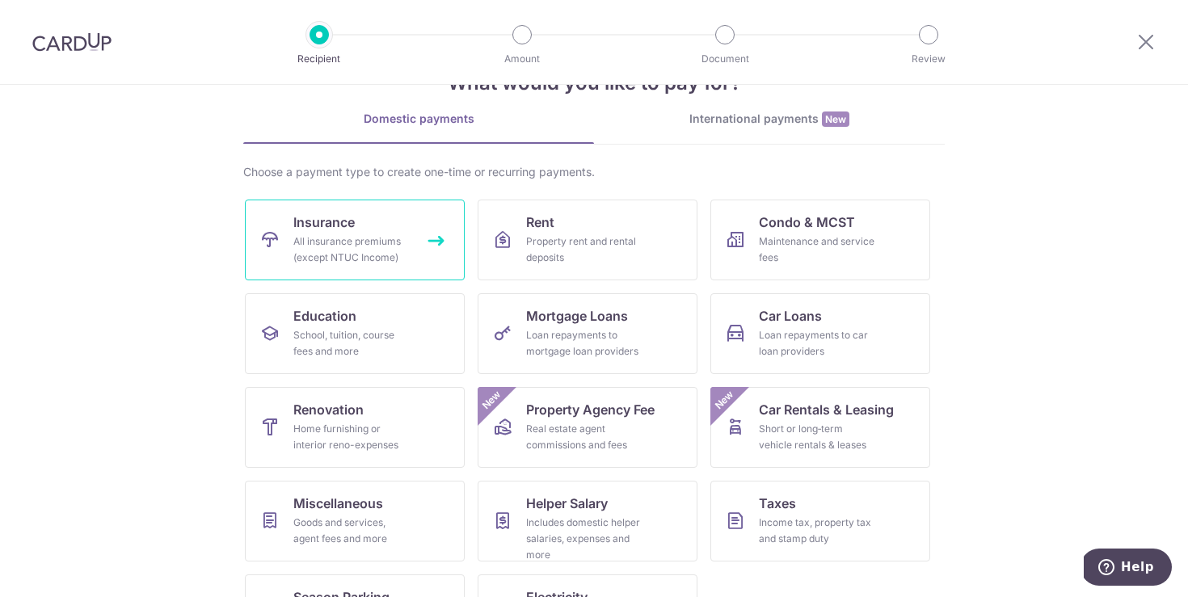
click at [297, 234] on div "All insurance premiums (except NTUC Income)" at bounding box center [351, 250] width 116 height 32
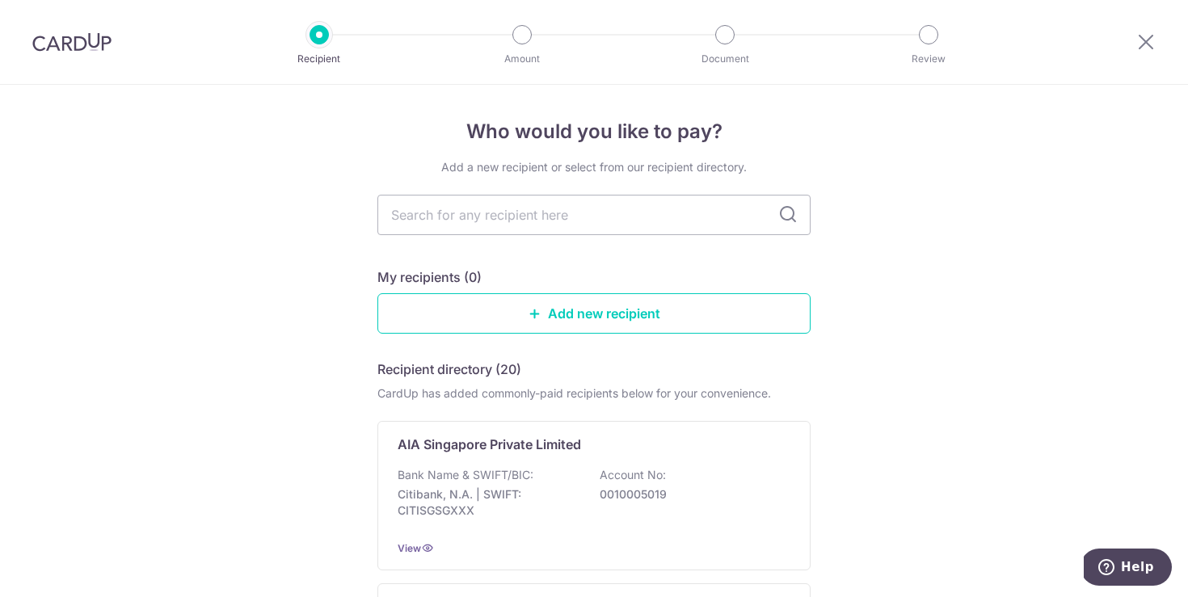
click at [1134, 45] on div at bounding box center [1146, 42] width 84 height 84
click at [1146, 45] on icon at bounding box center [1146, 42] width 19 height 20
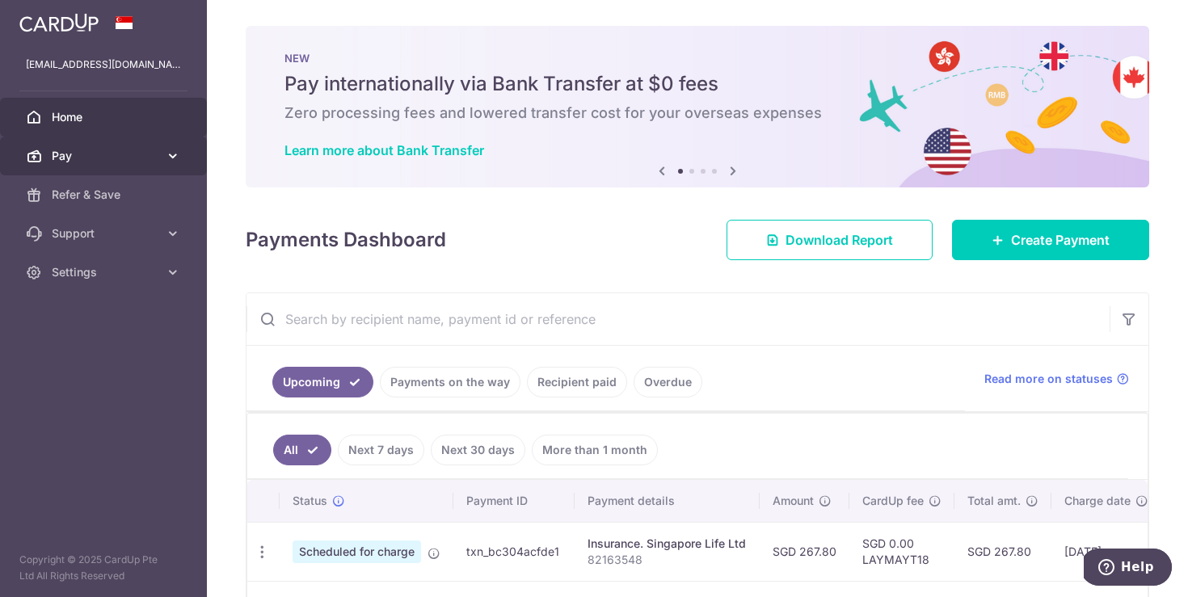
drag, startPoint x: 79, startPoint y: 152, endPoint x: 149, endPoint y: 163, distance: 70.4
click at [79, 151] on span "Pay" at bounding box center [105, 156] width 107 height 16
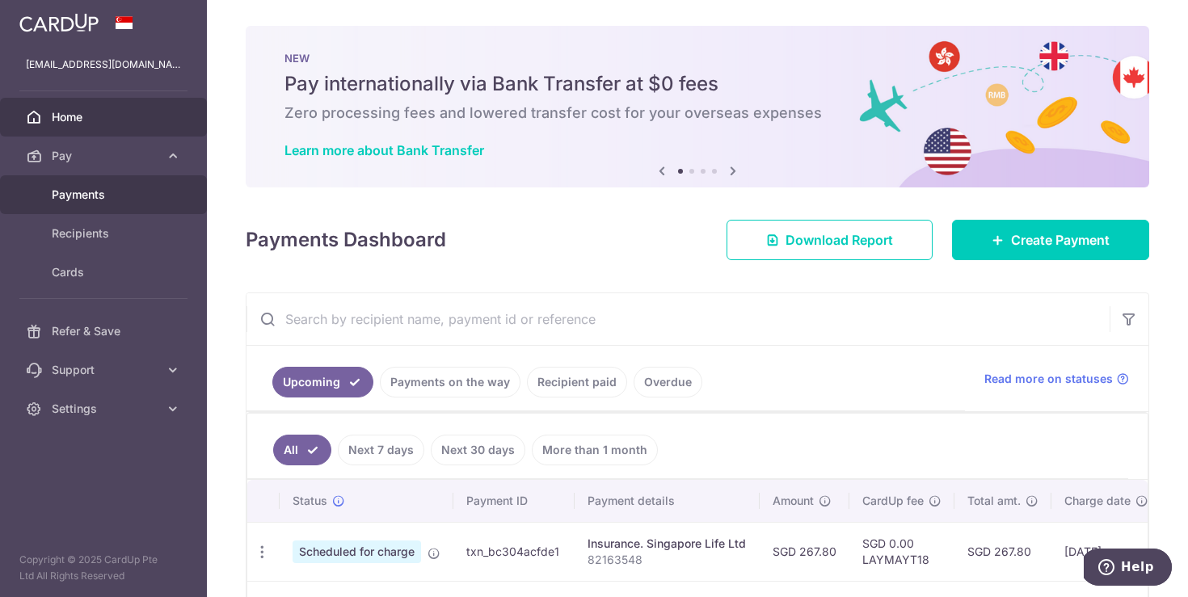
drag, startPoint x: 75, startPoint y: 200, endPoint x: 230, endPoint y: 235, distance: 158.5
click at [75, 200] on span "Payments" at bounding box center [105, 195] width 107 height 16
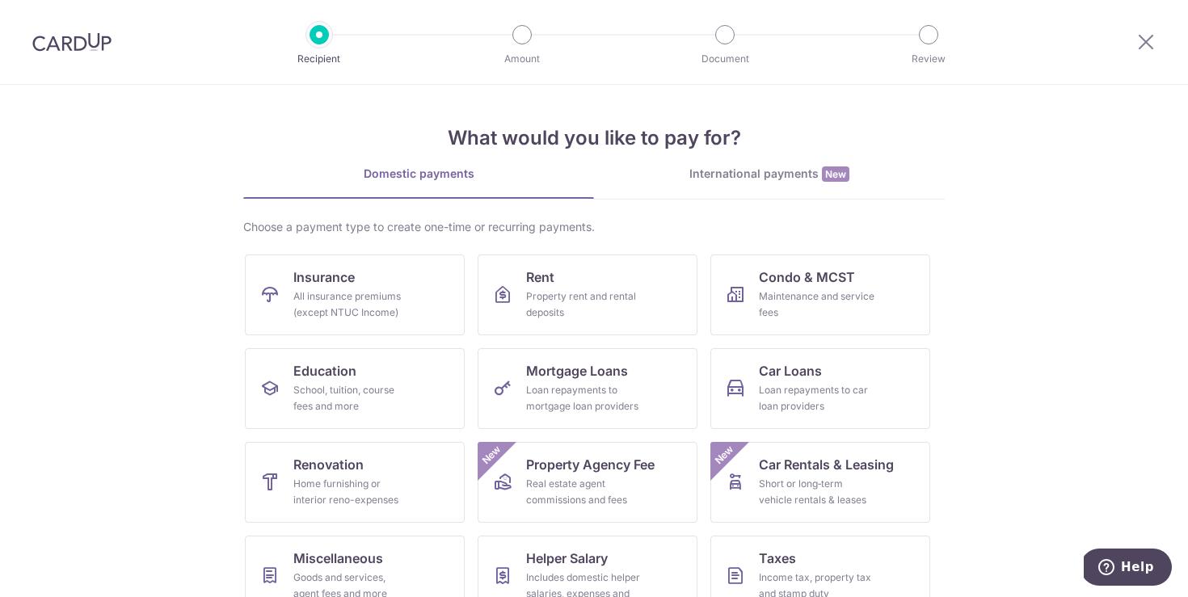
click at [80, 36] on img at bounding box center [71, 41] width 79 height 19
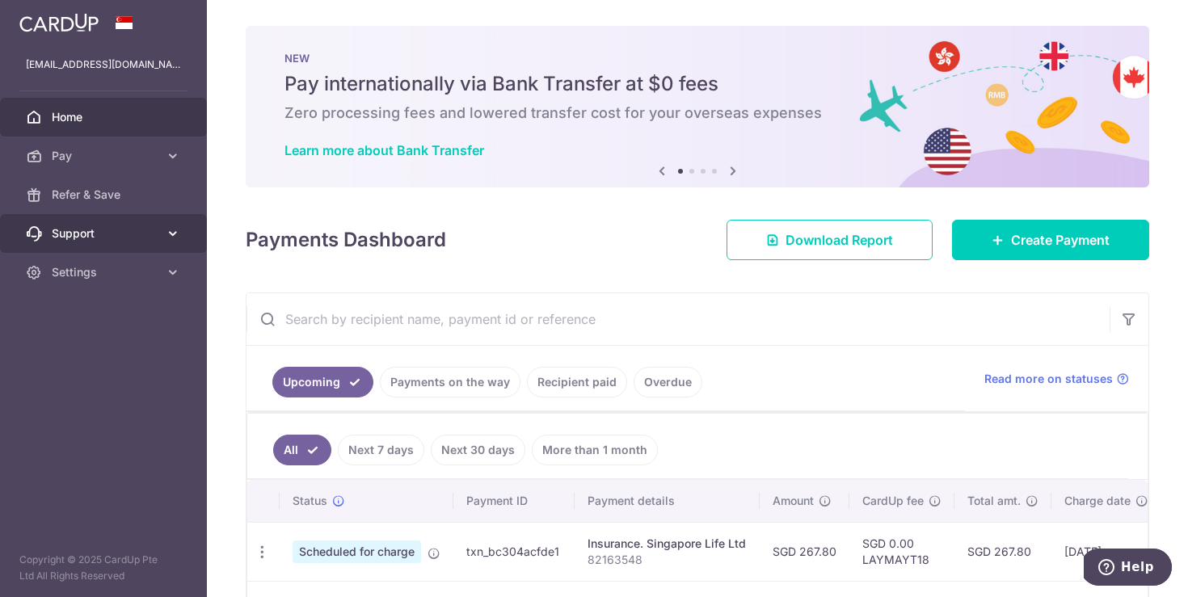
click at [176, 234] on icon at bounding box center [173, 234] width 16 height 16
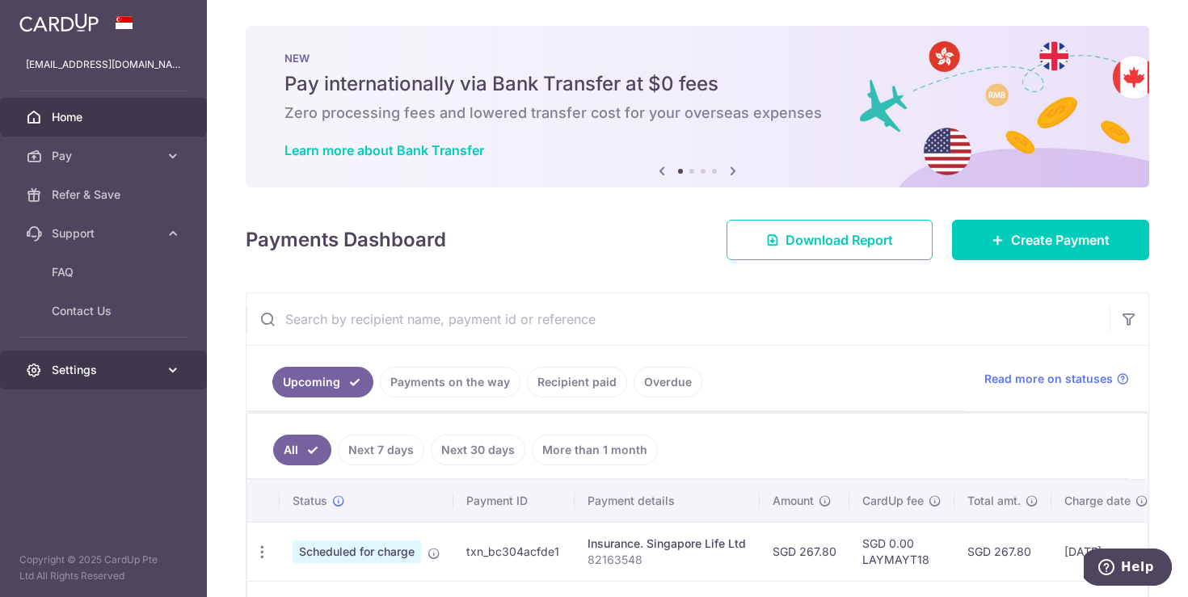
click at [167, 369] on icon at bounding box center [173, 370] width 16 height 16
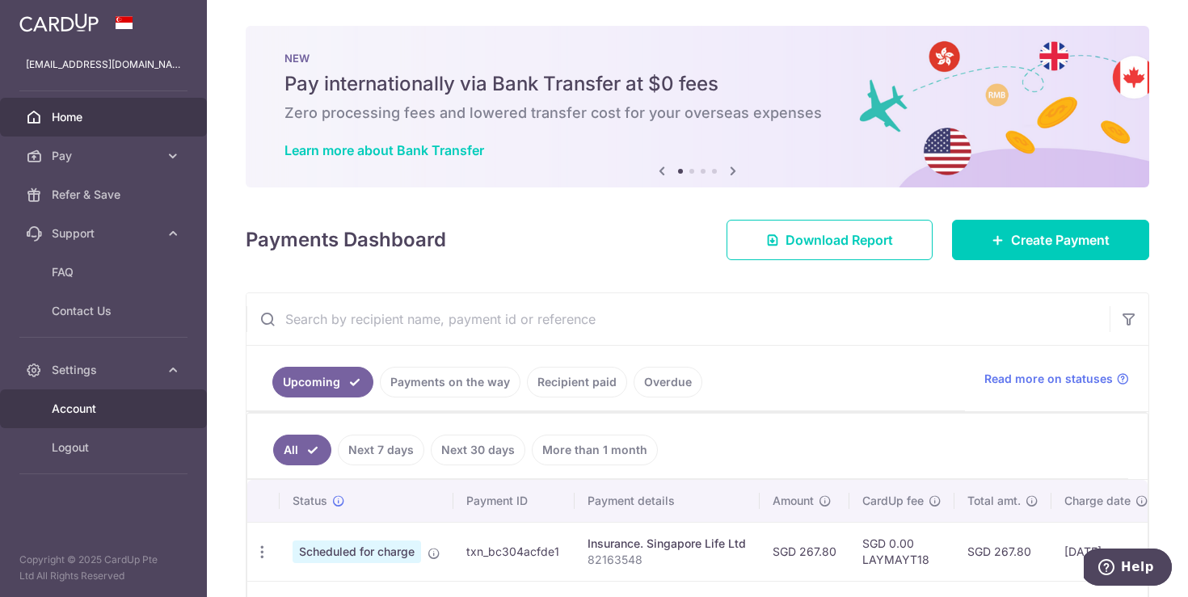
click at [75, 408] on span "Account" at bounding box center [105, 409] width 107 height 16
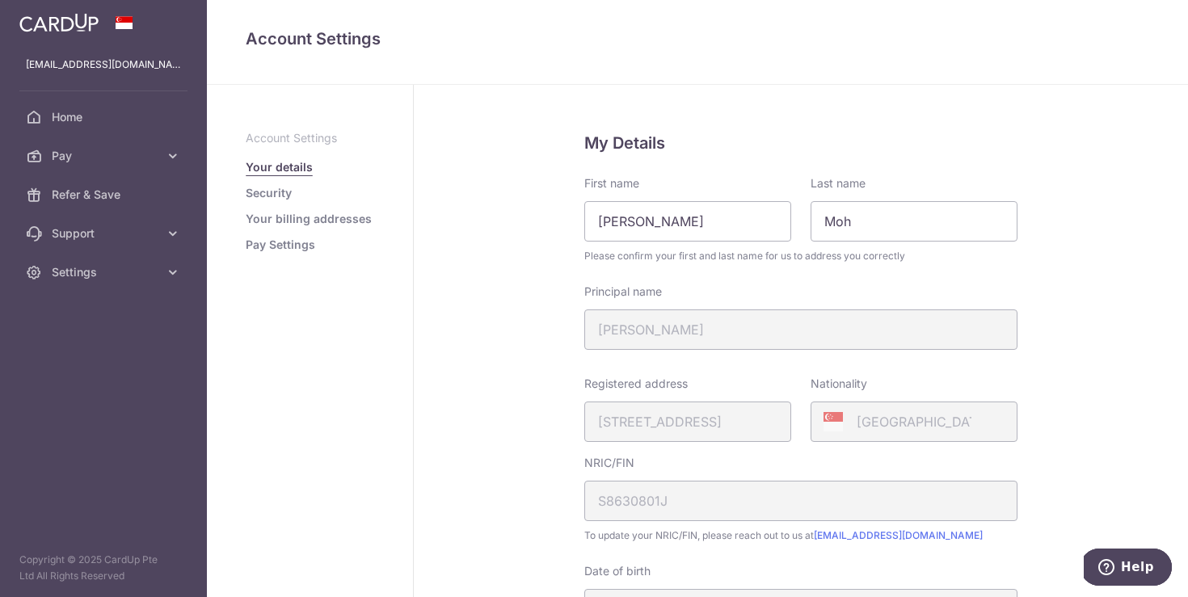
click at [67, 25] on img at bounding box center [58, 22] width 79 height 19
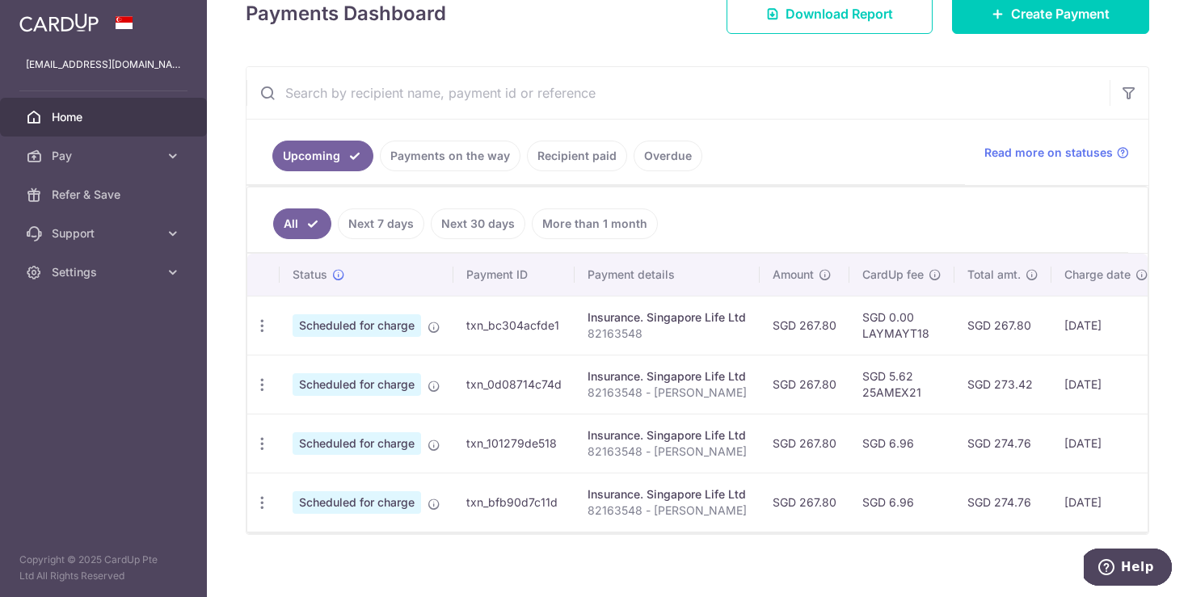
scroll to position [240, 0]
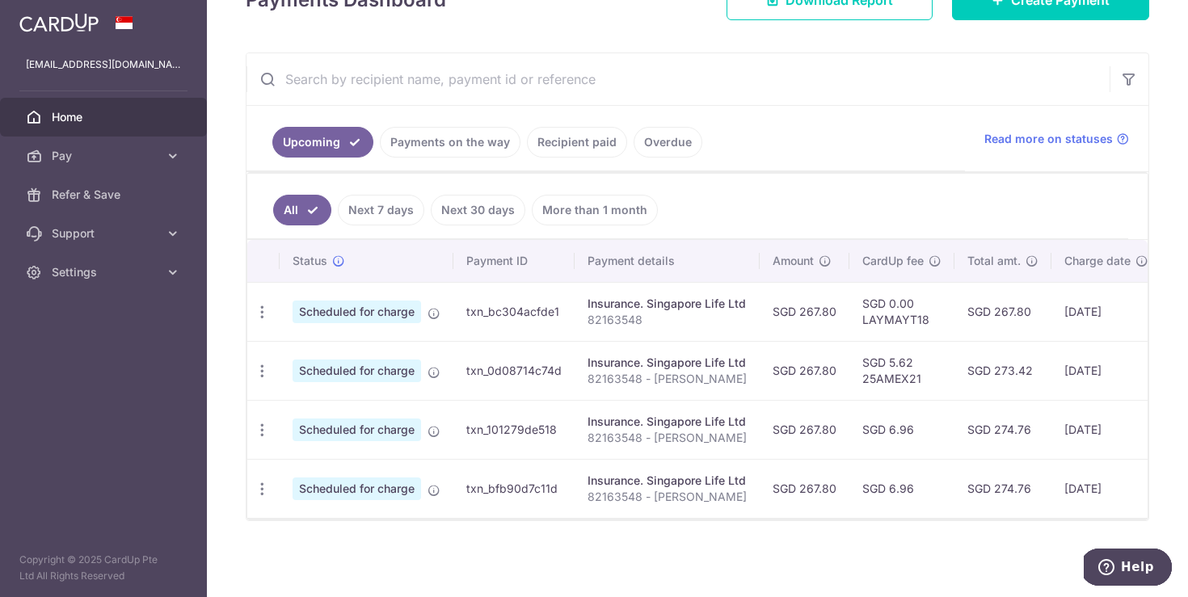
click at [1013, 313] on td "SGD 267.80" at bounding box center [1003, 311] width 97 height 59
click at [1016, 373] on td "SGD 273.42" at bounding box center [1003, 370] width 97 height 59
click at [826, 313] on td "SGD 267.80" at bounding box center [805, 311] width 90 height 59
click at [821, 386] on td "SGD 267.80" at bounding box center [805, 370] width 90 height 59
click at [906, 305] on td "SGD 0.00 LAYMAYT18" at bounding box center [902, 311] width 105 height 59
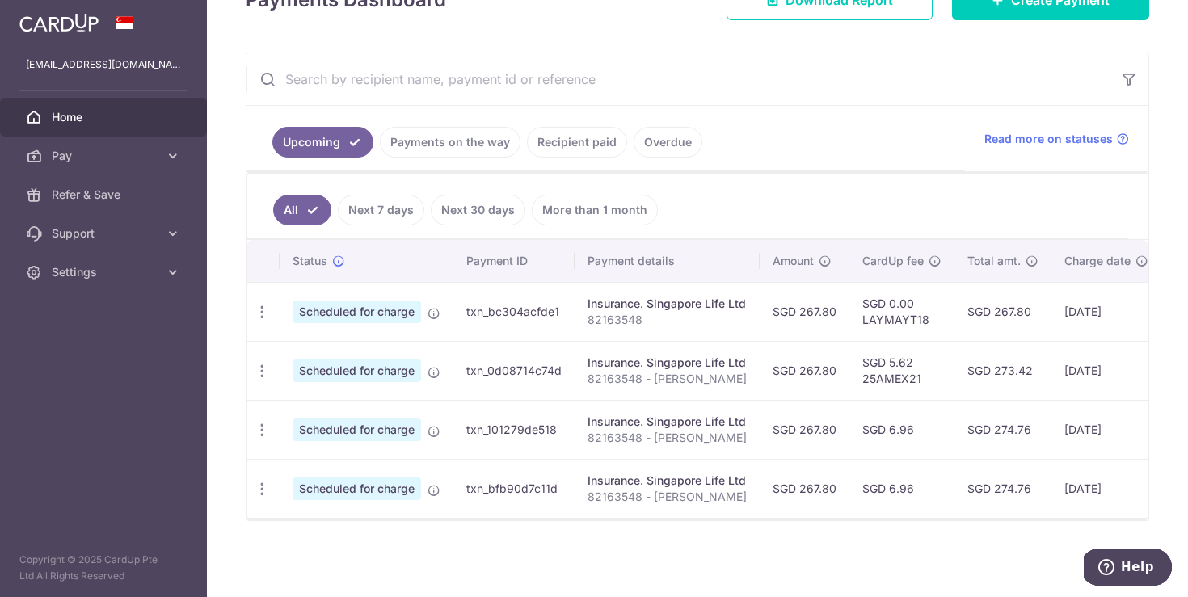
click at [906, 305] on td "SGD 0.00 LAYMAYT18" at bounding box center [902, 311] width 105 height 59
click at [923, 331] on td "SGD 0.00 LAYMAYT18" at bounding box center [902, 311] width 105 height 59
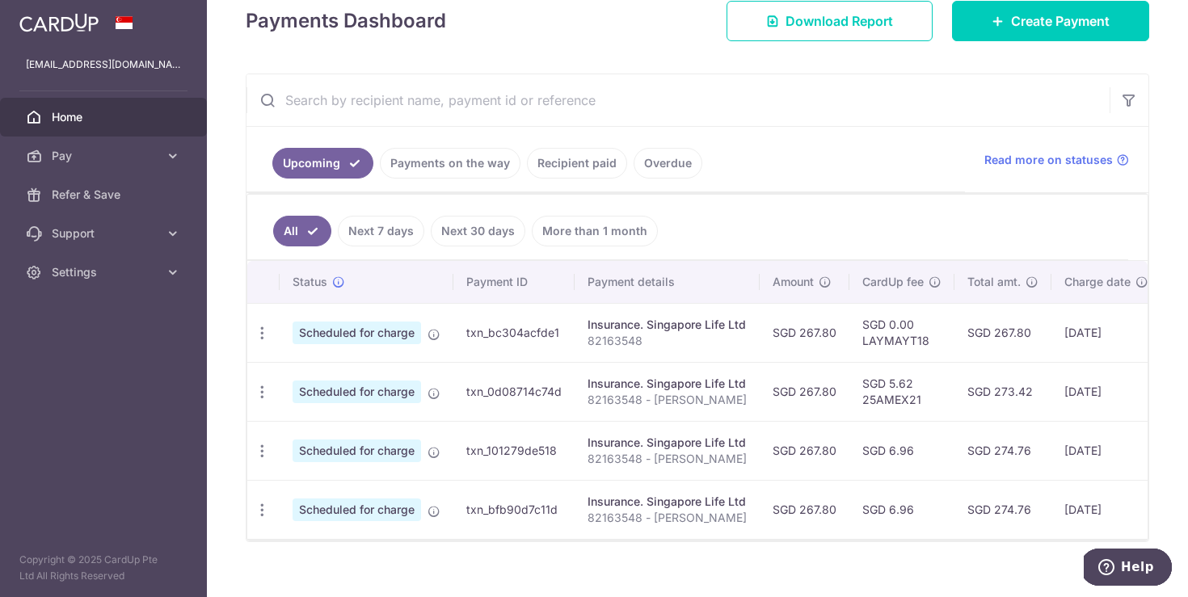
drag, startPoint x: 816, startPoint y: 89, endPoint x: 816, endPoint y: 99, distance: 9.7
click at [816, 91] on input "text" at bounding box center [678, 100] width 863 height 52
click at [817, 335] on td "SGD 267.80" at bounding box center [805, 332] width 90 height 59
click at [823, 335] on td "SGD 267.80" at bounding box center [805, 332] width 90 height 59
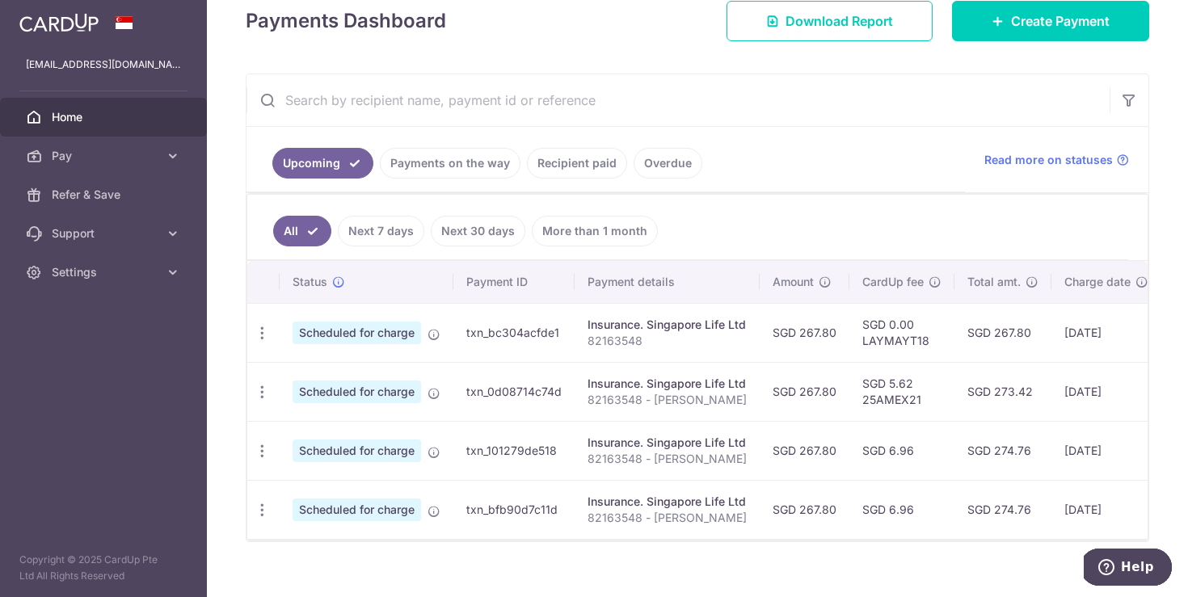
click at [823, 334] on td "SGD 267.80" at bounding box center [805, 332] width 90 height 59
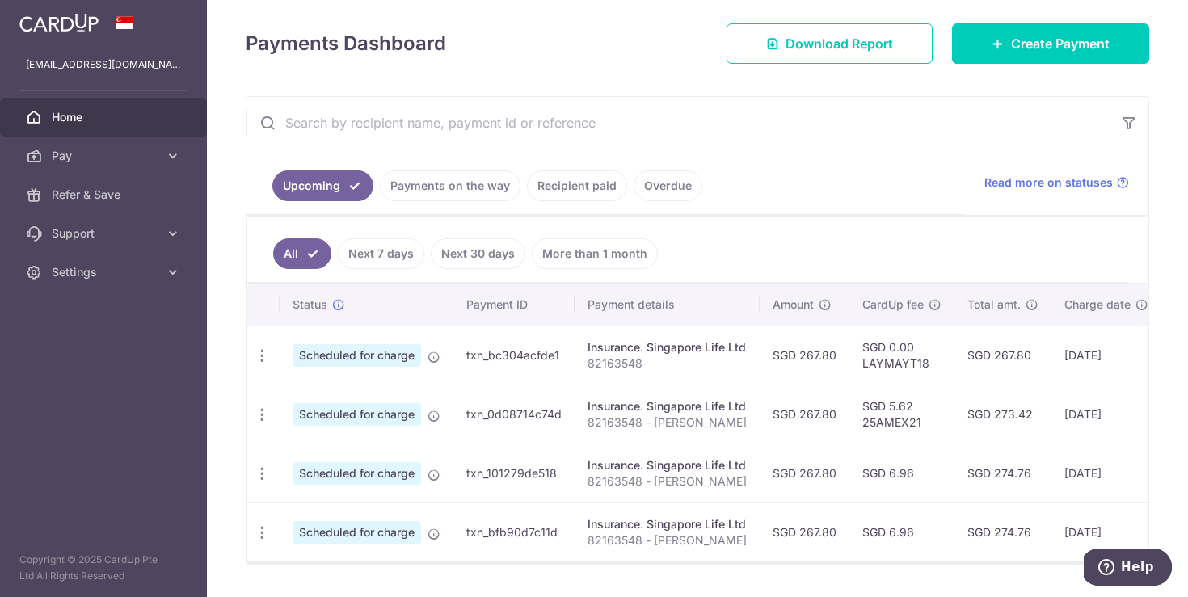
scroll to position [166, 0]
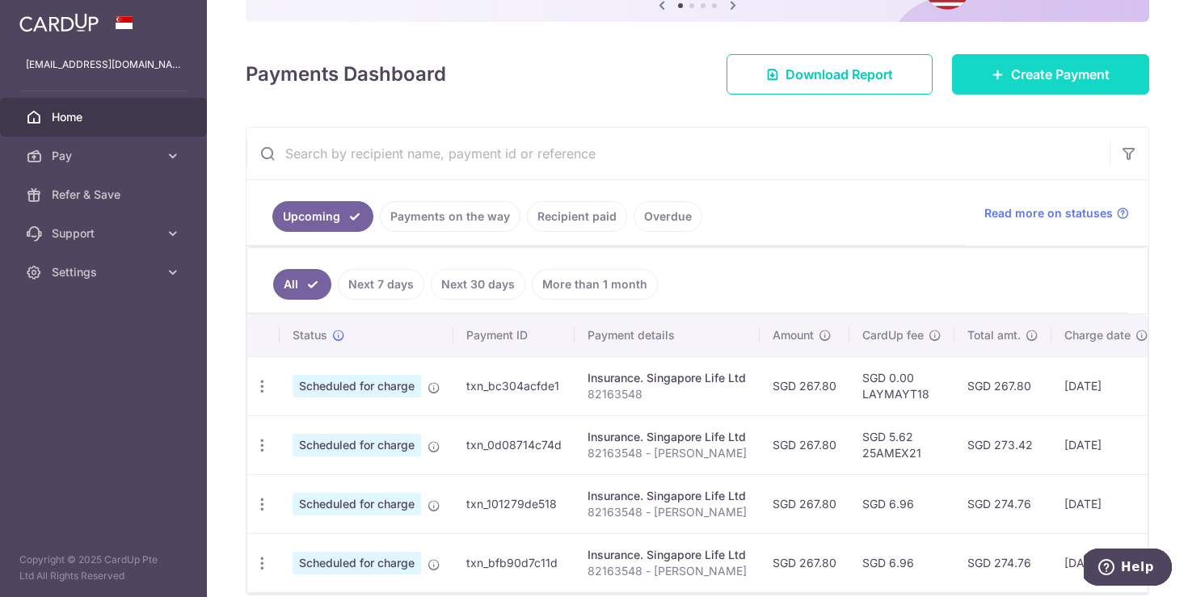
click at [1078, 72] on span "Create Payment" at bounding box center [1060, 74] width 99 height 19
